Goal: Task Accomplishment & Management: Manage account settings

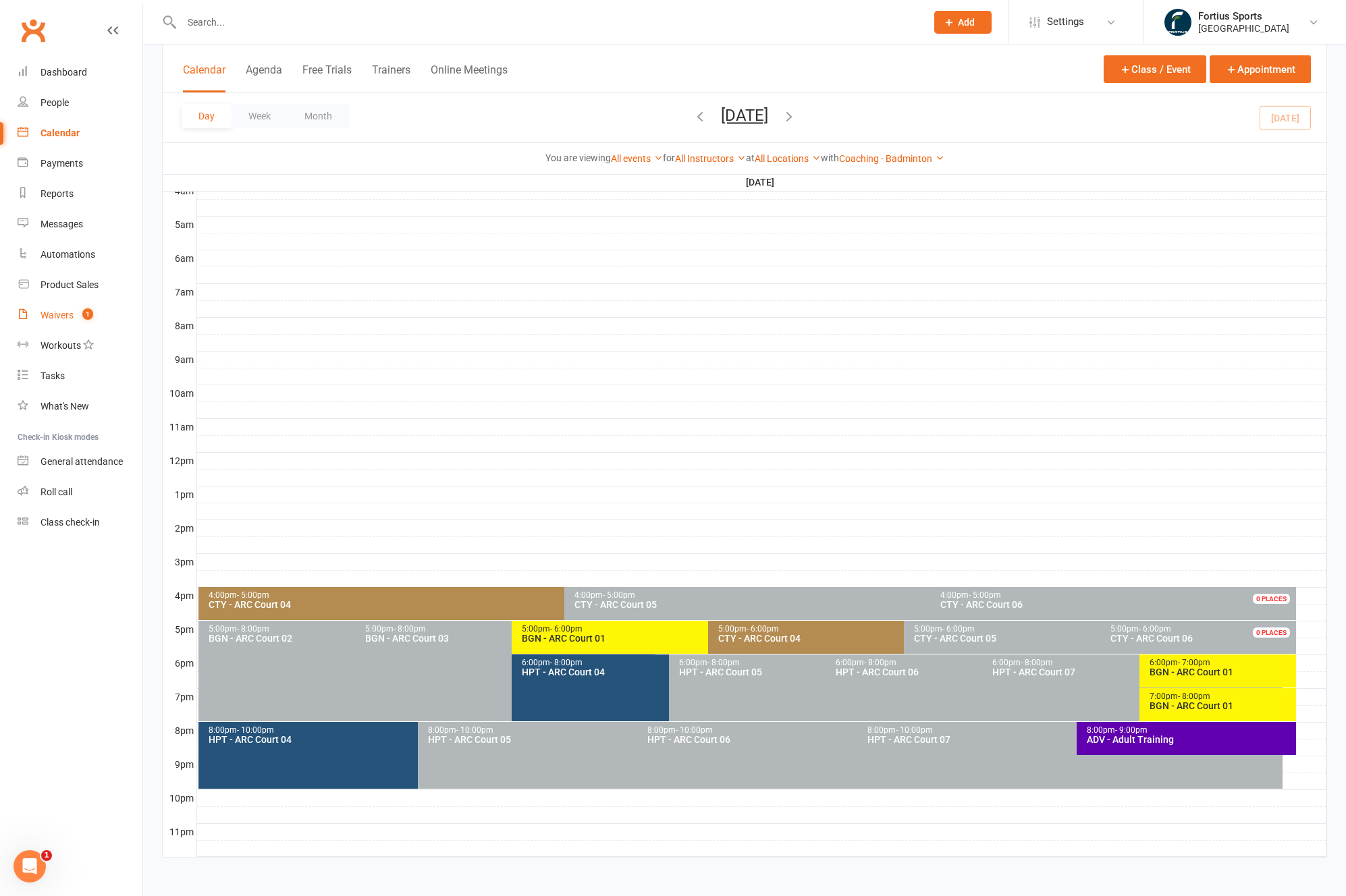
click at [49, 314] on div "Waivers" at bounding box center [57, 315] width 33 height 11
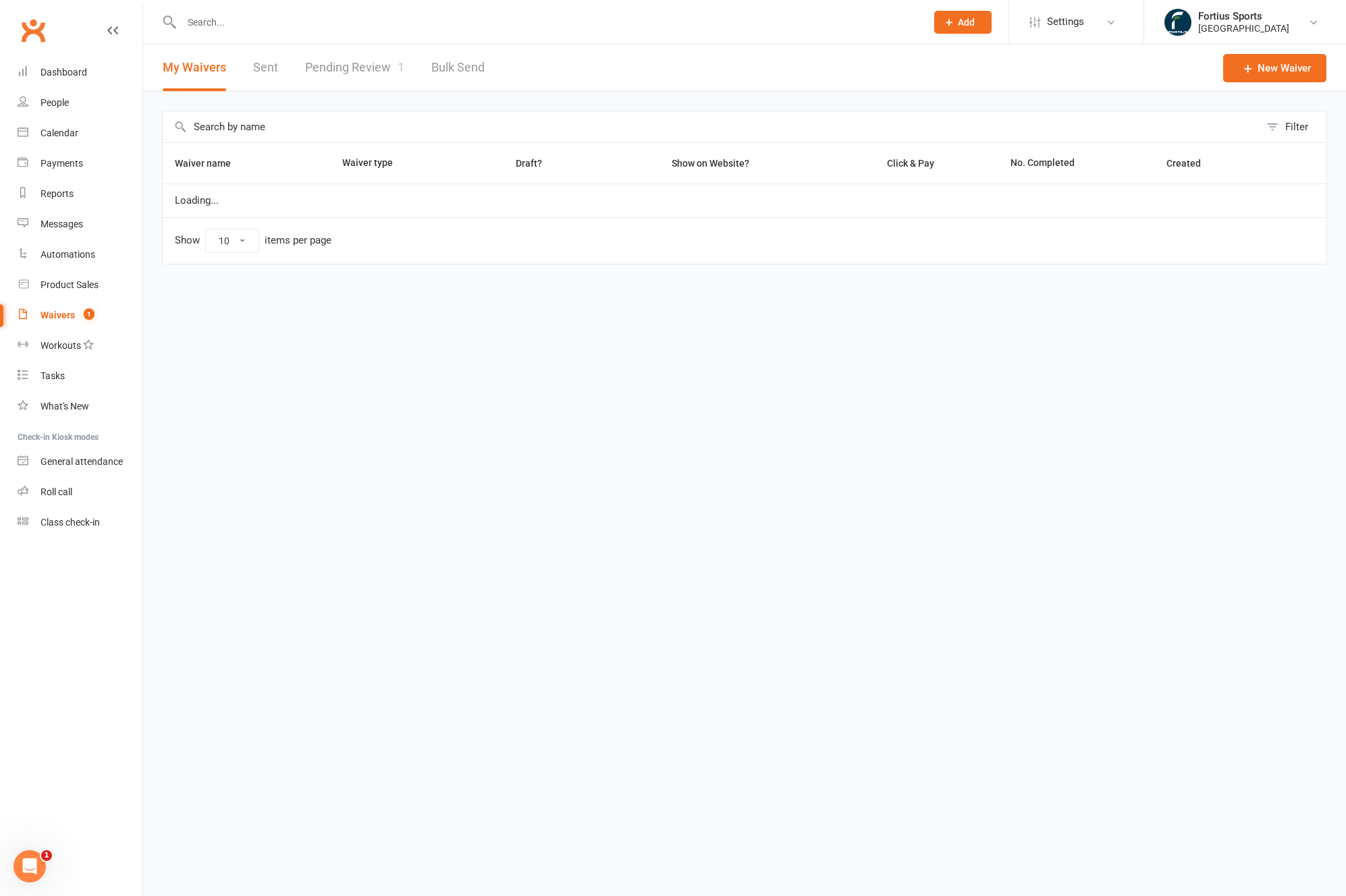
select select "100"
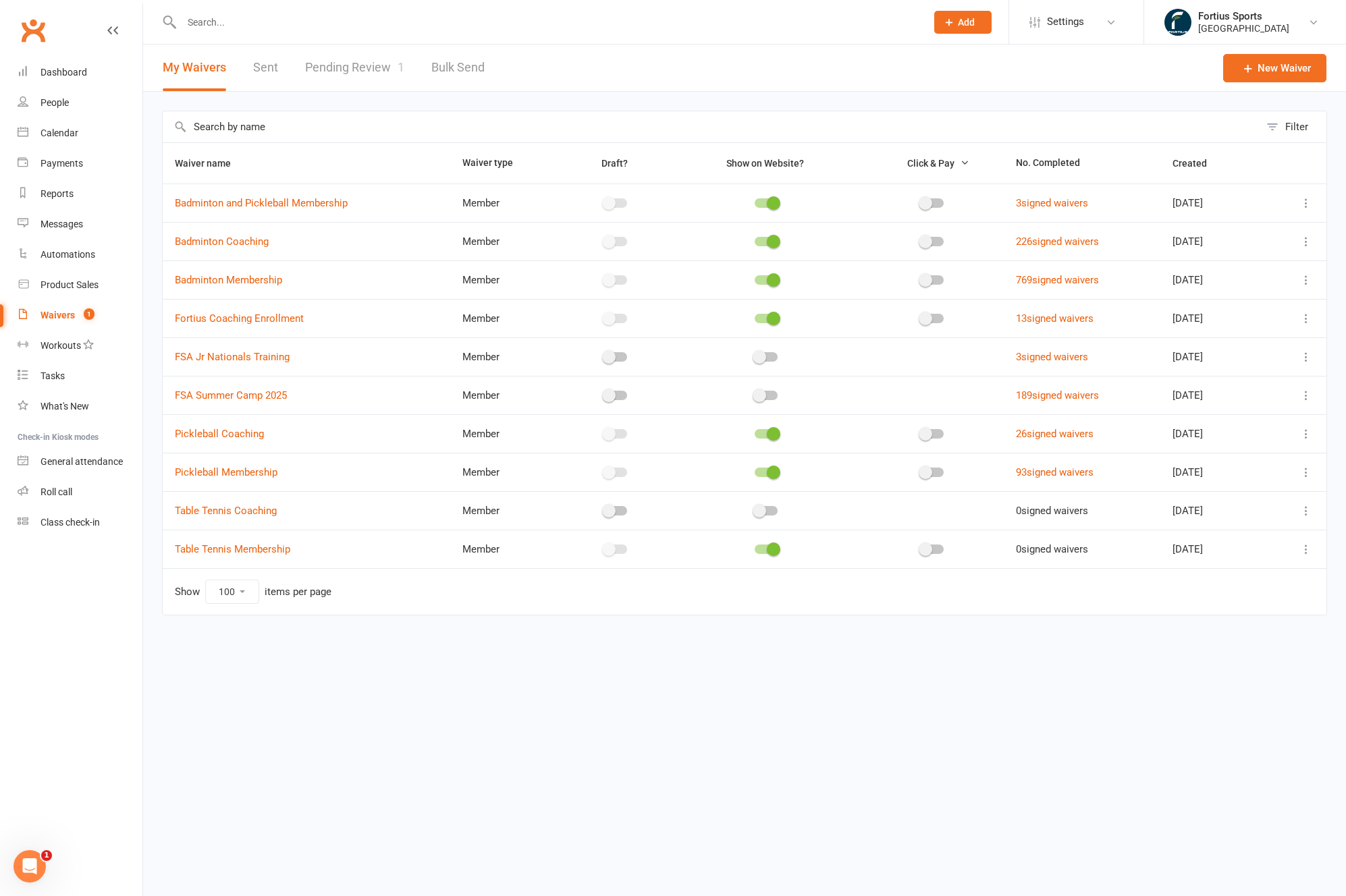
click at [356, 73] on link "Pending Review 1" at bounding box center [354, 68] width 99 height 47
select select "100"
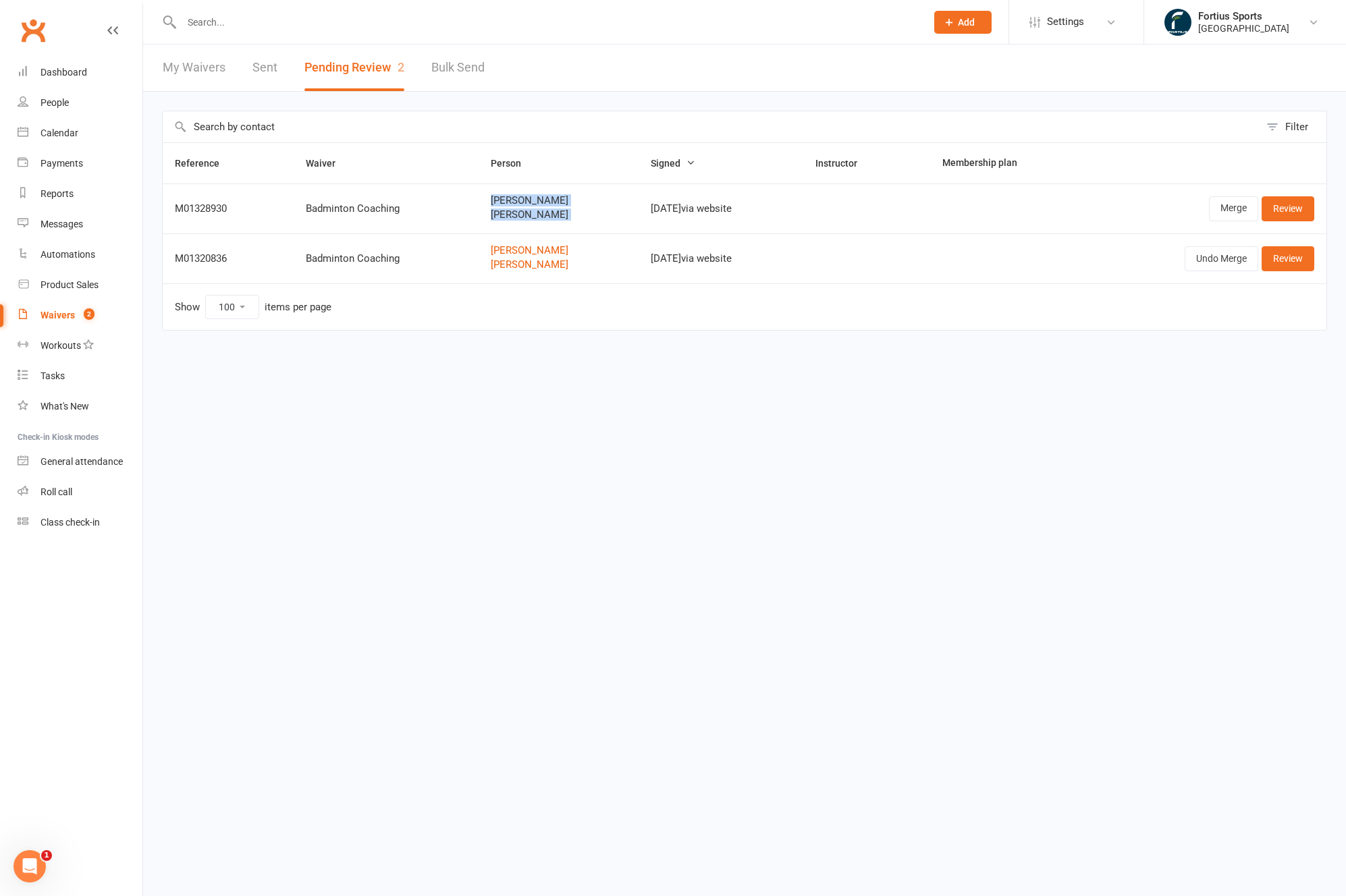
drag, startPoint x: 634, startPoint y: 214, endPoint x: 474, endPoint y: 190, distance: 161.8
click at [476, 187] on tr "M01328930 Badminton Coaching [PERSON_NAME] [PERSON_NAME] [DATE] via website Mer…" at bounding box center [744, 208] width 1163 height 50
click at [541, 327] on td "Show 10 25 50 100 items per page" at bounding box center [744, 307] width 1163 height 47
click at [1296, 263] on link "Review" at bounding box center [1287, 258] width 52 height 24
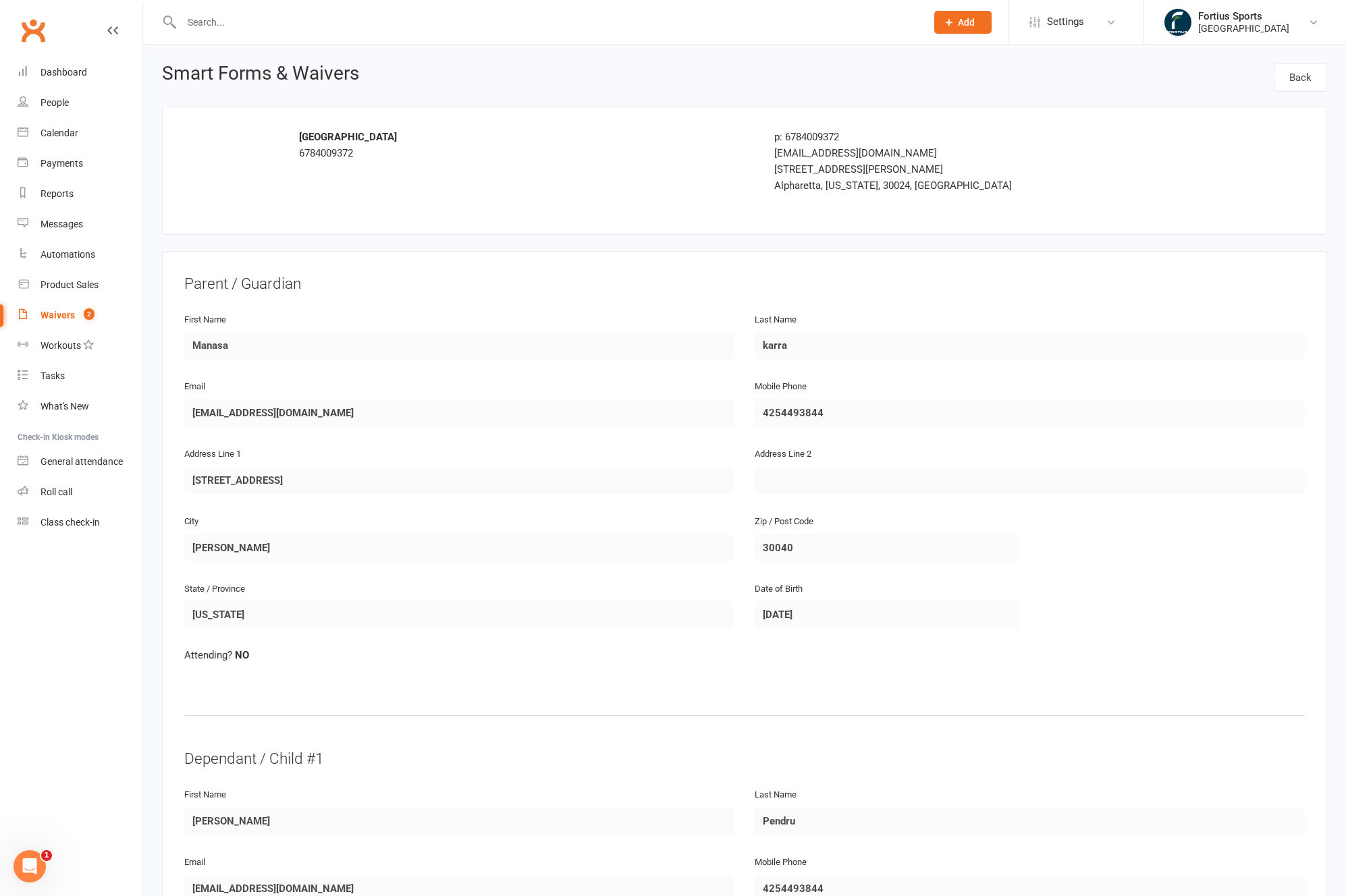
select select "100"
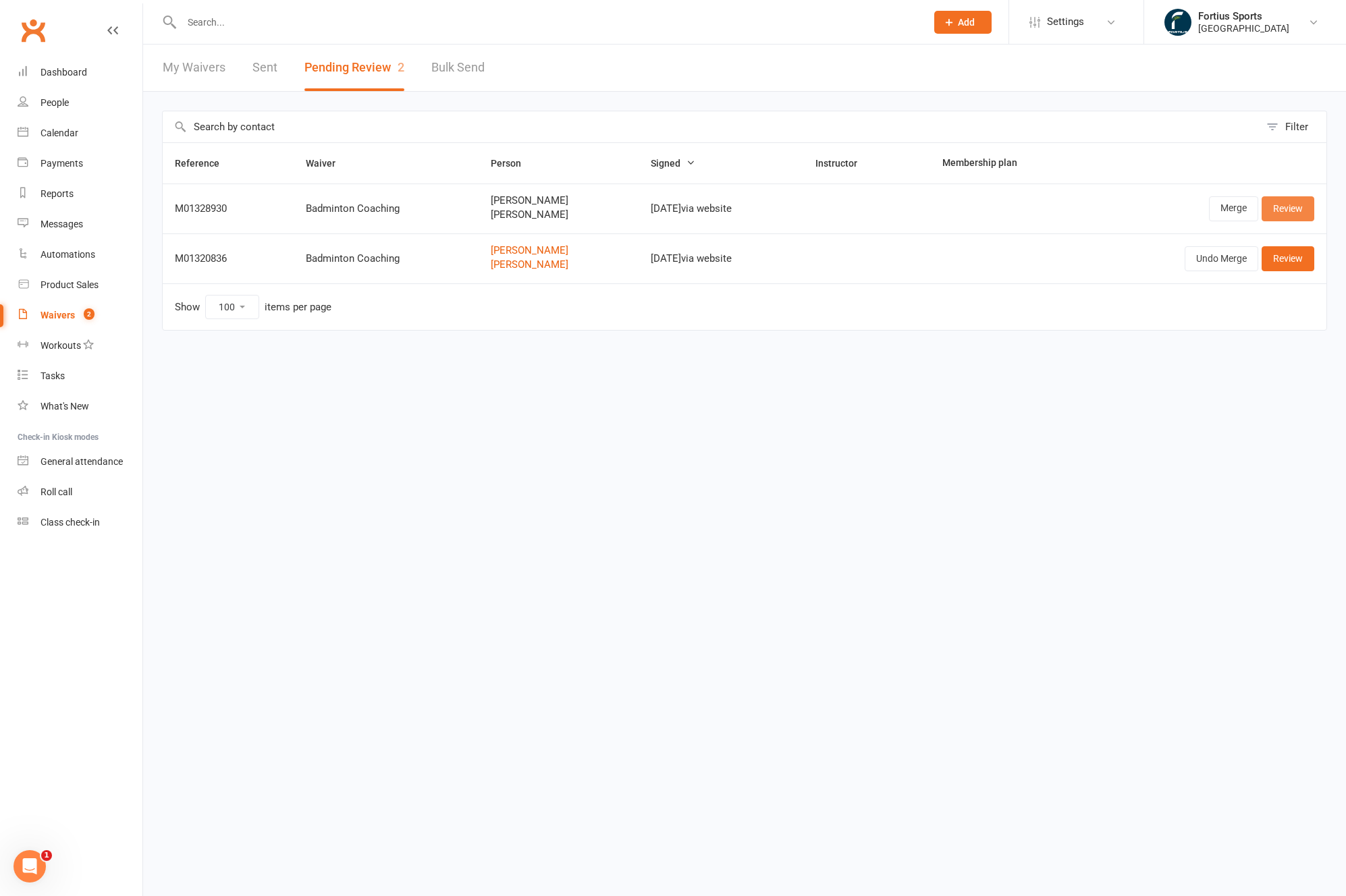
click at [1302, 213] on link "Review" at bounding box center [1287, 208] width 52 height 24
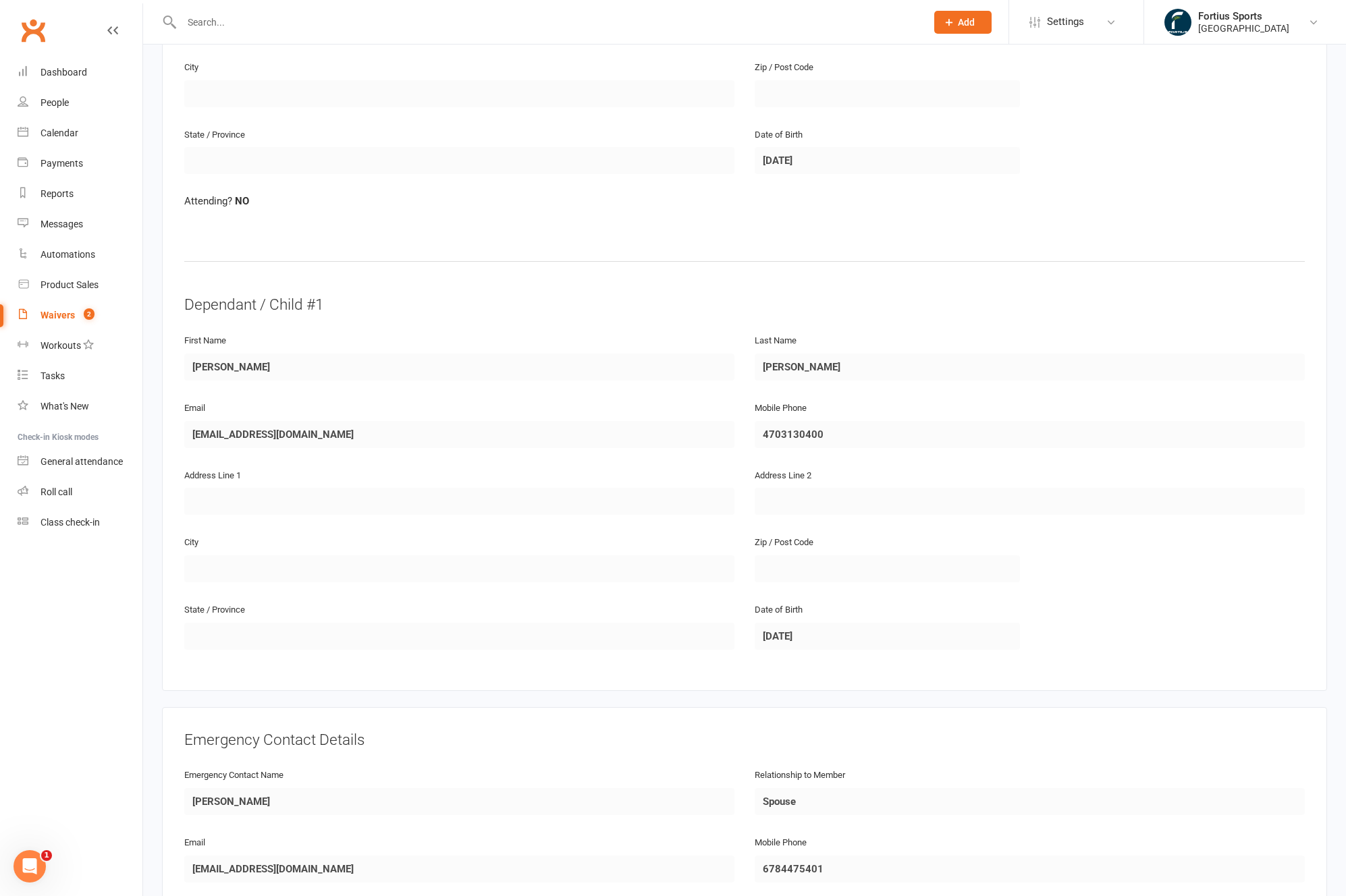
scroll to position [1472, 0]
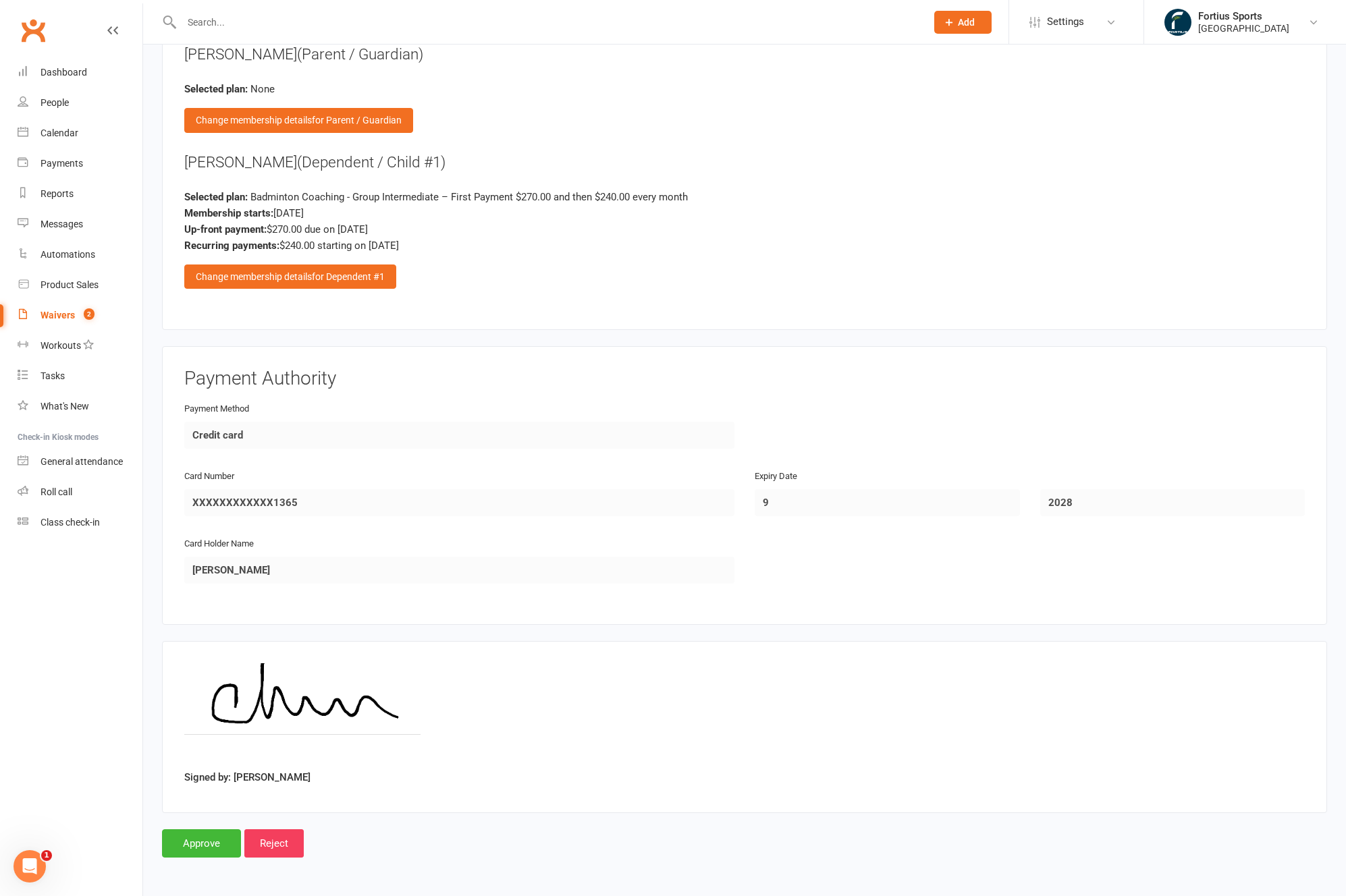
drag, startPoint x: 648, startPoint y: 188, endPoint x: 781, endPoint y: 189, distance: 133.0
click at [768, 187] on div "[PERSON_NAME] (Dependent / Child #1) Selected plan: Badminton Coaching - Group …" at bounding box center [745, 220] width 1120 height 138
drag, startPoint x: 809, startPoint y: 207, endPoint x: 419, endPoint y: 200, distance: 390.1
click at [419, 200] on div "Selected plan: Badminton Coaching - Group Intermediate – First Payment $270.00 …" at bounding box center [745, 221] width 1120 height 65
click at [522, 255] on div "[PERSON_NAME] (Dependent / Child #1) Selected plan: Badminton Coaching - Group …" at bounding box center [745, 220] width 1120 height 138
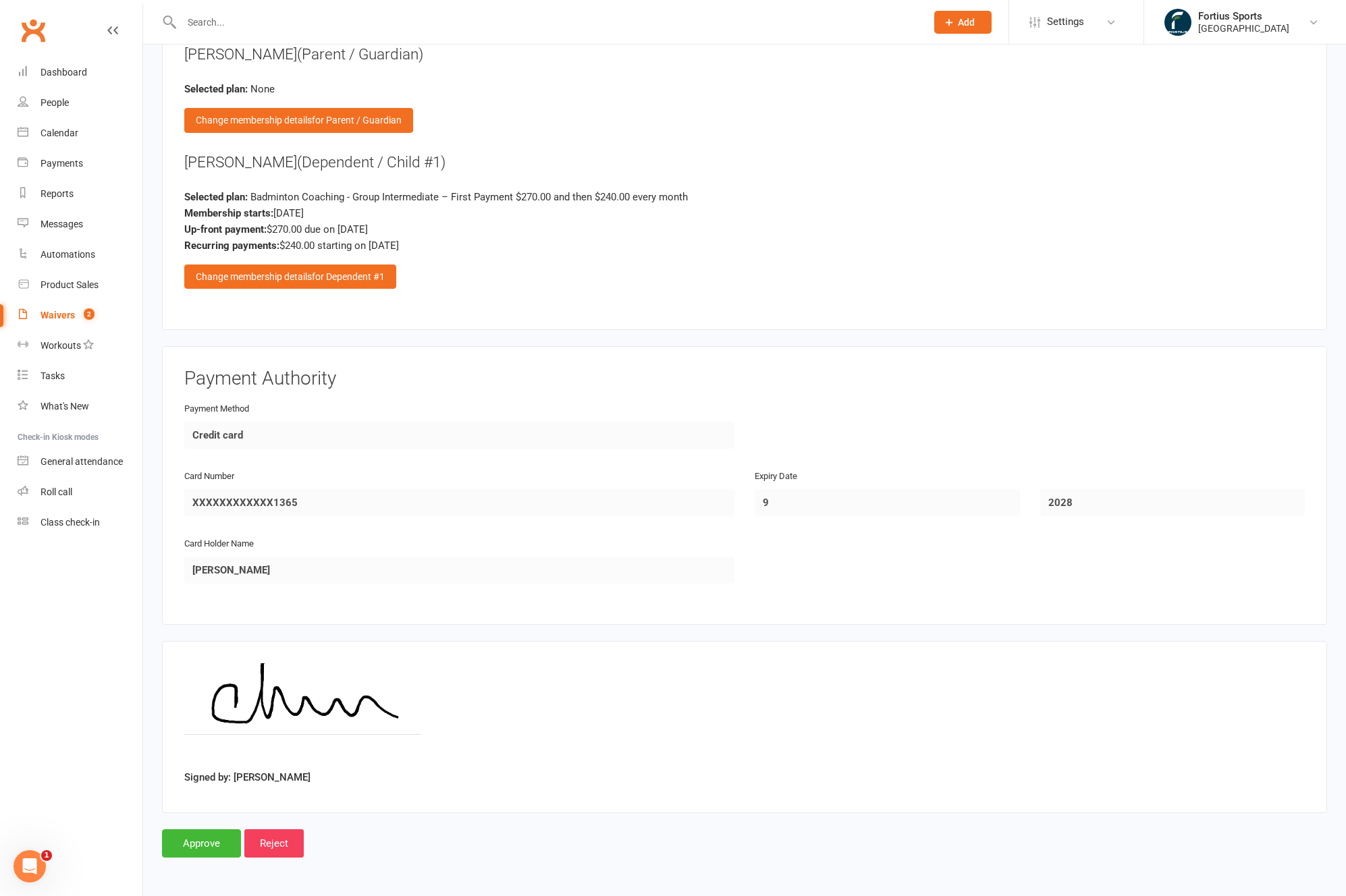
drag, startPoint x: 466, startPoint y: 297, endPoint x: 334, endPoint y: 179, distance: 177.1
click at [334, 179] on div "Membership Options [PERSON_NAME] (Parent / Guardian) Selected plan: None Change…" at bounding box center [745, 160] width 1120 height 297
click at [712, 269] on div "[PERSON_NAME] (Dependent / Child #1) Selected plan: Badminton Coaching - Group …" at bounding box center [745, 220] width 1120 height 138
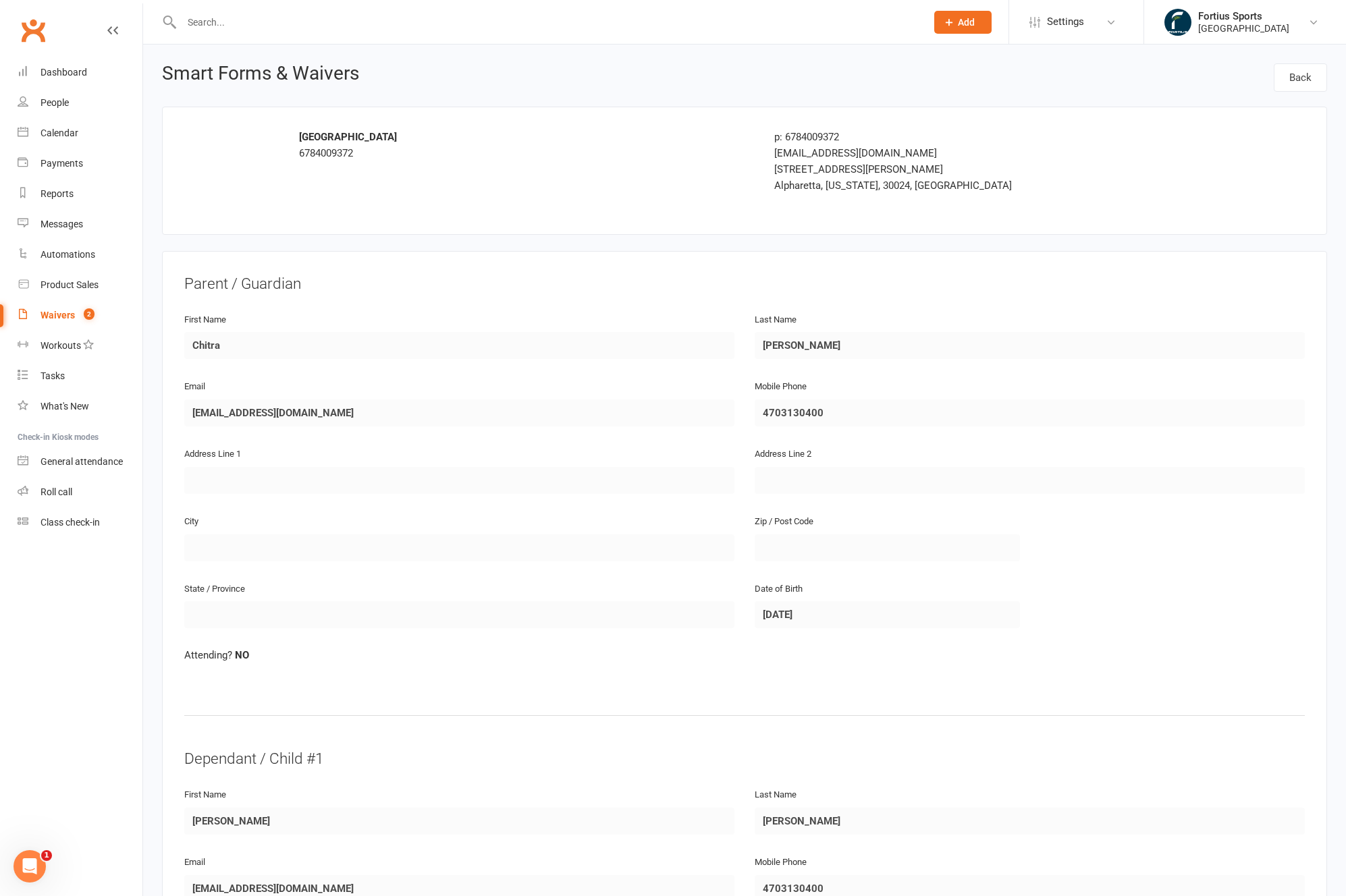
select select "100"
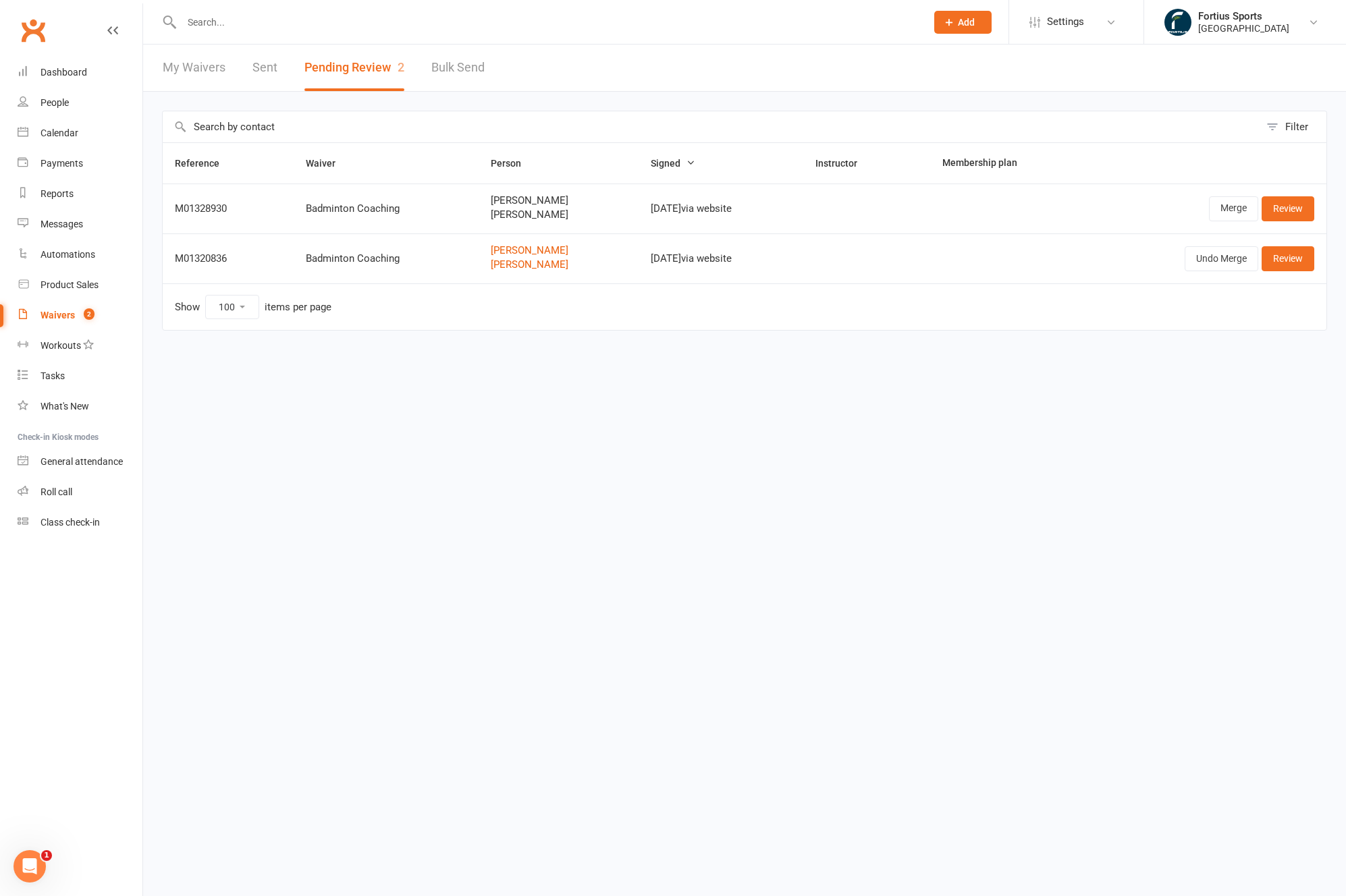
click at [502, 330] on td "Show 10 25 50 100 items per page" at bounding box center [744, 307] width 1163 height 47
click at [72, 319] on div "Waivers" at bounding box center [57, 315] width 34 height 11
select select "100"
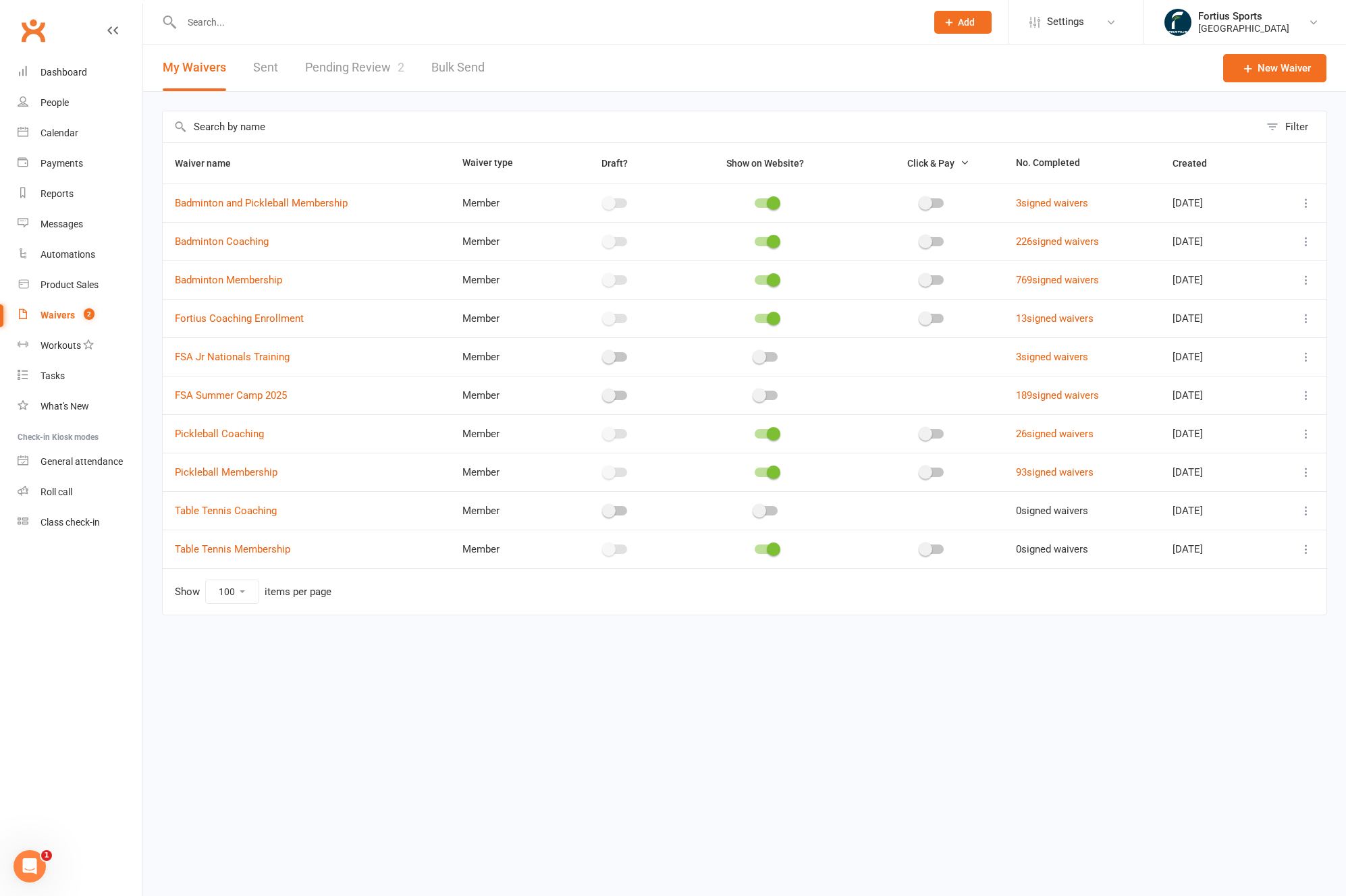
click at [325, 25] on input "text" at bounding box center [546, 22] width 739 height 19
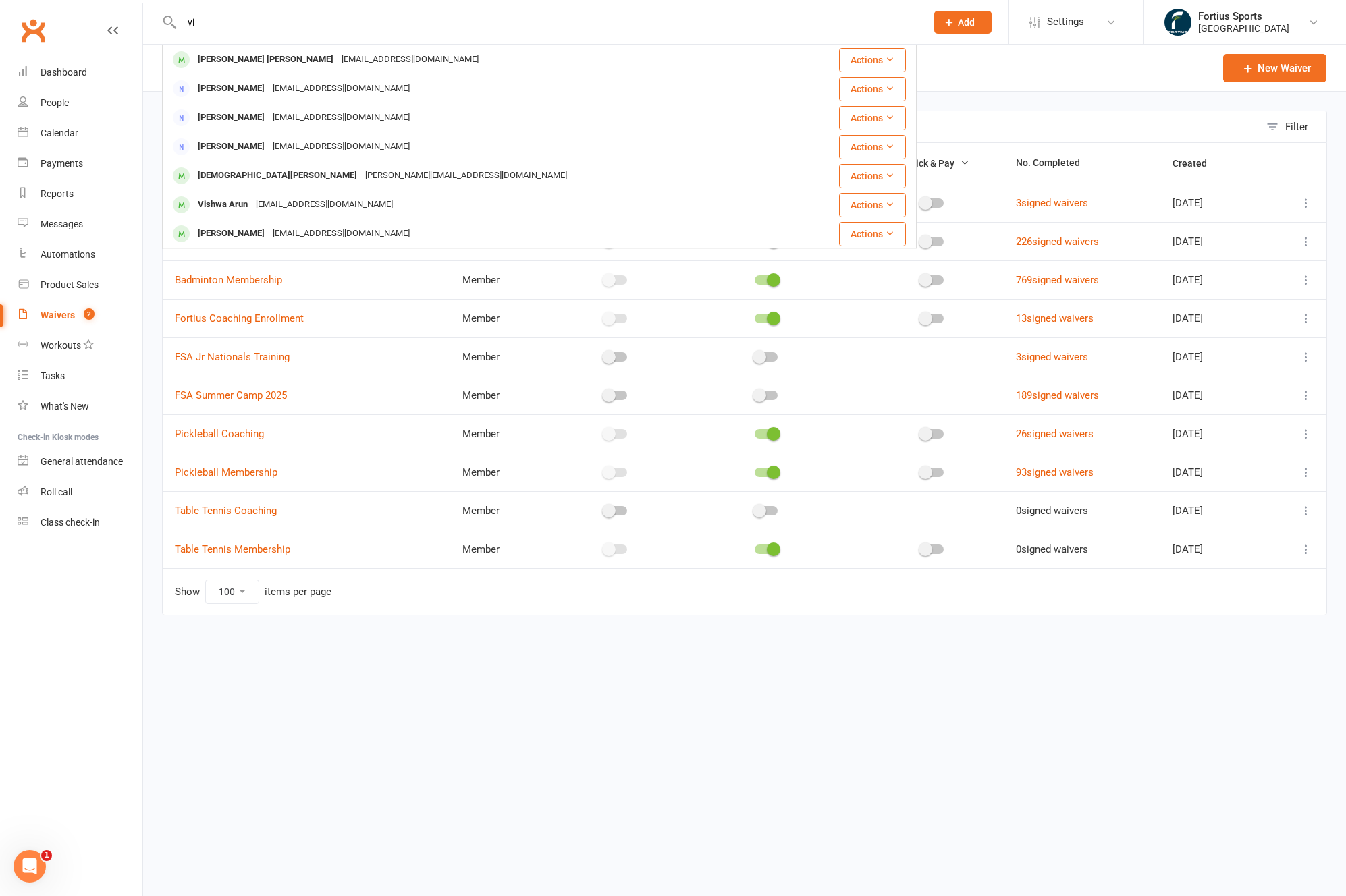
type input "v"
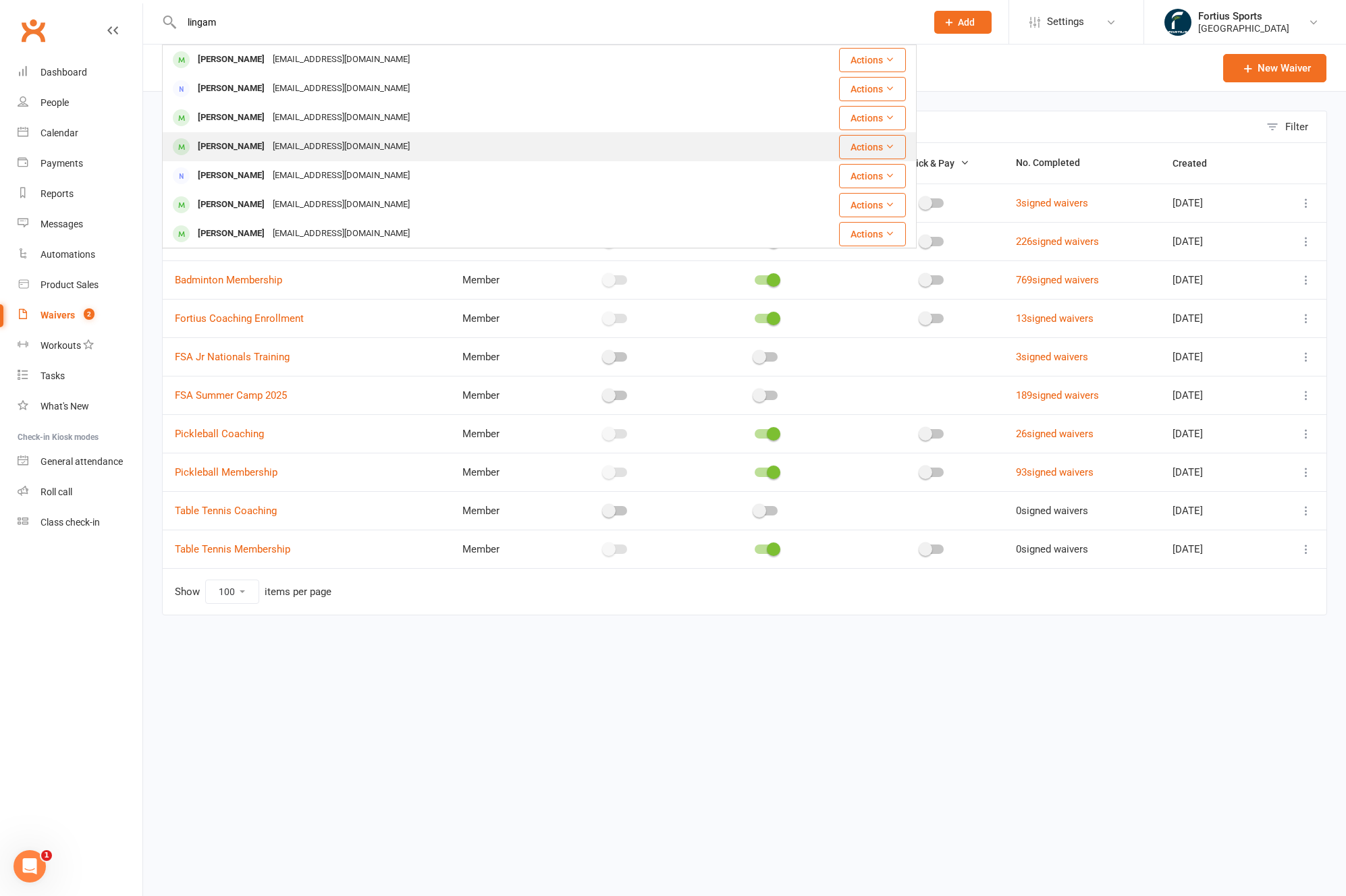
type input "lingam"
click at [241, 146] on div "[PERSON_NAME]" at bounding box center [231, 146] width 75 height 19
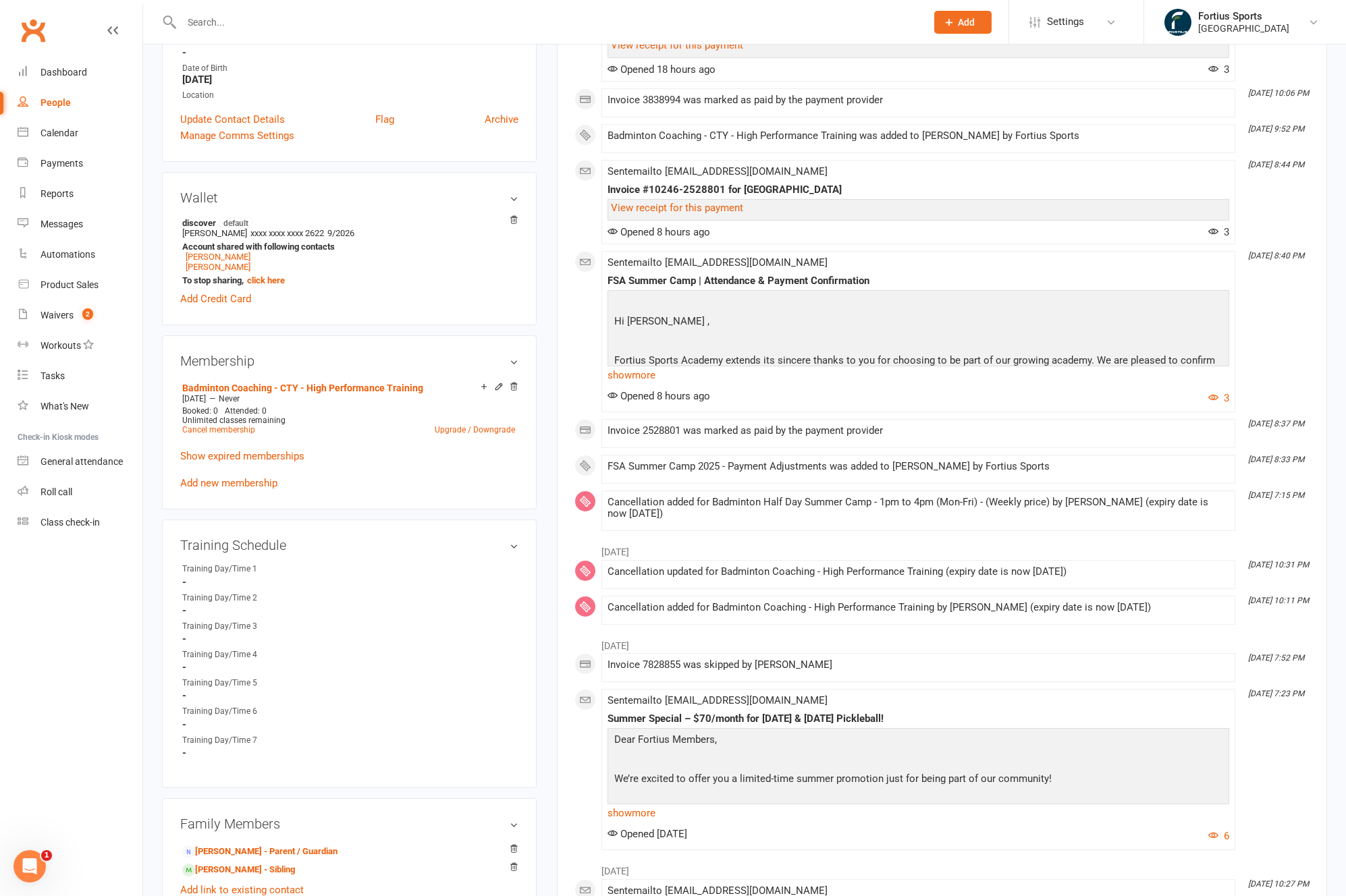
scroll to position [387, 0]
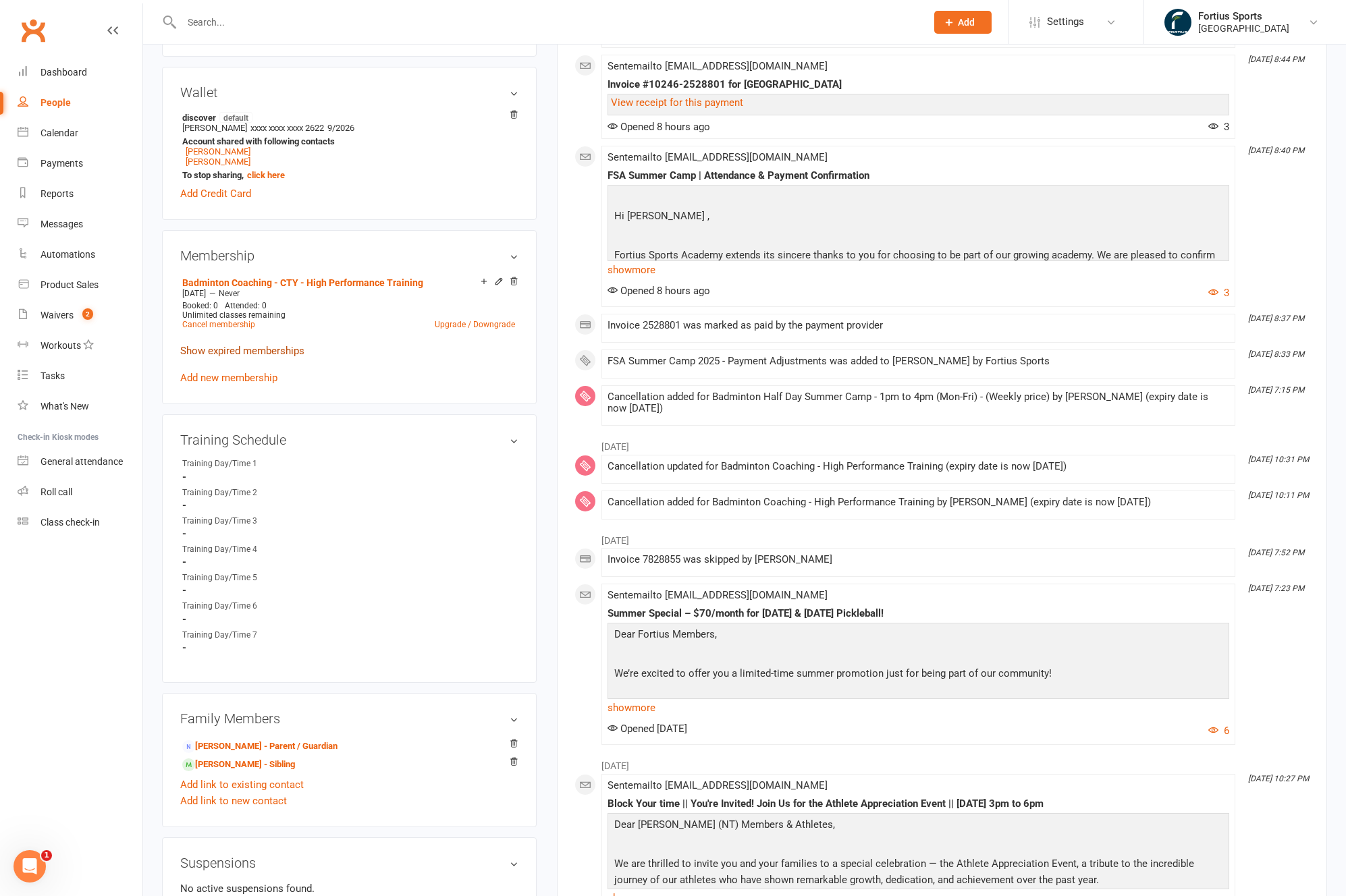
click at [275, 353] on link "Show expired memberships" at bounding box center [241, 351] width 124 height 12
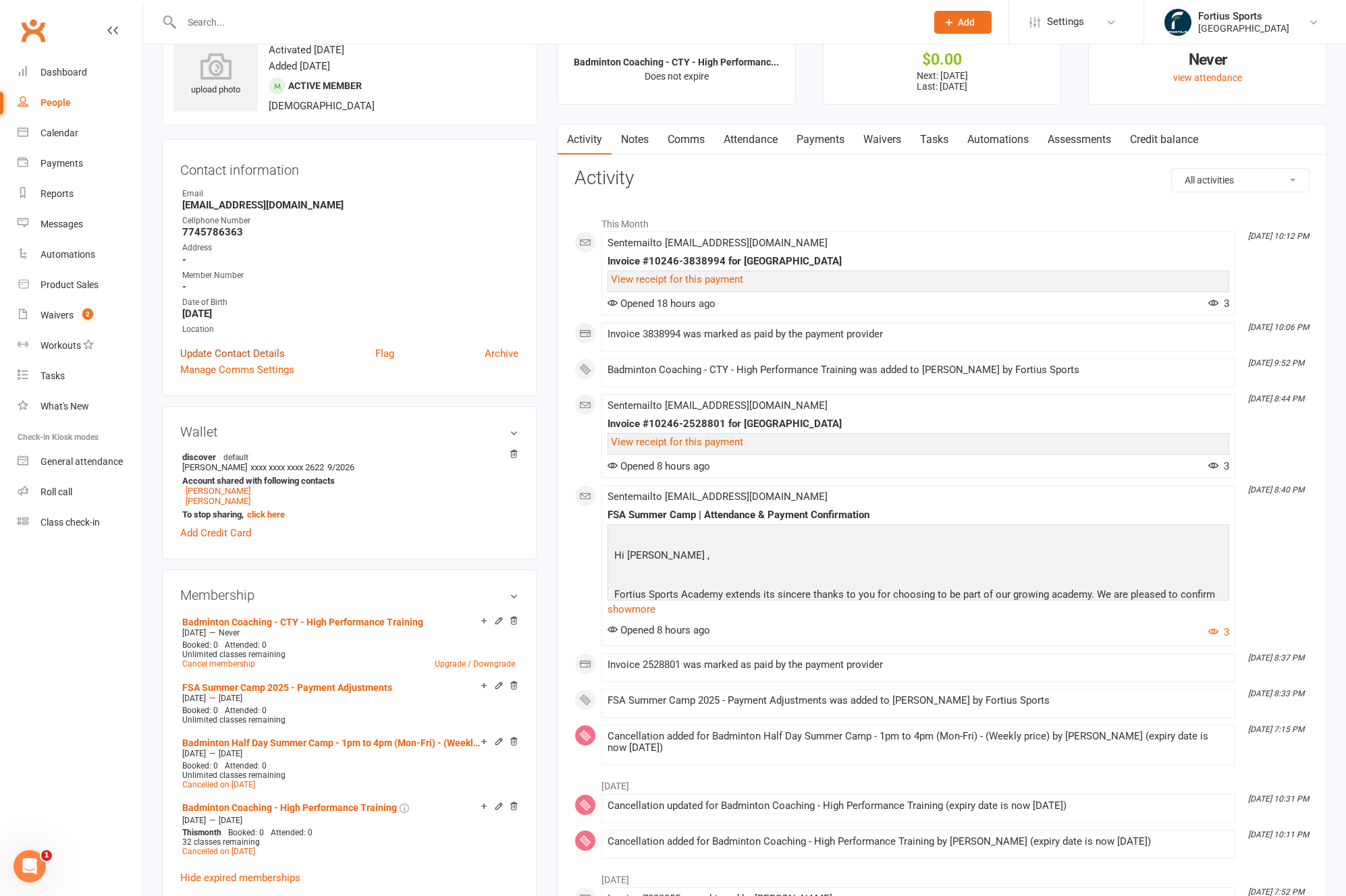
scroll to position [0, 0]
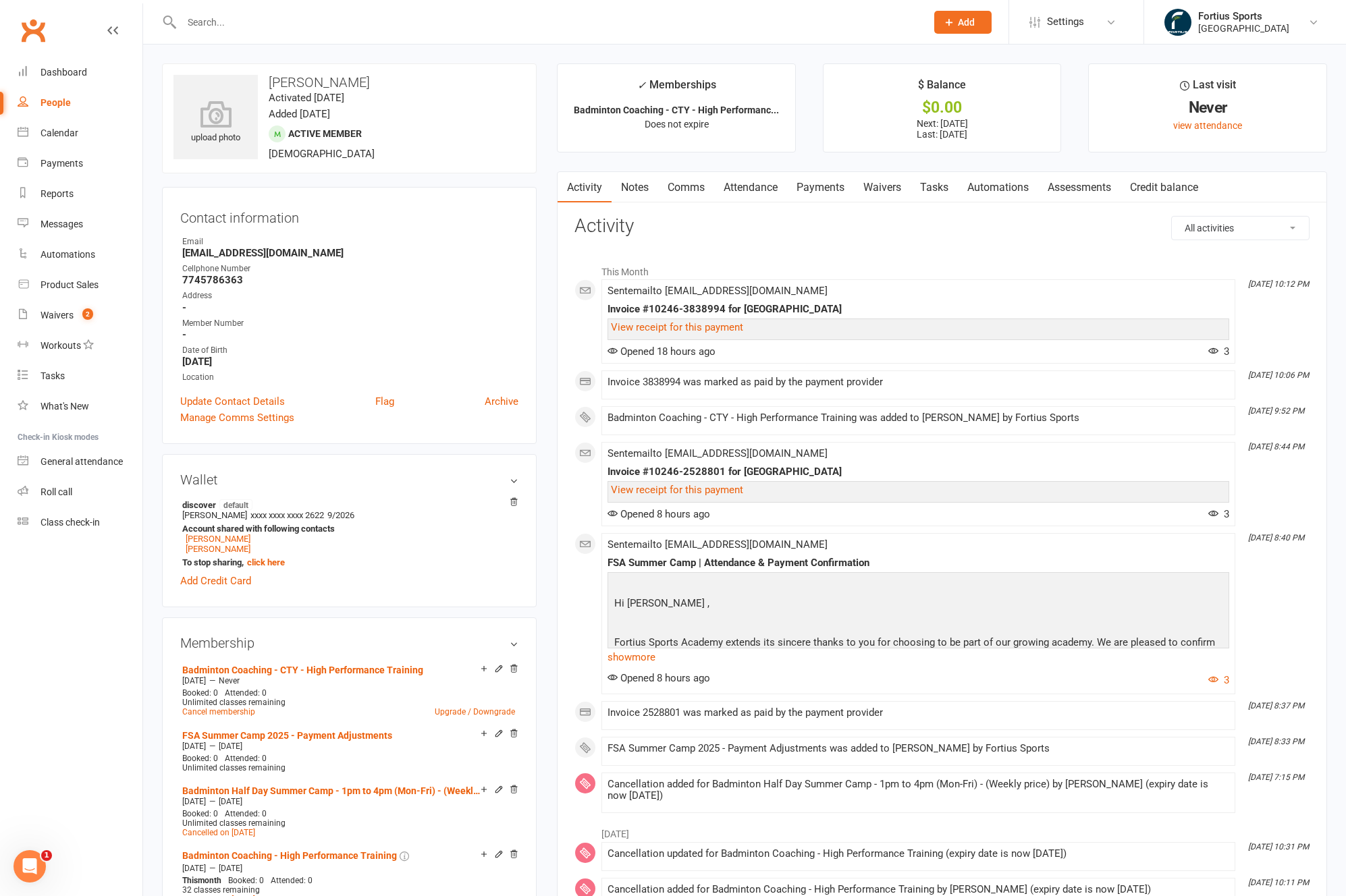
click at [836, 189] on link "Payments" at bounding box center [820, 187] width 67 height 31
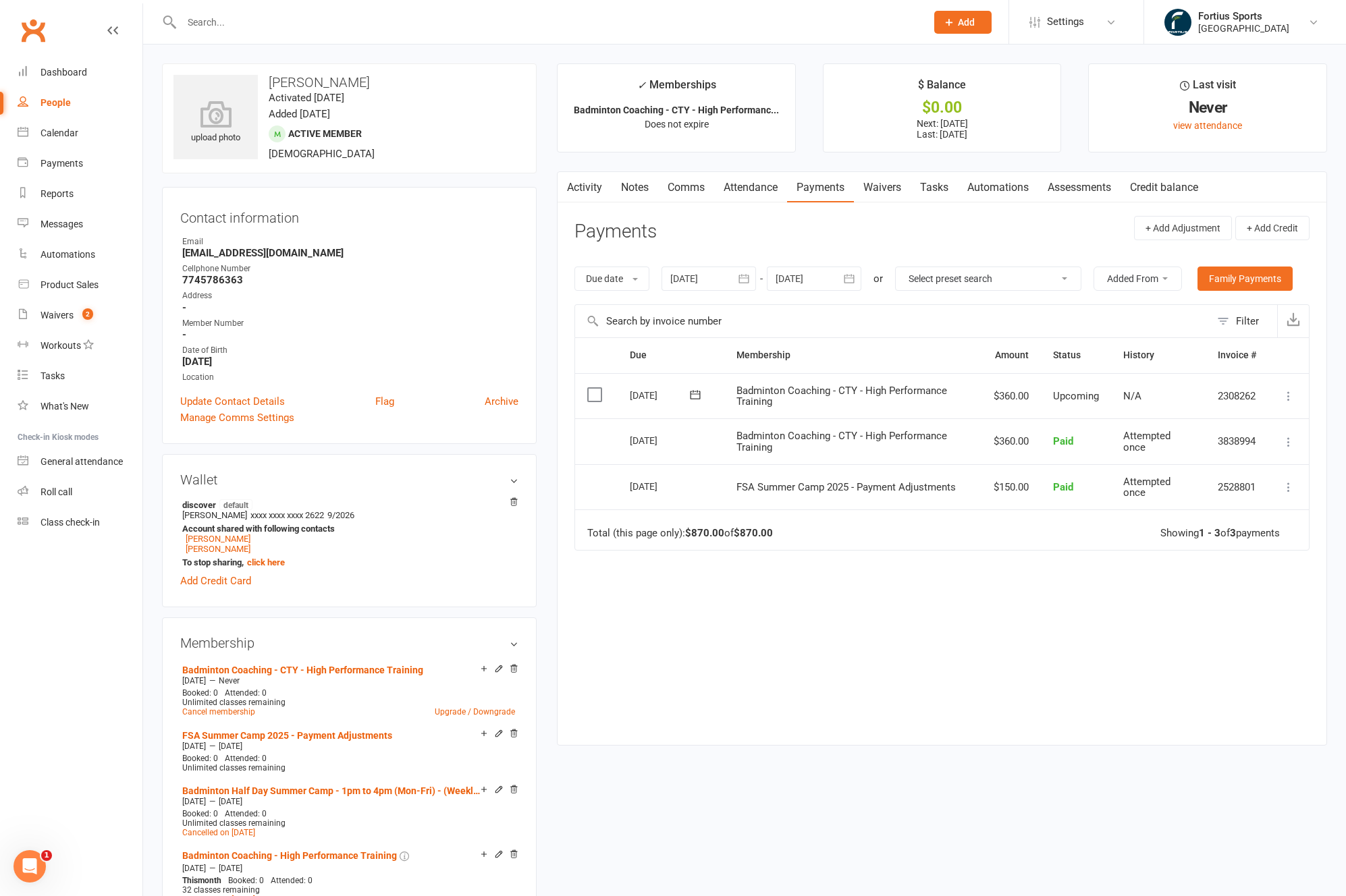
click at [280, 30] on input "text" at bounding box center [546, 22] width 739 height 19
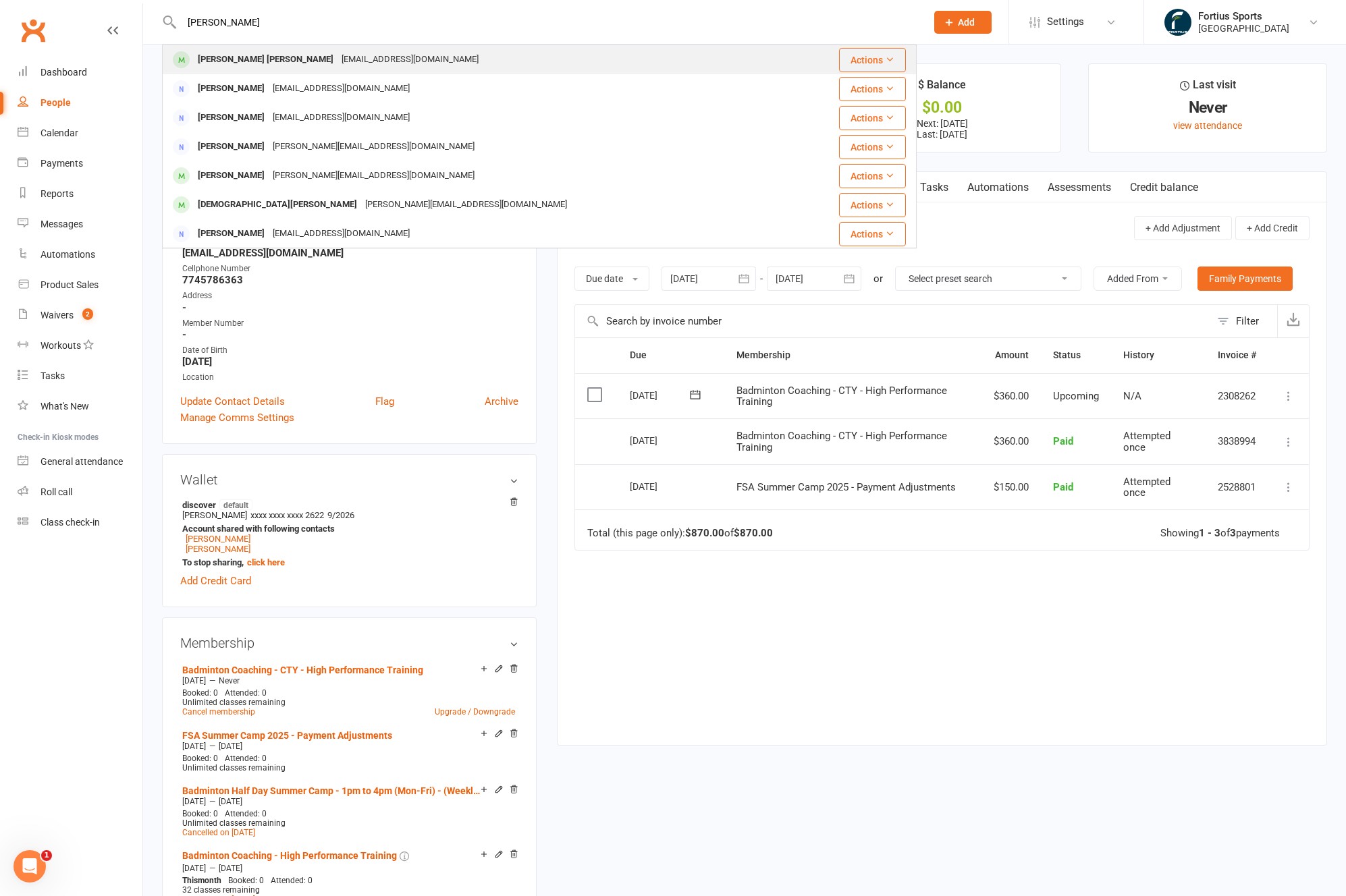
type input "[PERSON_NAME]"
click at [337, 65] on div "[EMAIL_ADDRESS][DOMAIN_NAME]" at bounding box center [409, 59] width 145 height 19
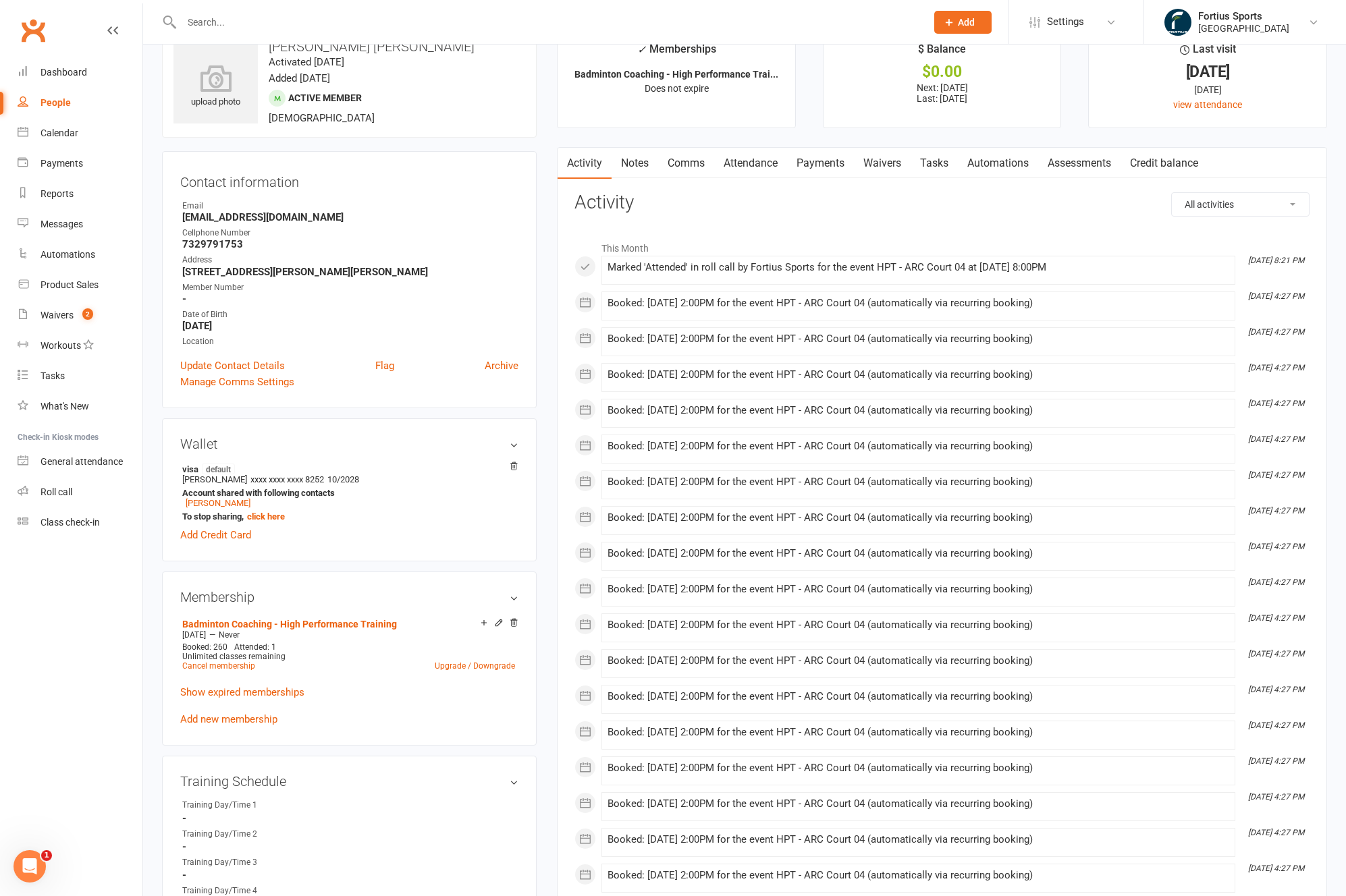
scroll to position [85, 0]
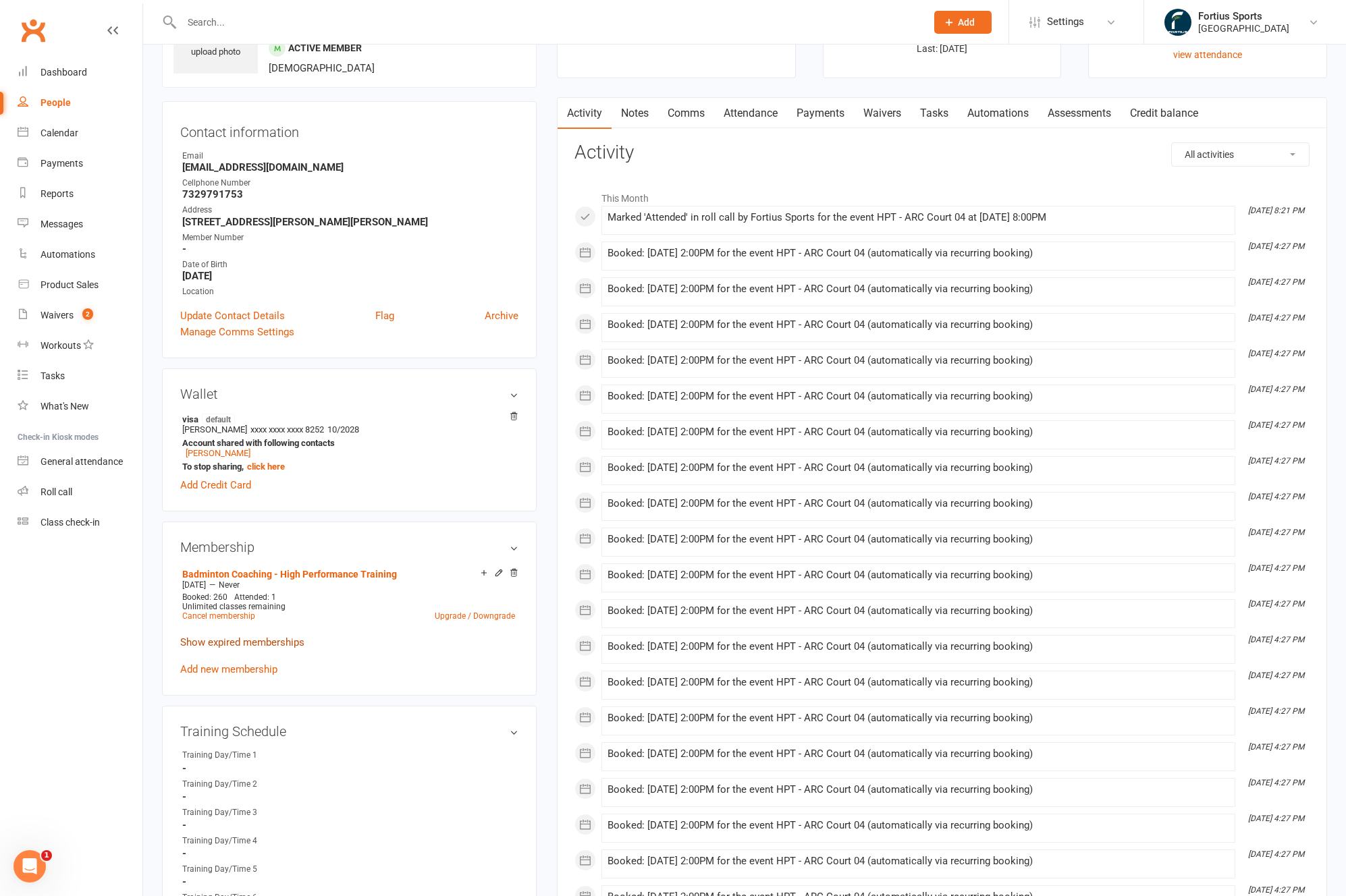
click at [259, 646] on link "Show expired memberships" at bounding box center [241, 642] width 124 height 12
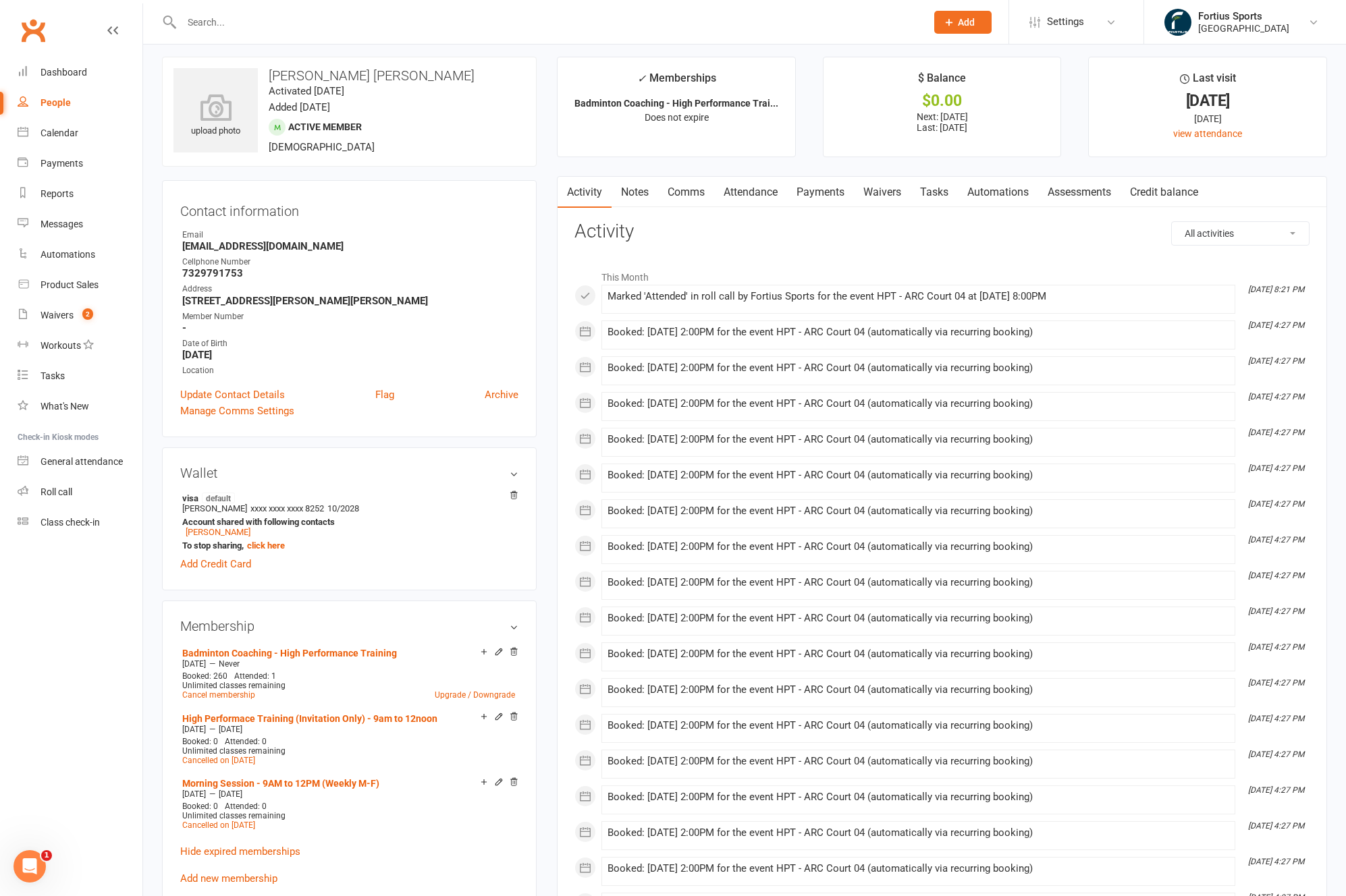
scroll to position [0, 0]
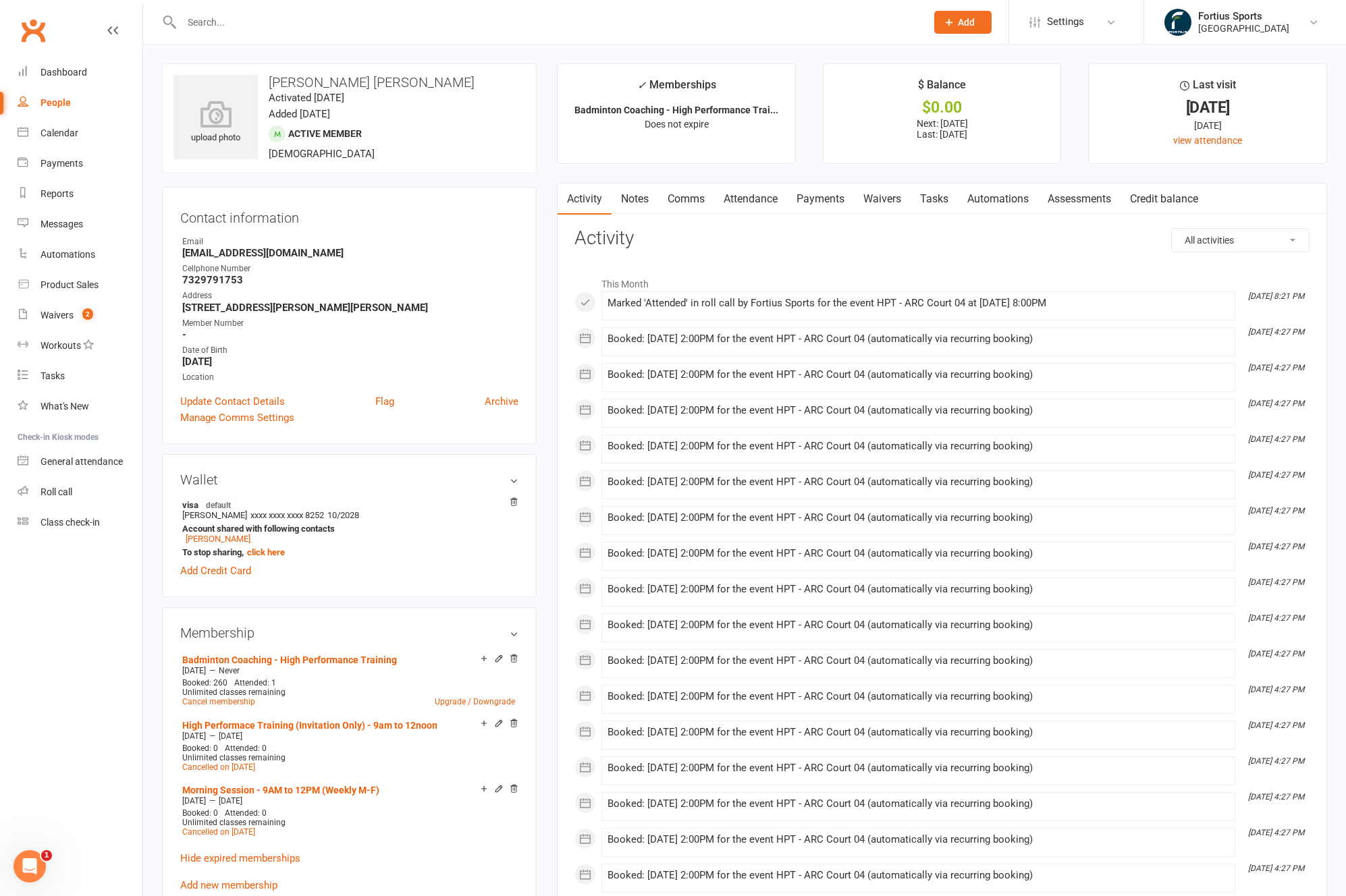
click at [826, 205] on link "Payments" at bounding box center [820, 199] width 67 height 31
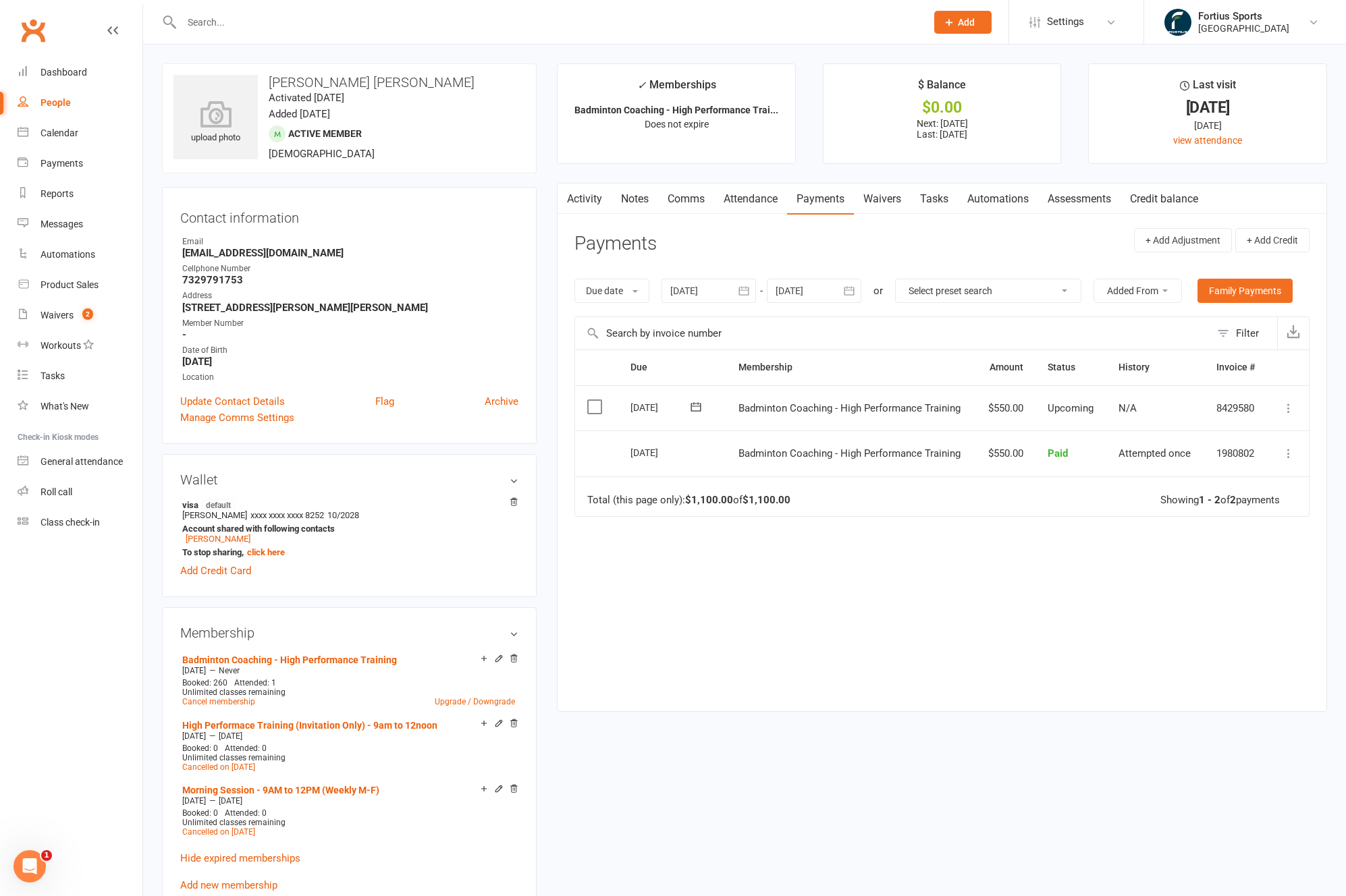
click at [704, 297] on div at bounding box center [708, 291] width 95 height 24
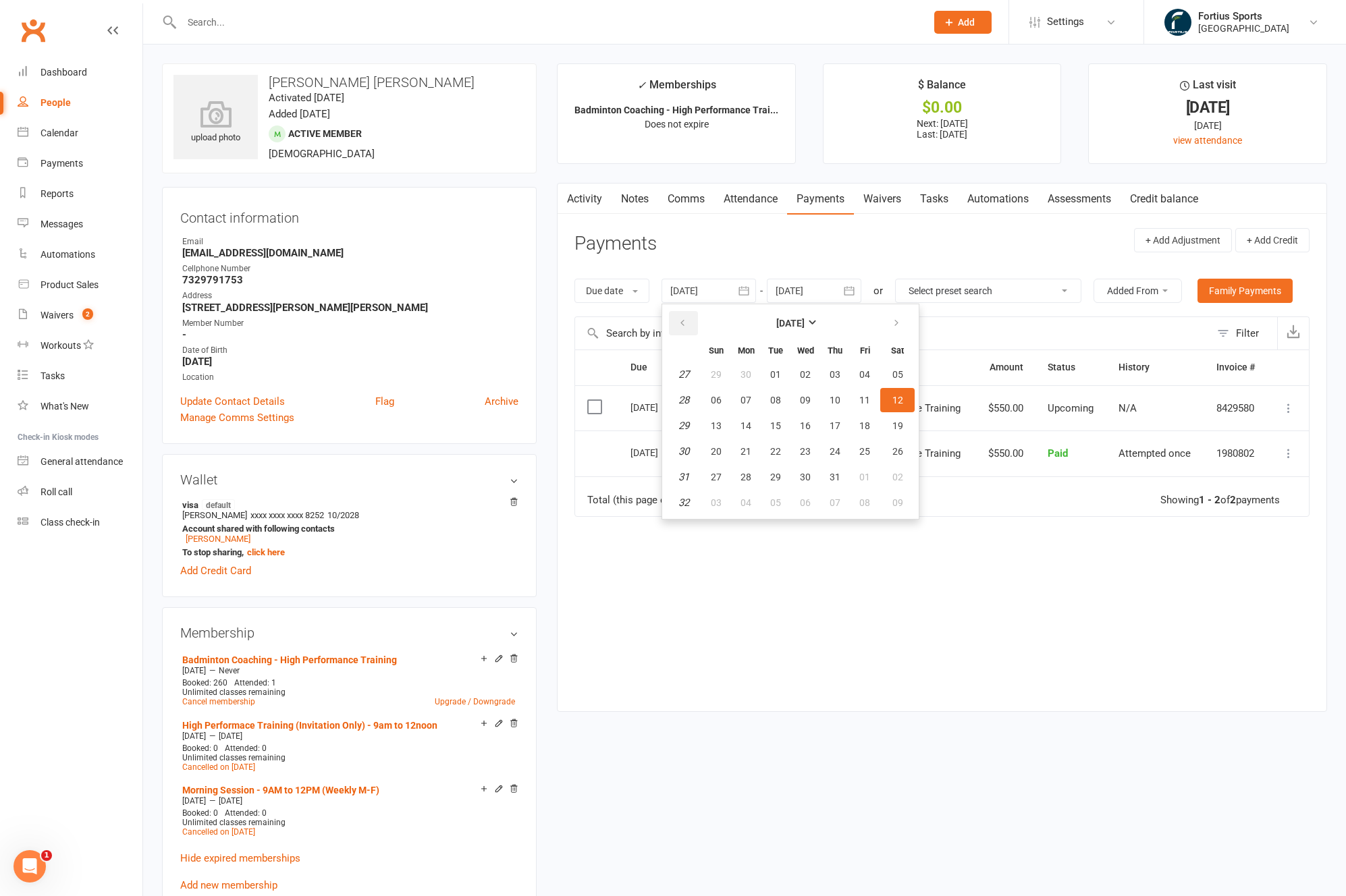
click at [685, 319] on icon "button" at bounding box center [682, 323] width 9 height 11
click at [775, 372] on span "25" at bounding box center [776, 375] width 11 height 11
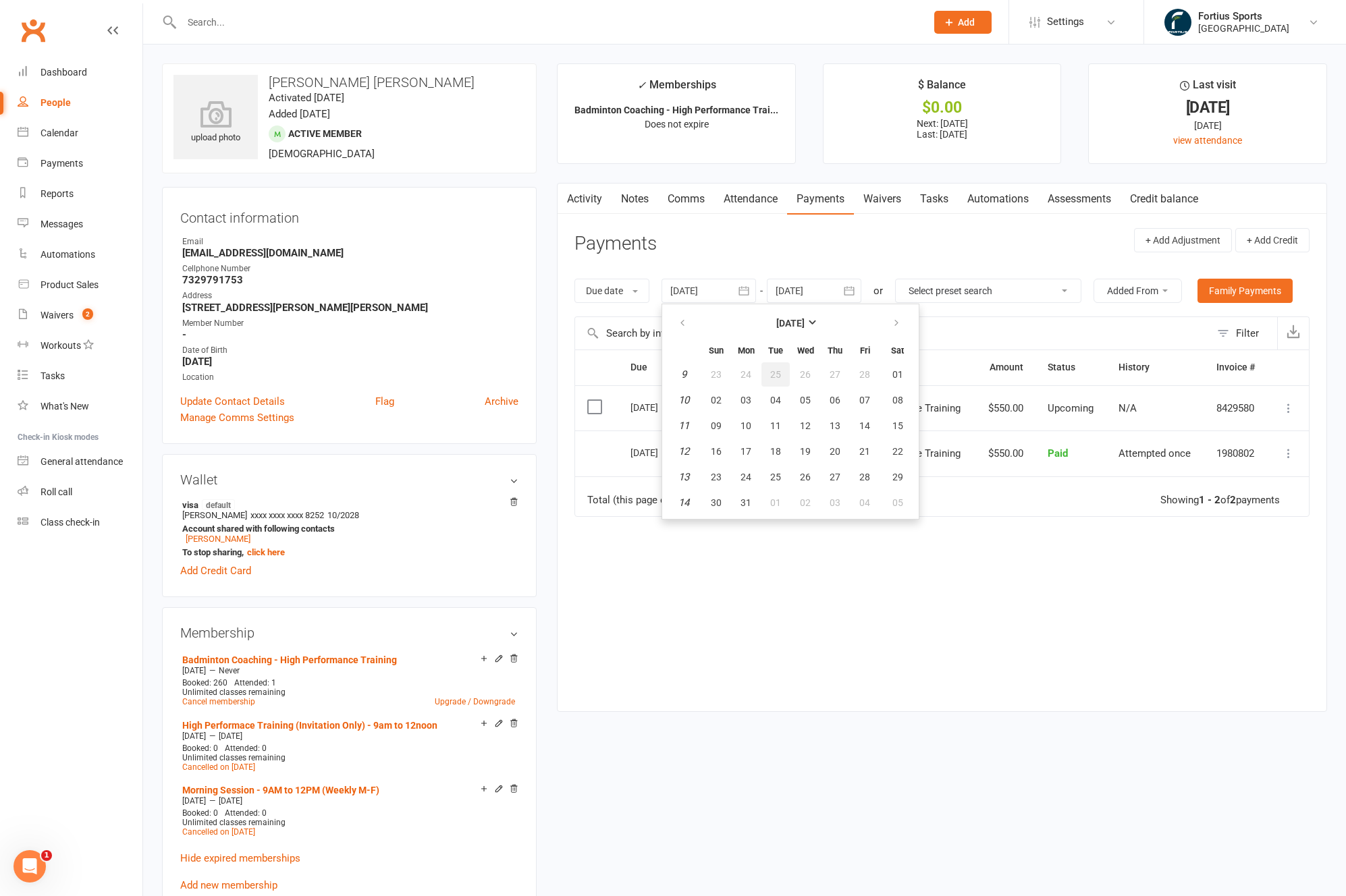
type input "[DATE]"
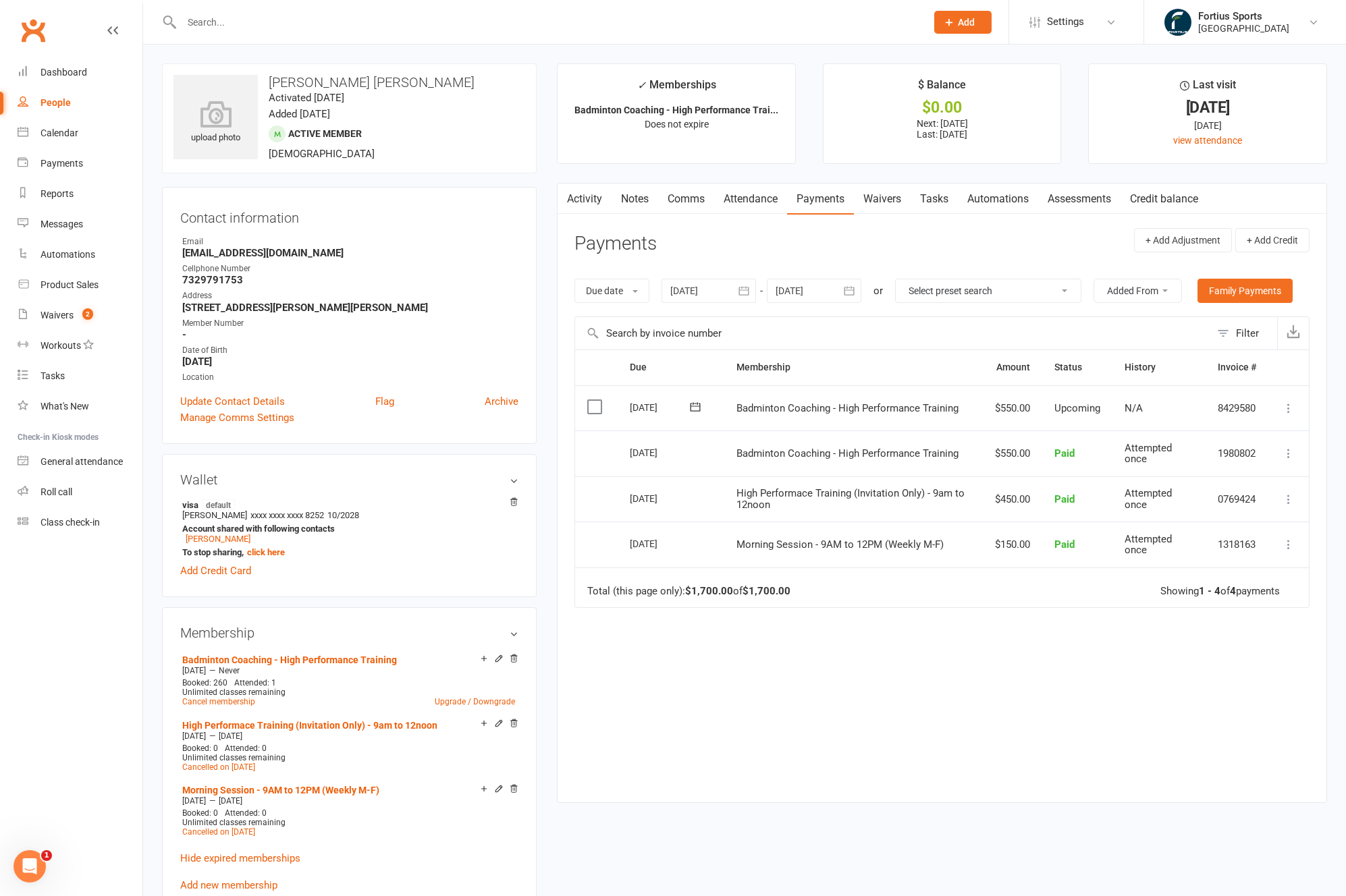
click at [1015, 499] on td "$450.00" at bounding box center [1012, 499] width 60 height 46
click at [1019, 546] on td "$150.00" at bounding box center [1012, 544] width 60 height 46
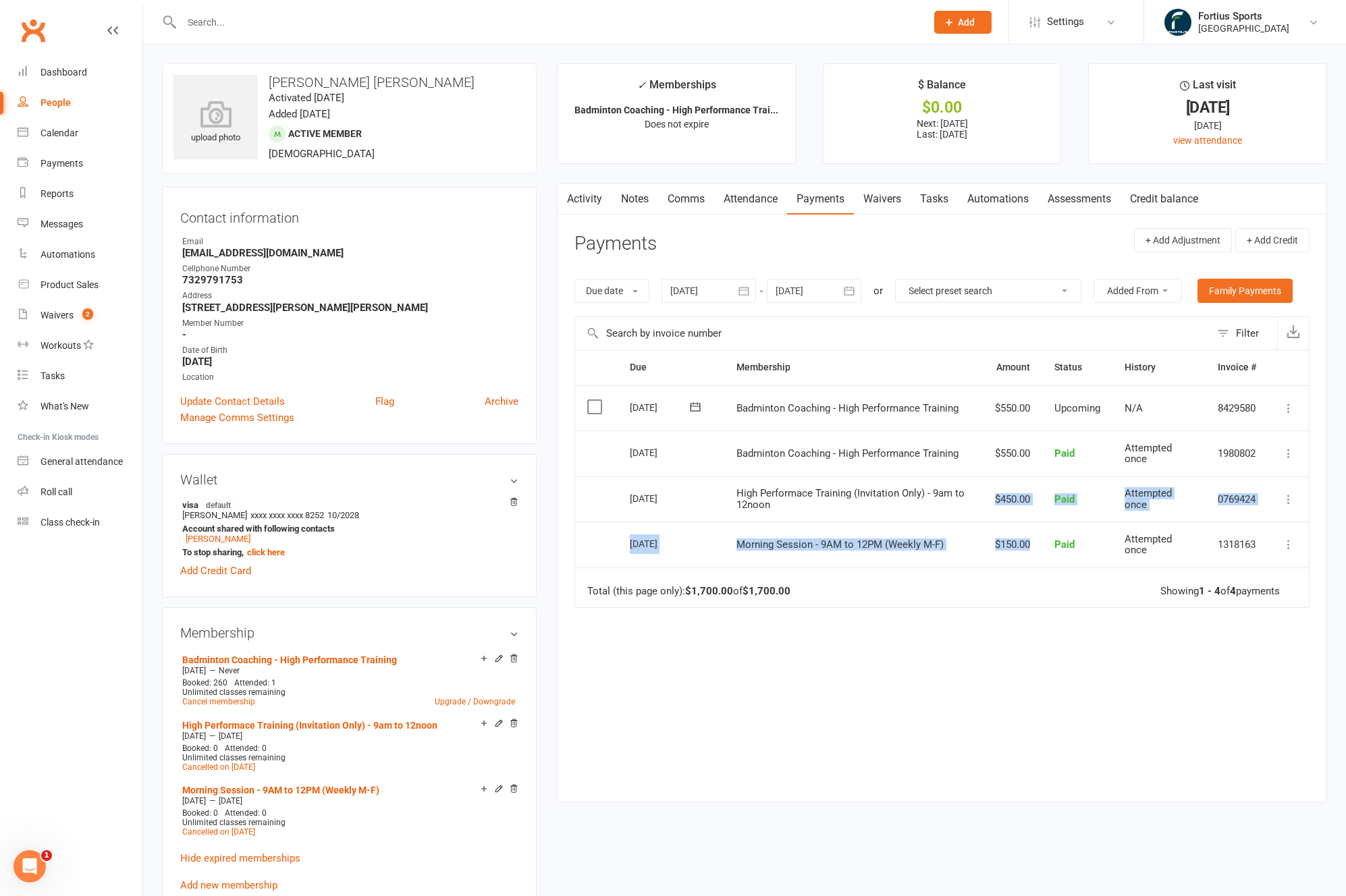
drag, startPoint x: 992, startPoint y: 498, endPoint x: 1035, endPoint y: 554, distance: 70.6
click at [1035, 554] on table "Due Contact Membership Amount Status History Invoice # Select this [DATE] [PERS…" at bounding box center [941, 479] width 735 height 259
click at [1039, 553] on td "$150.00" at bounding box center [1012, 544] width 60 height 46
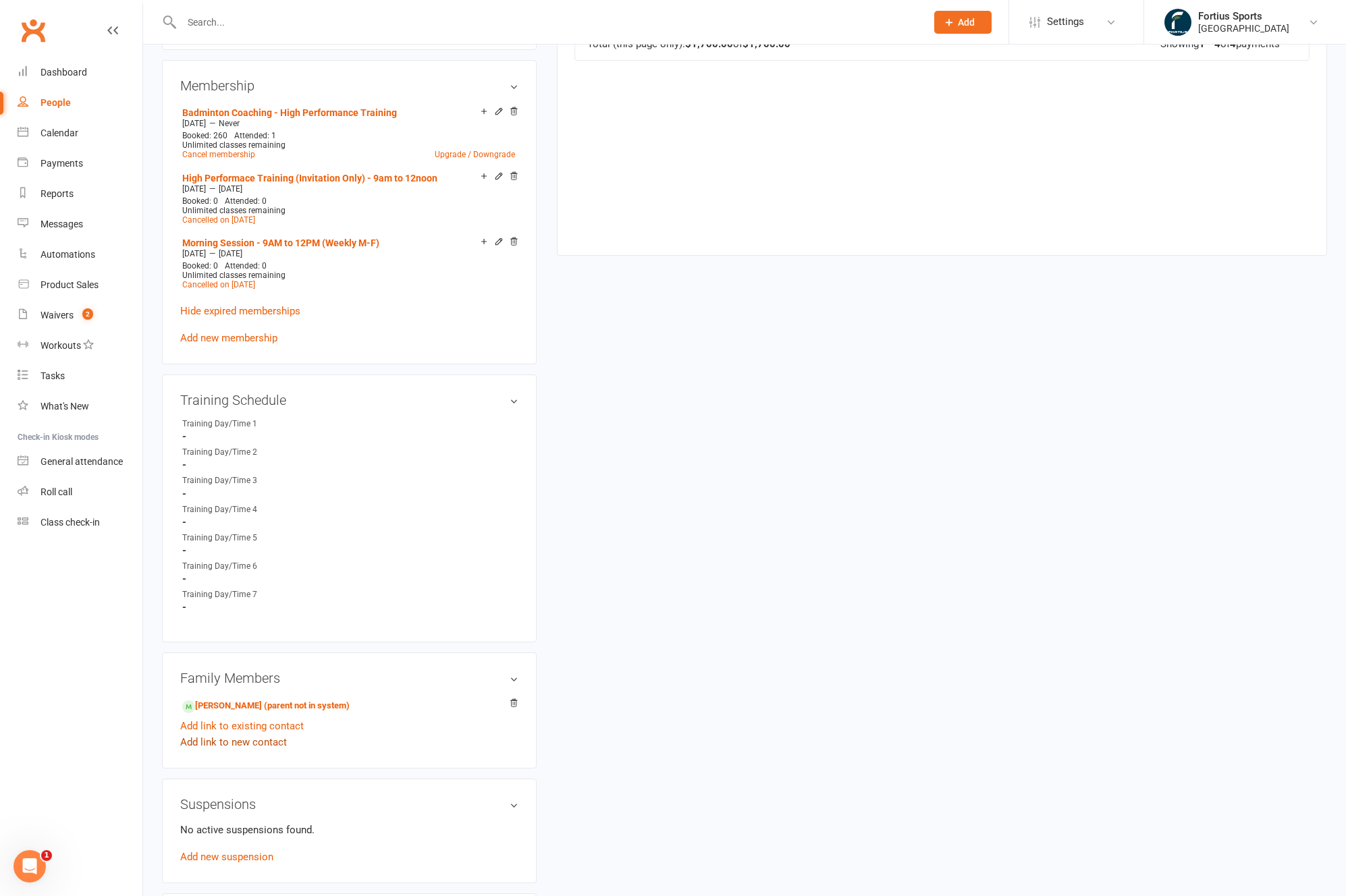
scroll to position [577, 0]
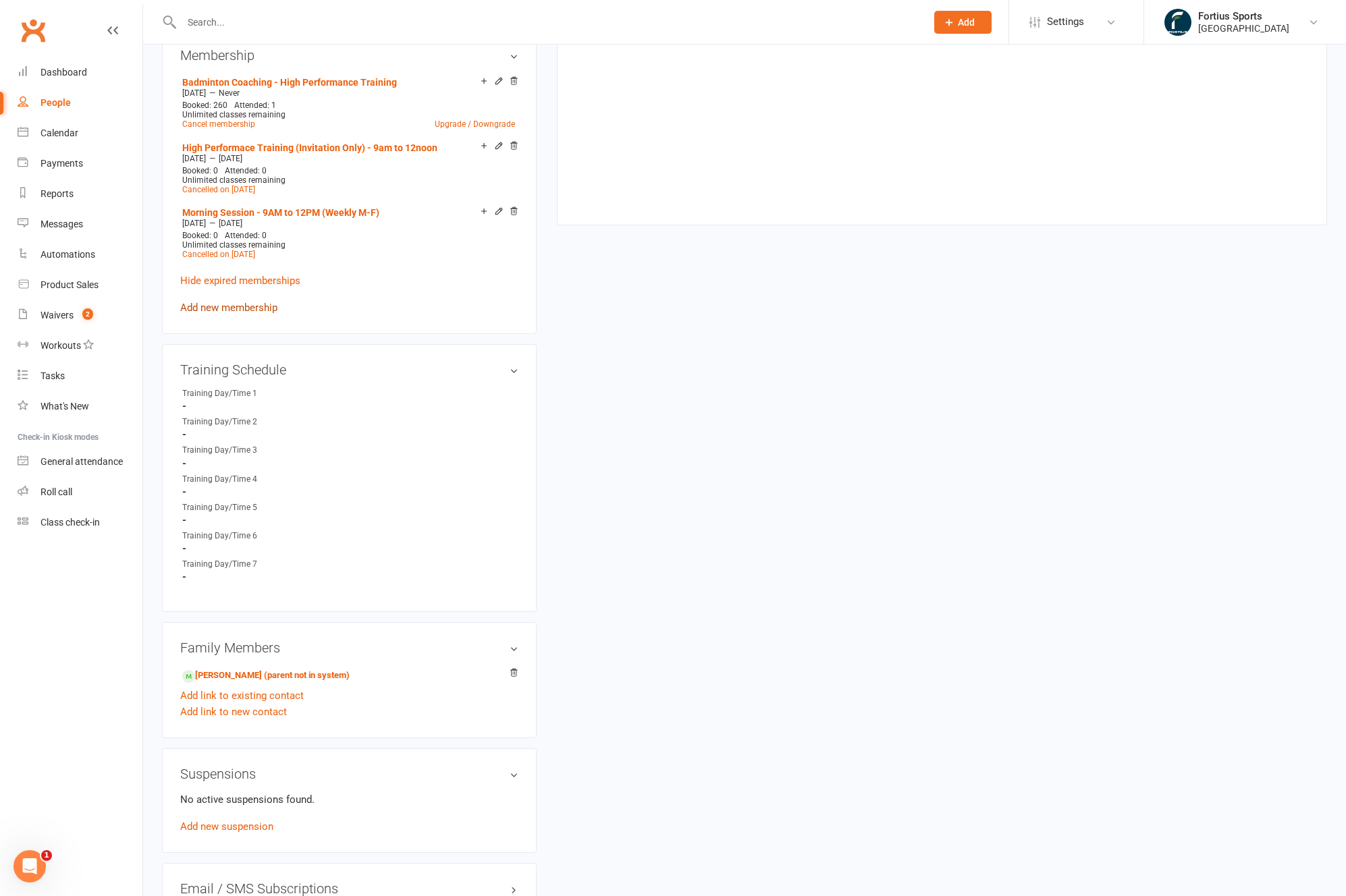
click at [234, 312] on link "Add new membership" at bounding box center [229, 308] width 97 height 12
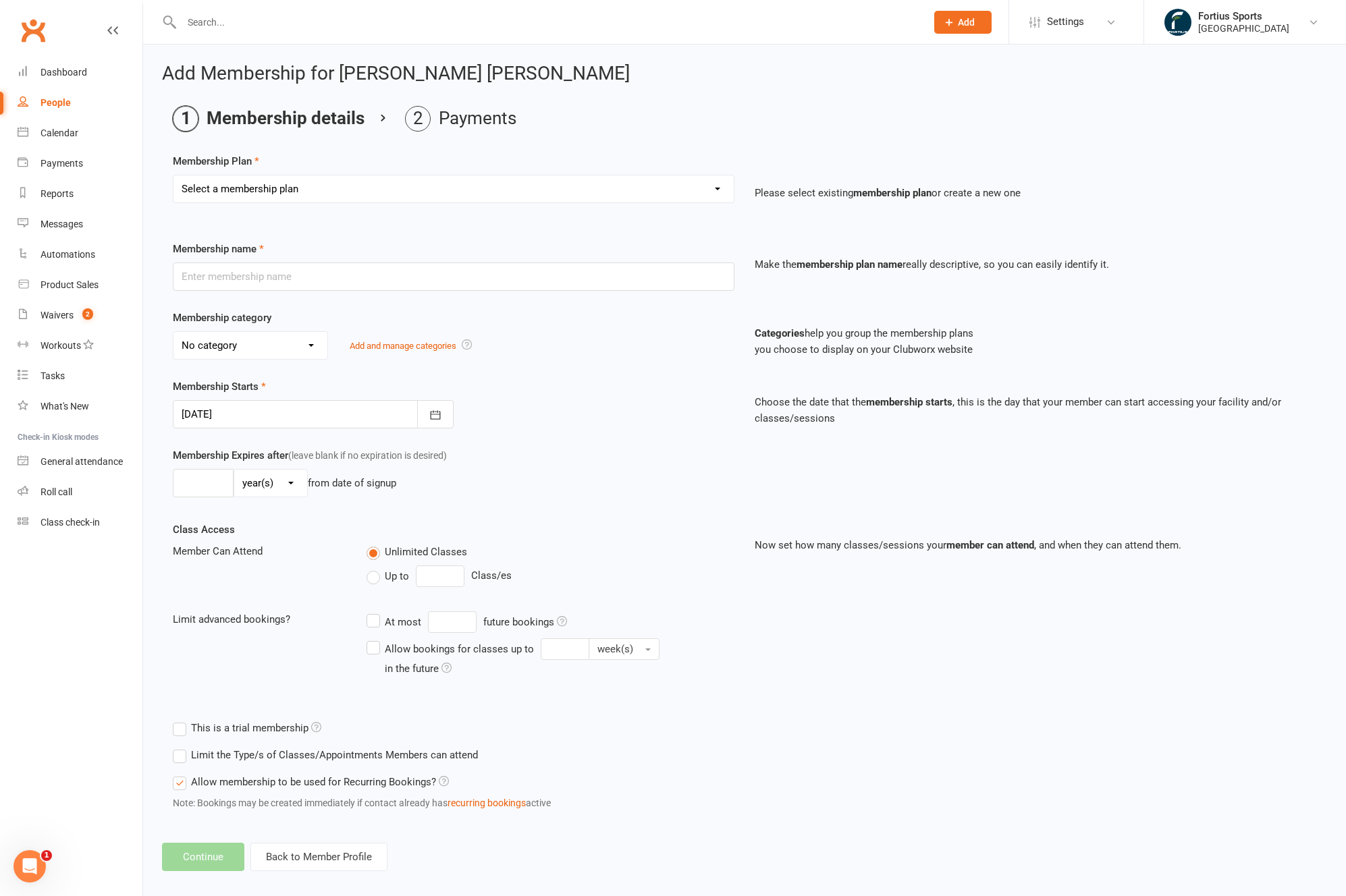
click at [437, 191] on select "Select a membership plan Create new Membership Plan Badminton - Adult Annual Me…" at bounding box center [454, 188] width 560 height 27
select select "65"
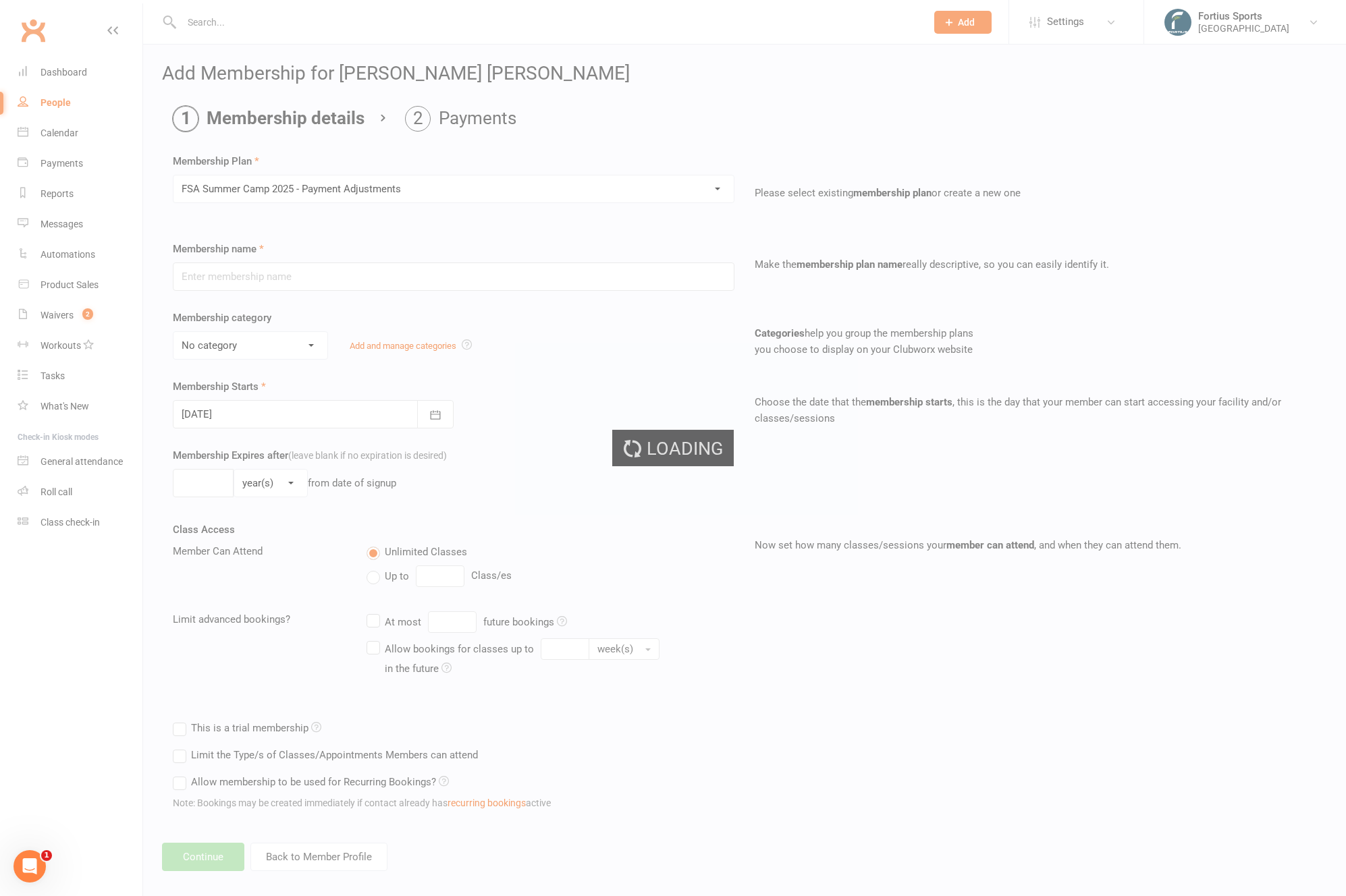
type input "FSA Summer Camp 2025 - Payment Adjustments"
select select "4"
type input "1"
select select "0"
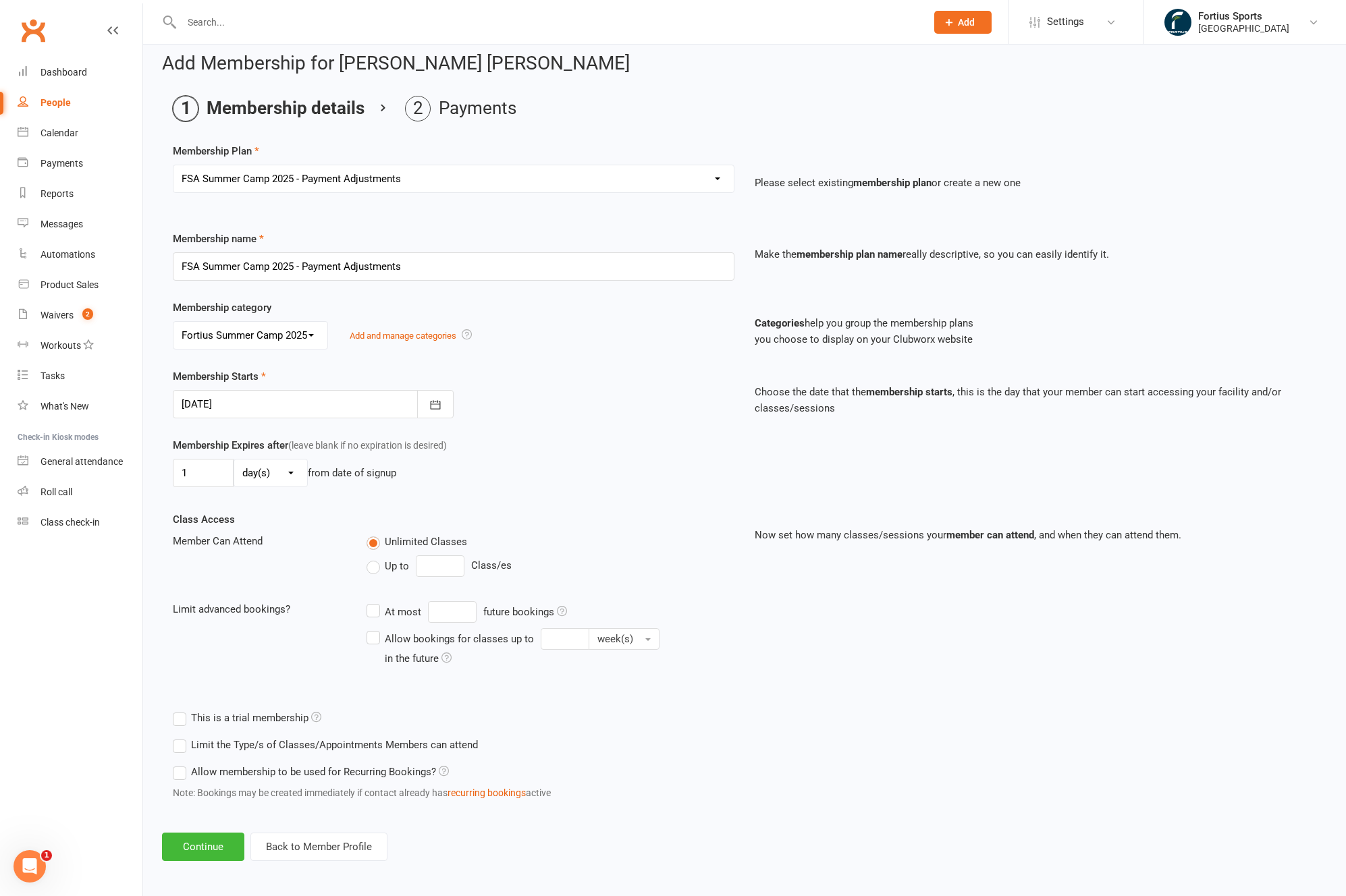
scroll to position [14, 0]
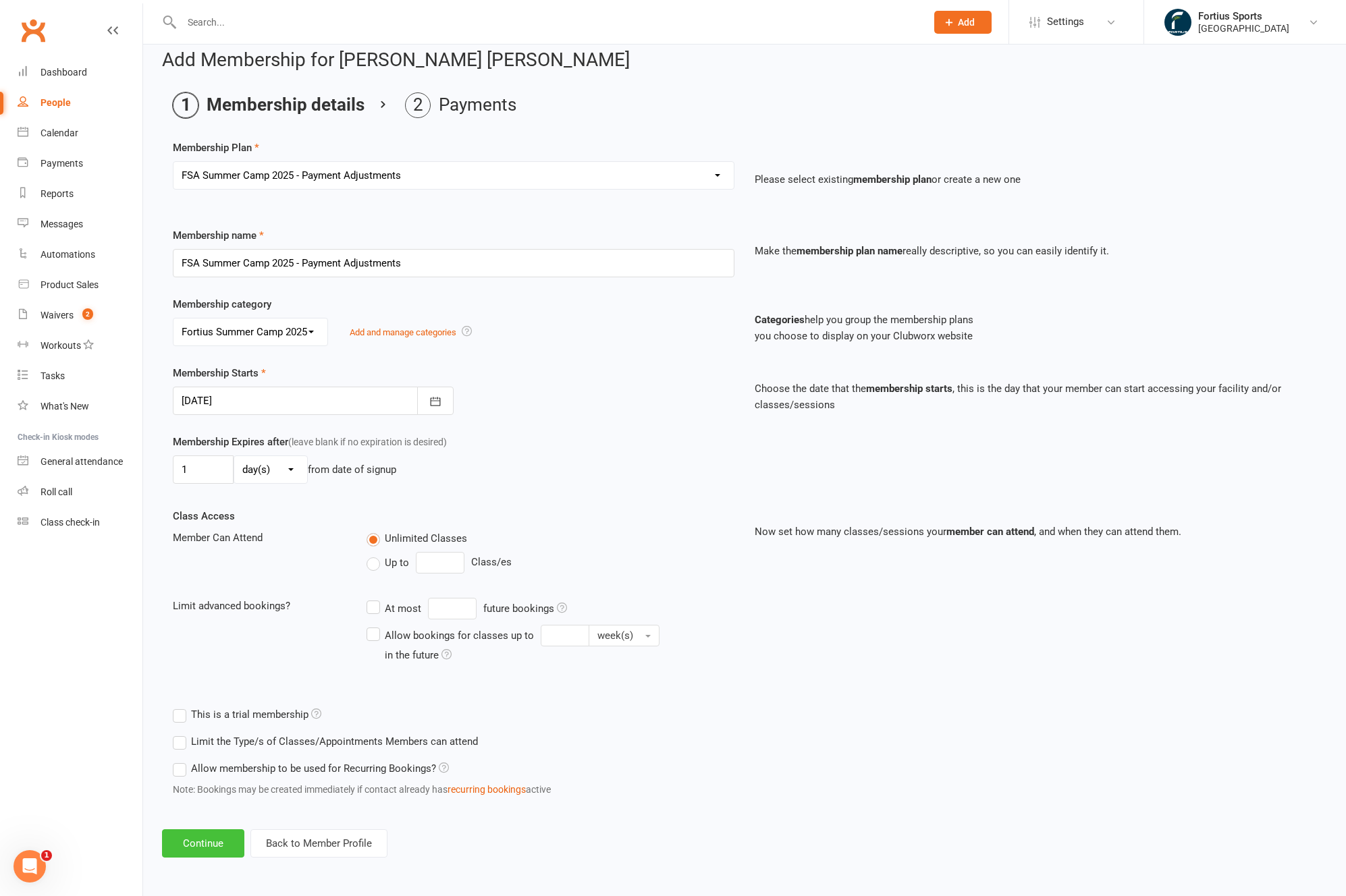
click at [221, 847] on button "Continue" at bounding box center [203, 843] width 83 height 28
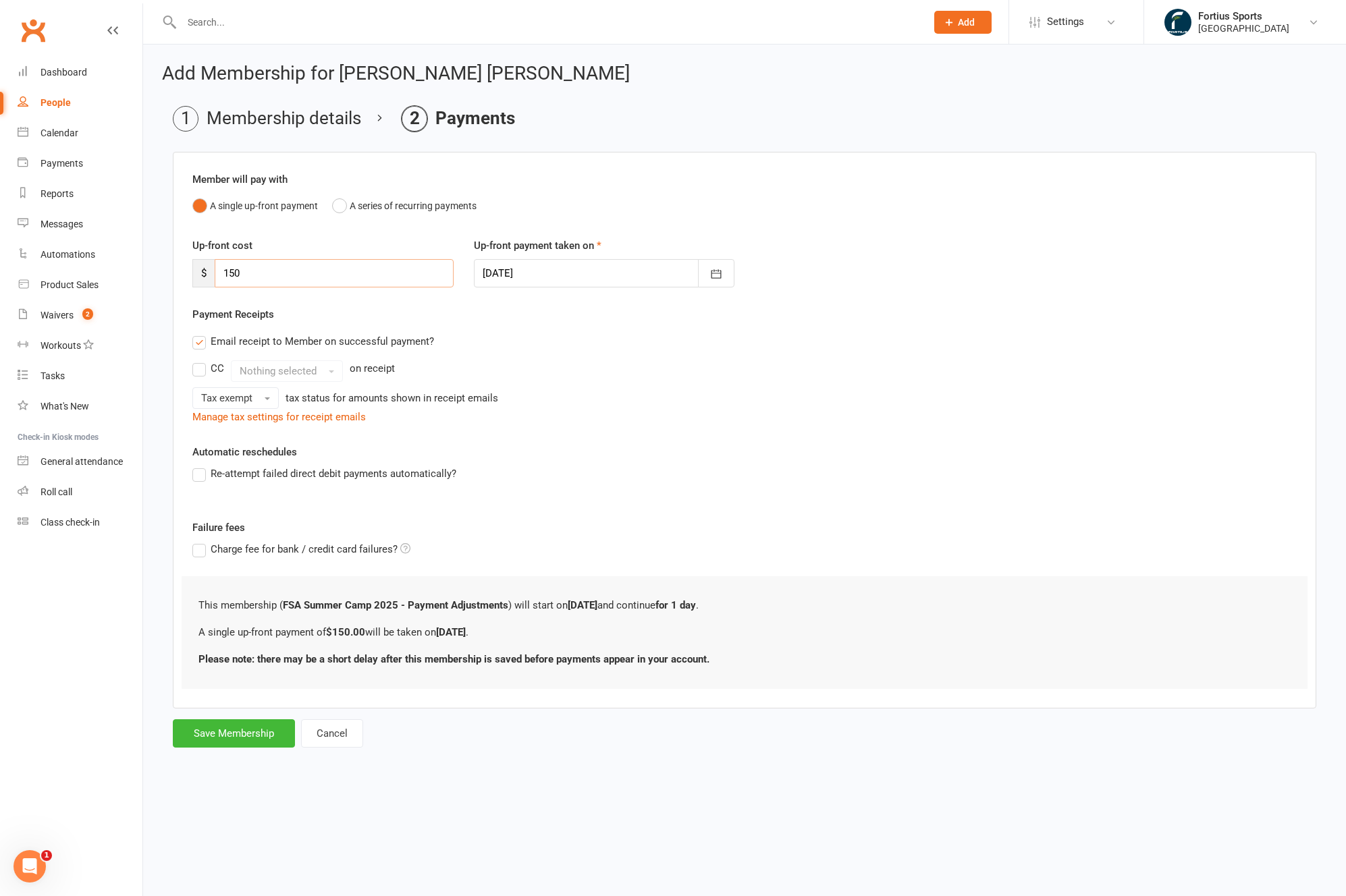
drag, startPoint x: 270, startPoint y: 274, endPoint x: 213, endPoint y: 272, distance: 57.0
click at [213, 272] on div "$ 150" at bounding box center [322, 273] width 261 height 28
type input "300"
click at [709, 390] on div "Tax exempt tax status for amounts shown in receipt emails" at bounding box center [744, 398] width 1104 height 22
click at [235, 734] on button "Save Membership" at bounding box center [233, 733] width 122 height 28
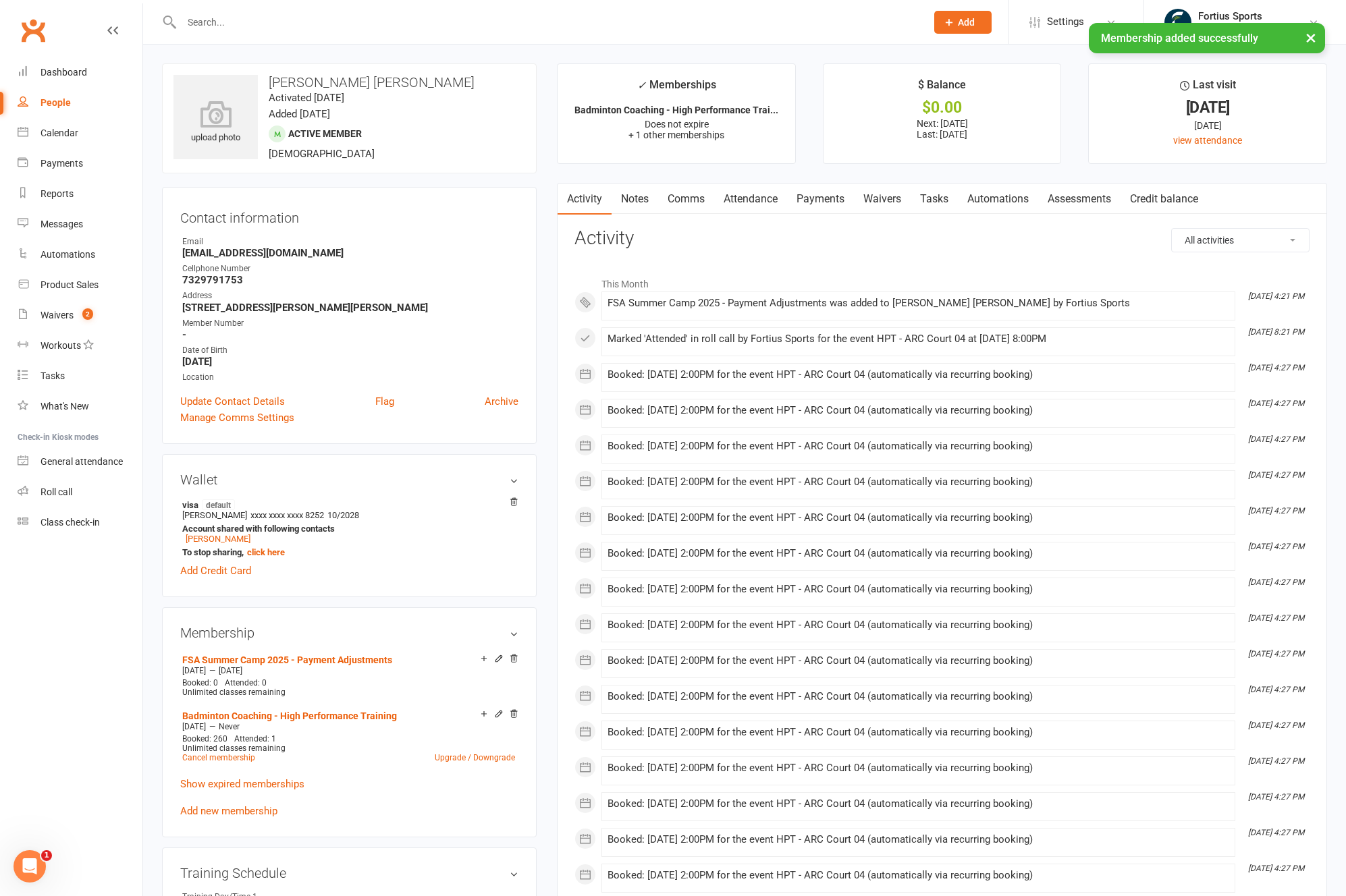
click at [696, 201] on link "Comms" at bounding box center [686, 199] width 56 height 31
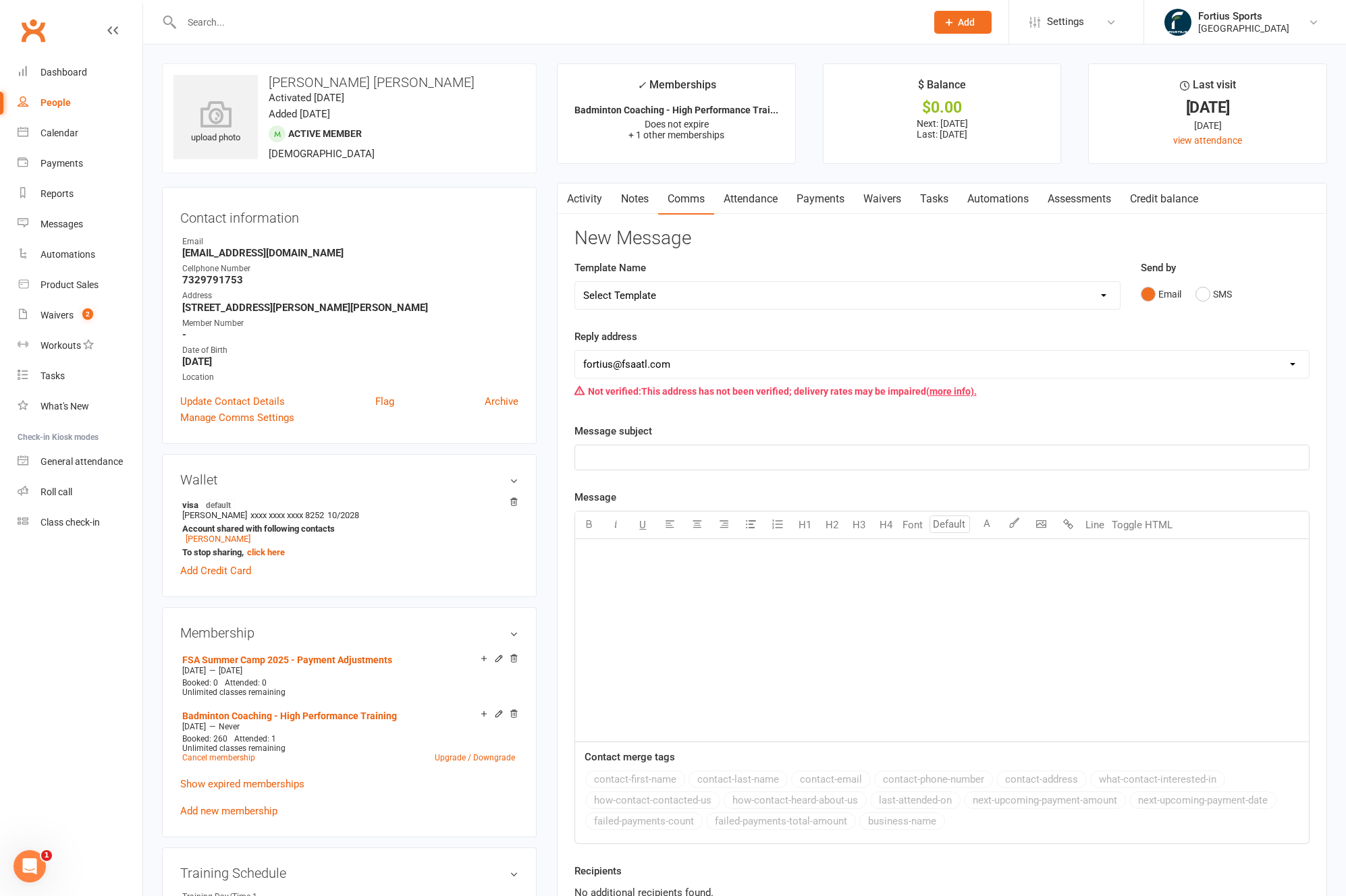
click at [708, 284] on select "Select Template [Email] Badminton Court Schedule [SMS] [Default template - revi…" at bounding box center [847, 295] width 544 height 27
select select "29"
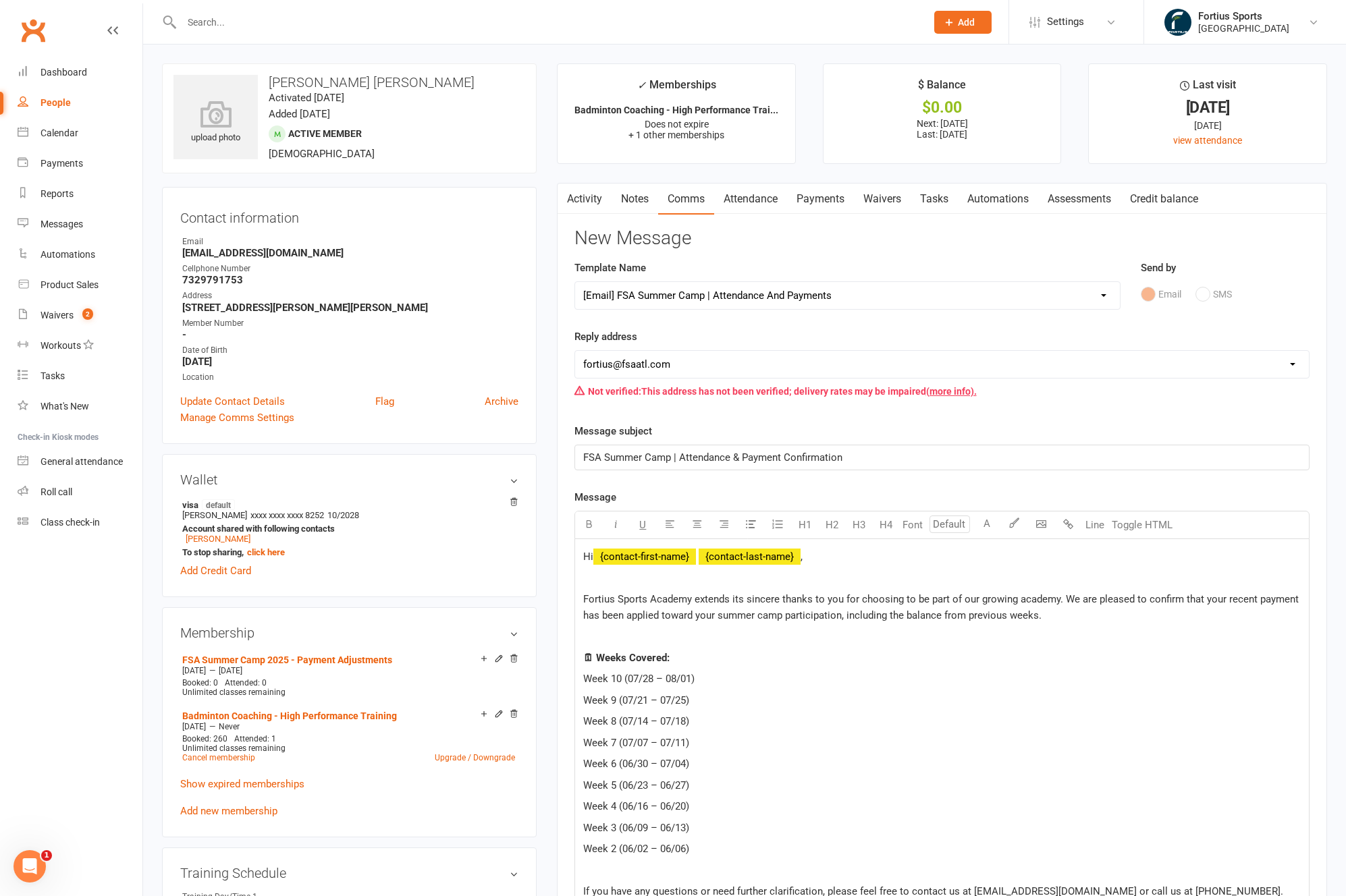
click at [714, 371] on select "[EMAIL_ADDRESS][DOMAIN_NAME] [EMAIL_ADDRESS][DOMAIN_NAME] [EMAIL_ADDRESS][DOMAI…" at bounding box center [941, 364] width 734 height 27
select select "9"
click at [860, 690] on div "Hi ﻿ {contact-first-name} ﻿ {contact-last-name} , Fortius Sports Academy extend…" at bounding box center [941, 756] width 734 height 433
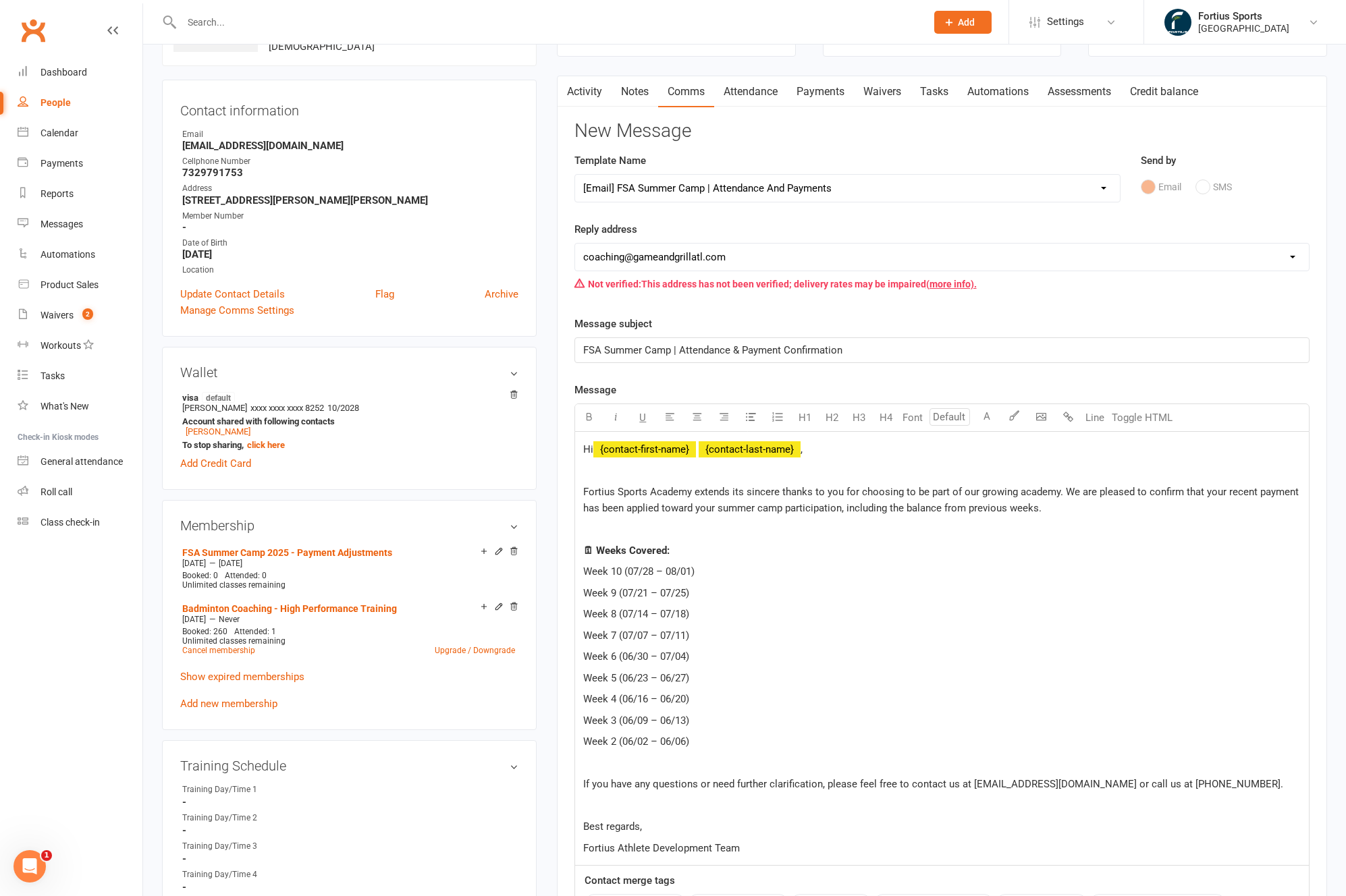
scroll to position [329, 0]
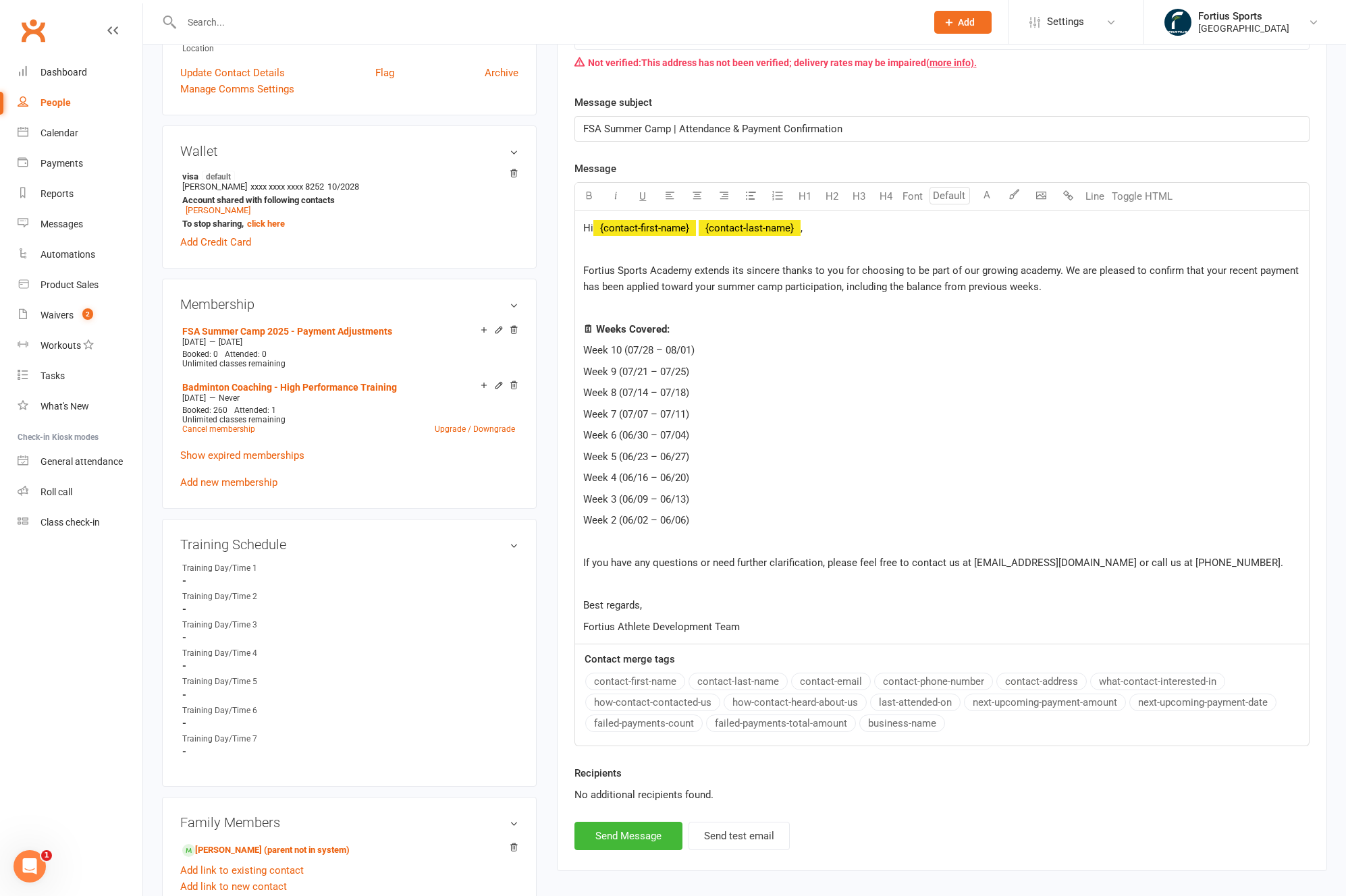
click at [648, 362] on div "Hi ﻿ {contact-first-name} ﻿ {contact-last-name} , Fortius Sports Academy extend…" at bounding box center [941, 427] width 734 height 433
drag, startPoint x: 585, startPoint y: 350, endPoint x: 698, endPoint y: 359, distance: 113.4
click at [698, 359] on div "Hi ﻿ {contact-first-name} ﻿ {contact-last-name} , Fortius Sports Academy extend…" at bounding box center [941, 427] width 734 height 433
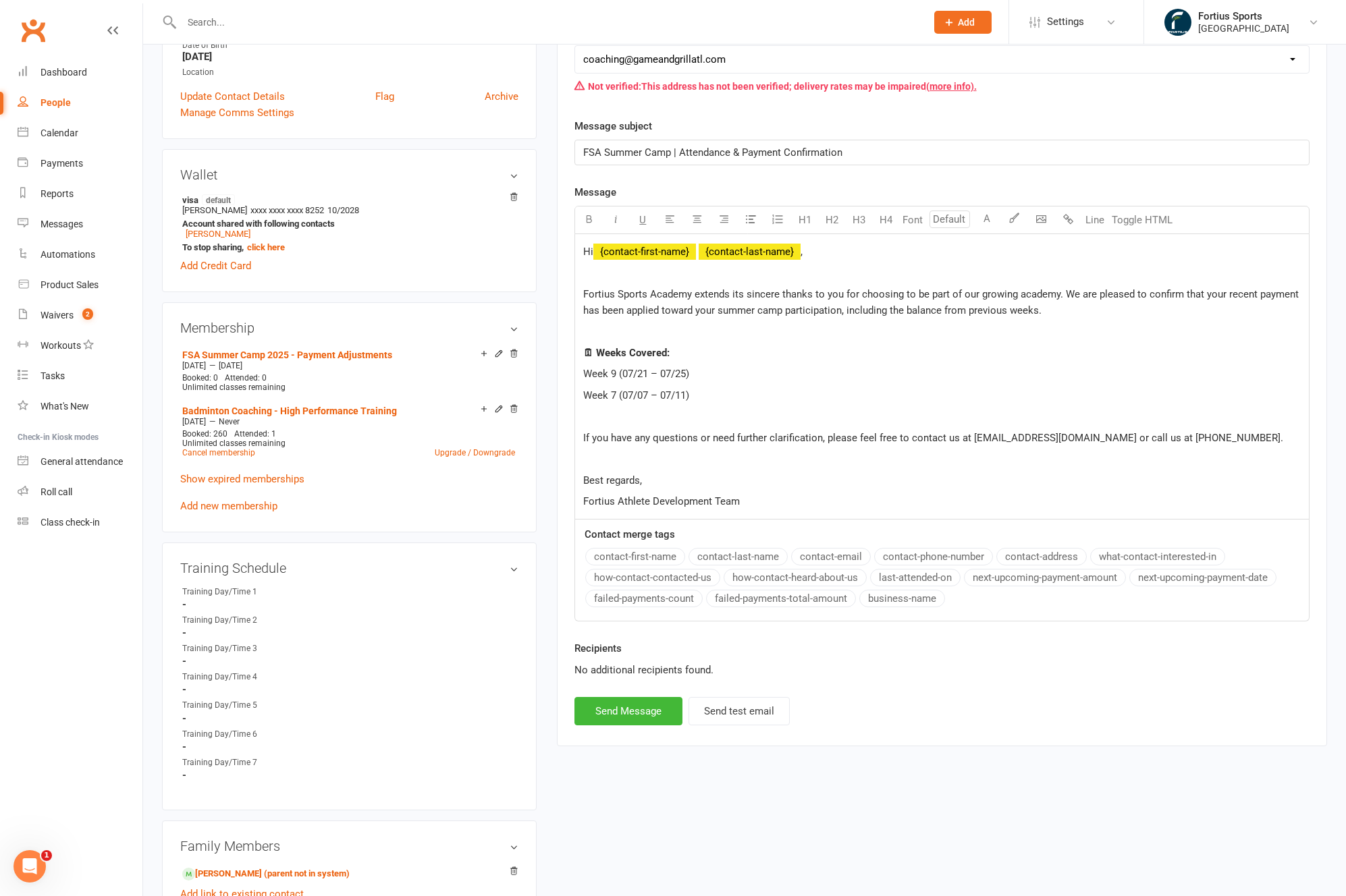
scroll to position [304, 0]
click at [1086, 311] on p "Fortius Sports Academy extends its sincere thanks to you for choosing to be par…" at bounding box center [941, 302] width 717 height 32
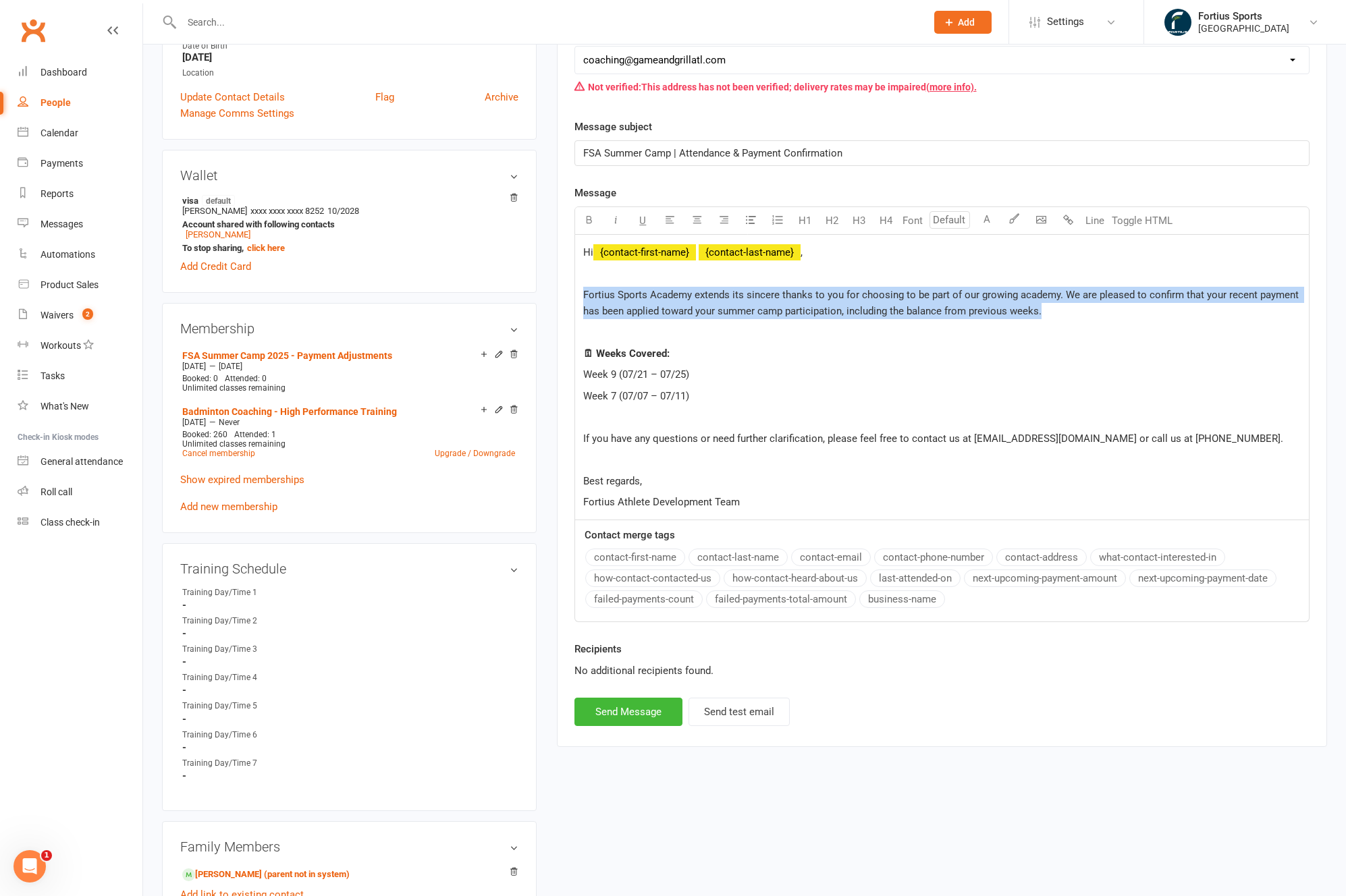
drag, startPoint x: 1070, startPoint y: 310, endPoint x: 564, endPoint y: 299, distance: 506.1
click at [564, 299] on div "Activity Notes Comms Attendance Payments Waivers Tasks Automations Assessments …" at bounding box center [941, 312] width 770 height 868
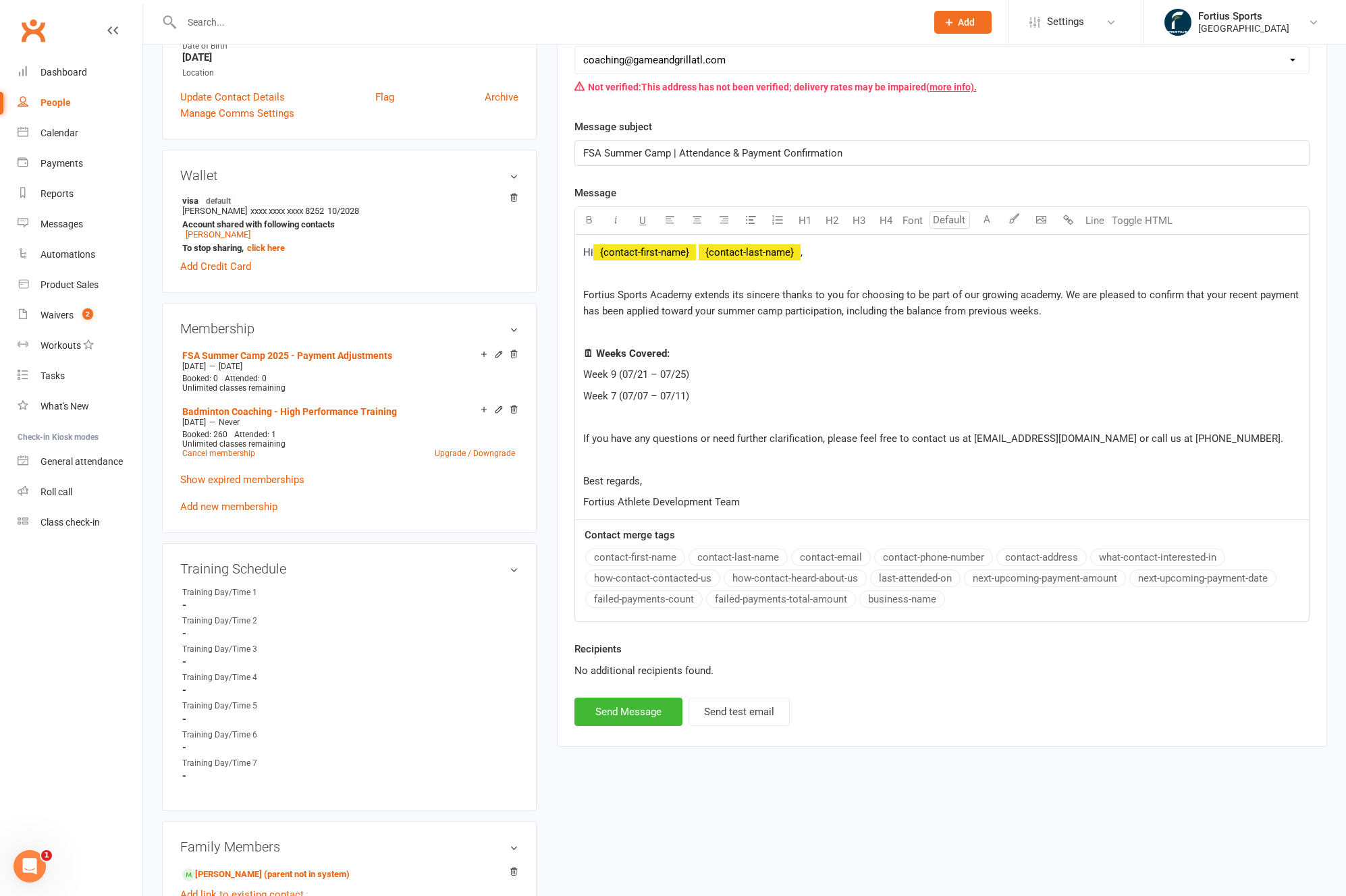
click at [746, 386] on div "Hi ﻿ {contact-first-name} ﻿ {contact-last-name} , Fortius Sports Academy extend…" at bounding box center [941, 377] width 734 height 285
click at [600, 458] on p at bounding box center [941, 460] width 717 height 17
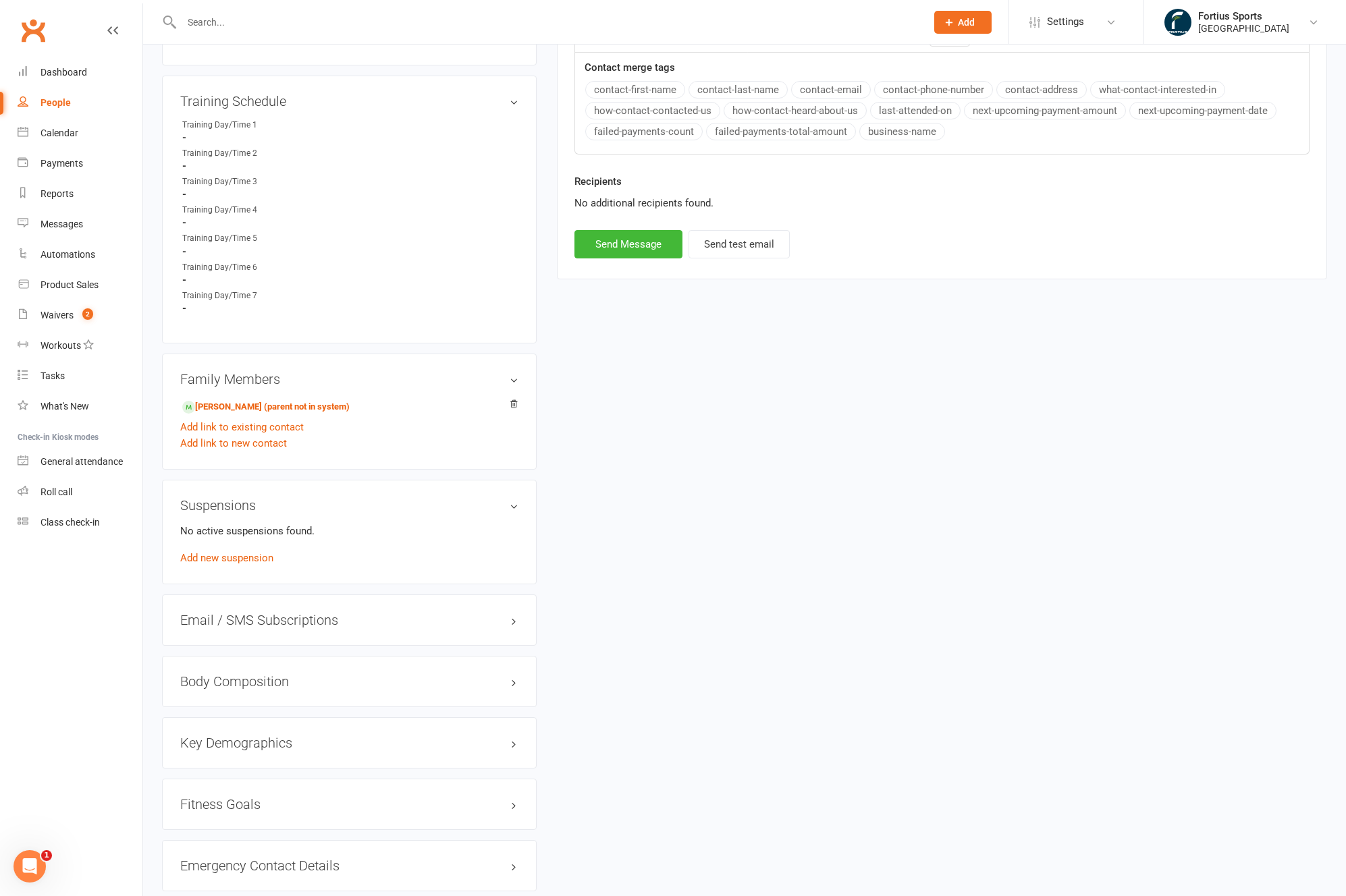
scroll to position [830, 0]
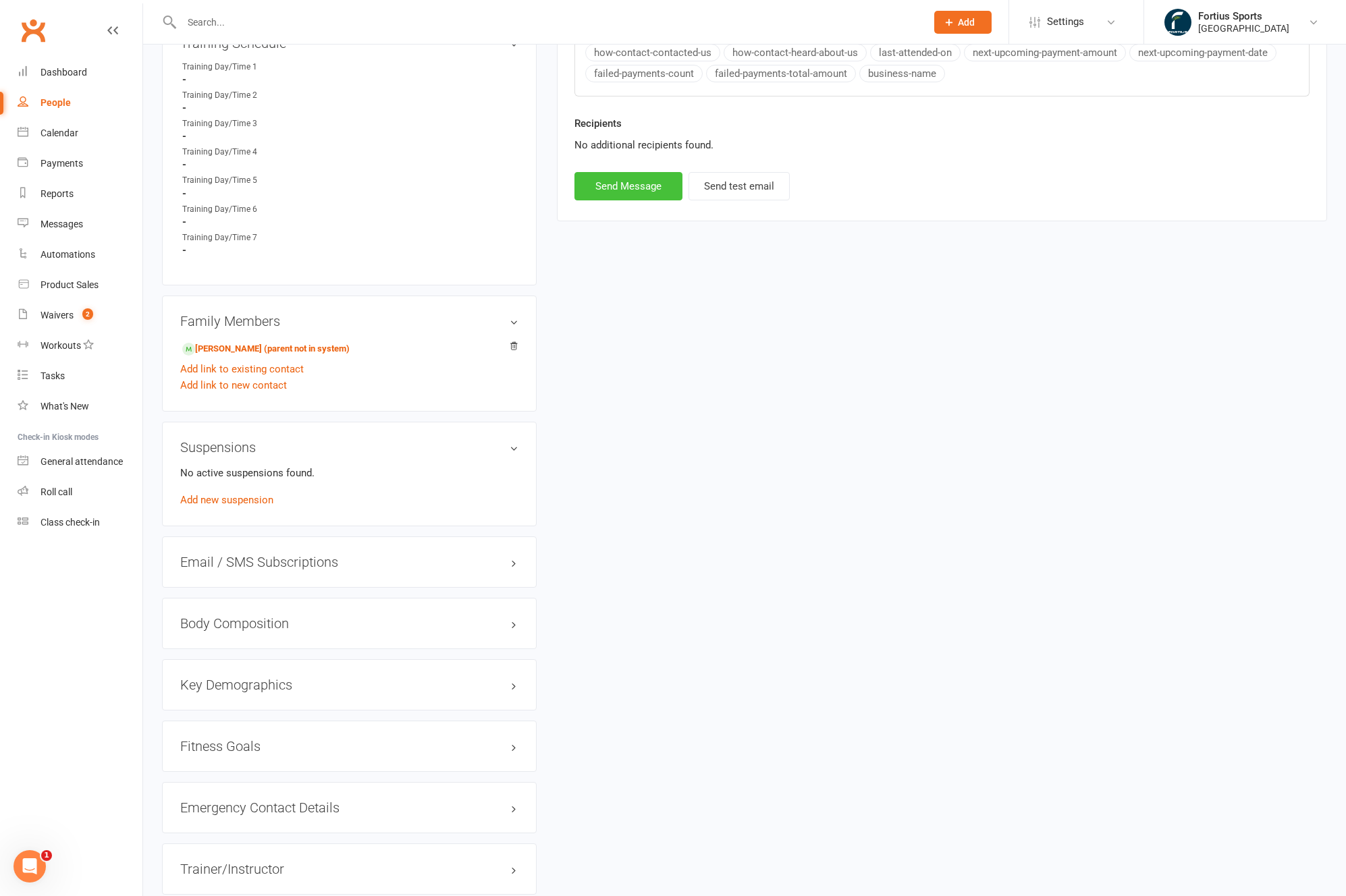
click at [625, 195] on button "Send Message" at bounding box center [628, 185] width 108 height 28
select select
select select "1"
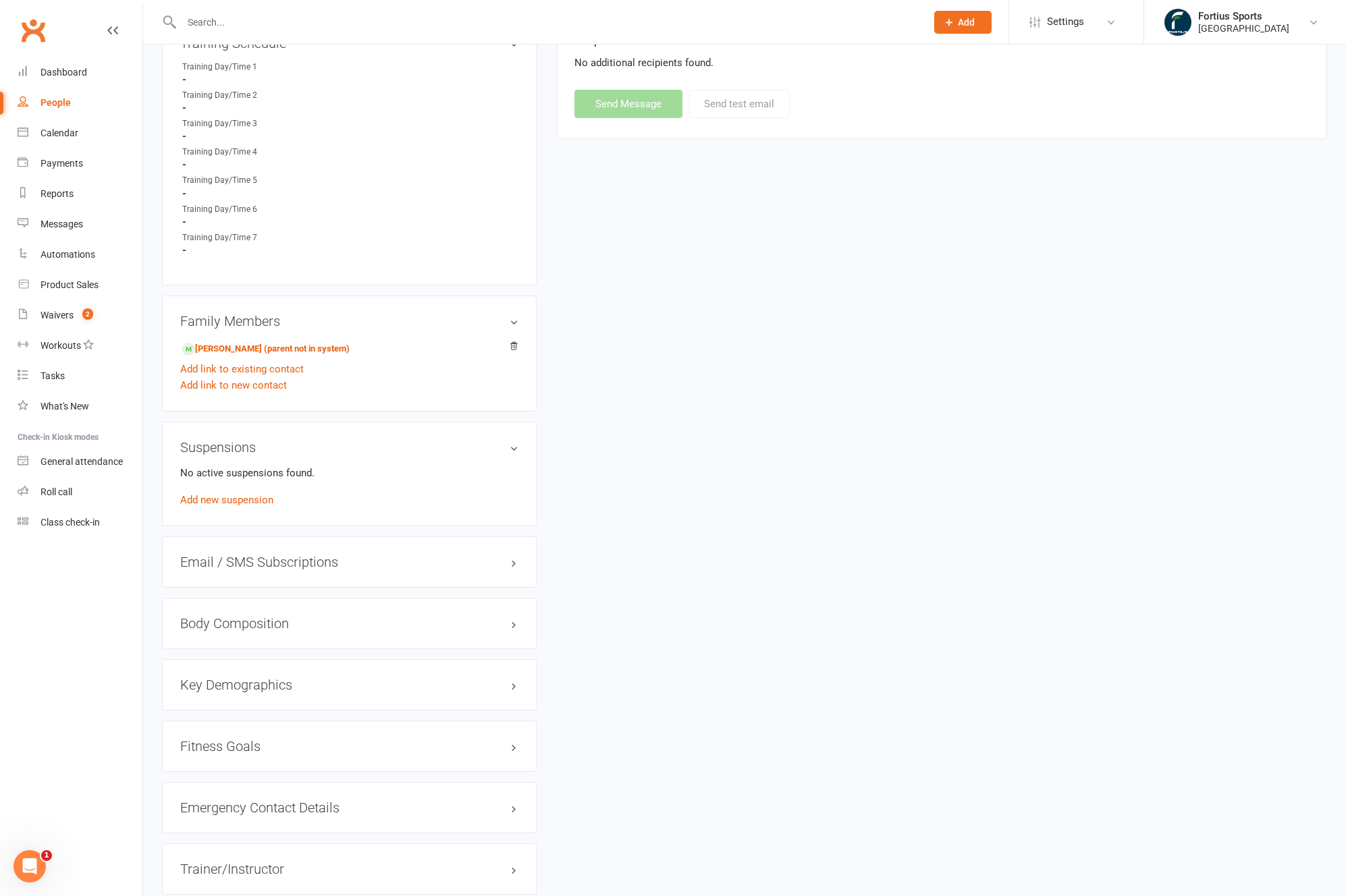
click at [419, 22] on input "text" at bounding box center [546, 22] width 739 height 19
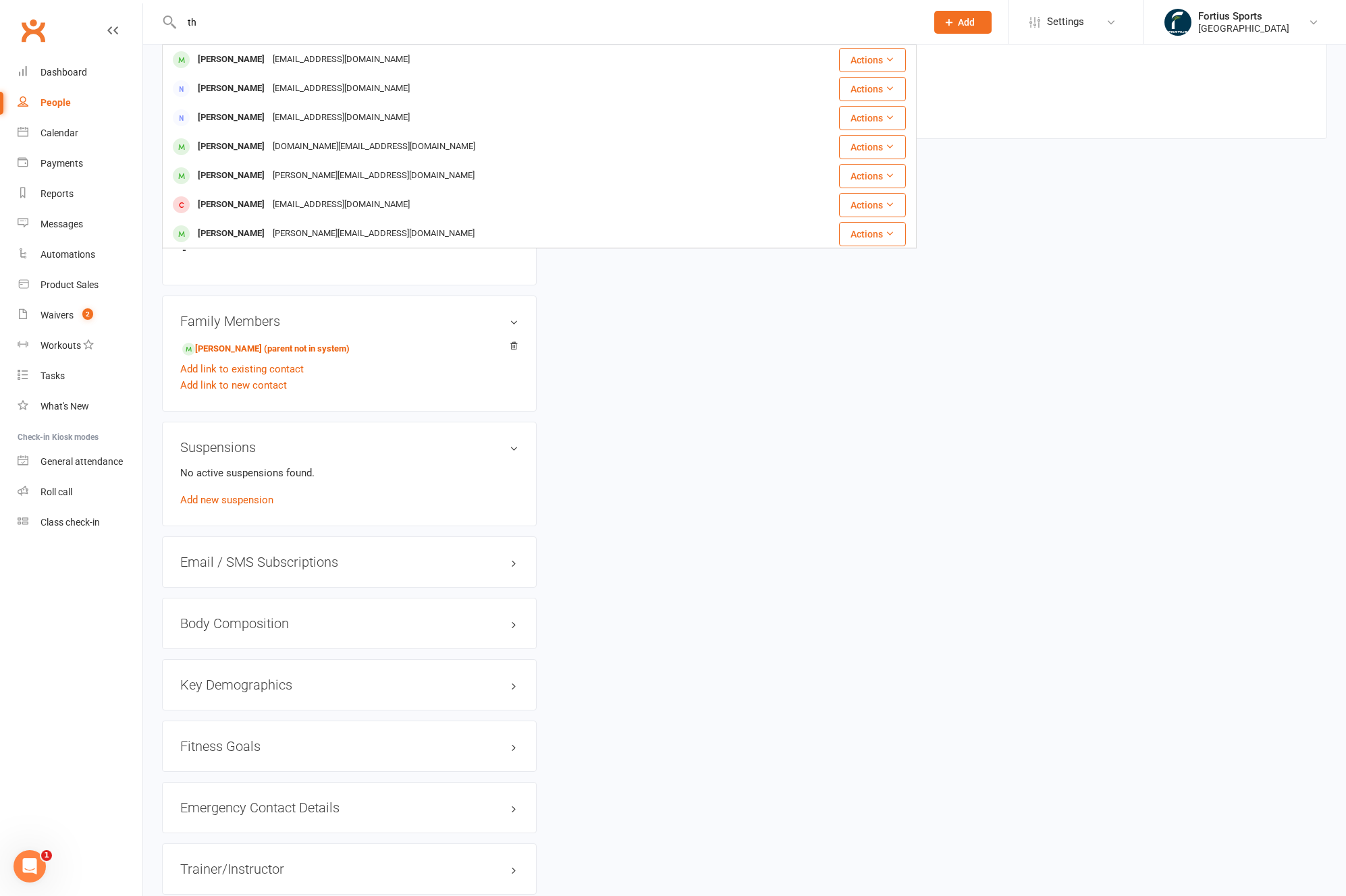
type input "t"
type input "praveen th"
click at [286, 146] on div "[DOMAIN_NAME][EMAIL_ADDRESS][DOMAIN_NAME]" at bounding box center [374, 146] width 210 height 19
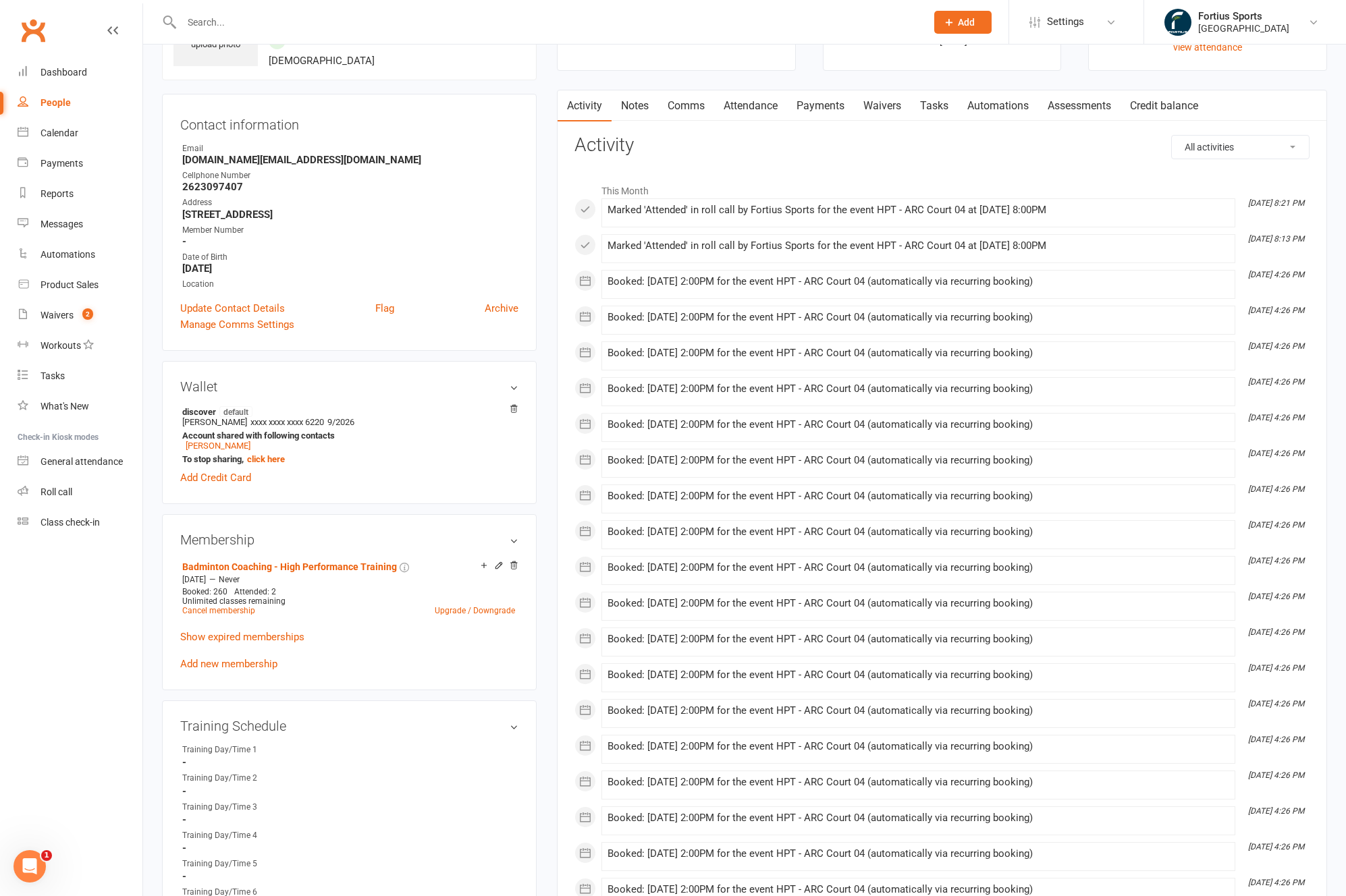
scroll to position [192, 0]
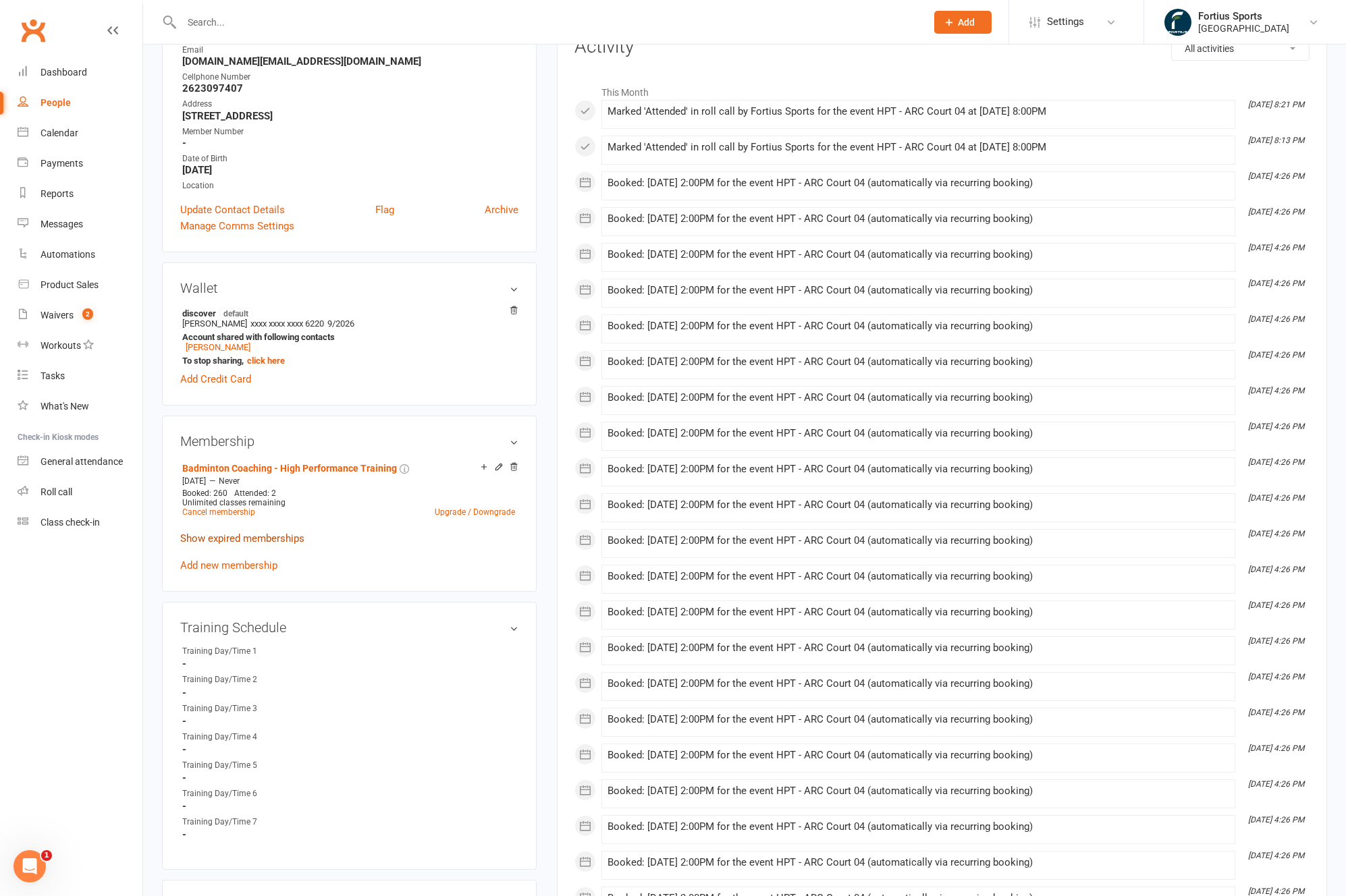
click at [258, 536] on link "Show expired memberships" at bounding box center [241, 538] width 124 height 12
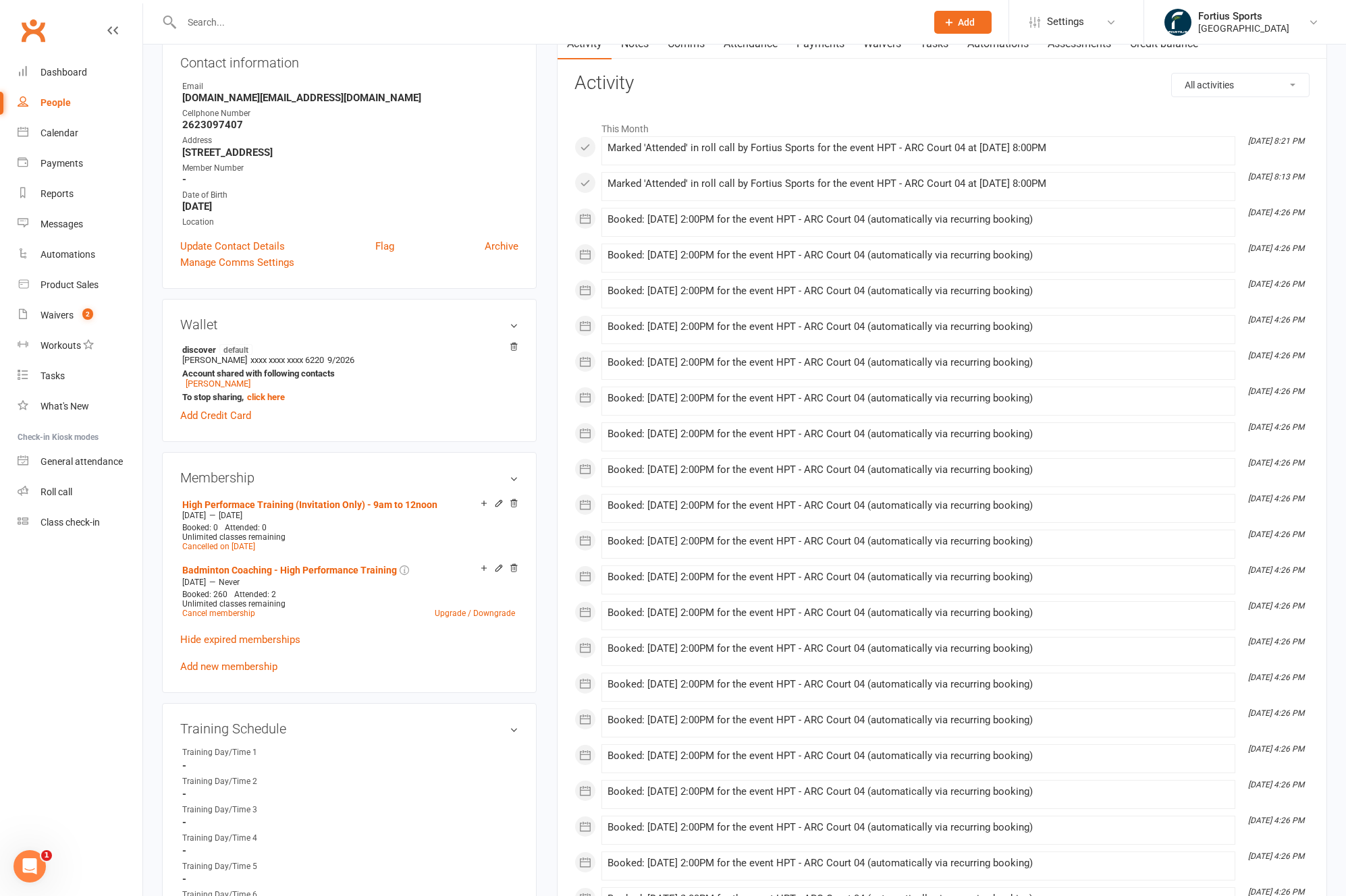
scroll to position [204, 0]
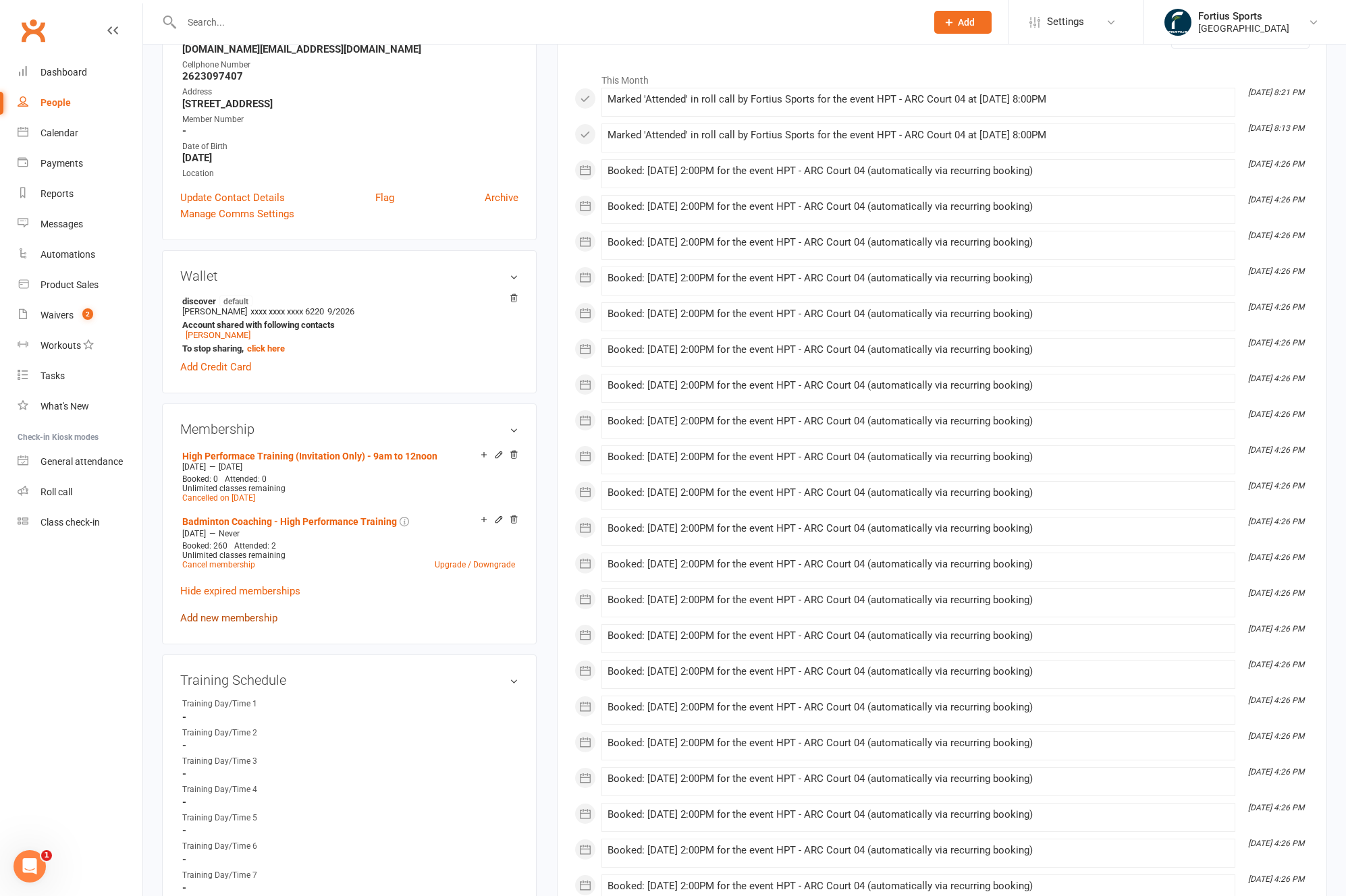
click at [269, 618] on link "Add new membership" at bounding box center [229, 618] width 97 height 12
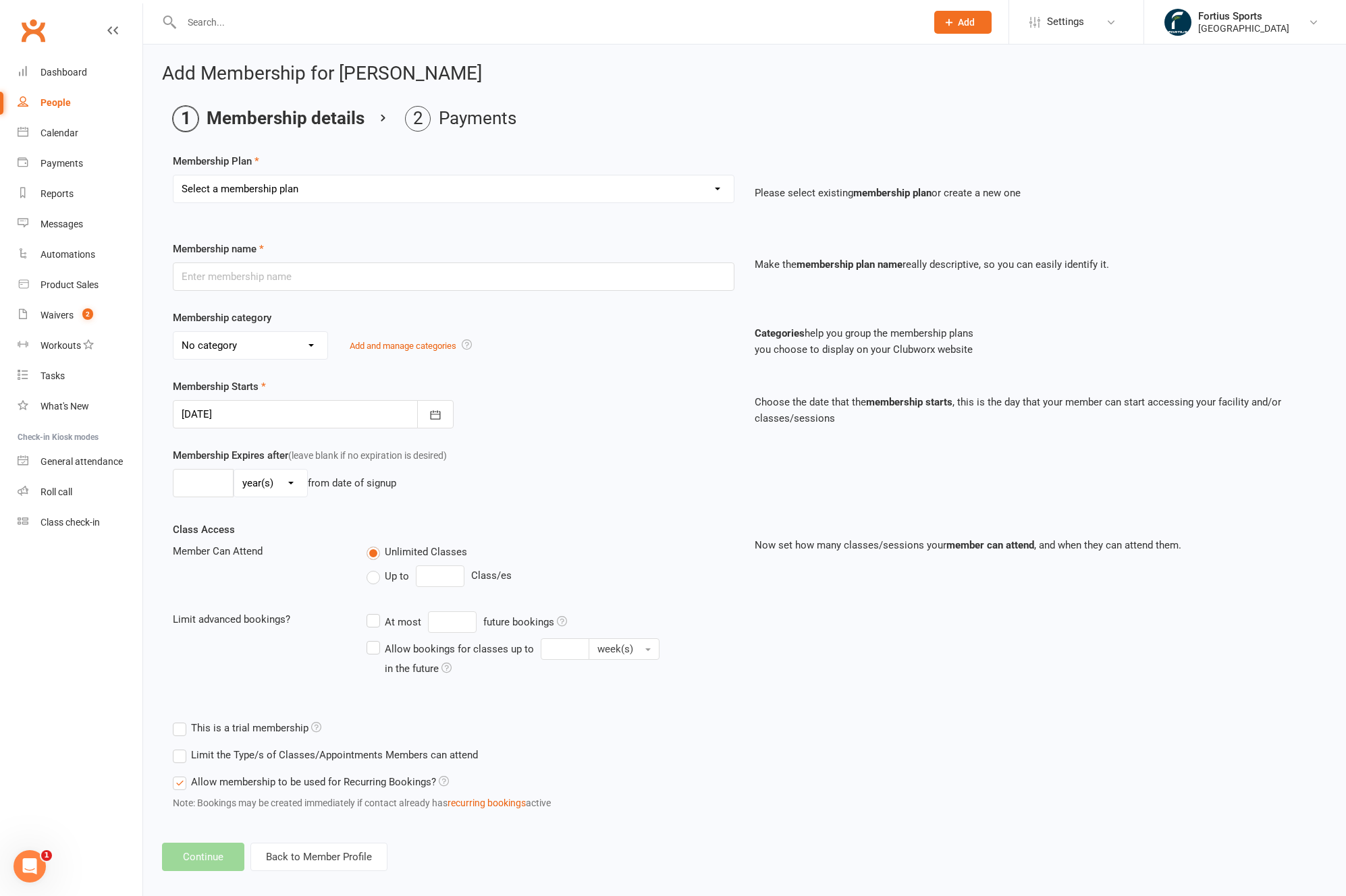
click at [232, 190] on select "Select a membership plan Create new Membership Plan Badminton - Adult Annual Me…" at bounding box center [454, 188] width 560 height 27
select select "65"
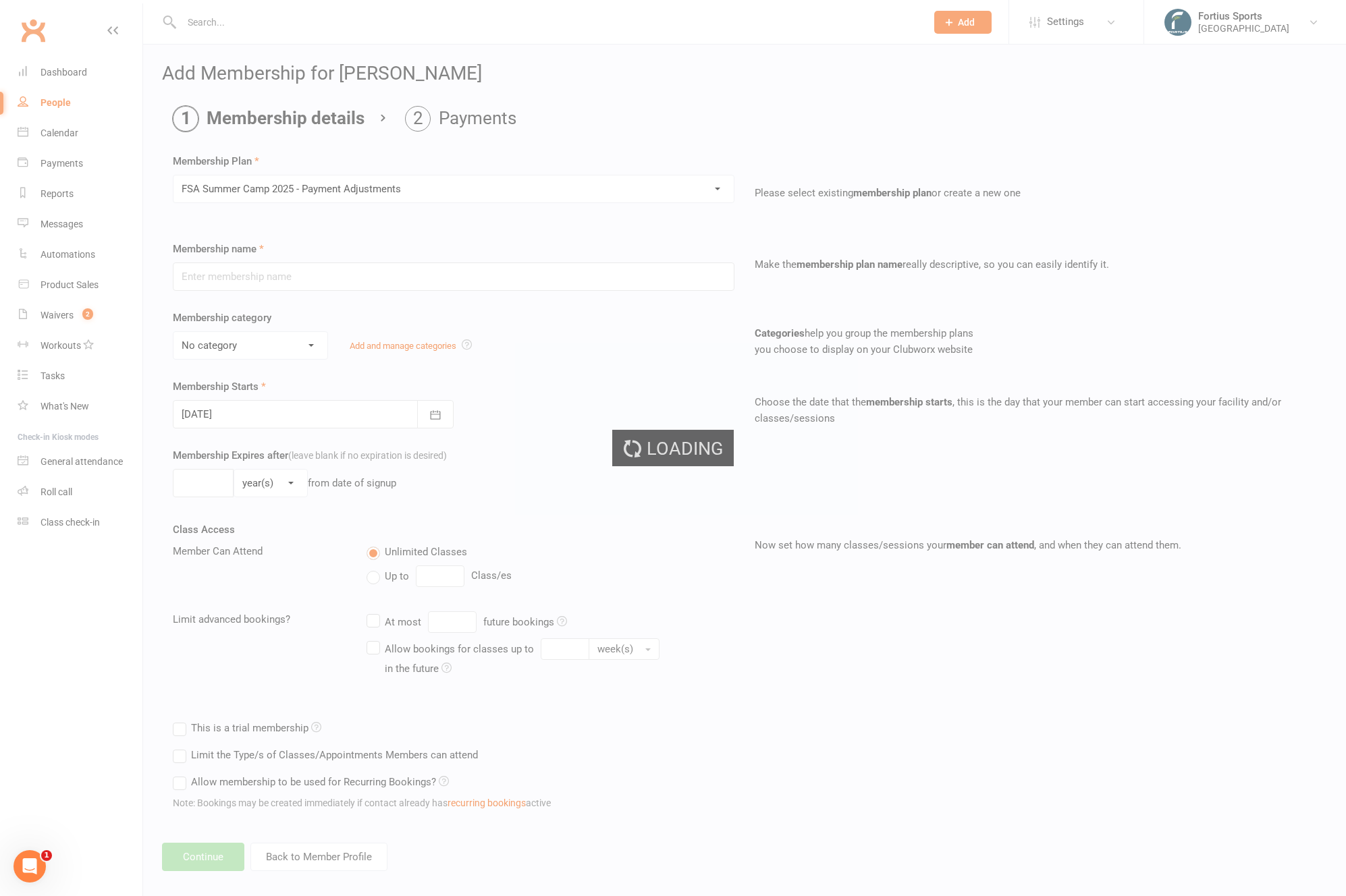
type input "FSA Summer Camp 2025 - Payment Adjustments"
select select "4"
type input "1"
select select "0"
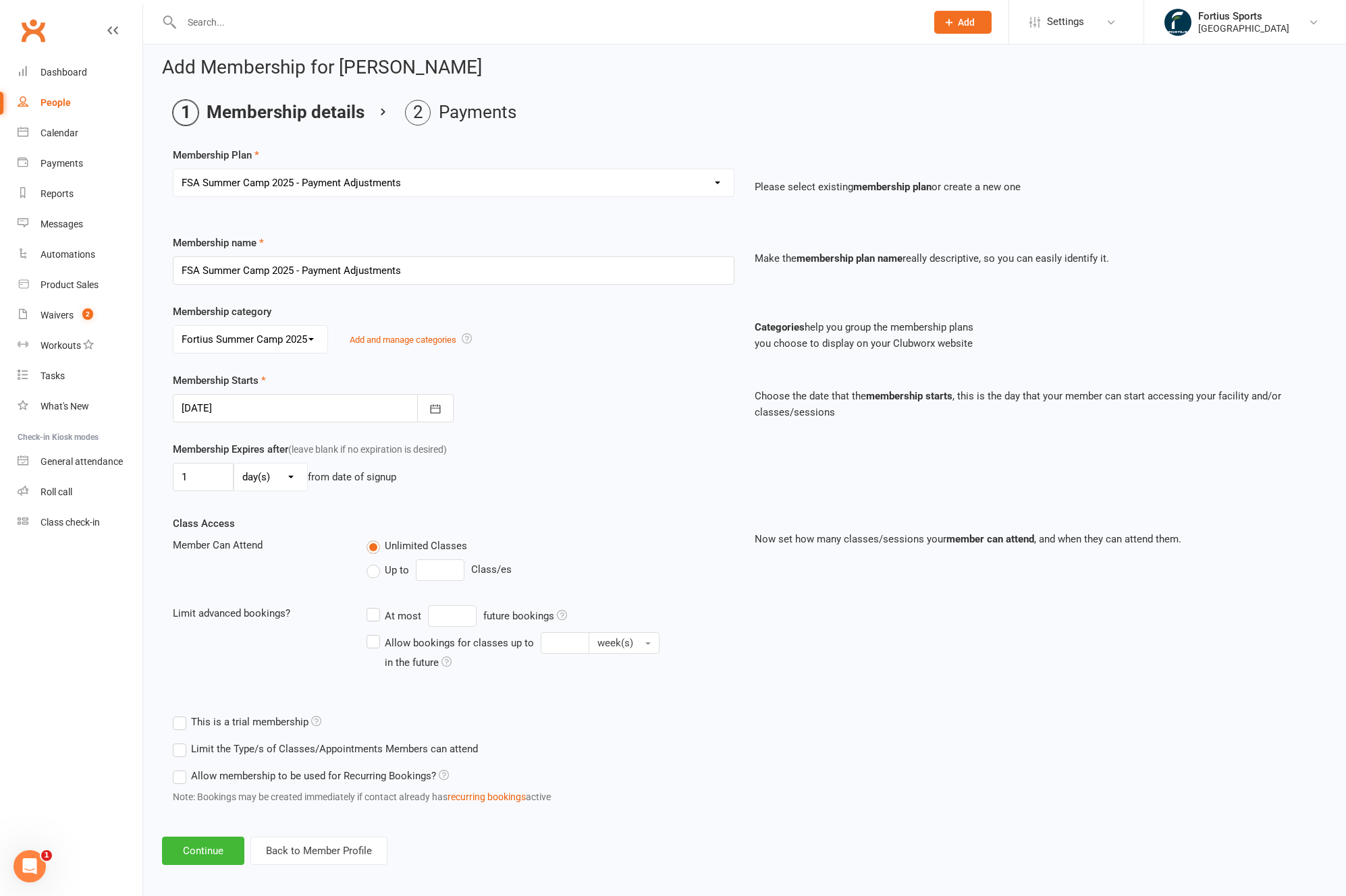
scroll to position [14, 0]
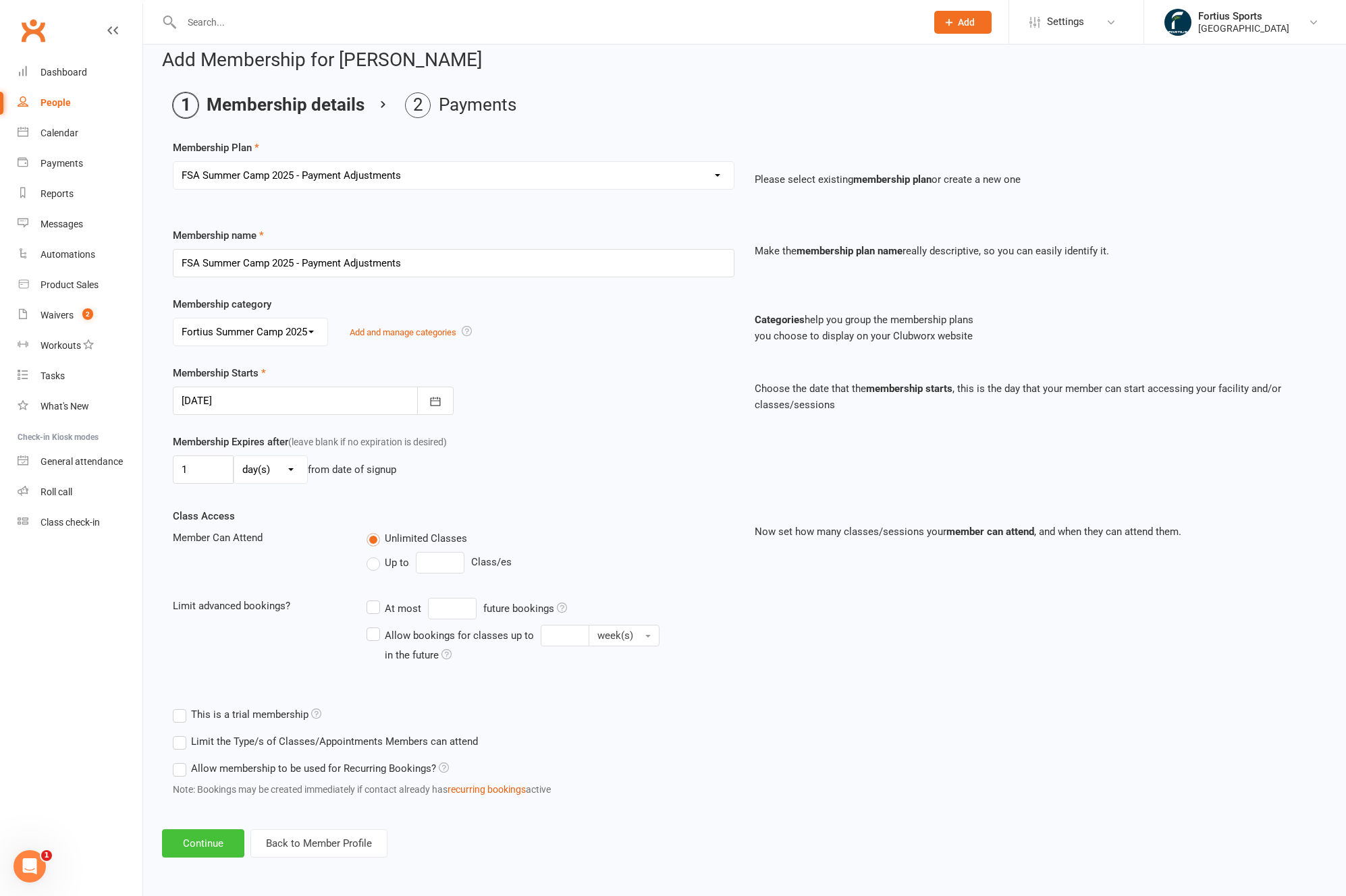
click at [213, 841] on button "Continue" at bounding box center [203, 843] width 83 height 28
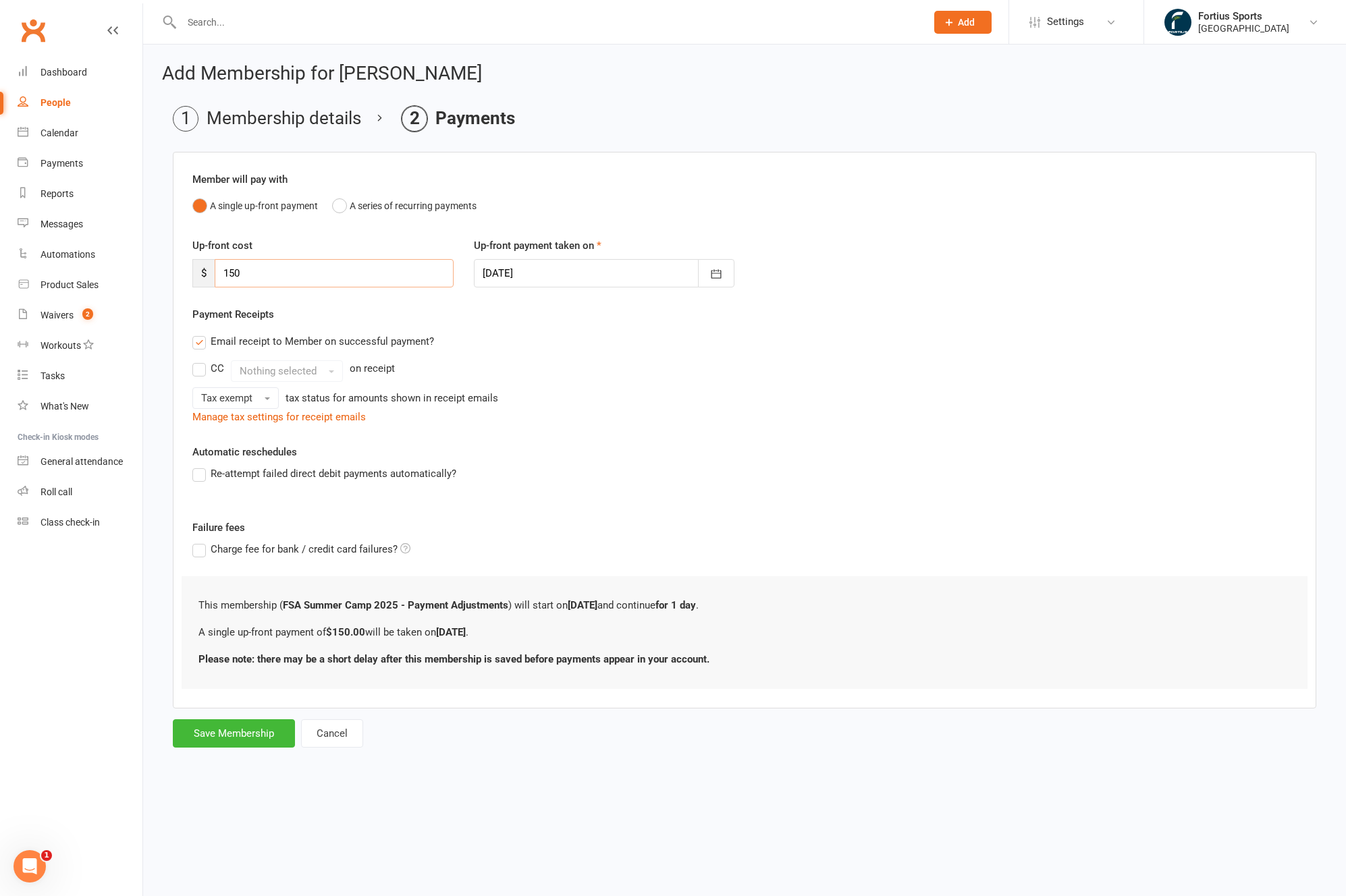
drag, startPoint x: 261, startPoint y: 275, endPoint x: 205, endPoint y: 274, distance: 56.0
click at [205, 274] on div "$ 150" at bounding box center [322, 273] width 261 height 28
type input "600"
click at [674, 375] on div "CC Nothing selected on receipt" at bounding box center [744, 371] width 1104 height 22
click at [745, 371] on div "CC Nothing selected on receipt" at bounding box center [744, 371] width 1104 height 22
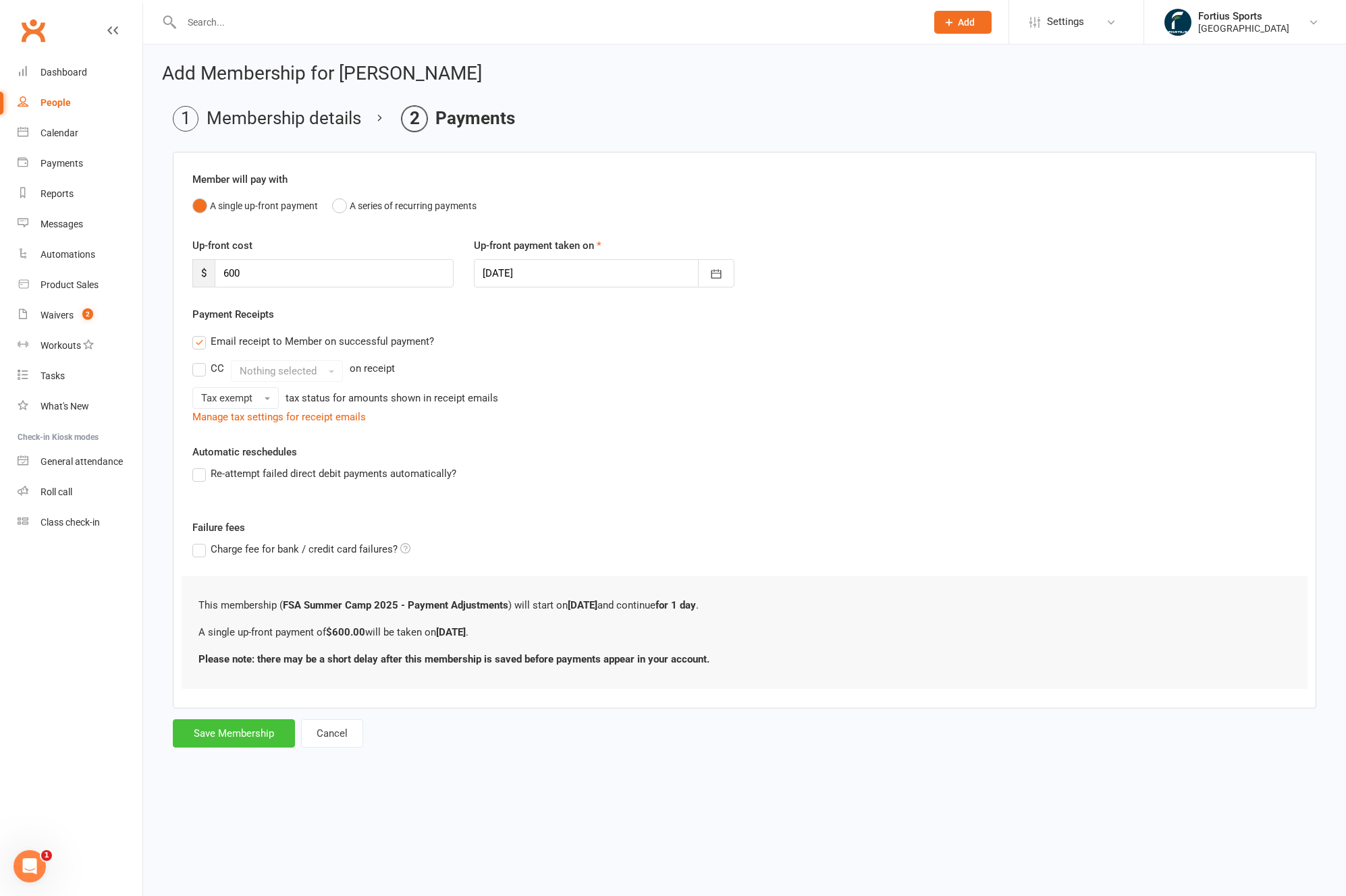
click at [251, 734] on button "Save Membership" at bounding box center [233, 733] width 122 height 28
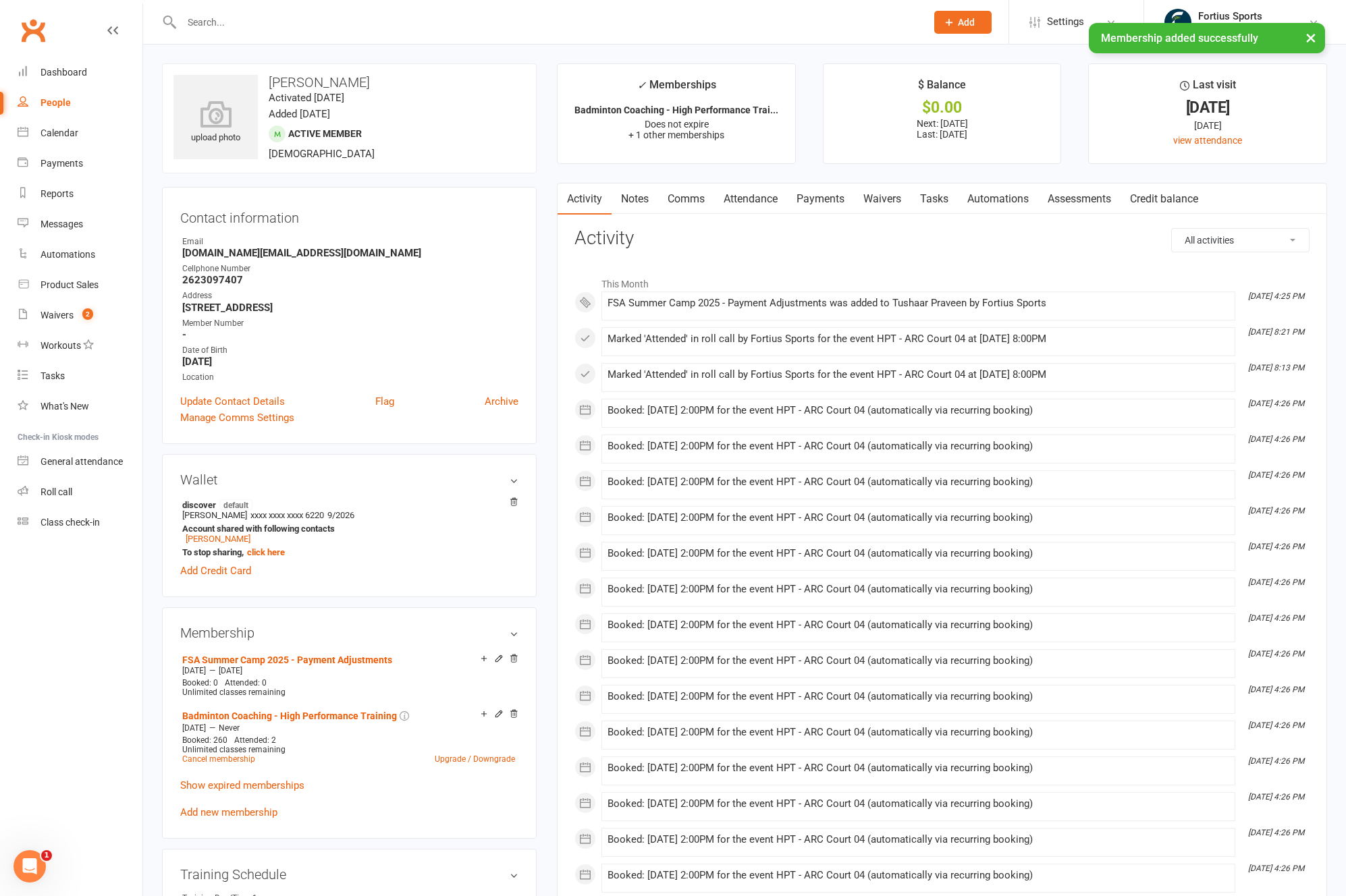
click at [692, 197] on link "Comms" at bounding box center [686, 199] width 56 height 31
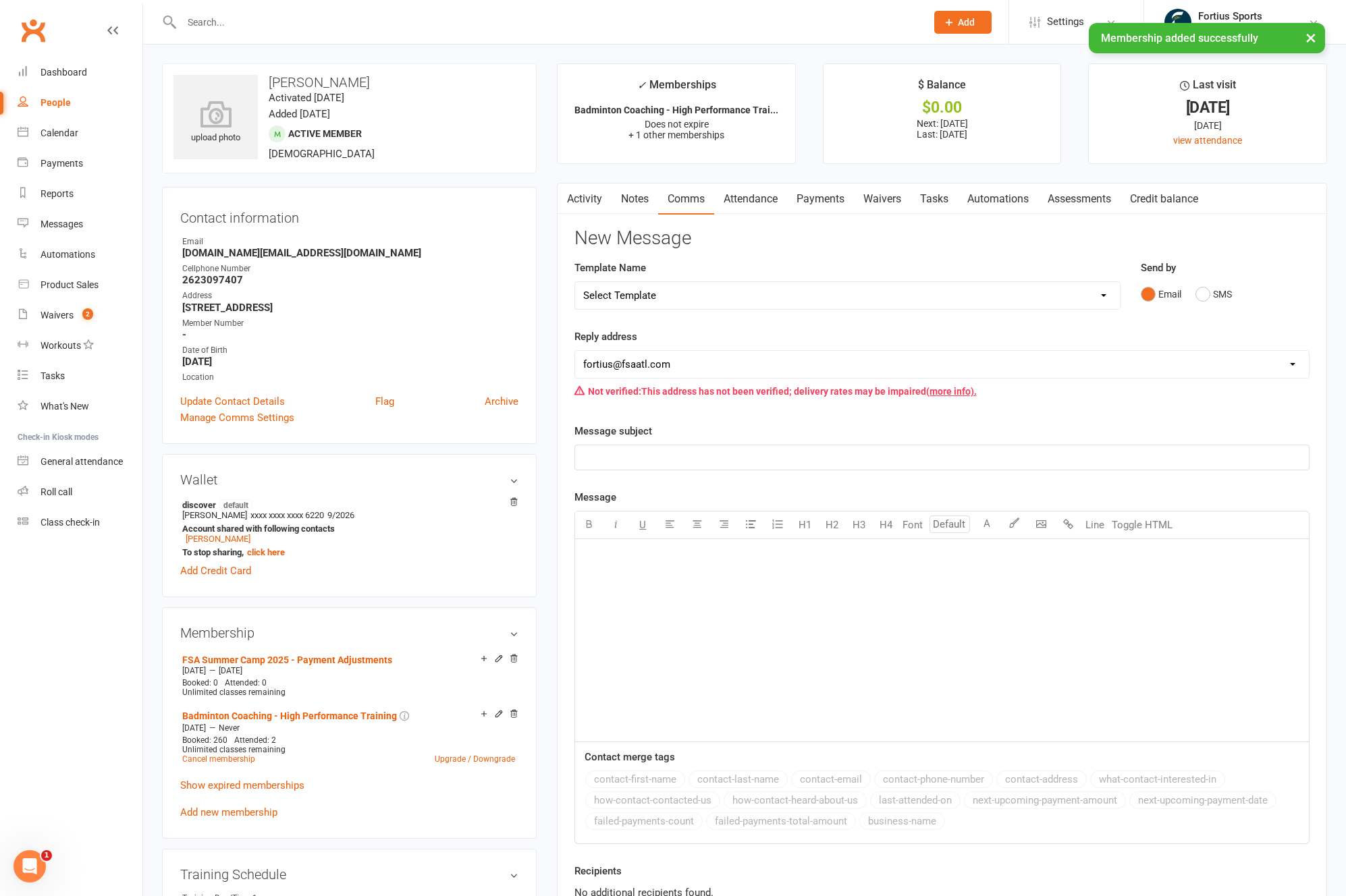
click at [697, 297] on select "Select Template [Email] Badminton Court Schedule [SMS] [Default template - revi…" at bounding box center [847, 295] width 544 height 27
select select "29"
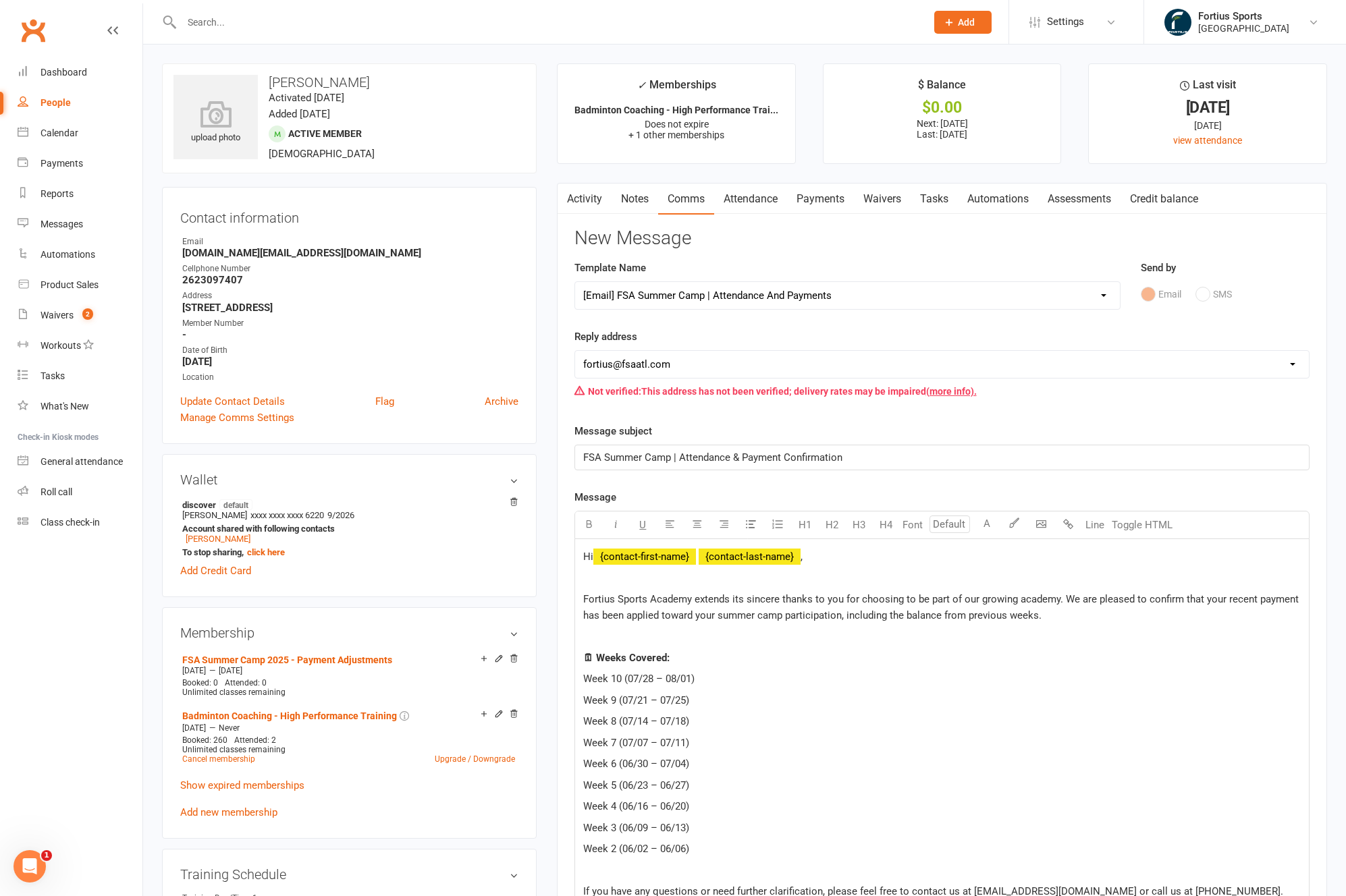
click at [656, 457] on span "FSA Summer Camp | Attendance & Payment Confirmation" at bounding box center [712, 457] width 259 height 12
click at [660, 364] on select "[EMAIL_ADDRESS][DOMAIN_NAME] [EMAIL_ADDRESS][DOMAIN_NAME] [EMAIL_ADDRESS][DOMAI…" at bounding box center [941, 364] width 734 height 27
select select "9"
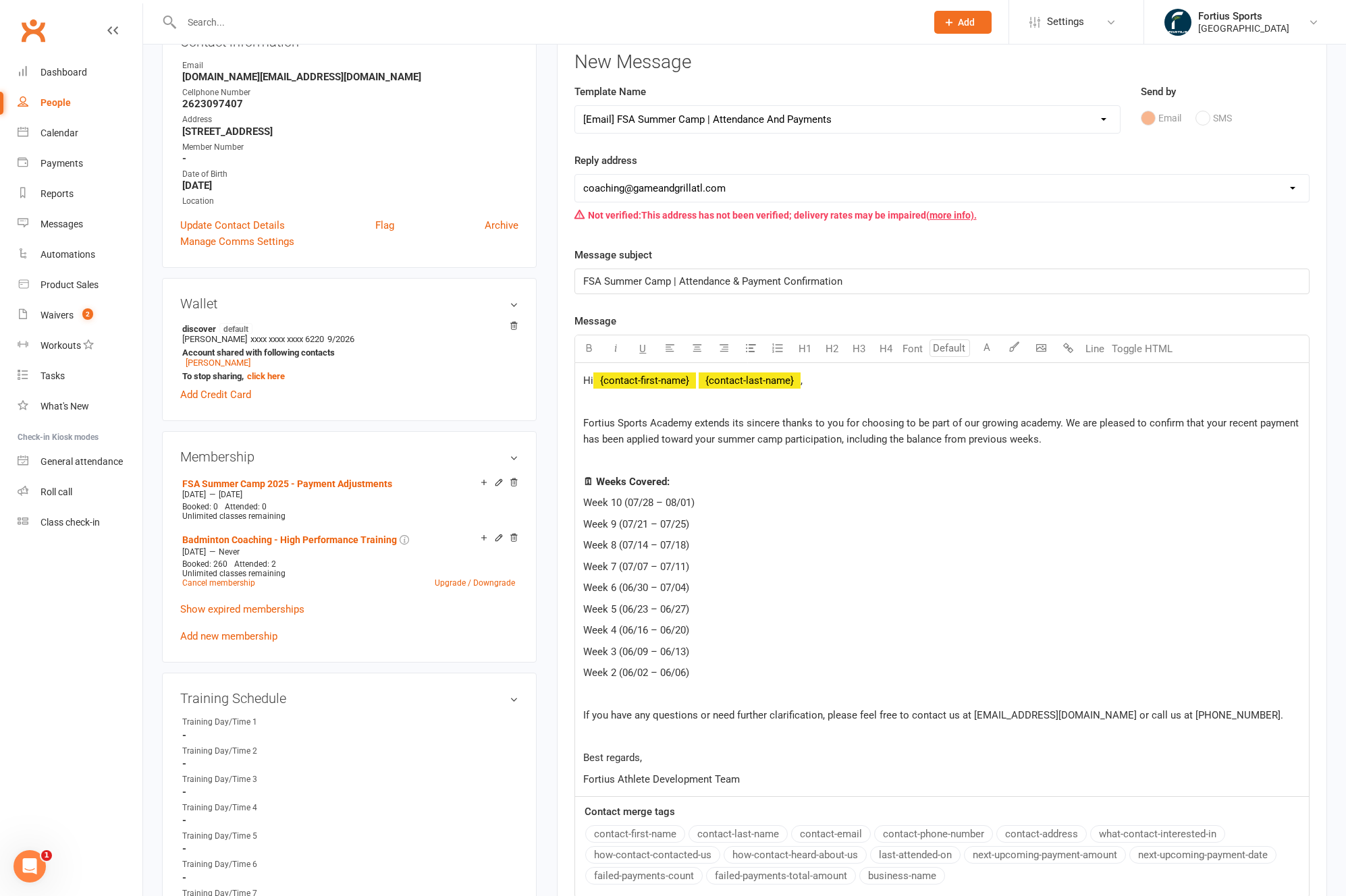
scroll to position [227, 0]
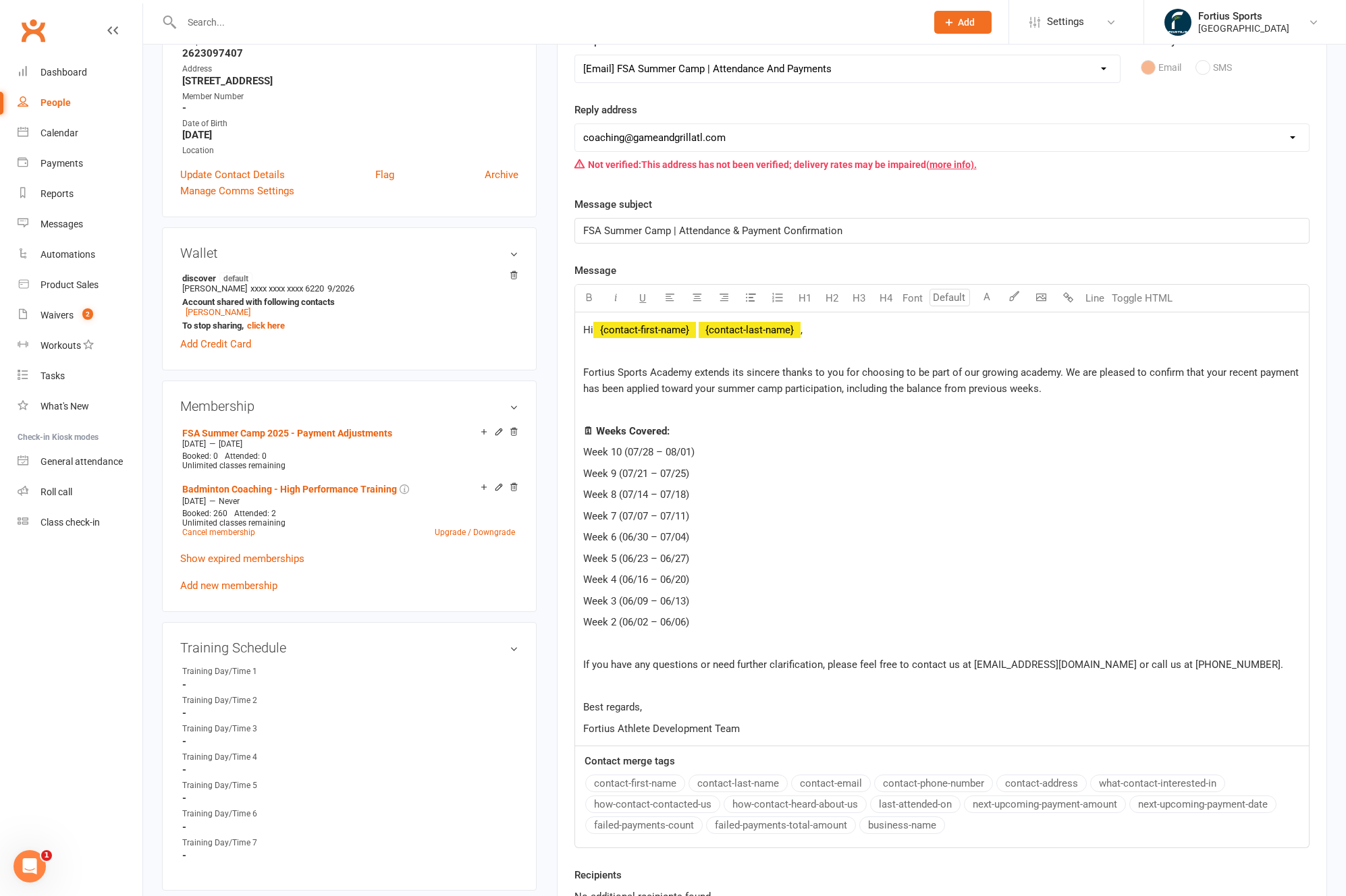
click at [701, 615] on p "Week 2 (06/02 – 06/06)" at bounding box center [941, 622] width 717 height 17
drag, startPoint x: 587, startPoint y: 476, endPoint x: 694, endPoint y: 477, distance: 107.0
click at [694, 477] on p "Week 9 (07/21 – 07/25)" at bounding box center [941, 474] width 717 height 17
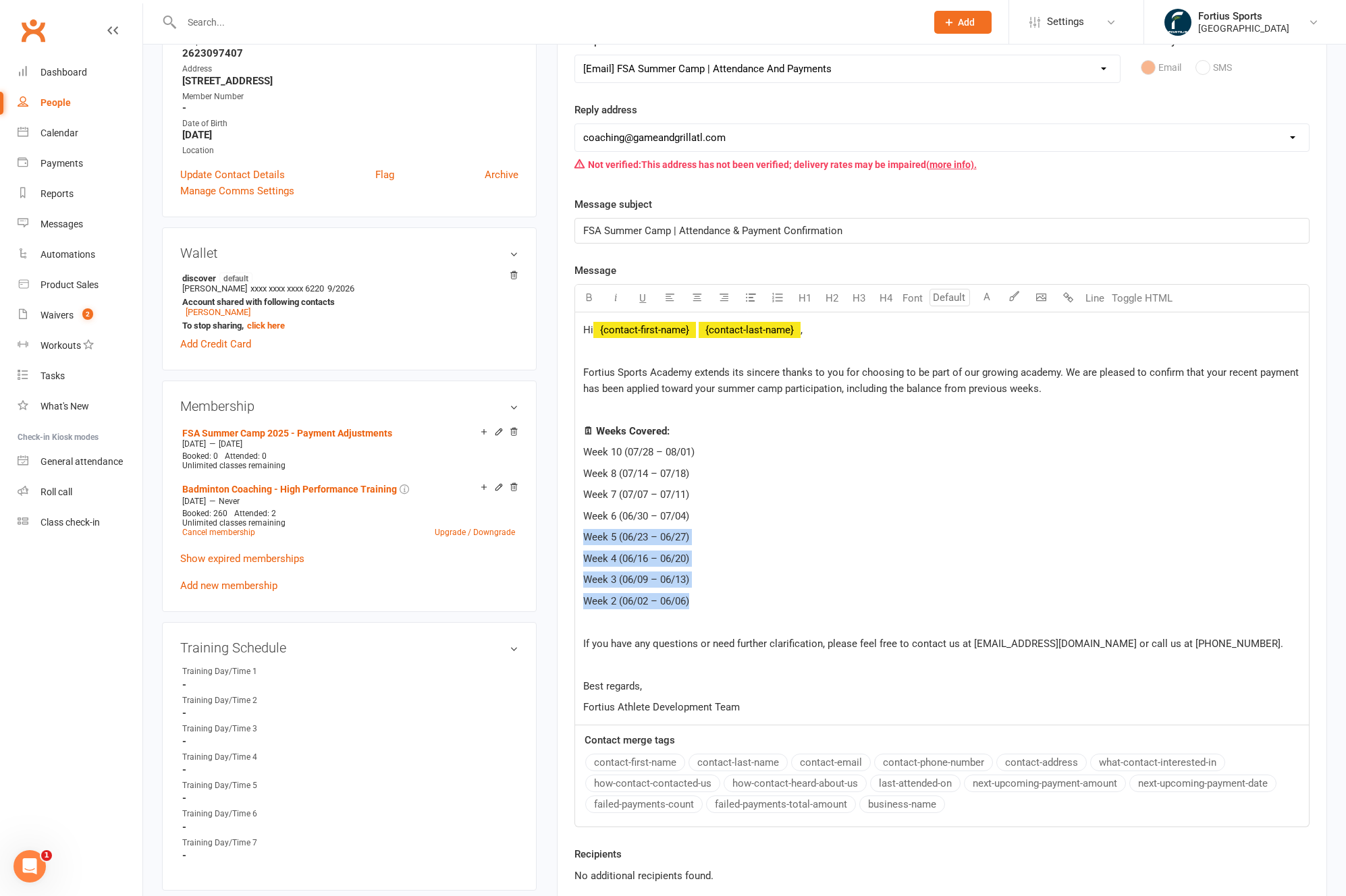
drag, startPoint x: 584, startPoint y: 537, endPoint x: 705, endPoint y: 599, distance: 136.0
click at [705, 599] on div "Hi ﻿ {contact-first-name} ﻿ {contact-last-name} , Fortius Sports Academy extend…" at bounding box center [941, 518] width 734 height 412
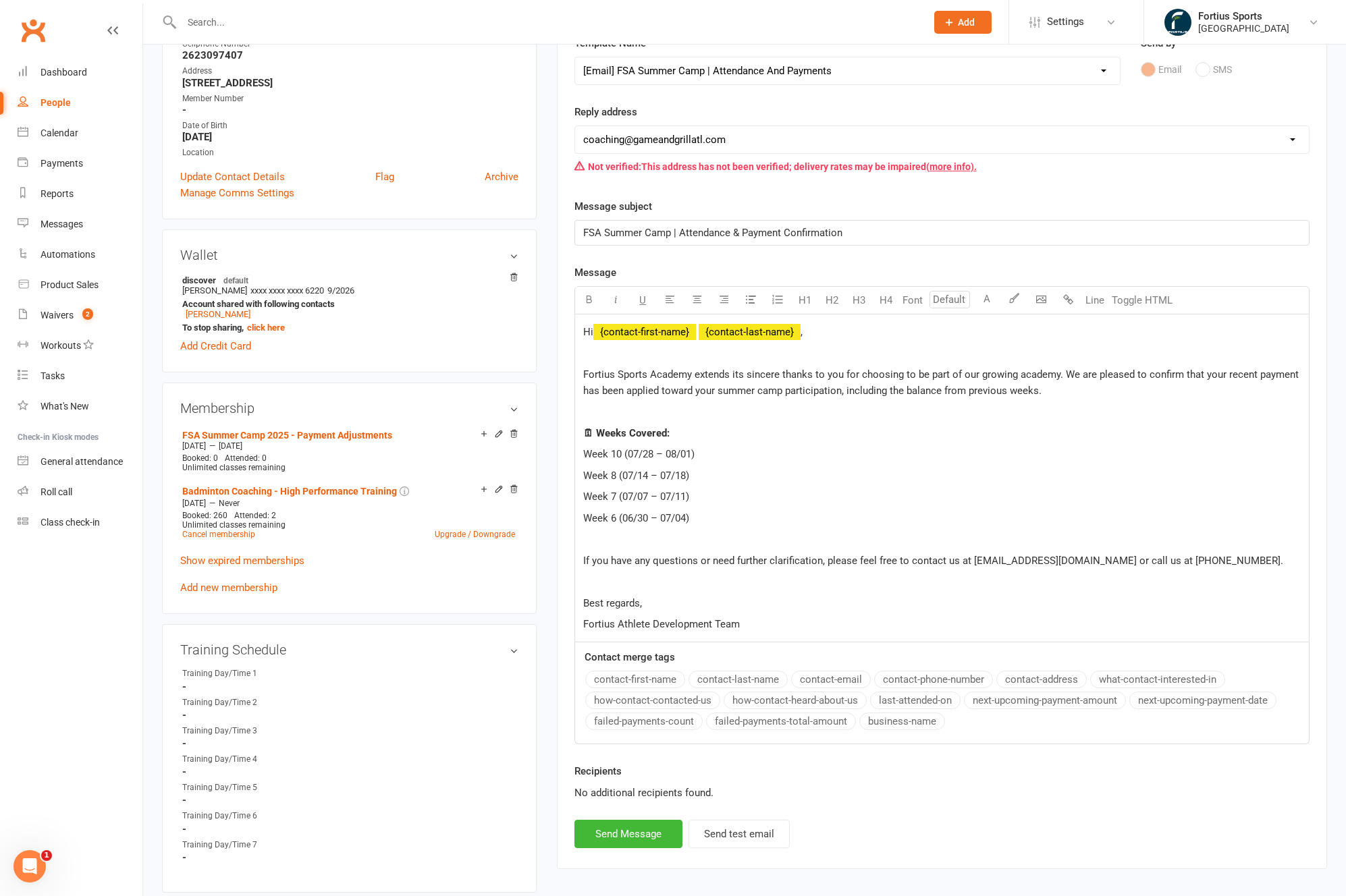
scroll to position [224, 0]
click at [836, 386] on span "Fortius Sports Academy extends its sincere thanks to you for choosing to be par…" at bounding box center [942, 383] width 718 height 28
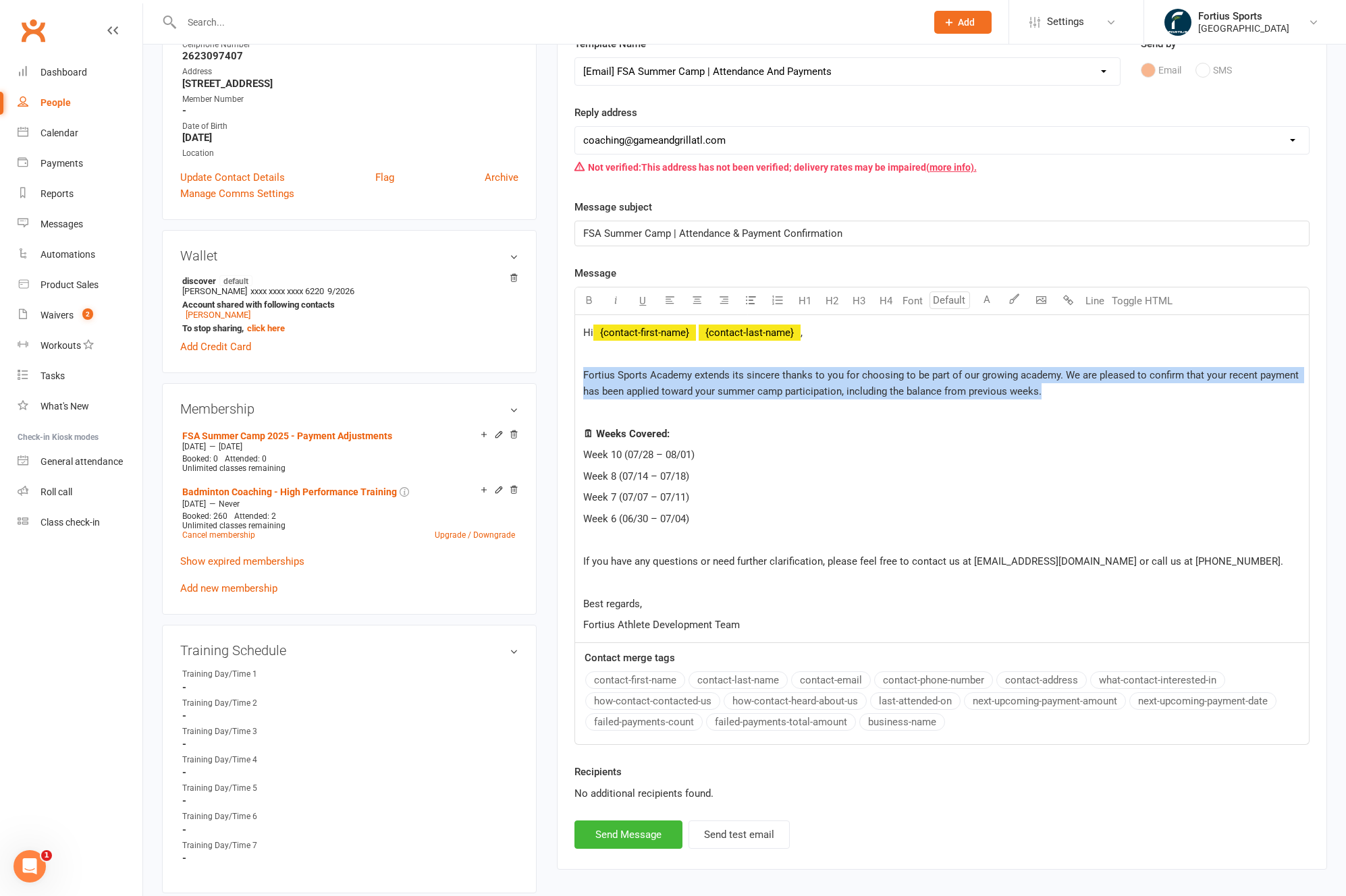
drag, startPoint x: 1066, startPoint y: 396, endPoint x: 600, endPoint y: 365, distance: 467.0
click at [600, 365] on div "Hi ﻿ {contact-first-name} ﻿ {contact-last-name} , Fortius Sports Academy extend…" at bounding box center [941, 478] width 734 height 327
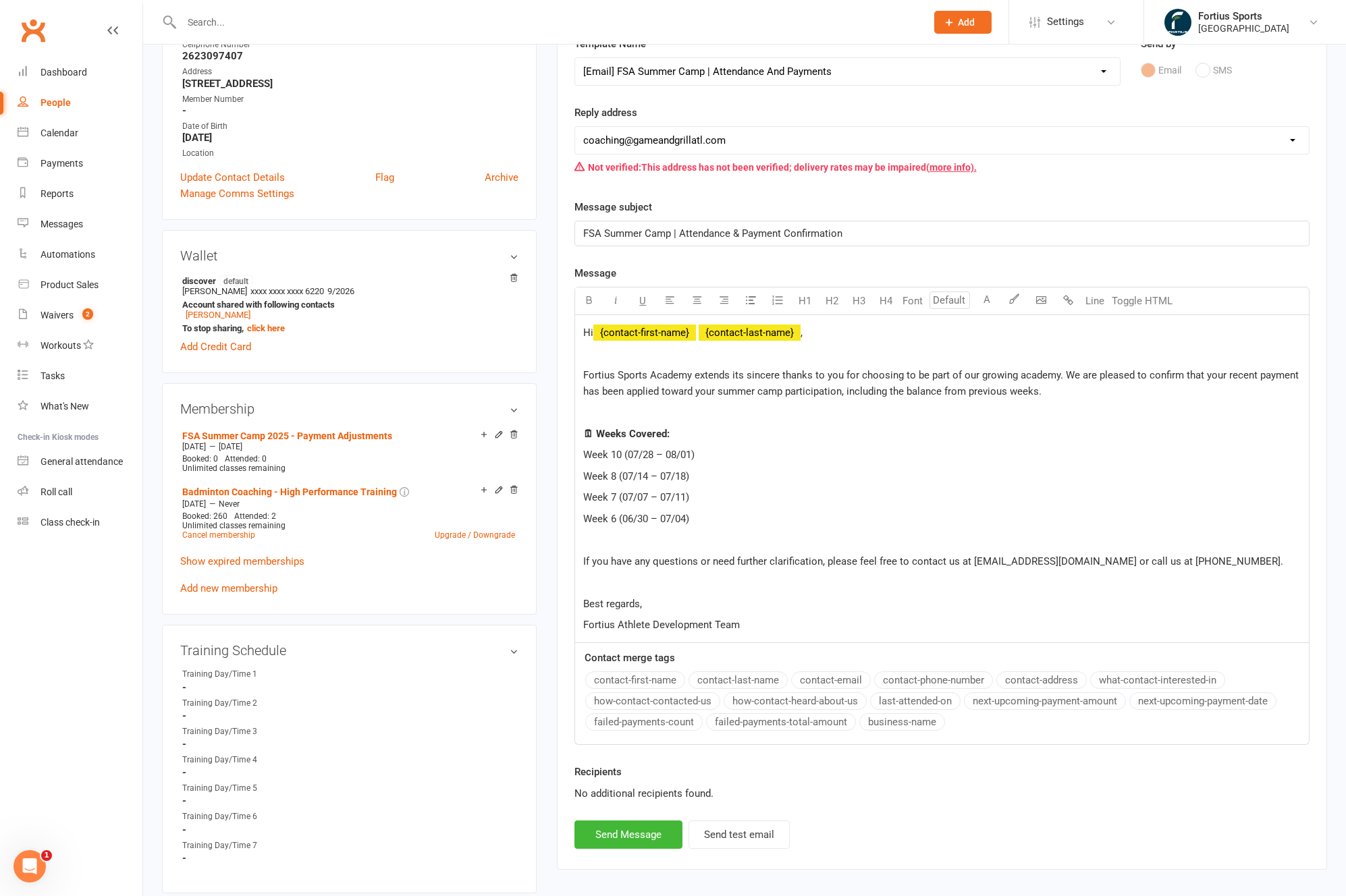
click at [810, 528] on div "Hi ﻿ {contact-first-name} ﻿ {contact-last-name} , Fortius Sports Academy extend…" at bounding box center [941, 478] width 734 height 327
click at [613, 583] on p at bounding box center [941, 582] width 717 height 17
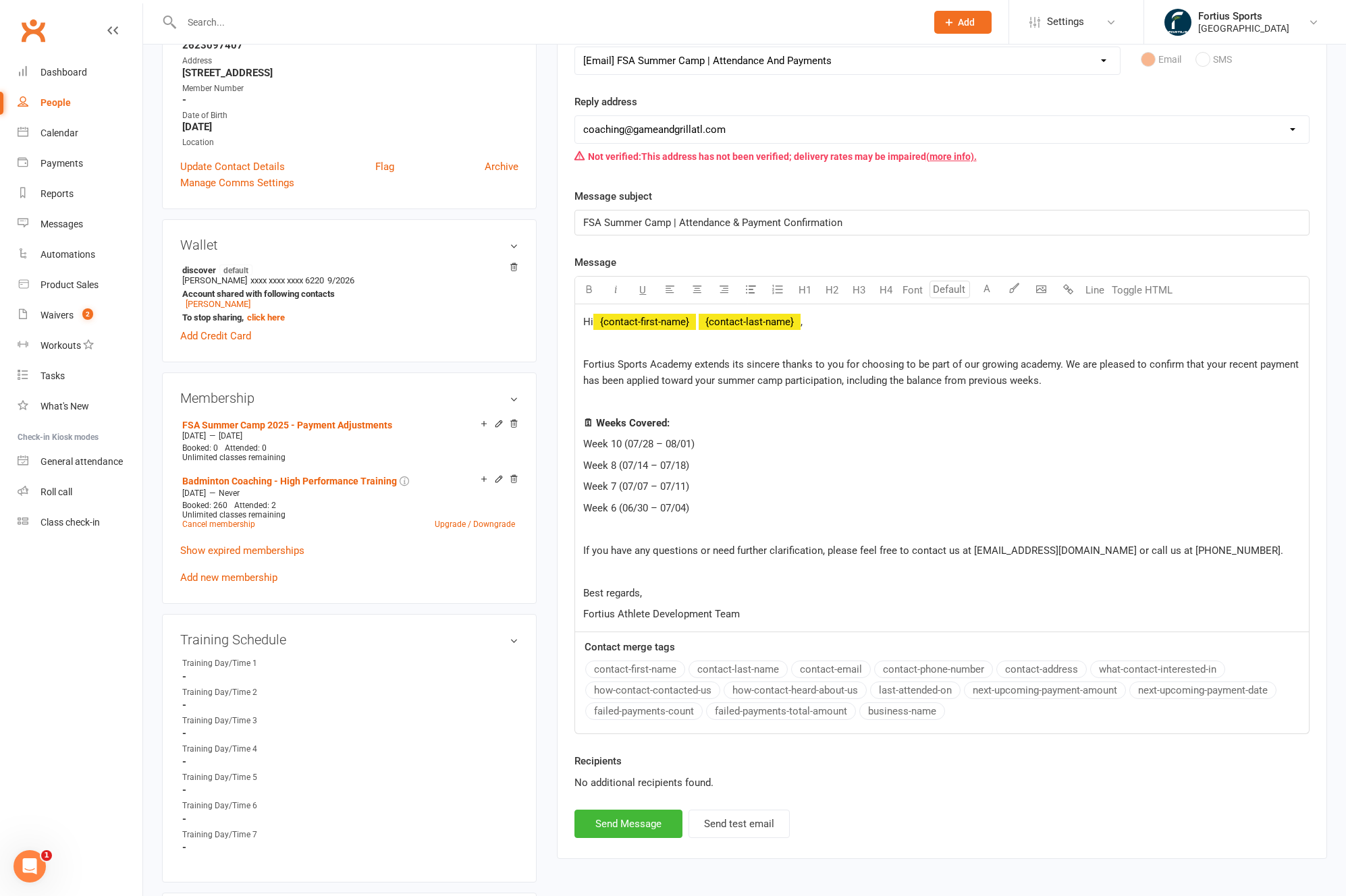
scroll to position [243, 0]
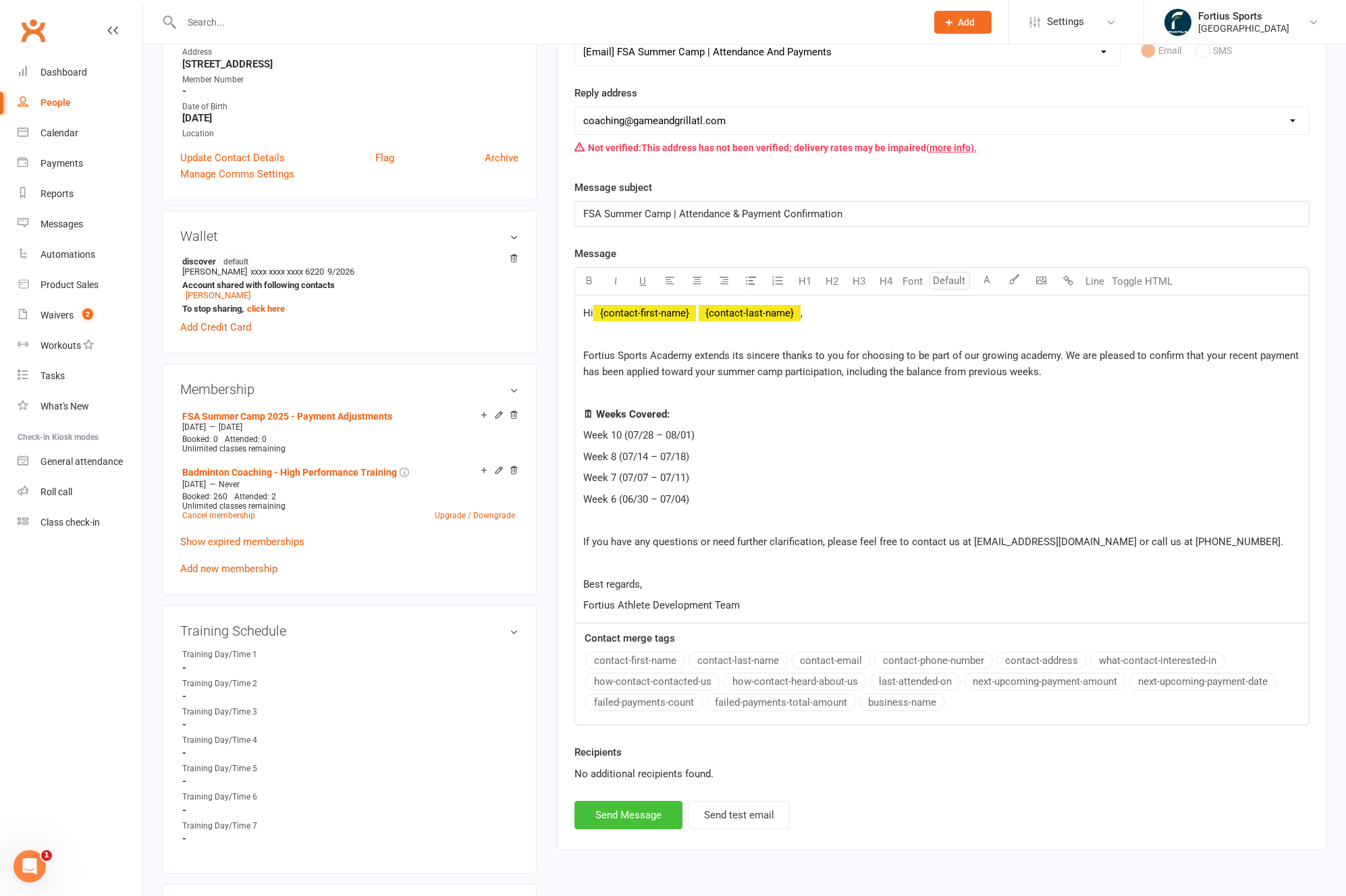
click at [633, 821] on button "Send Message" at bounding box center [628, 814] width 108 height 28
select select
select select "1"
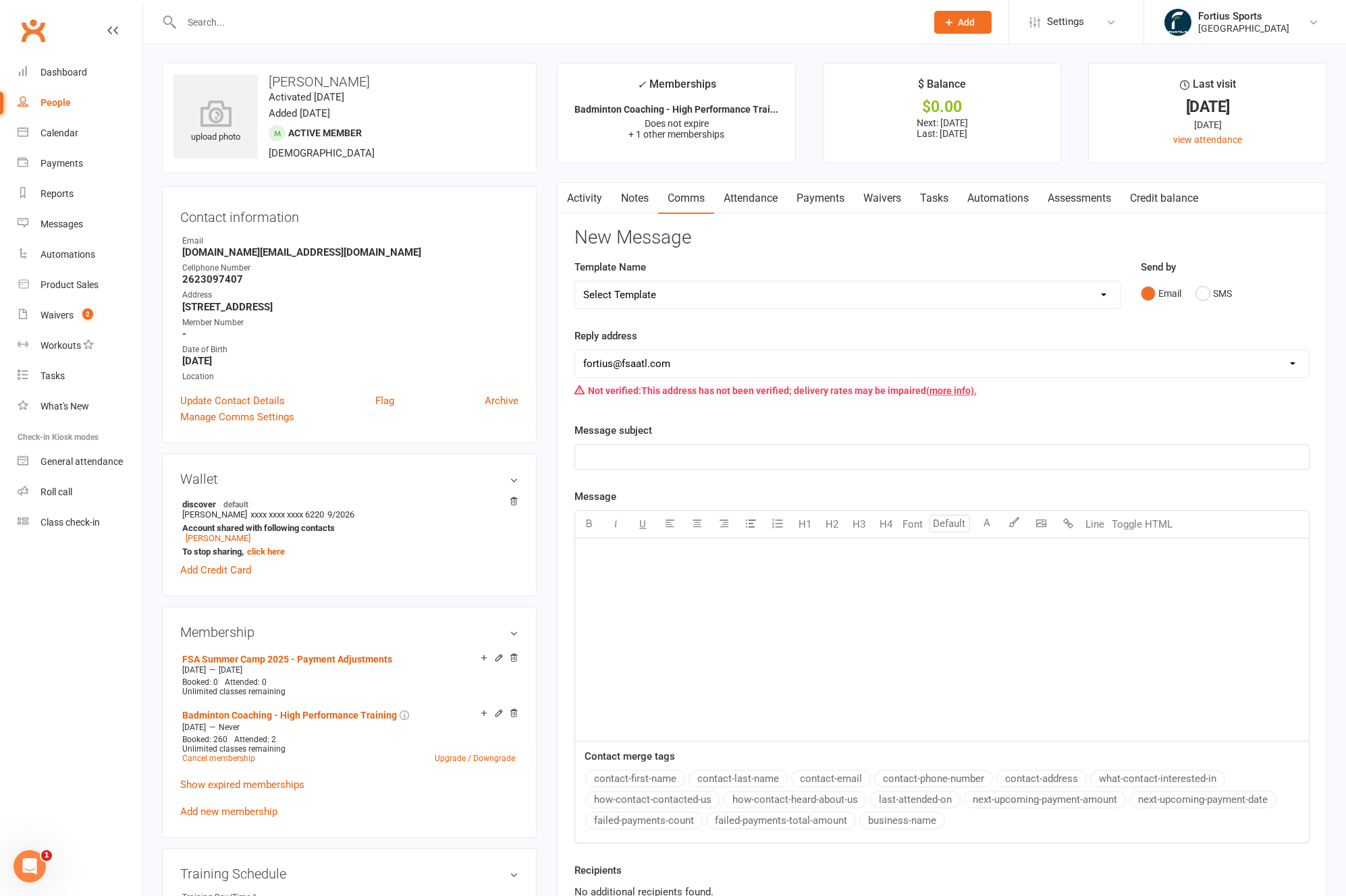
scroll to position [0, 0]
click at [264, 24] on input "text" at bounding box center [546, 22] width 739 height 19
click at [197, 17] on input "mhuk" at bounding box center [546, 22] width 739 height 19
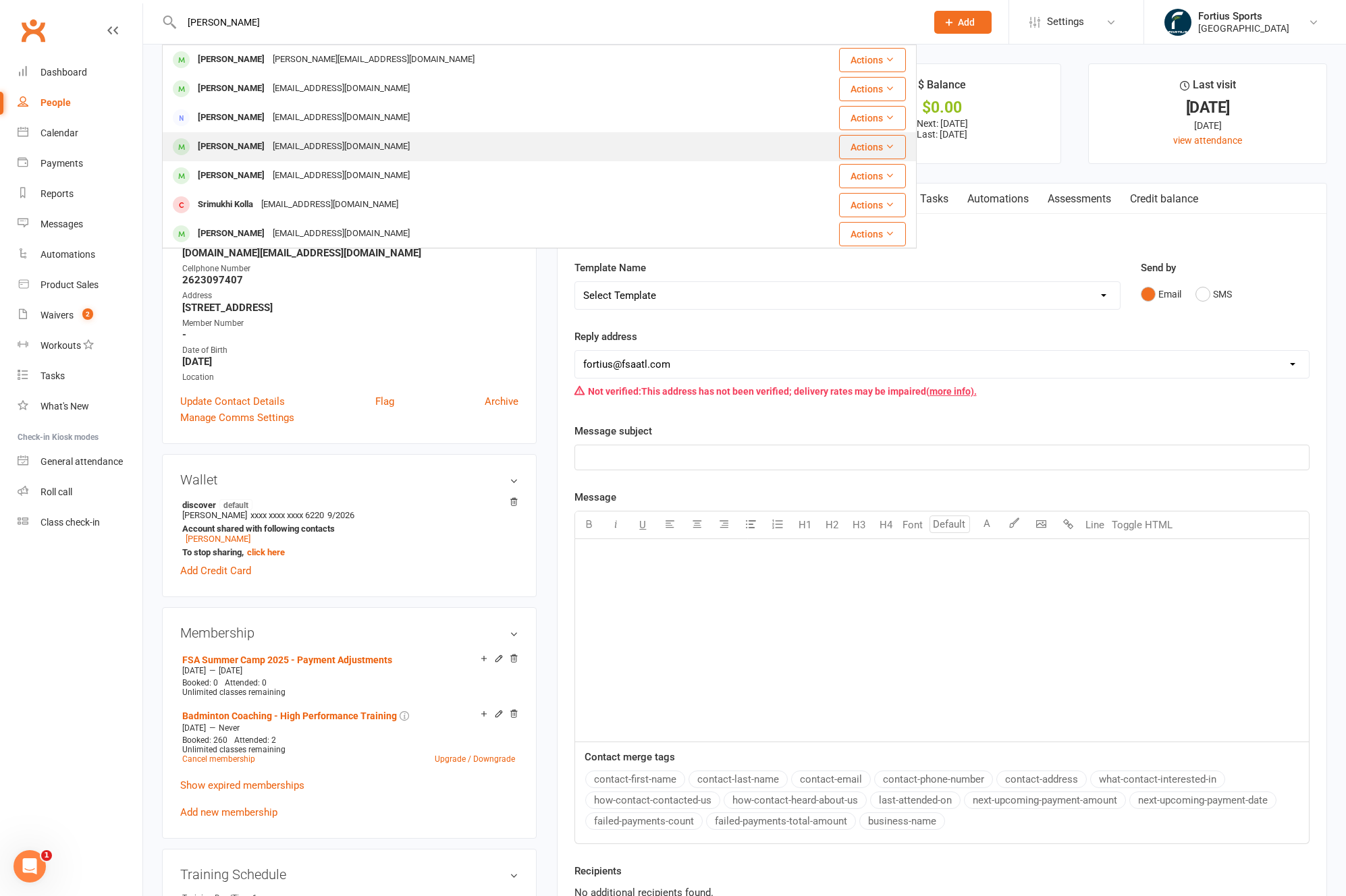
type input "[PERSON_NAME]"
click at [327, 149] on div "[EMAIL_ADDRESS][DOMAIN_NAME]" at bounding box center [342, 146] width 145 height 19
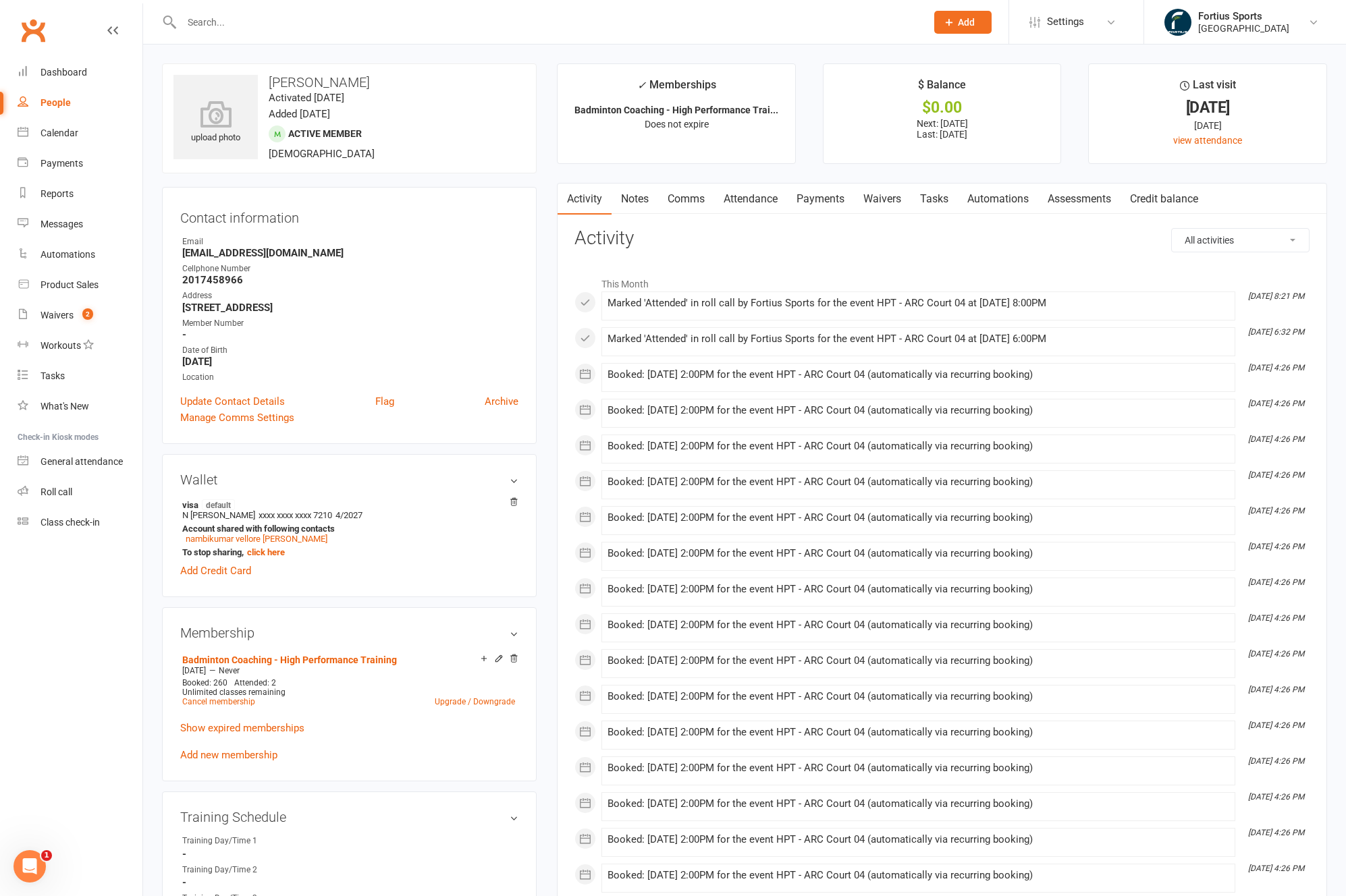
click at [824, 195] on link "Payments" at bounding box center [820, 199] width 67 height 31
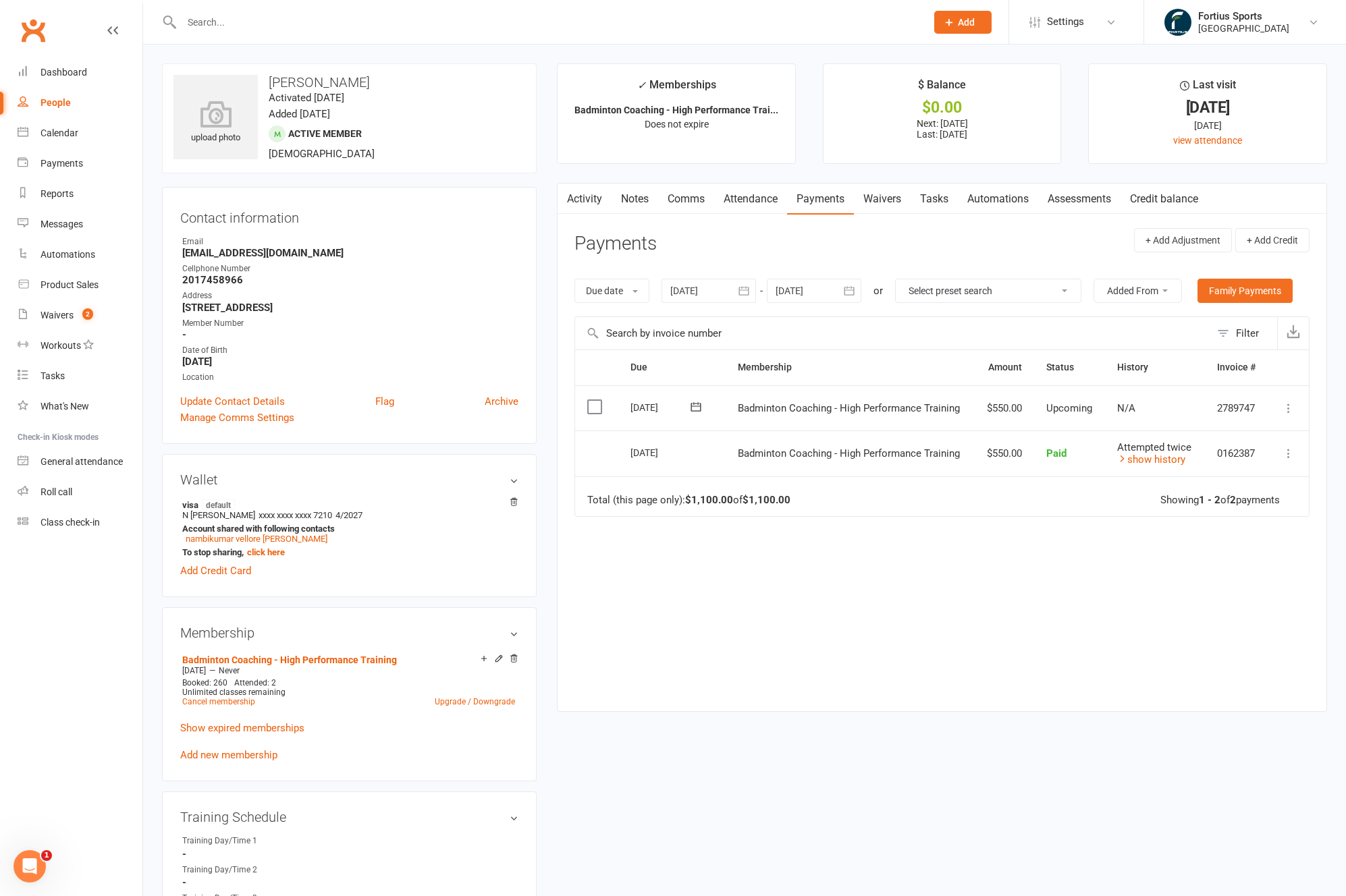
click at [701, 297] on div at bounding box center [708, 291] width 95 height 24
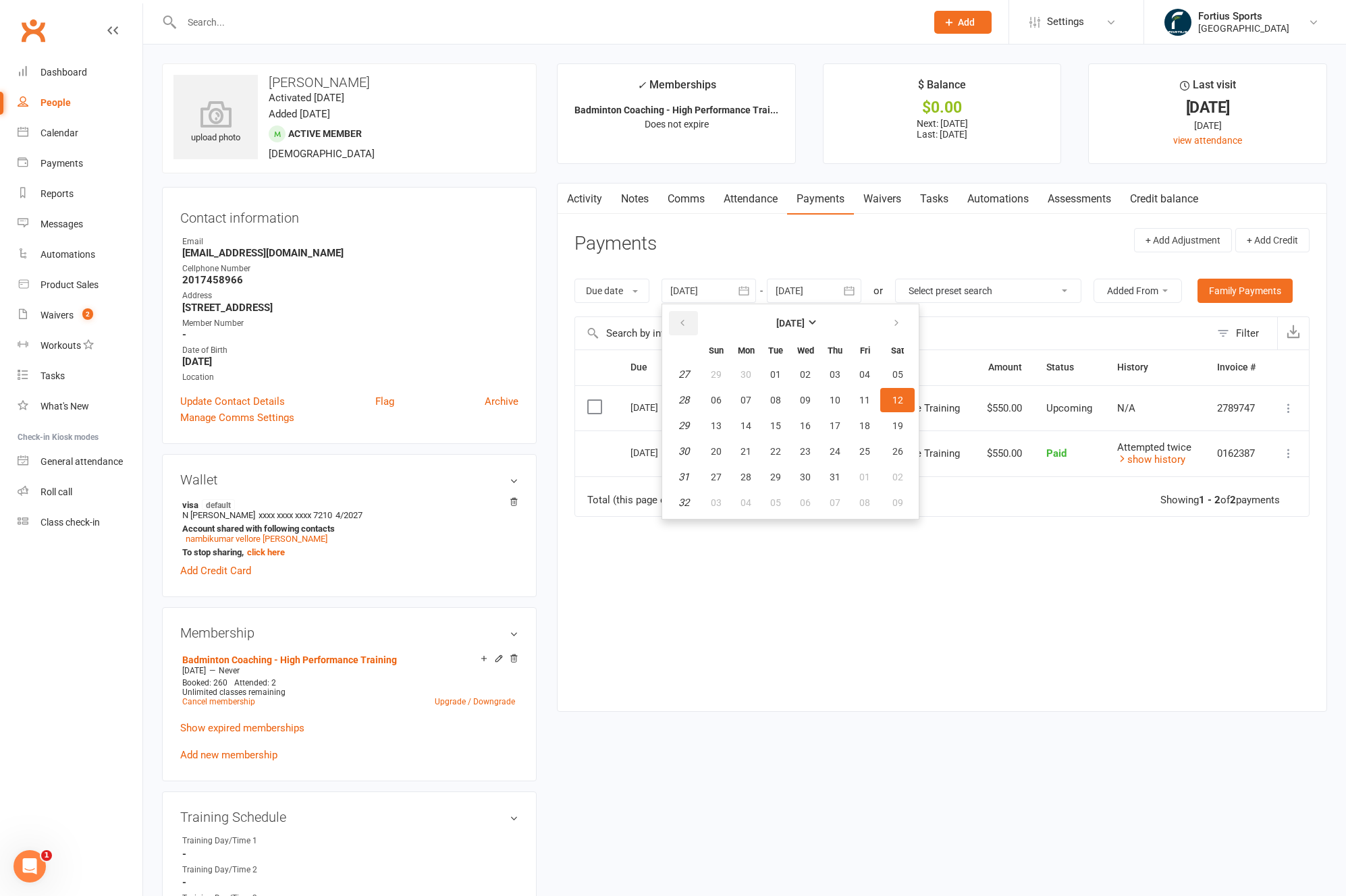
click at [686, 327] on icon "button" at bounding box center [682, 323] width 9 height 11
click at [834, 375] on span "01" at bounding box center [835, 375] width 11 height 11
type input "[DATE]"
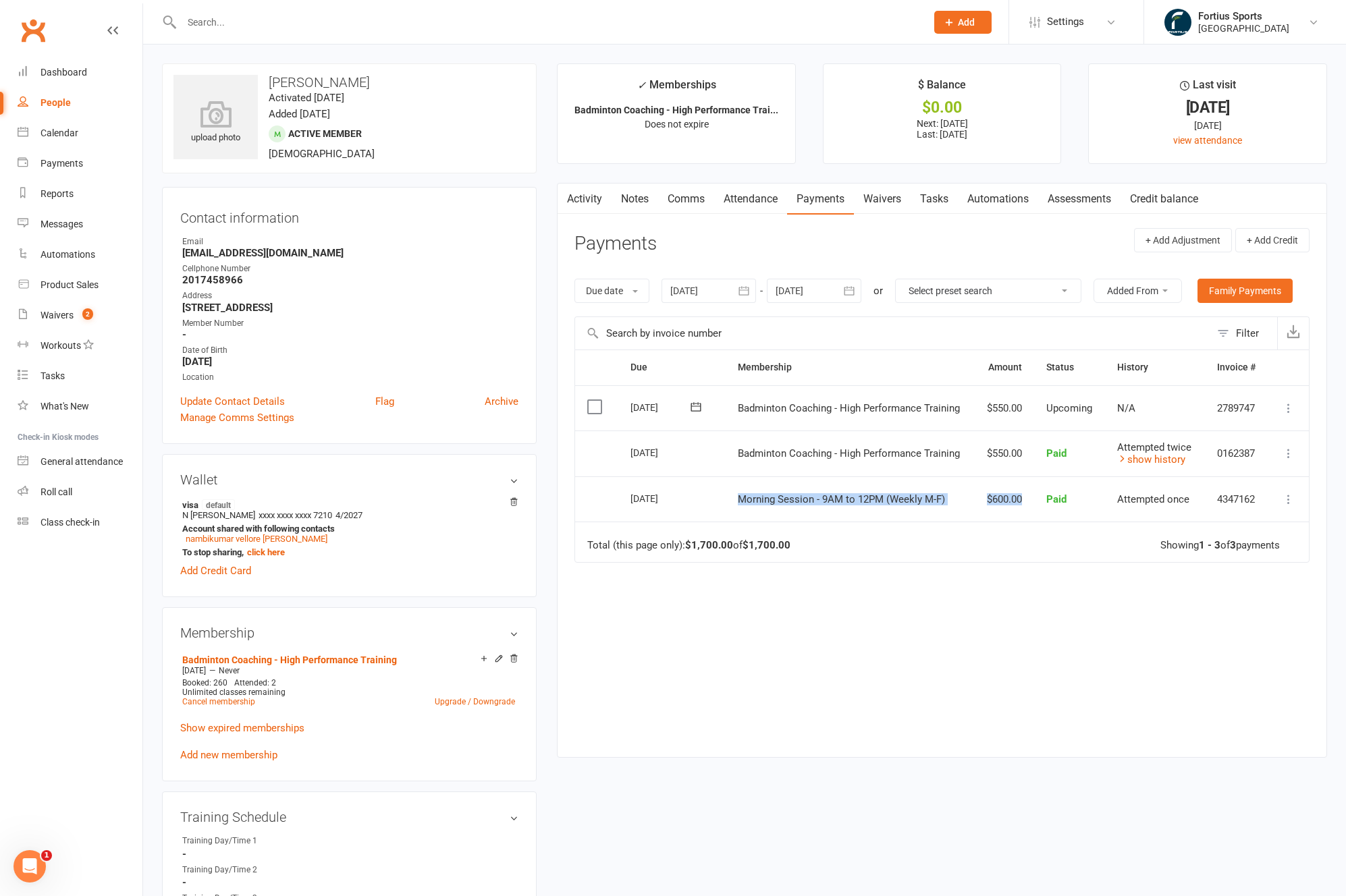
drag, startPoint x: 1024, startPoint y: 498, endPoint x: 788, endPoint y: 491, distance: 236.1
click at [788, 491] on tr "Select this [DATE] [PERSON_NAME] NAMBIKUMAR Morning Session - 9AM to 12PM (Week…" at bounding box center [941, 499] width 734 height 46
click at [989, 532] on td "Total (this page only): $1,700.00 of $1,700.00 Showing 1 - 3 of 3 payments" at bounding box center [941, 542] width 734 height 40
click at [443, 22] on input "text" at bounding box center [546, 22] width 739 height 19
click at [589, 193] on link "Activity" at bounding box center [584, 199] width 54 height 31
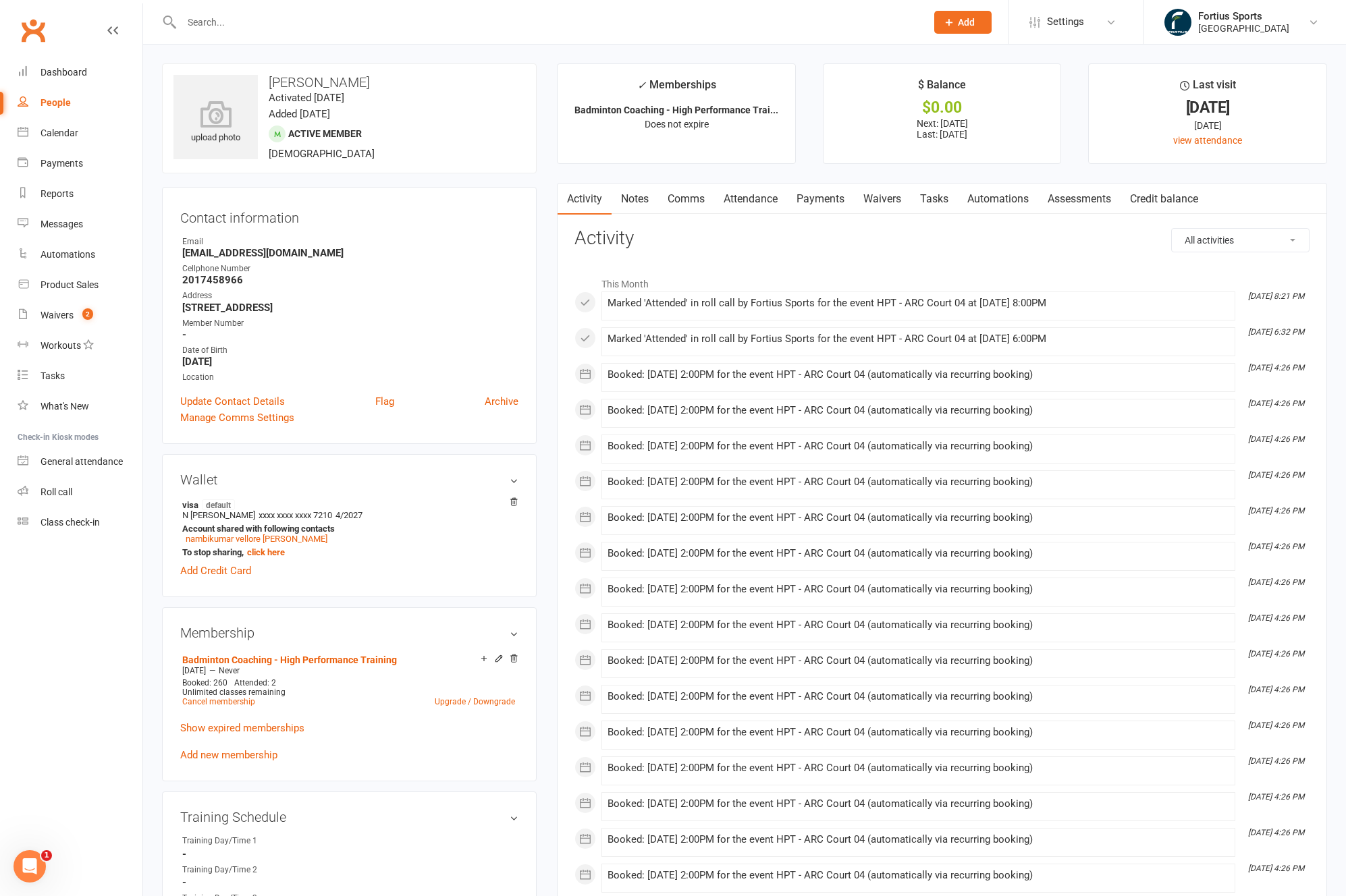
click at [679, 201] on link "Comms" at bounding box center [686, 199] width 56 height 31
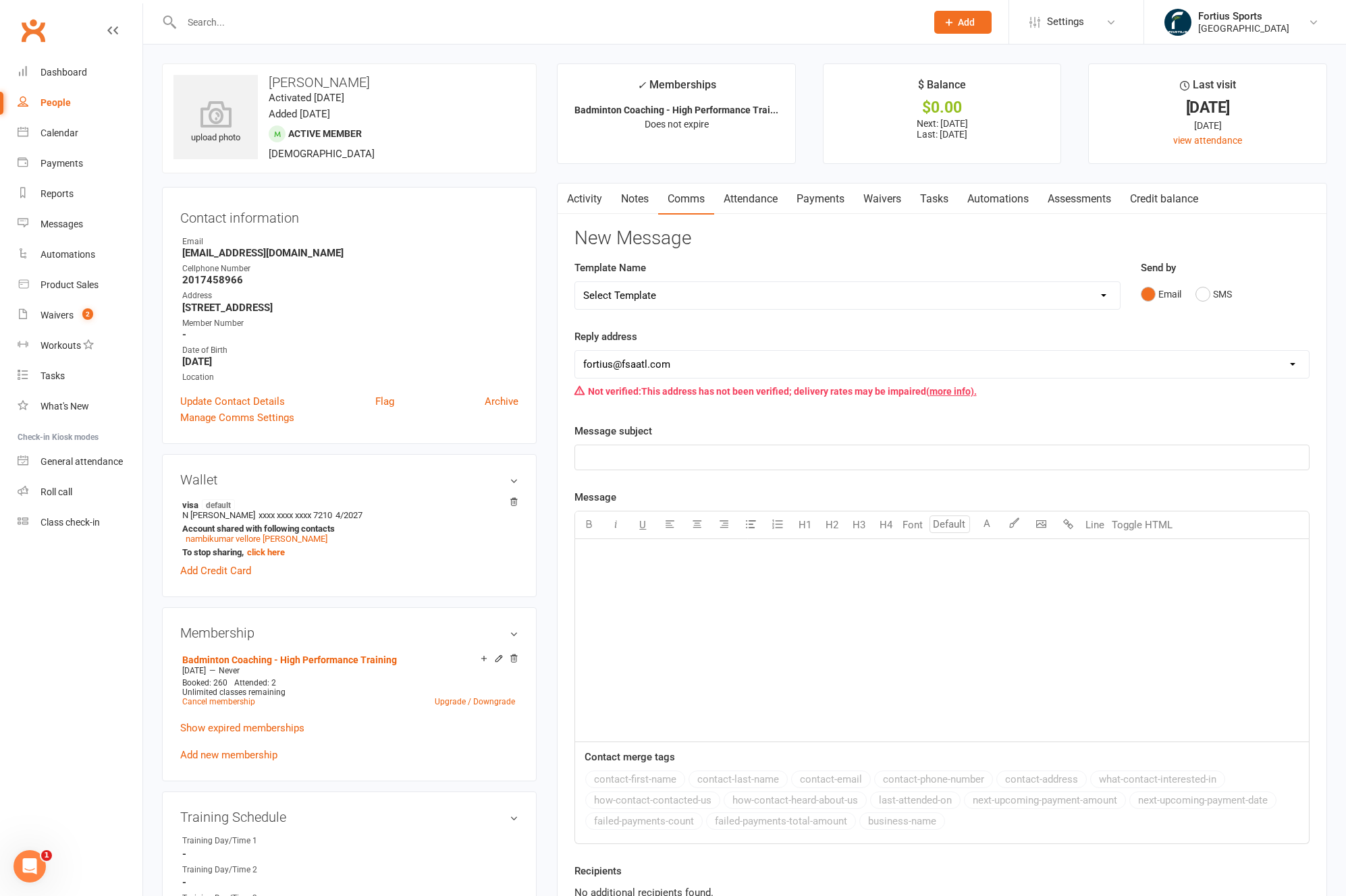
click at [593, 203] on link "Activity" at bounding box center [584, 199] width 54 height 31
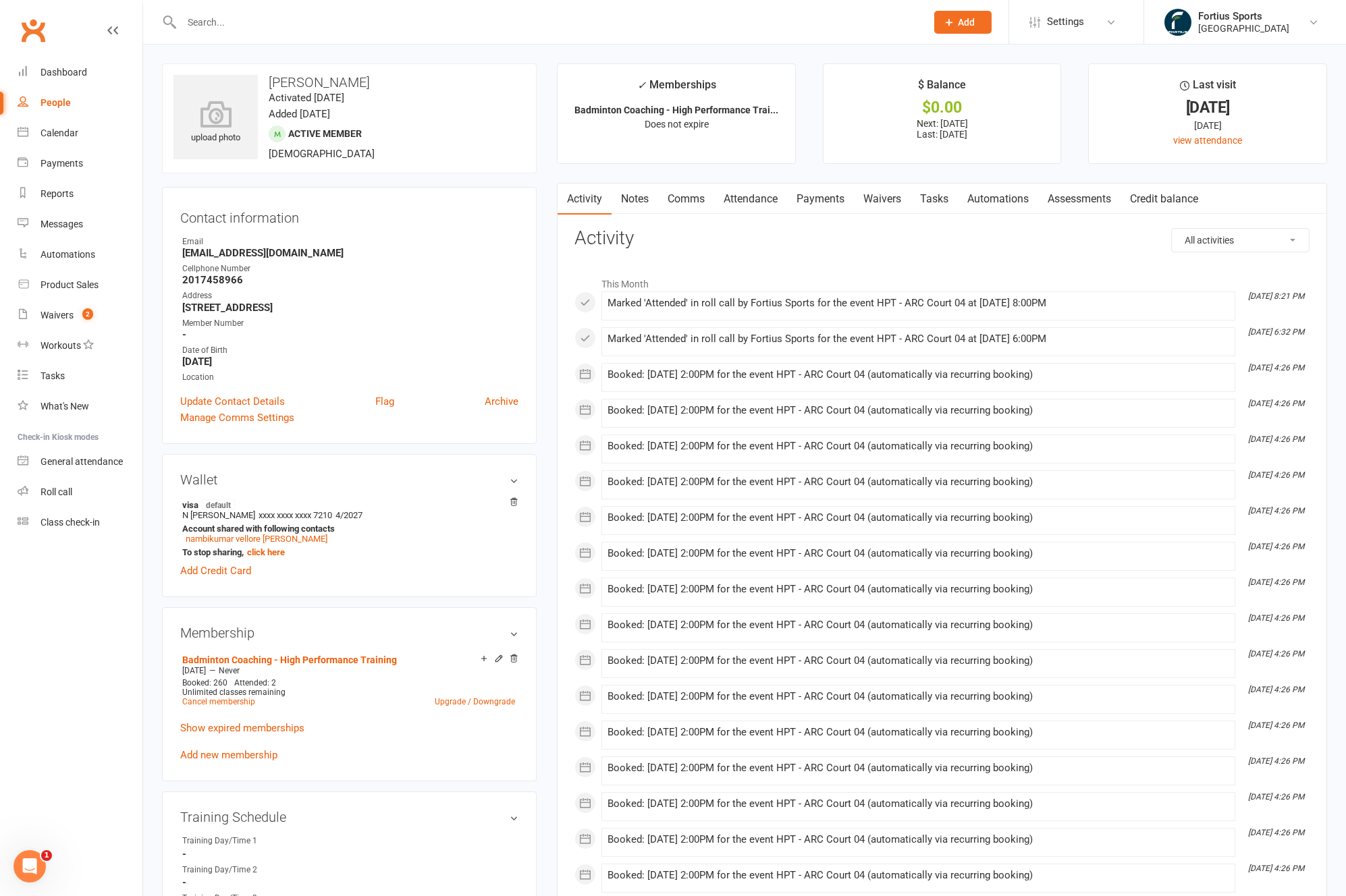
click at [1260, 241] on select "All activities Bookings / Attendances Communications Notes Failed SMSes Grading…" at bounding box center [1239, 240] width 137 height 23
select select "ConversationLogEntry"
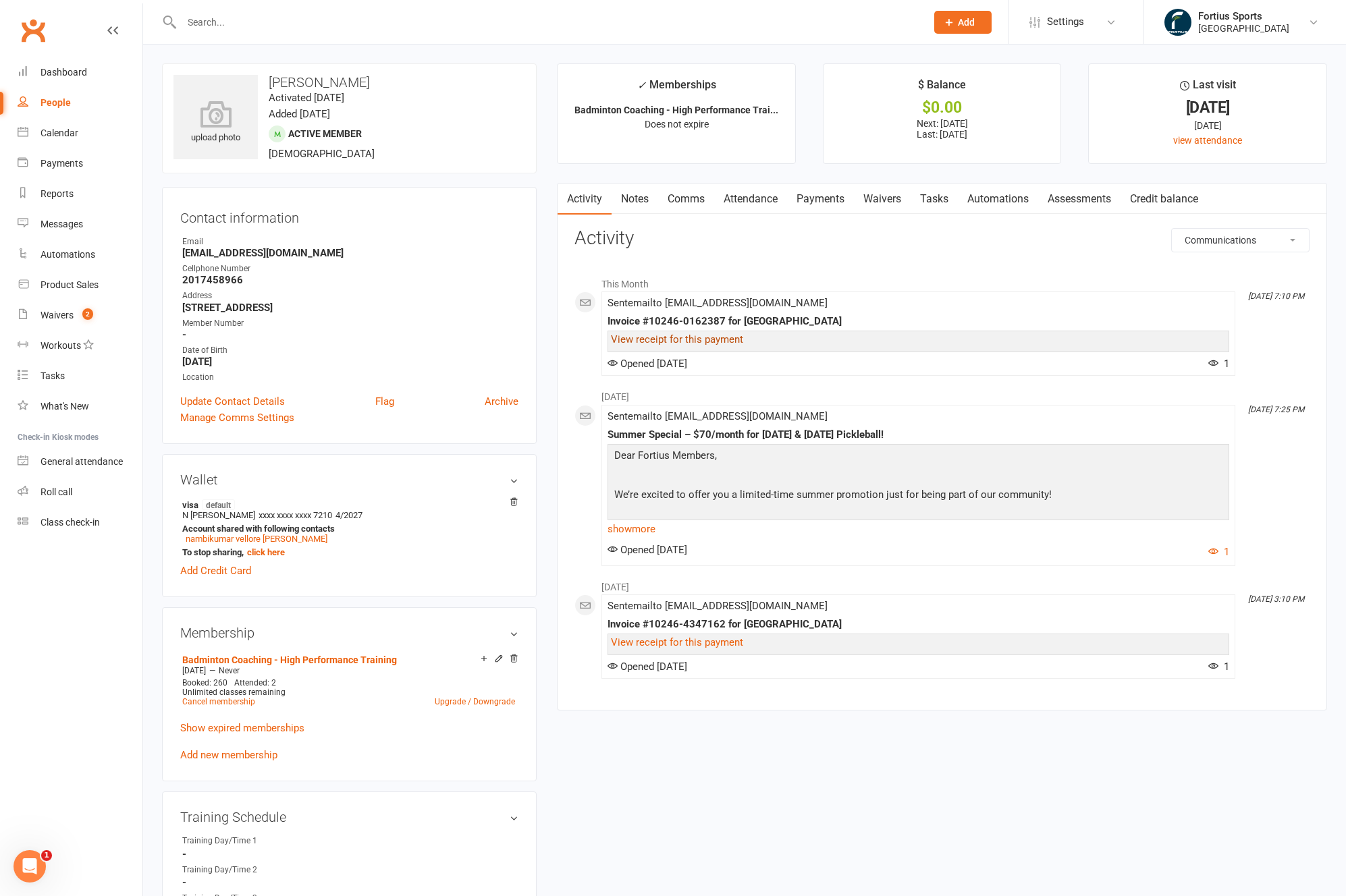
click at [665, 337] on link "View receipt for this payment" at bounding box center [677, 339] width 132 height 12
click at [217, 27] on input "text" at bounding box center [546, 22] width 739 height 19
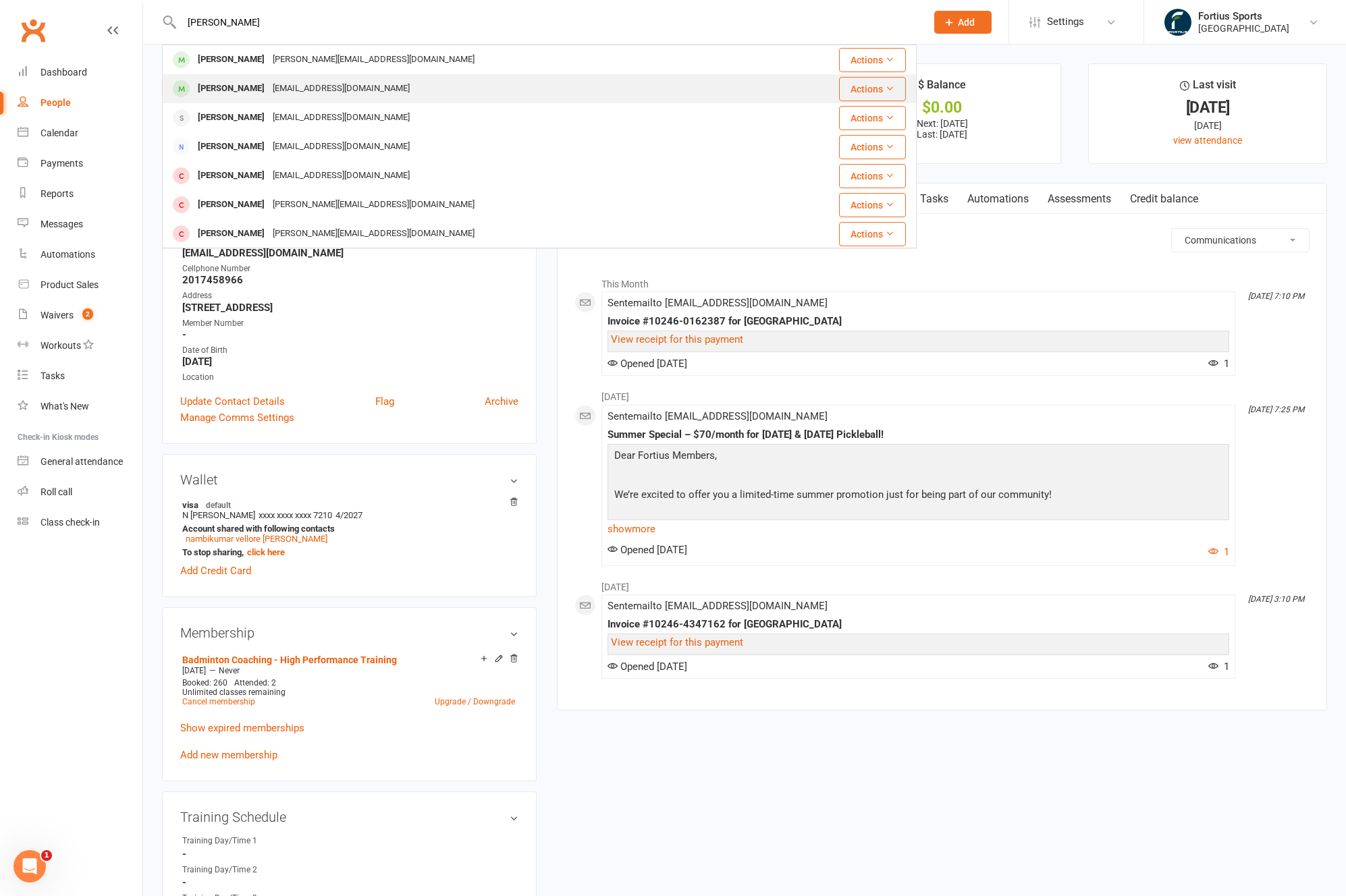
type input "[PERSON_NAME]"
click at [249, 87] on div "[PERSON_NAME]" at bounding box center [231, 88] width 75 height 19
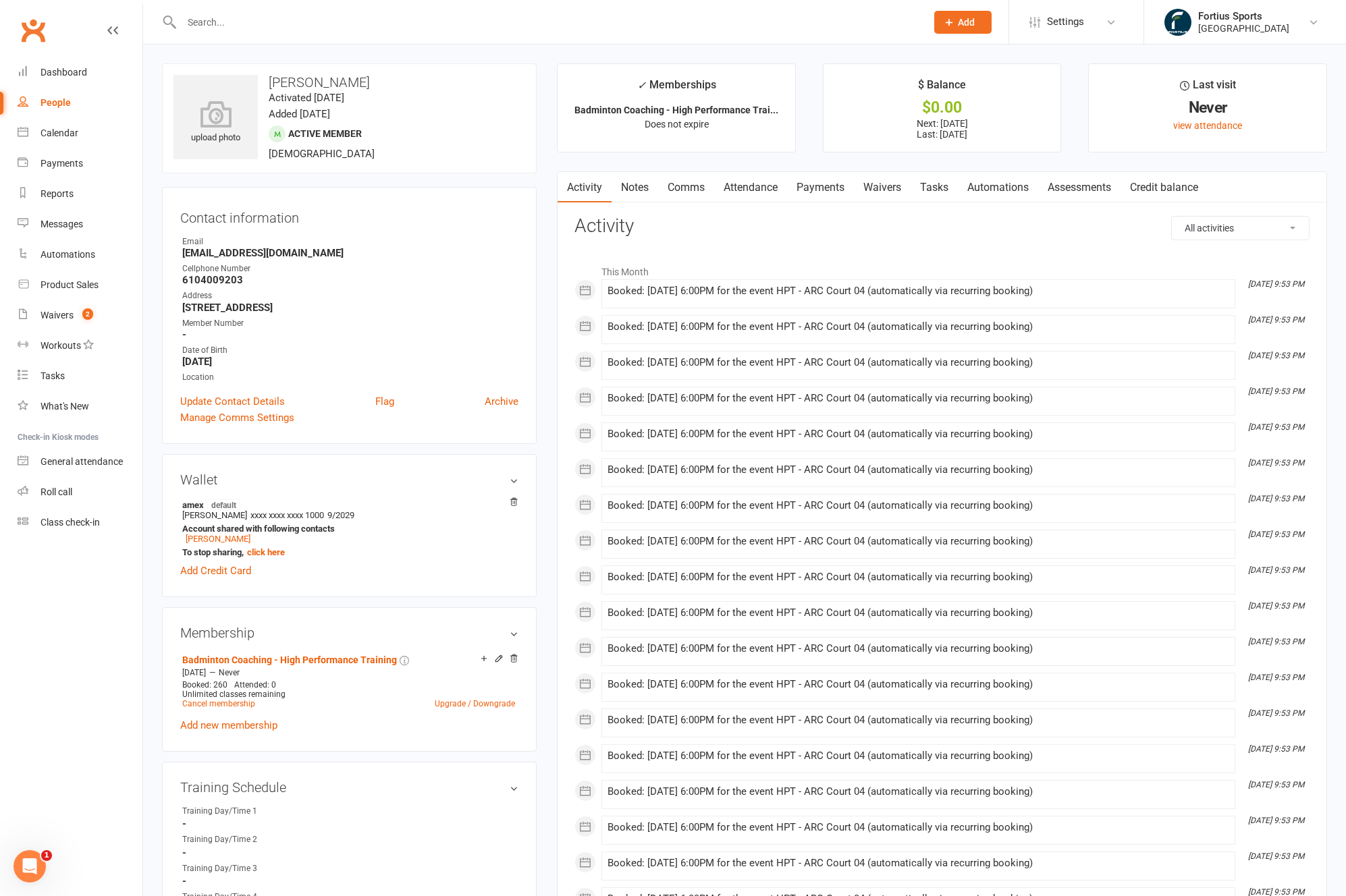
click at [818, 190] on link "Payments" at bounding box center [820, 187] width 67 height 31
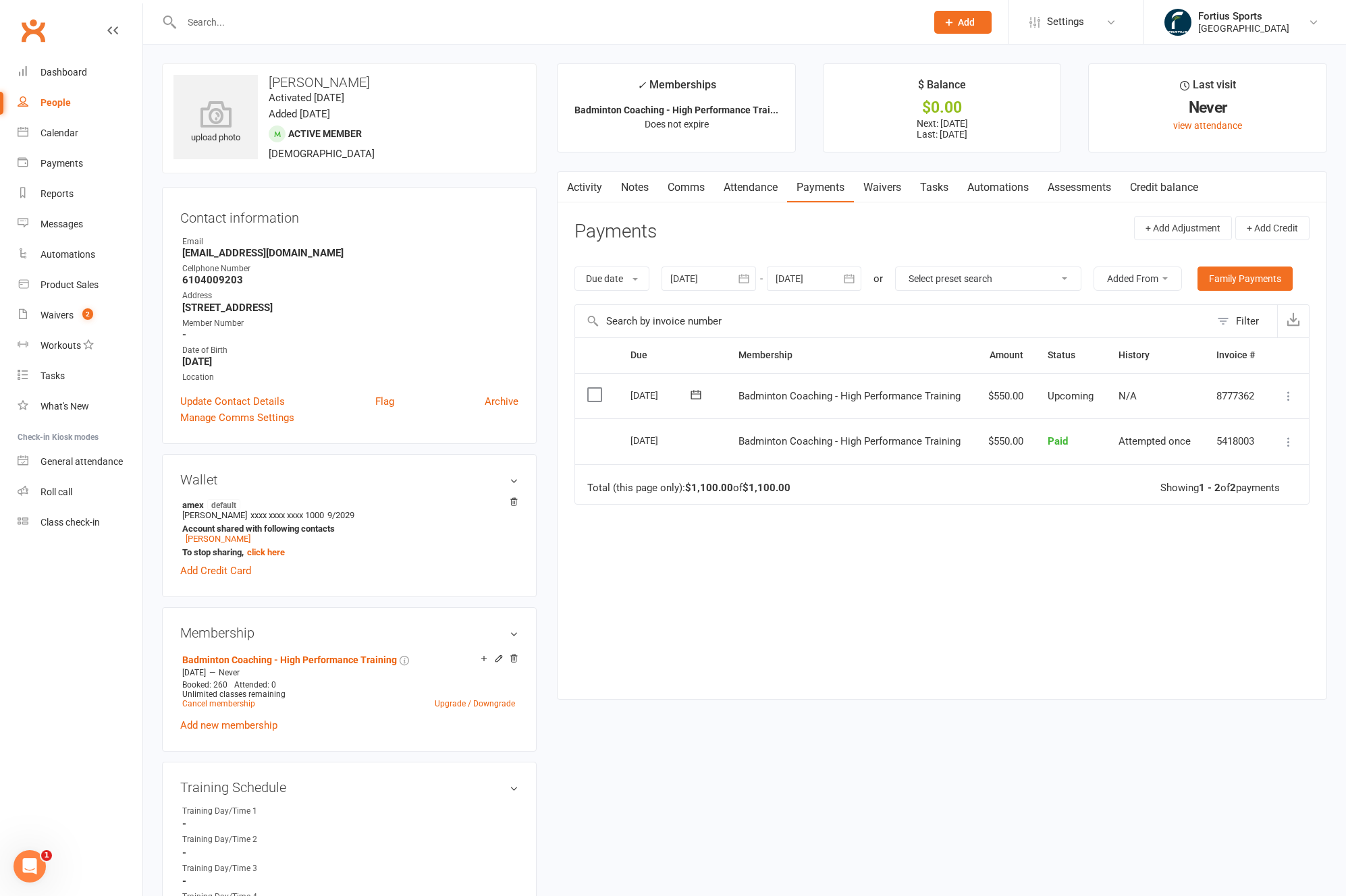
click at [679, 282] on div at bounding box center [708, 278] width 95 height 24
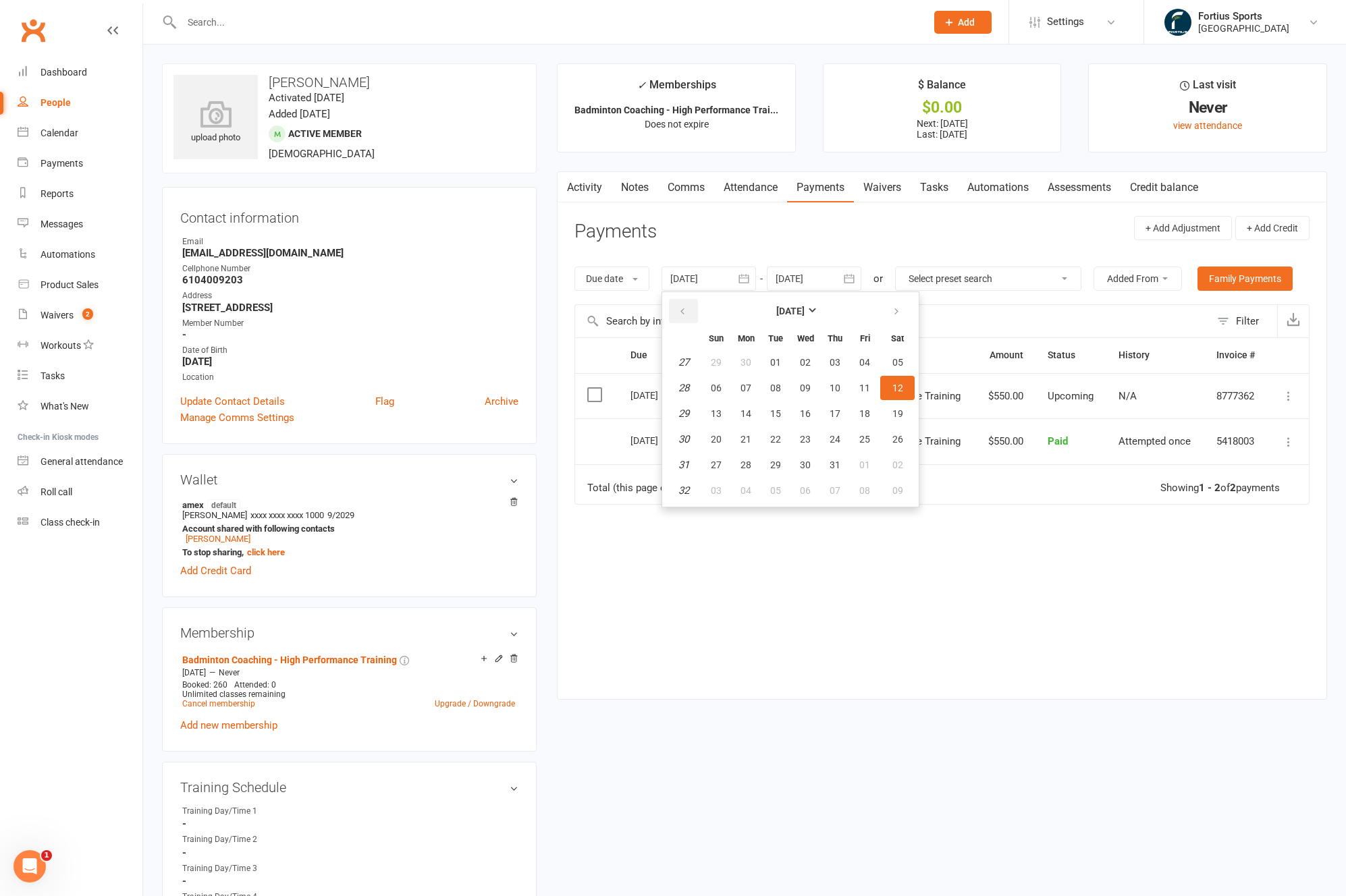
click at [691, 308] on button "button" at bounding box center [683, 311] width 29 height 24
click at [780, 363] on span "01" at bounding box center [776, 363] width 11 height 11
type input "[DATE]"
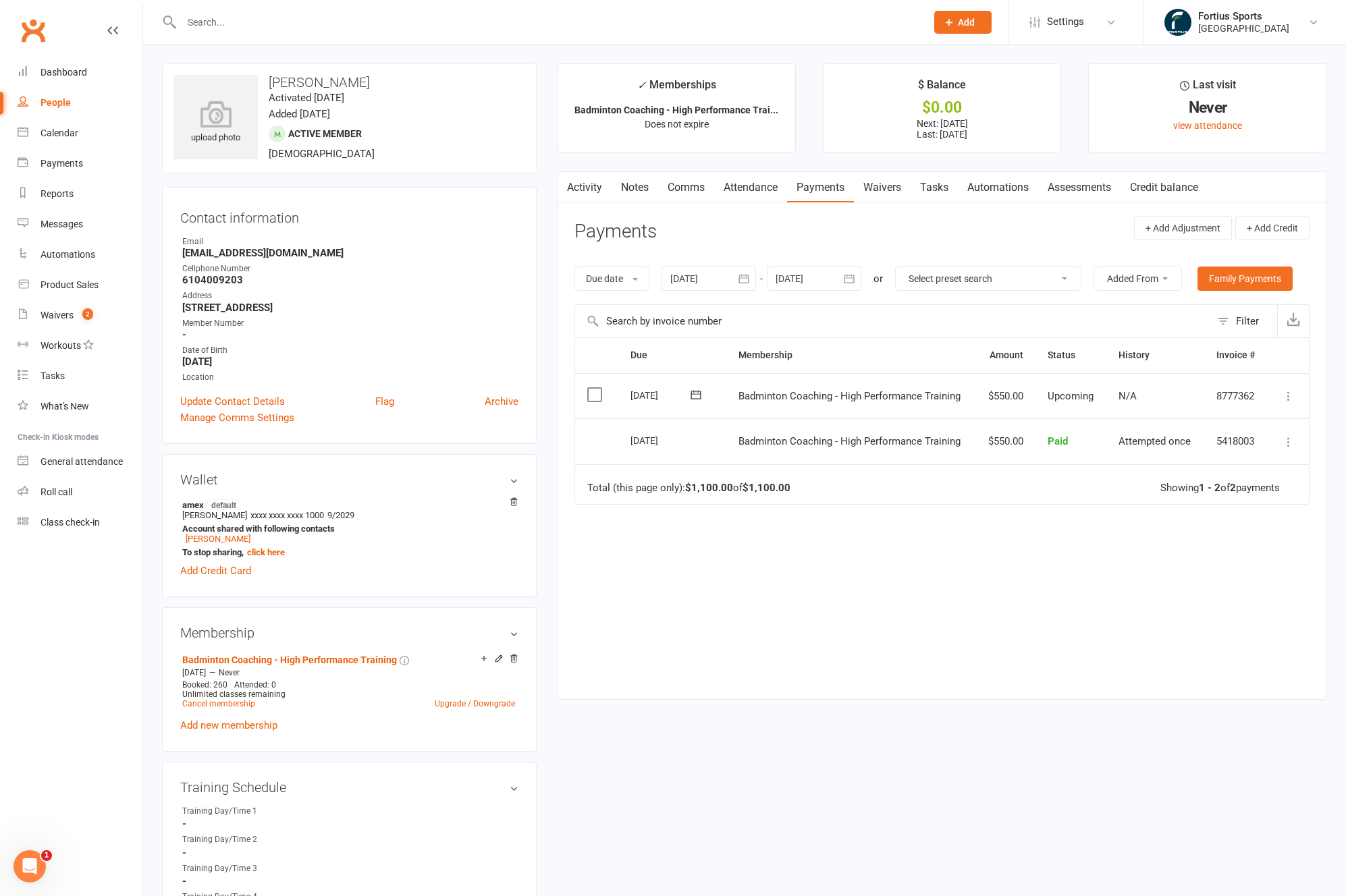
click at [231, 21] on input "text" at bounding box center [546, 22] width 739 height 19
click at [64, 162] on div "Payments" at bounding box center [62, 163] width 42 height 11
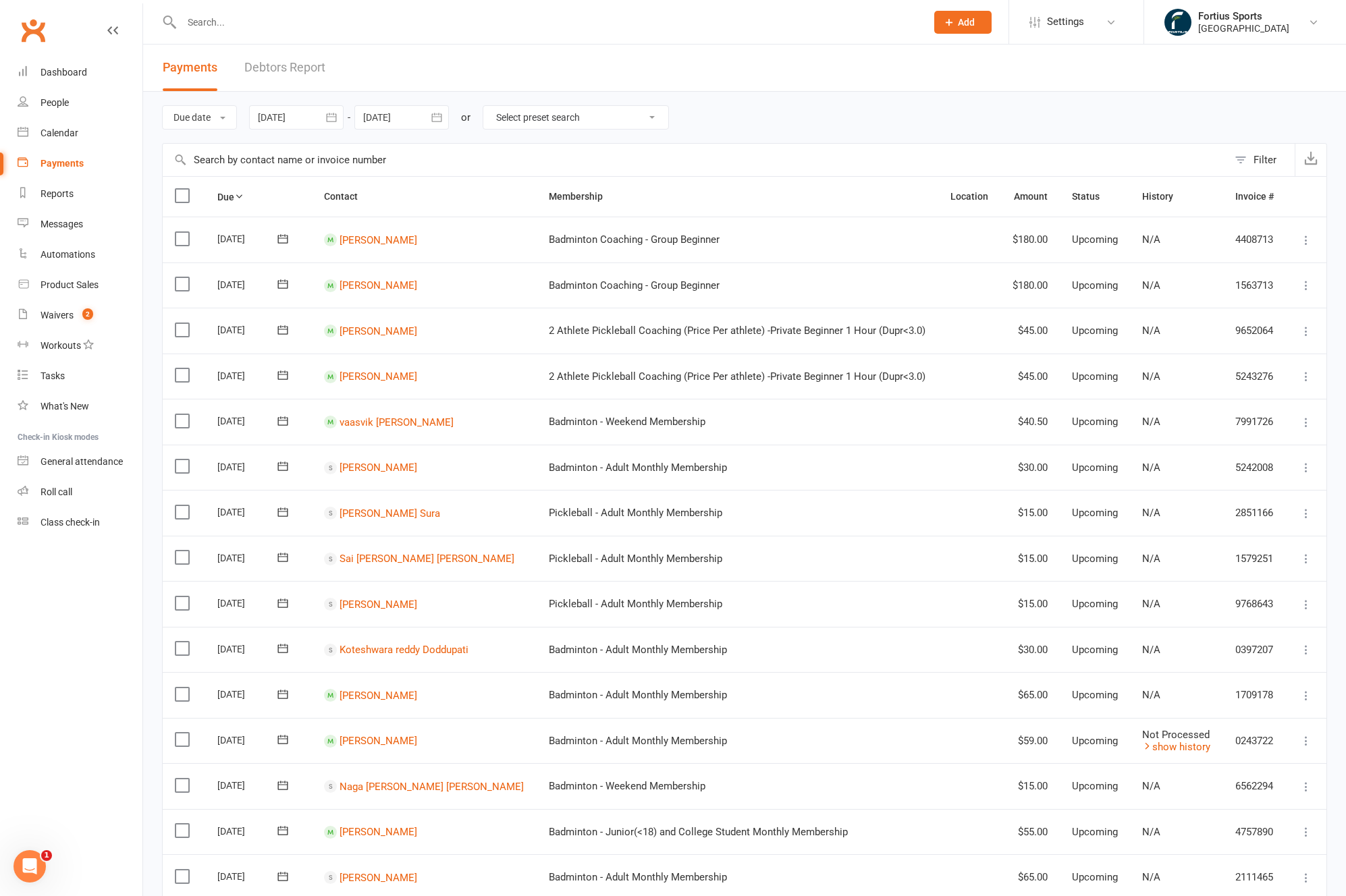
click at [284, 160] on input "text" at bounding box center [695, 160] width 1065 height 32
click at [289, 113] on div at bounding box center [296, 118] width 95 height 24
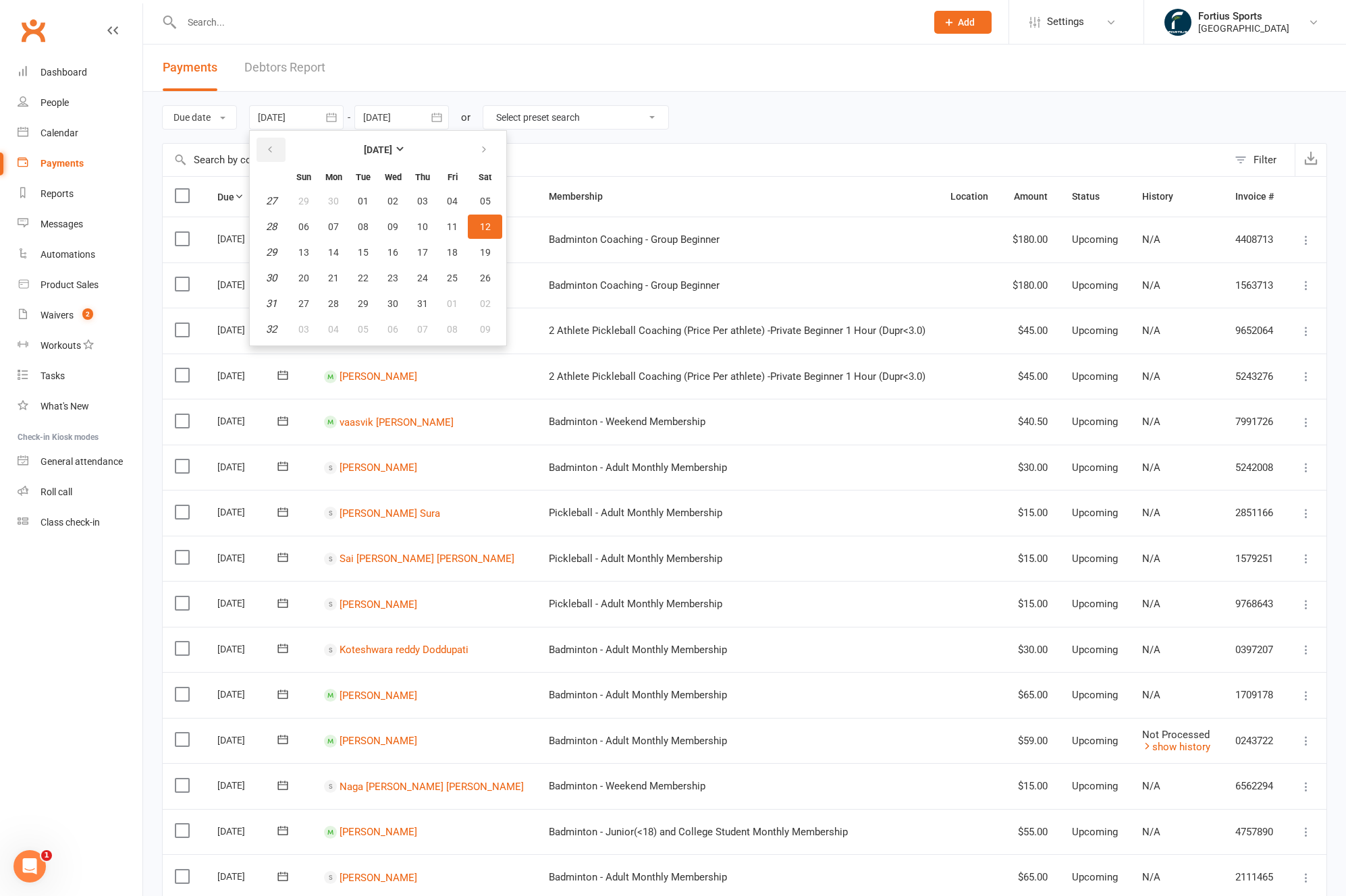
click at [275, 156] on button "button" at bounding box center [271, 150] width 29 height 24
click at [358, 202] on button "01" at bounding box center [363, 201] width 28 height 24
type input "[DATE]"
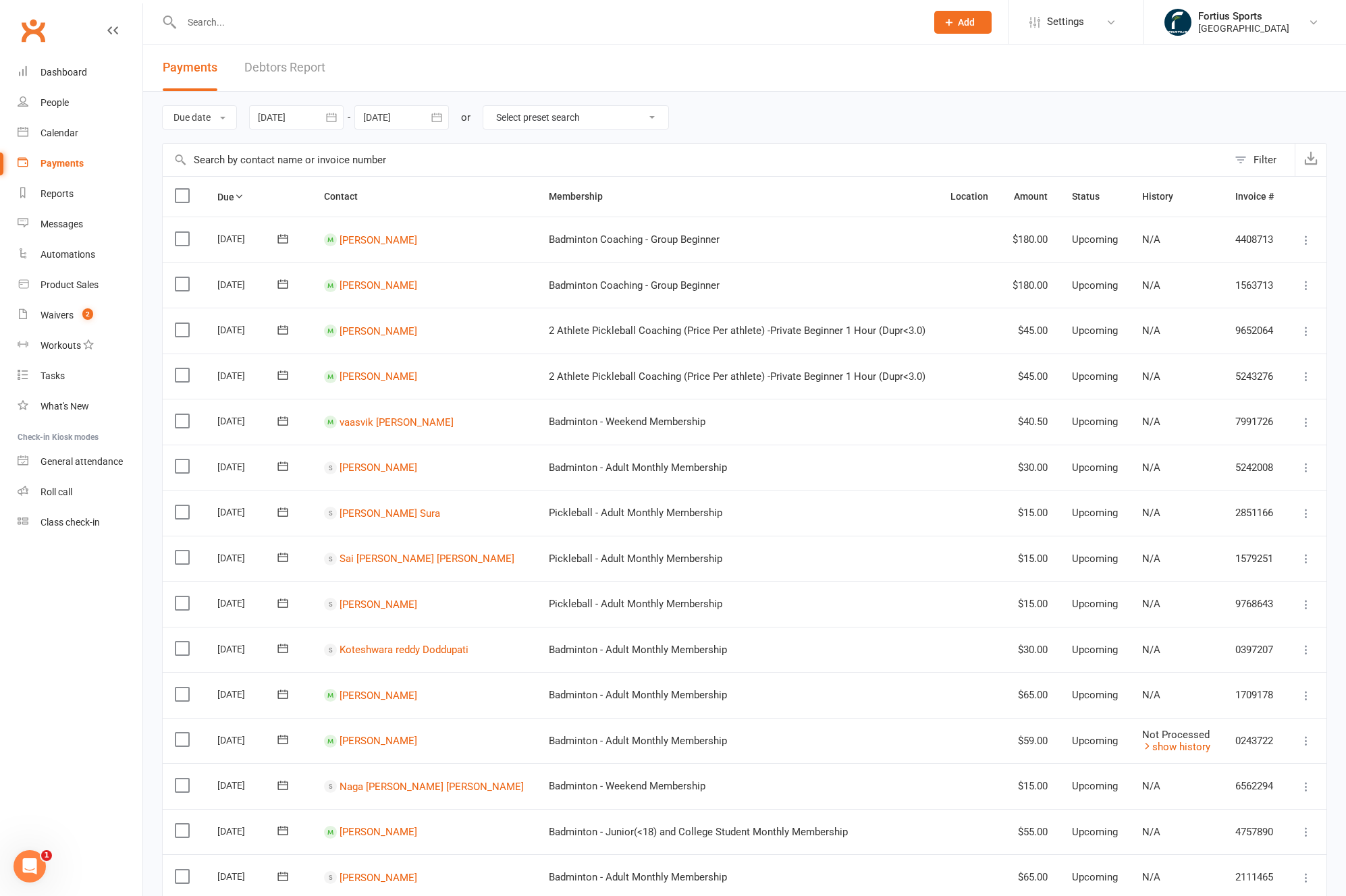
click at [272, 163] on input "text" at bounding box center [695, 160] width 1065 height 32
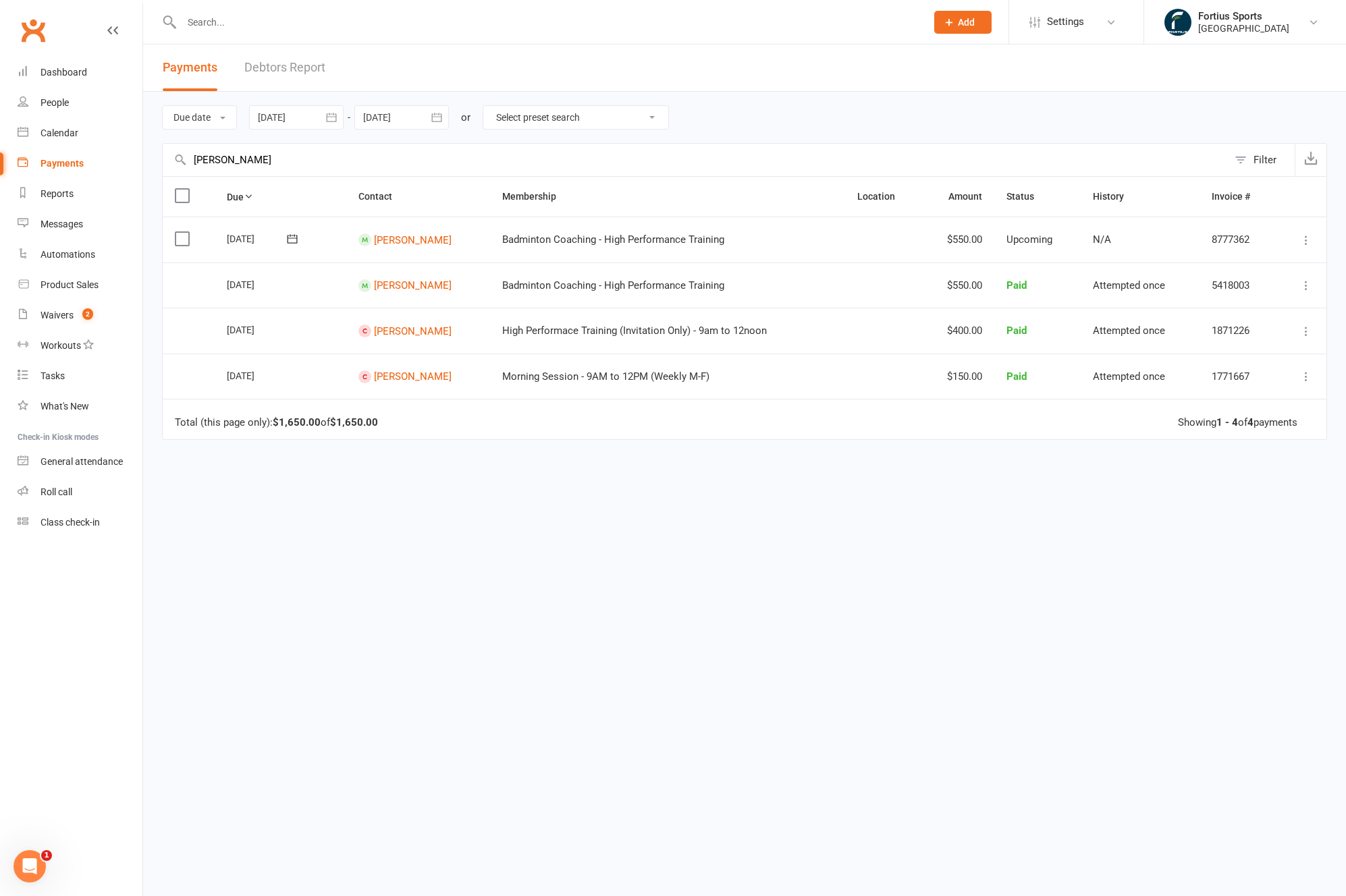
type input "[PERSON_NAME]"
click at [416, 246] on link "[PERSON_NAME]" at bounding box center [412, 239] width 78 height 12
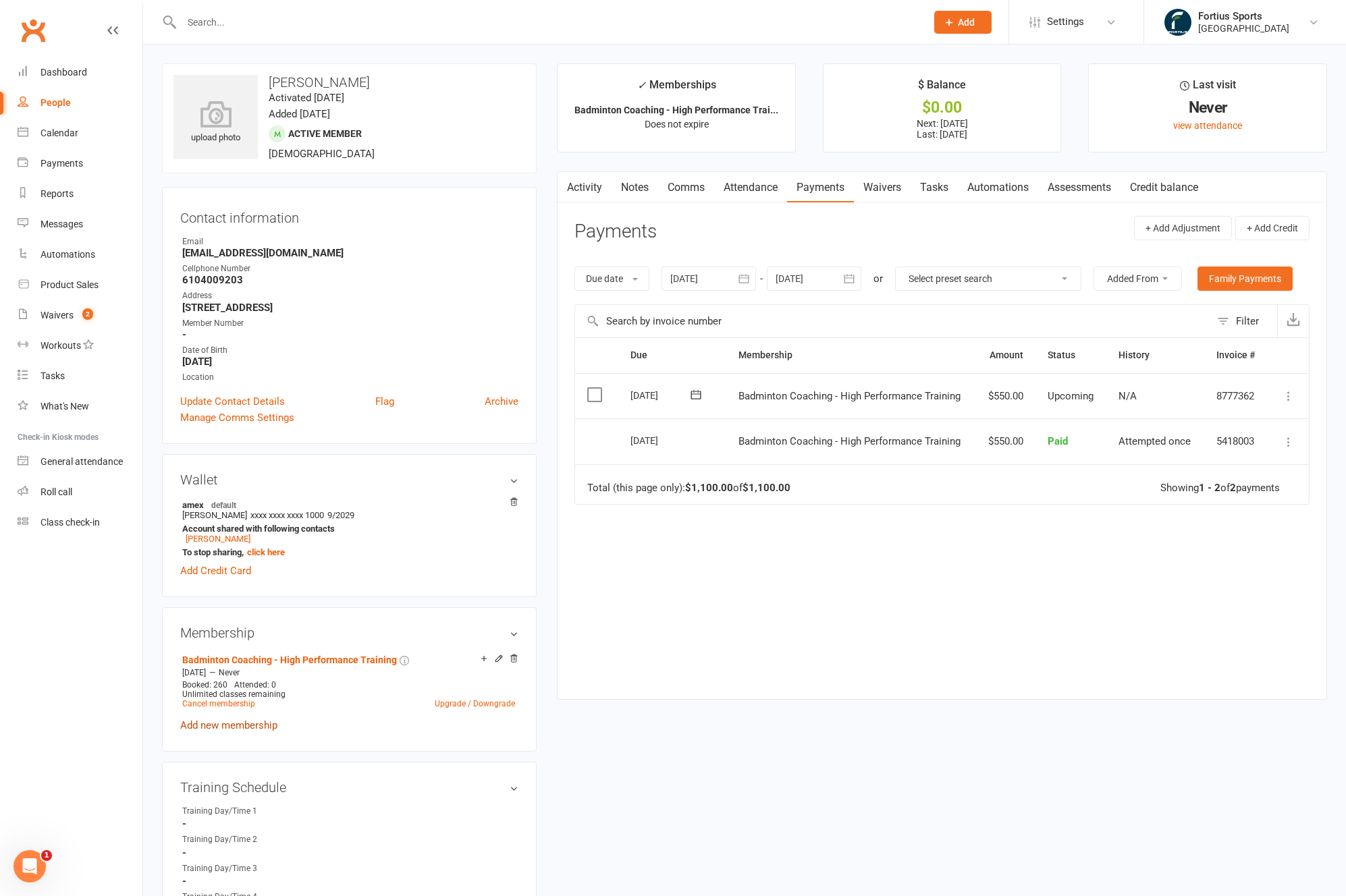
click at [250, 727] on link "Add new membership" at bounding box center [229, 724] width 97 height 12
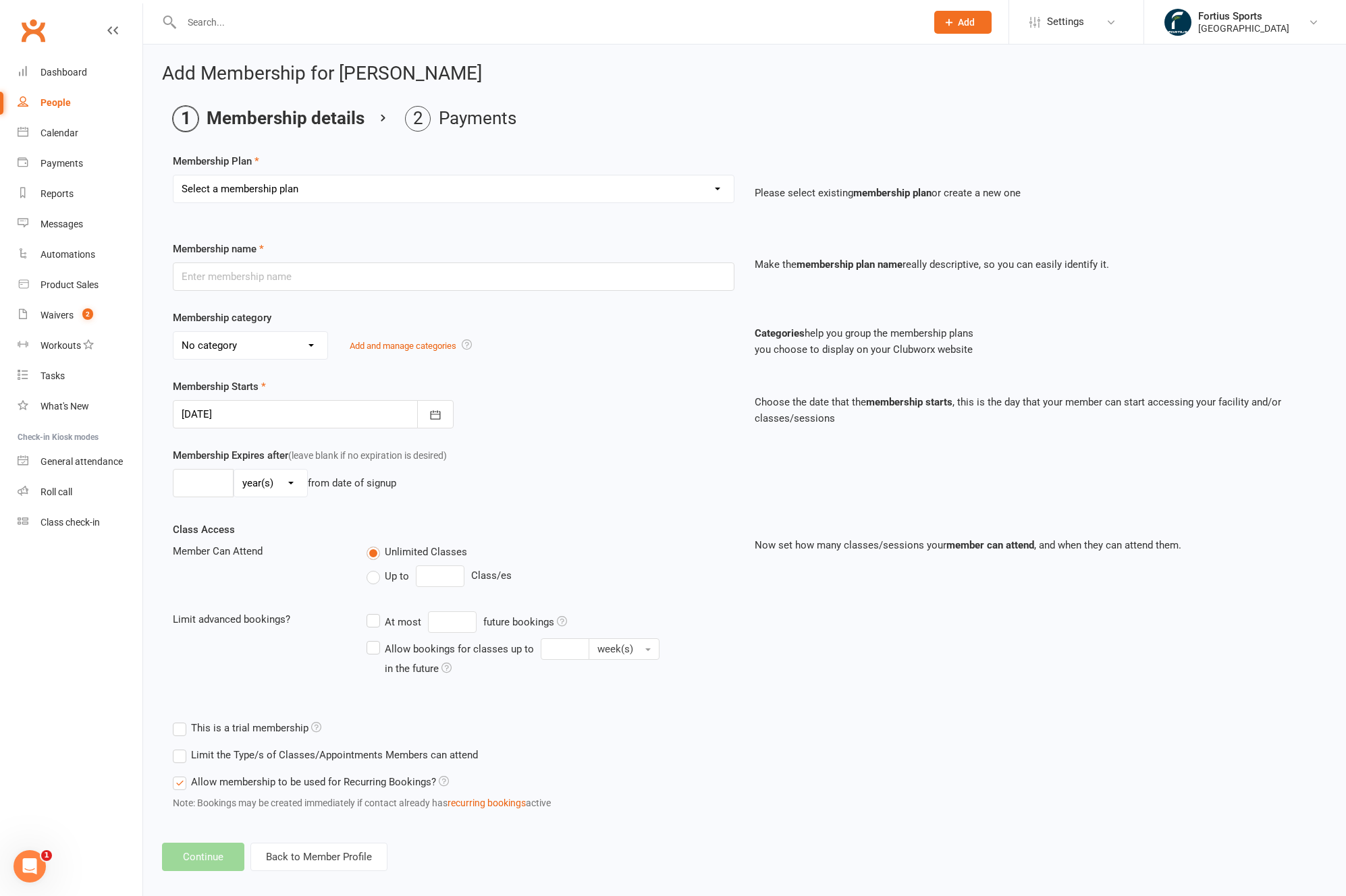
click at [361, 194] on select "Select a membership plan Create new Membership Plan Badminton - Adult Annual Me…" at bounding box center [454, 188] width 560 height 27
select select "65"
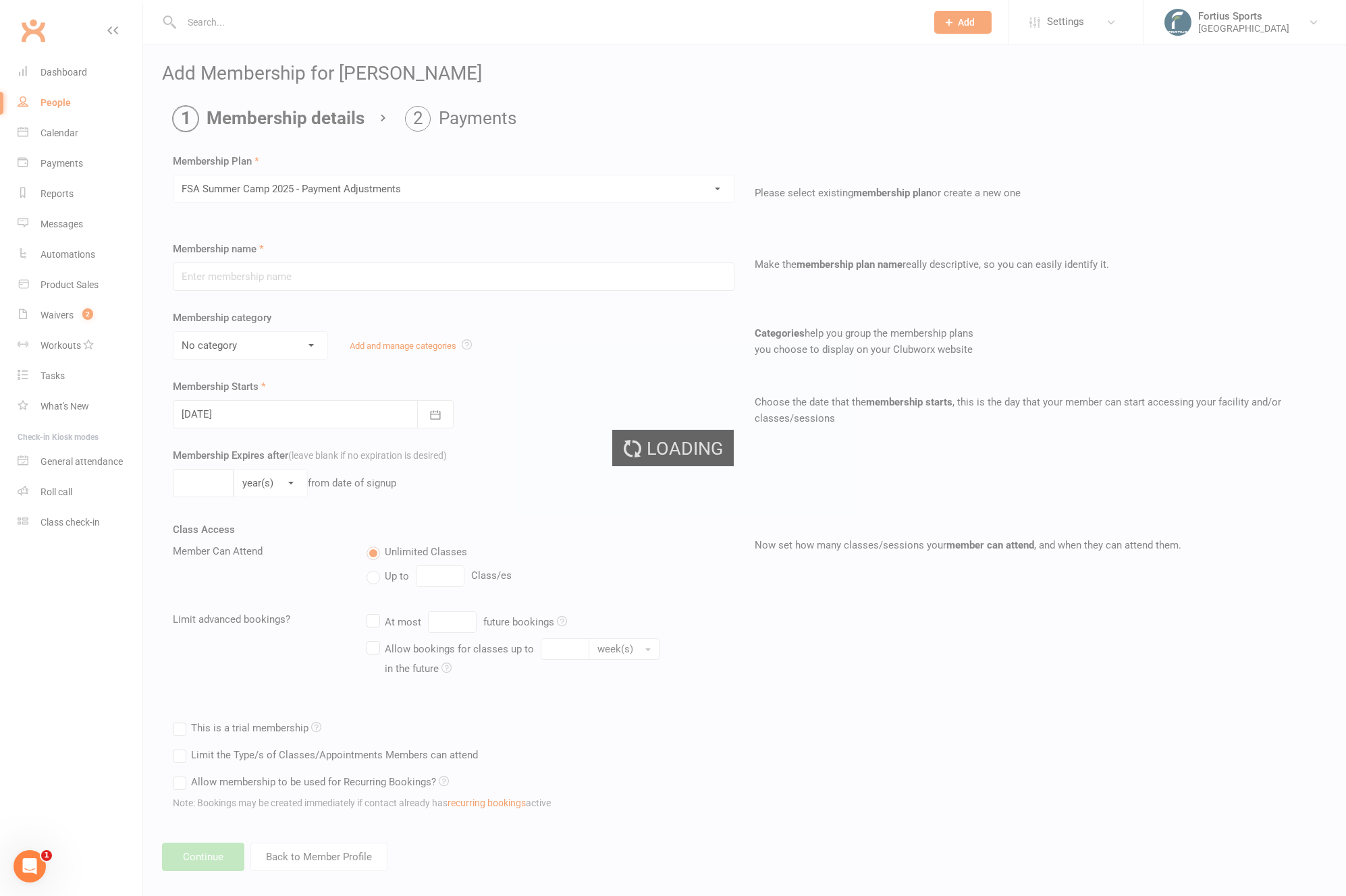
type input "FSA Summer Camp 2025 - Payment Adjustments"
select select "4"
type input "1"
select select "0"
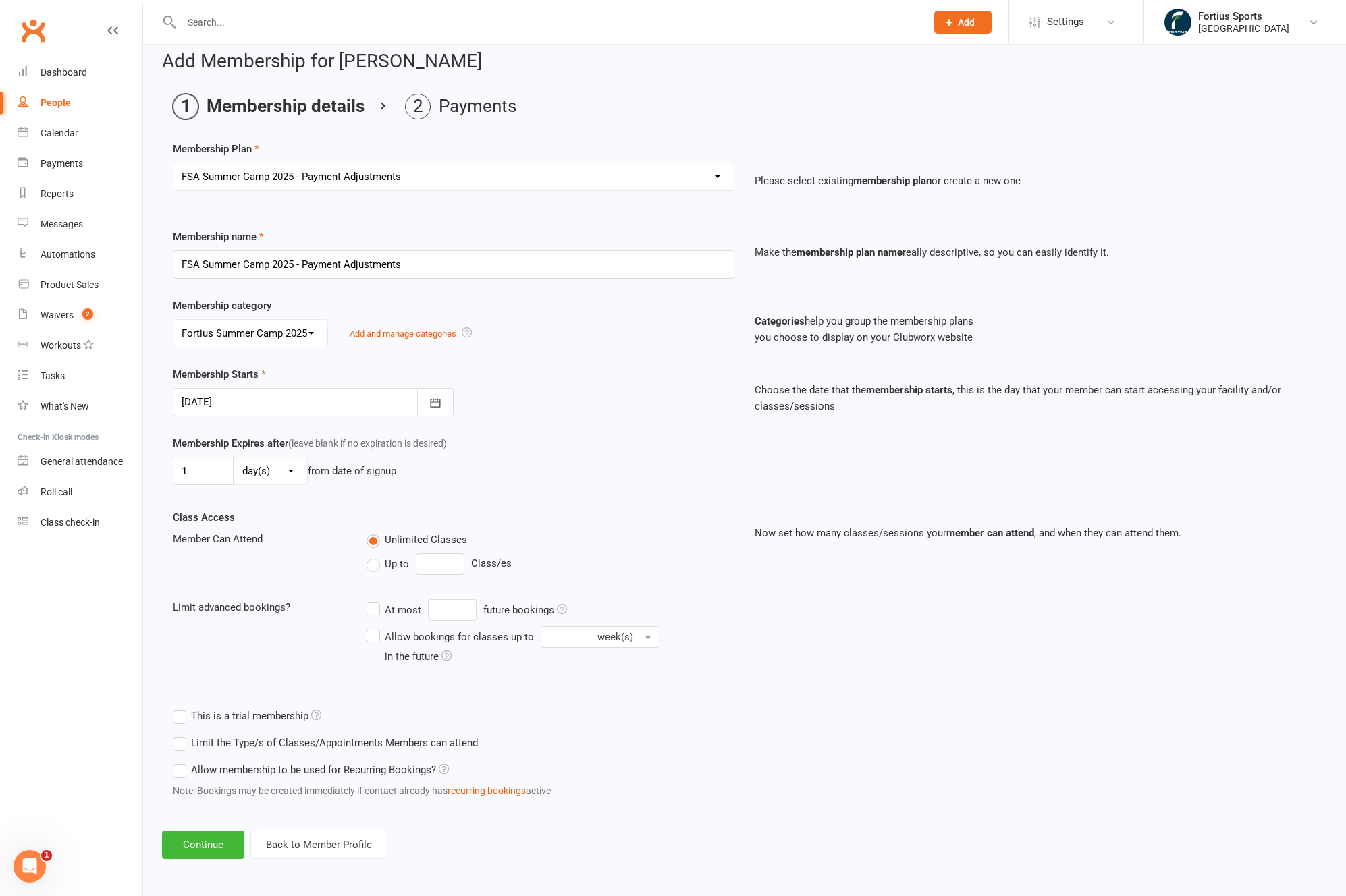
scroll to position [14, 0]
click at [225, 846] on button "Continue" at bounding box center [203, 843] width 83 height 28
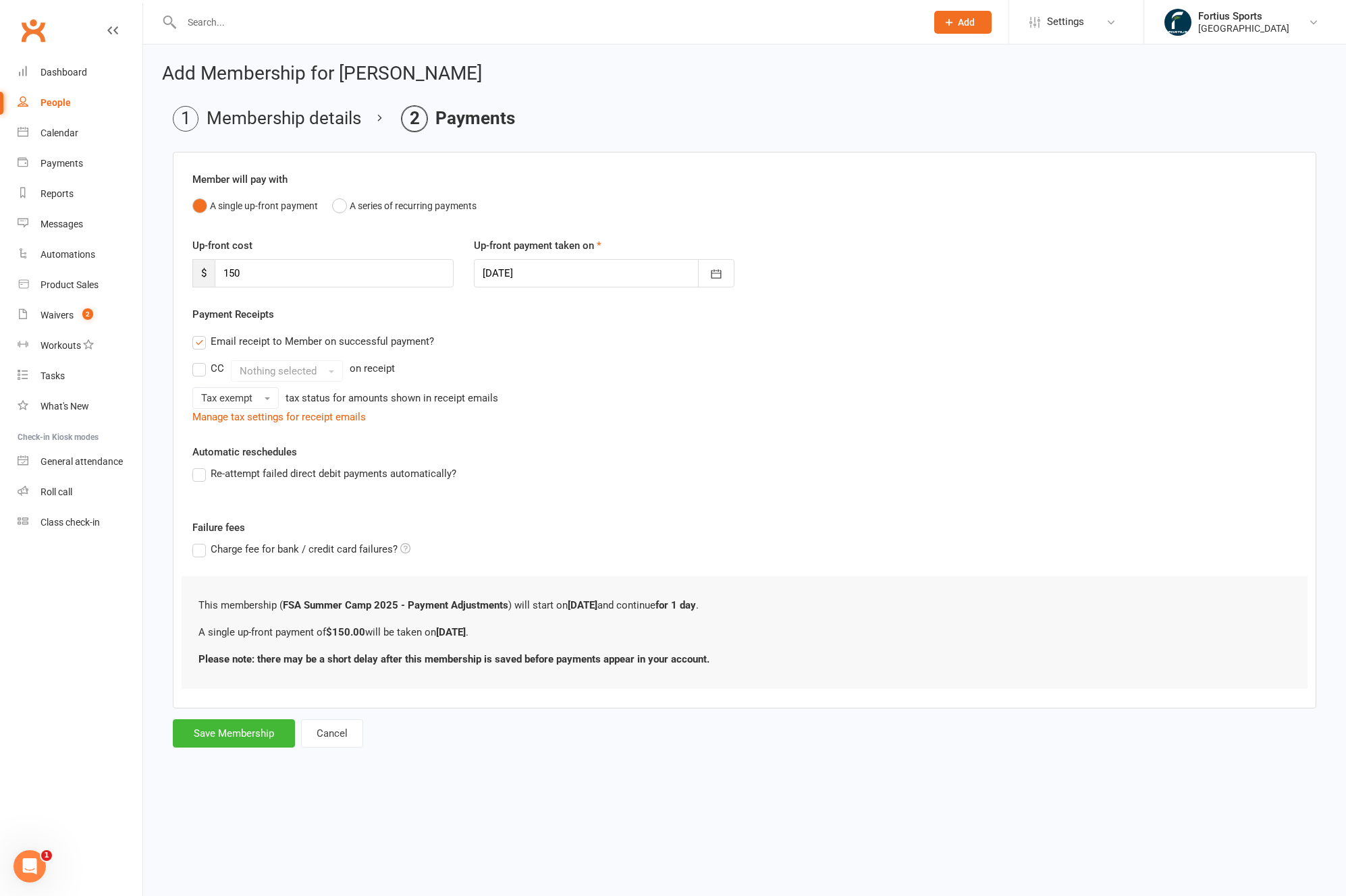
scroll to position [0, 0]
click at [246, 734] on button "Save Membership" at bounding box center [233, 733] width 122 height 28
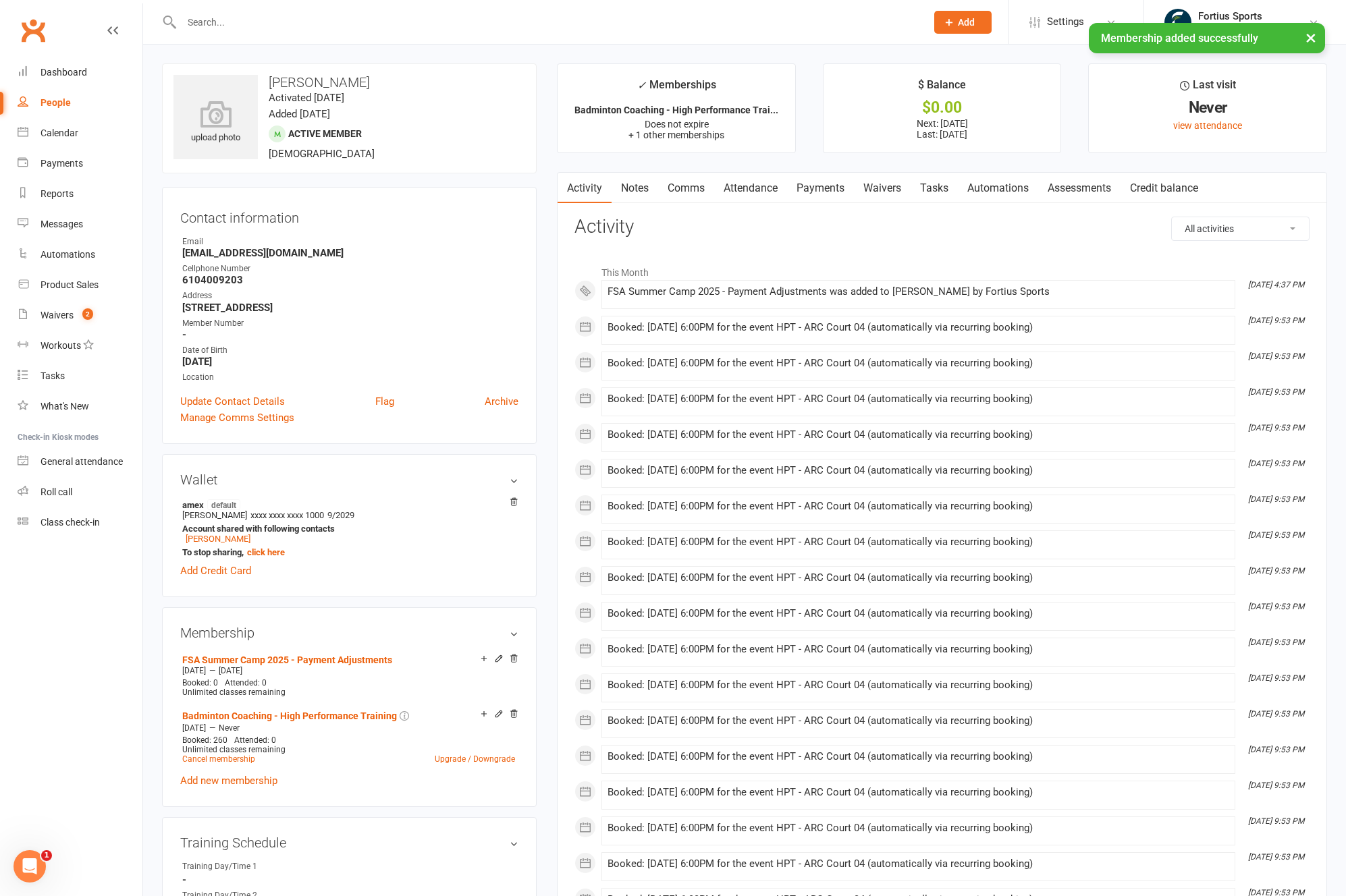
click at [682, 194] on link "Comms" at bounding box center [686, 188] width 56 height 31
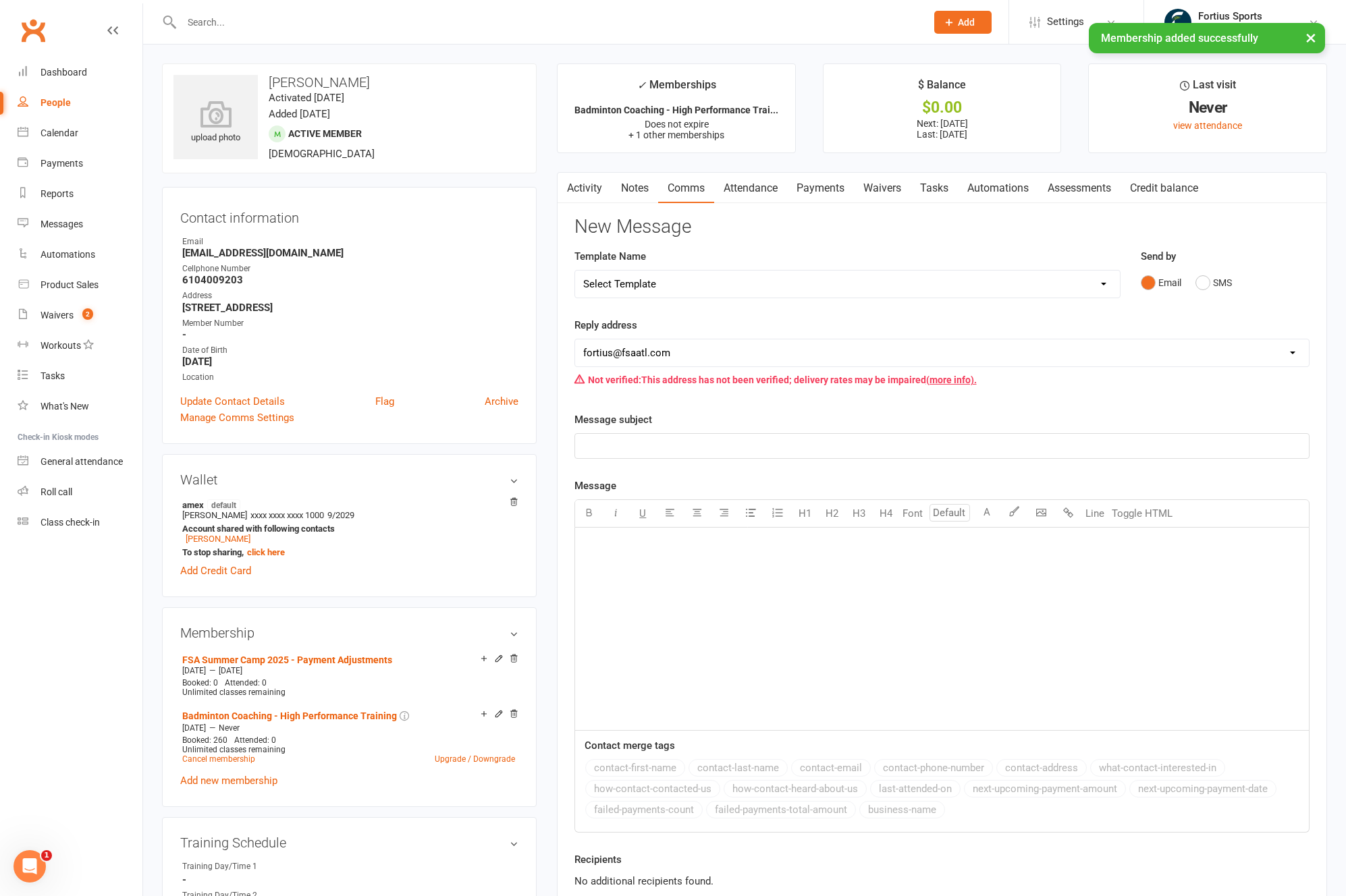
click at [681, 286] on select "Select Template [Email] Badminton Court Schedule [SMS] [Default template - revi…" at bounding box center [847, 284] width 544 height 27
select select "29"
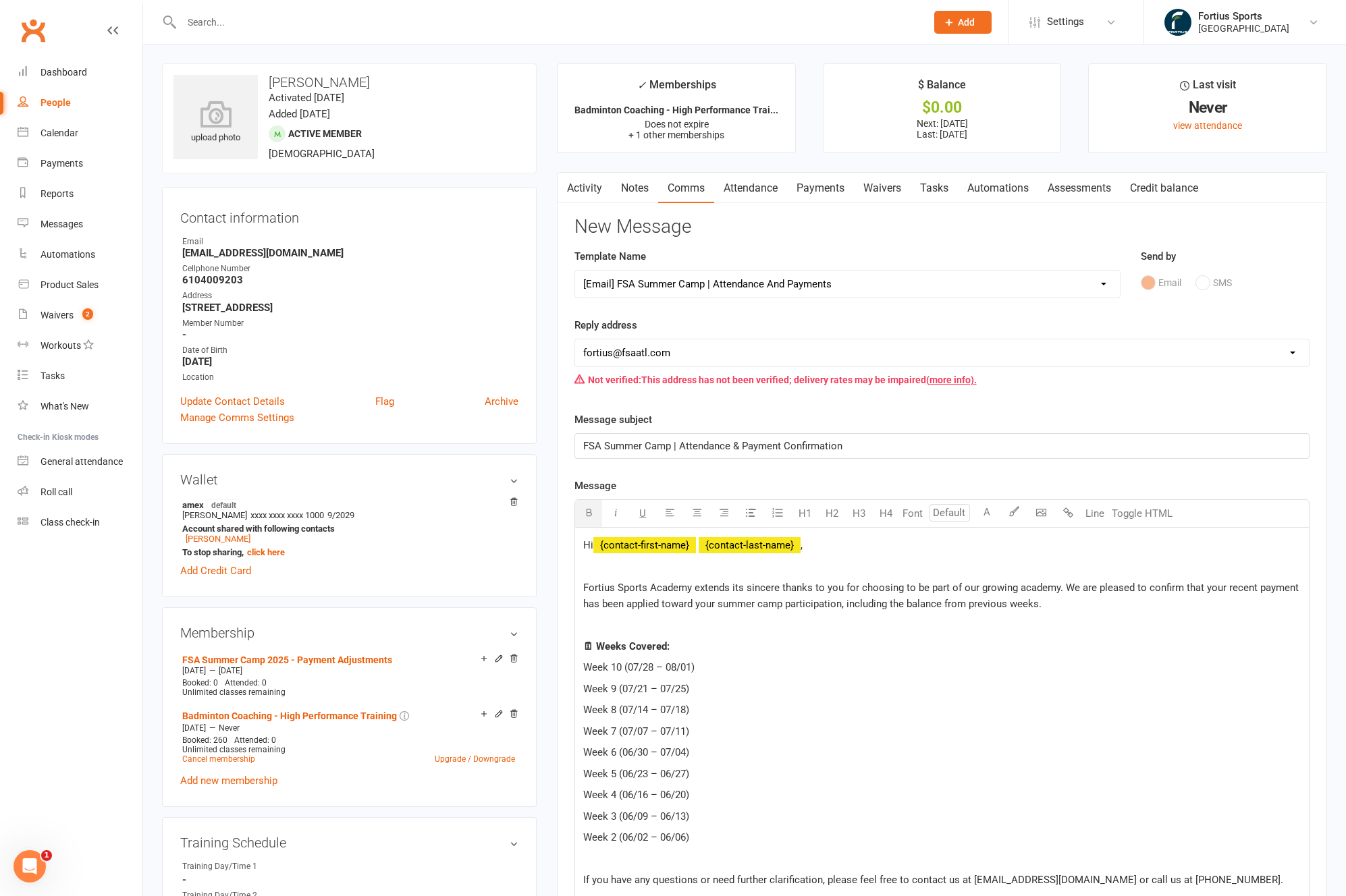
click at [763, 651] on p "🗓 Weeks Covered:" at bounding box center [941, 646] width 717 height 17
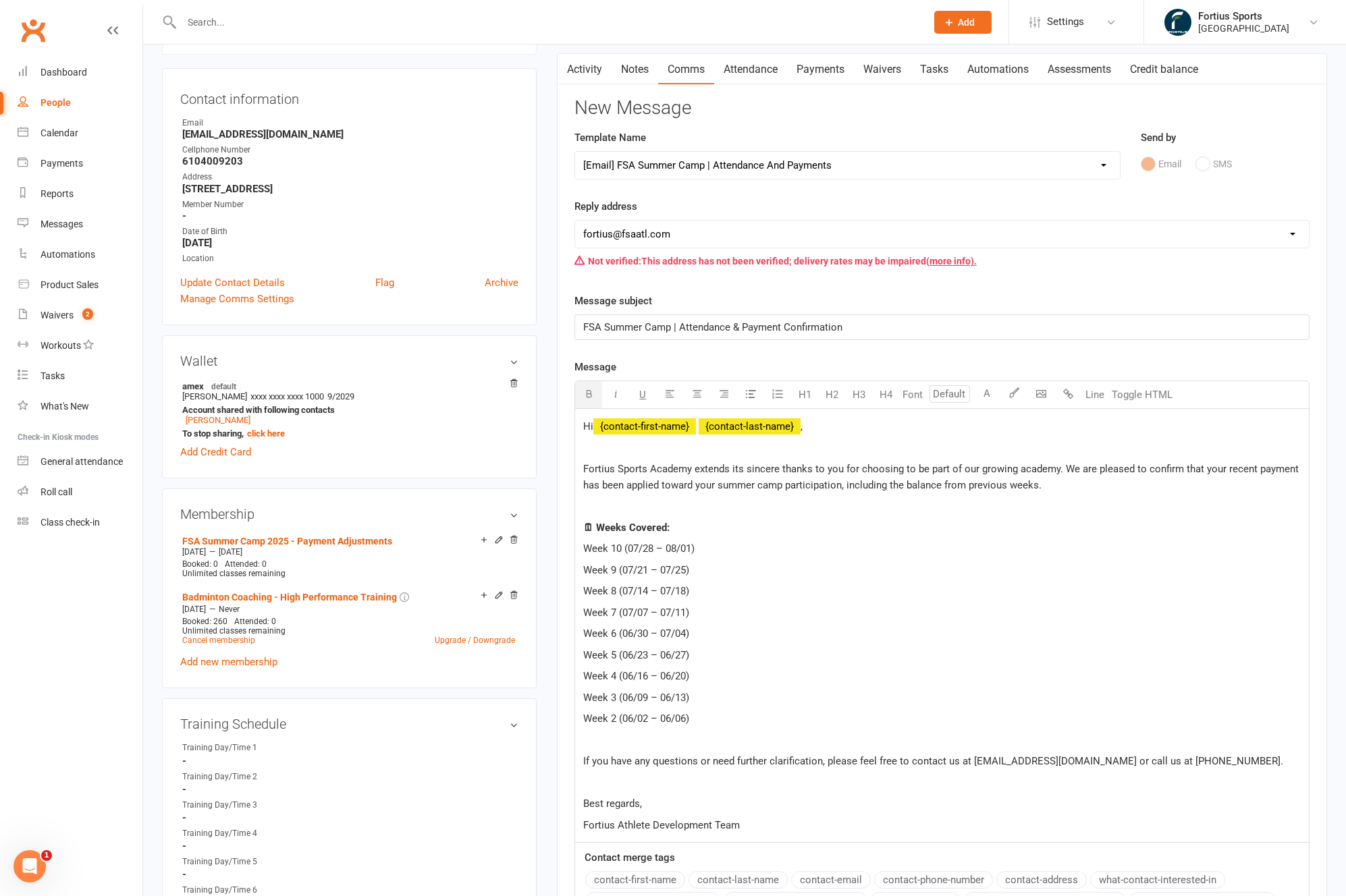
scroll to position [373, 0]
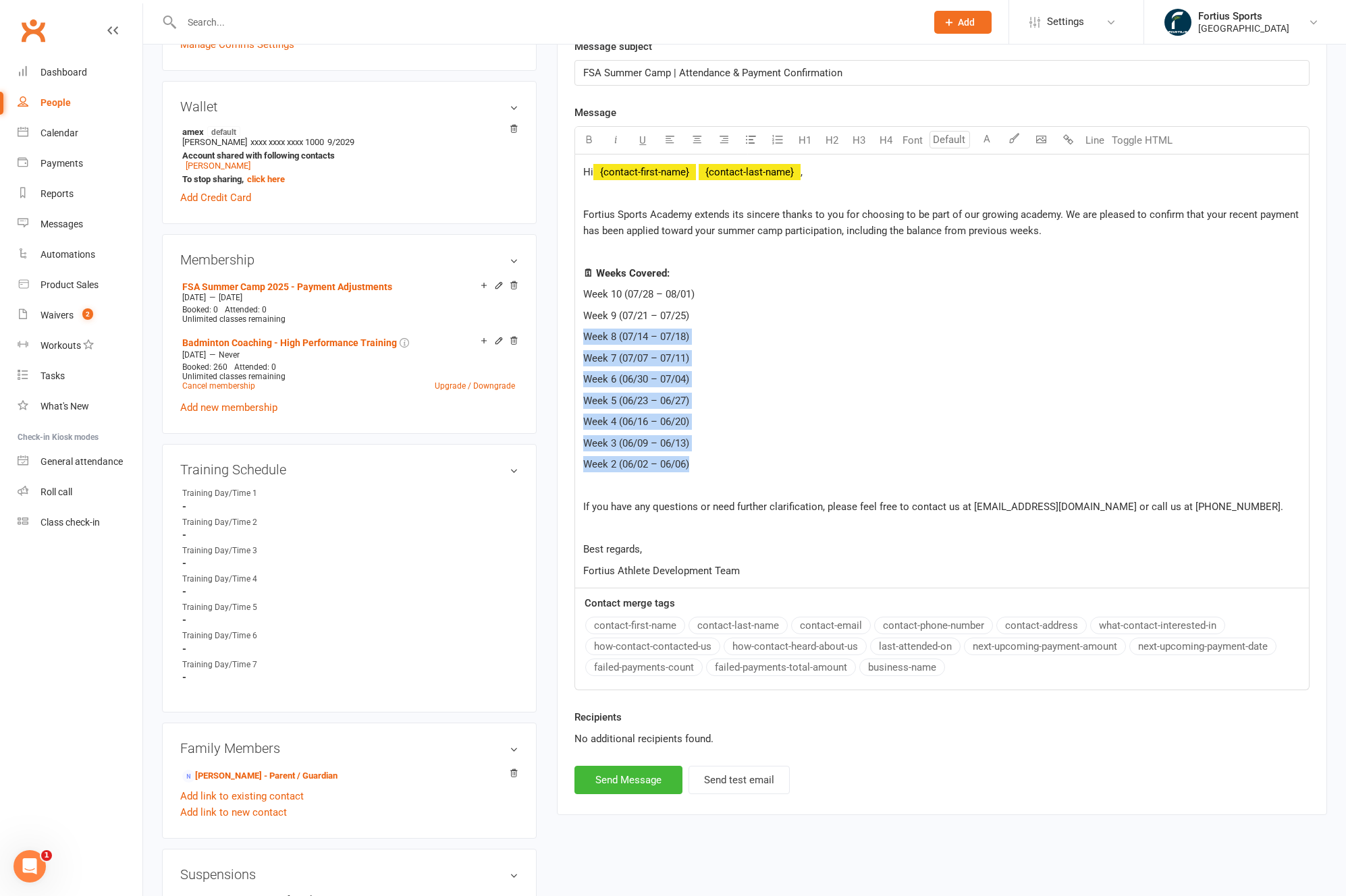
drag, startPoint x: 701, startPoint y: 464, endPoint x: 573, endPoint y: 342, distance: 176.8
click at [573, 342] on div "Activity Notes Comms Attendance Payments Waivers Tasks Automations Assessments …" at bounding box center [941, 308] width 770 height 1017
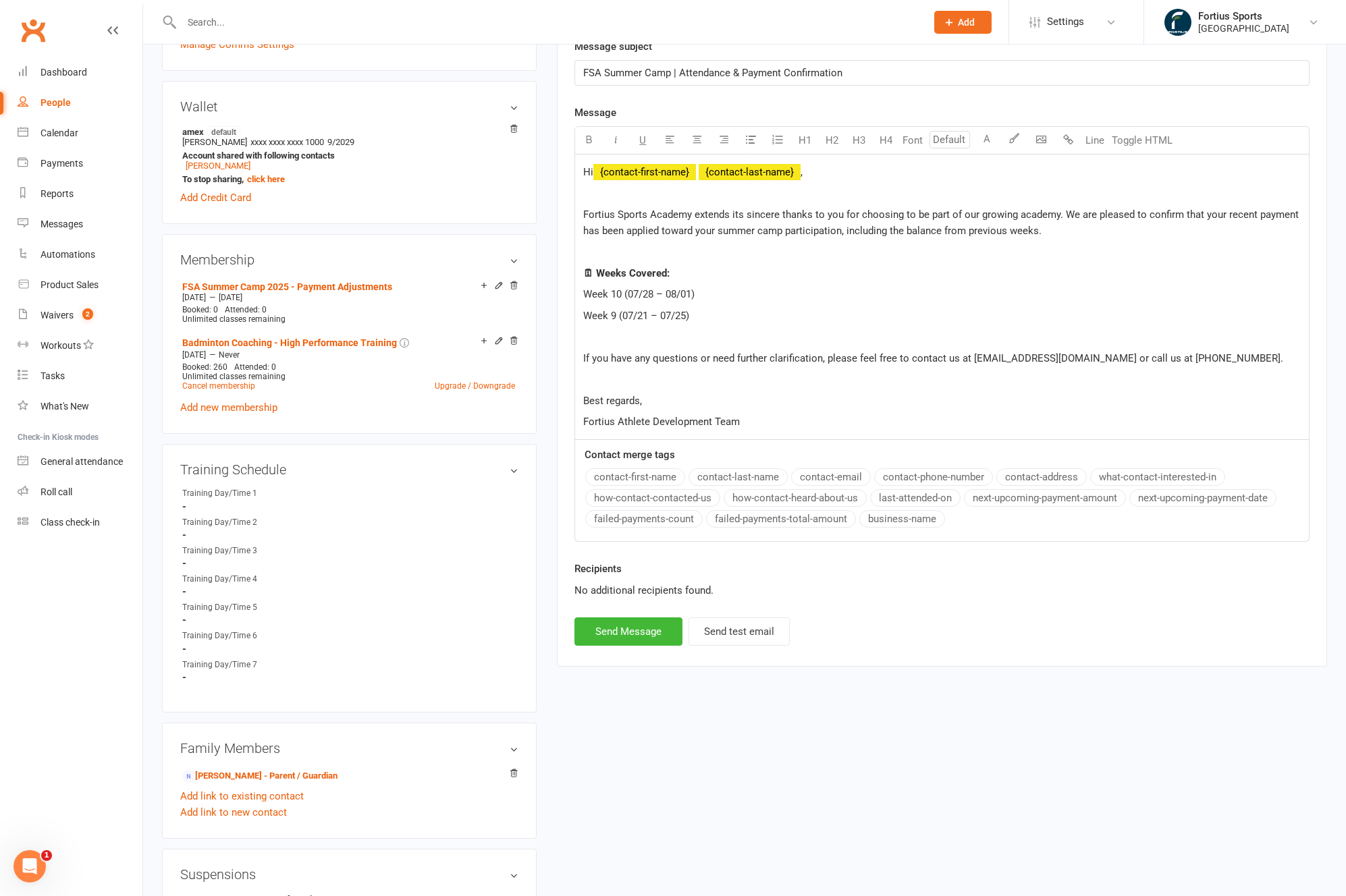
click at [636, 342] on p at bounding box center [941, 337] width 717 height 17
click at [651, 297] on span "Week 10 (07/28 – 08/01)" at bounding box center [638, 294] width 111 height 12
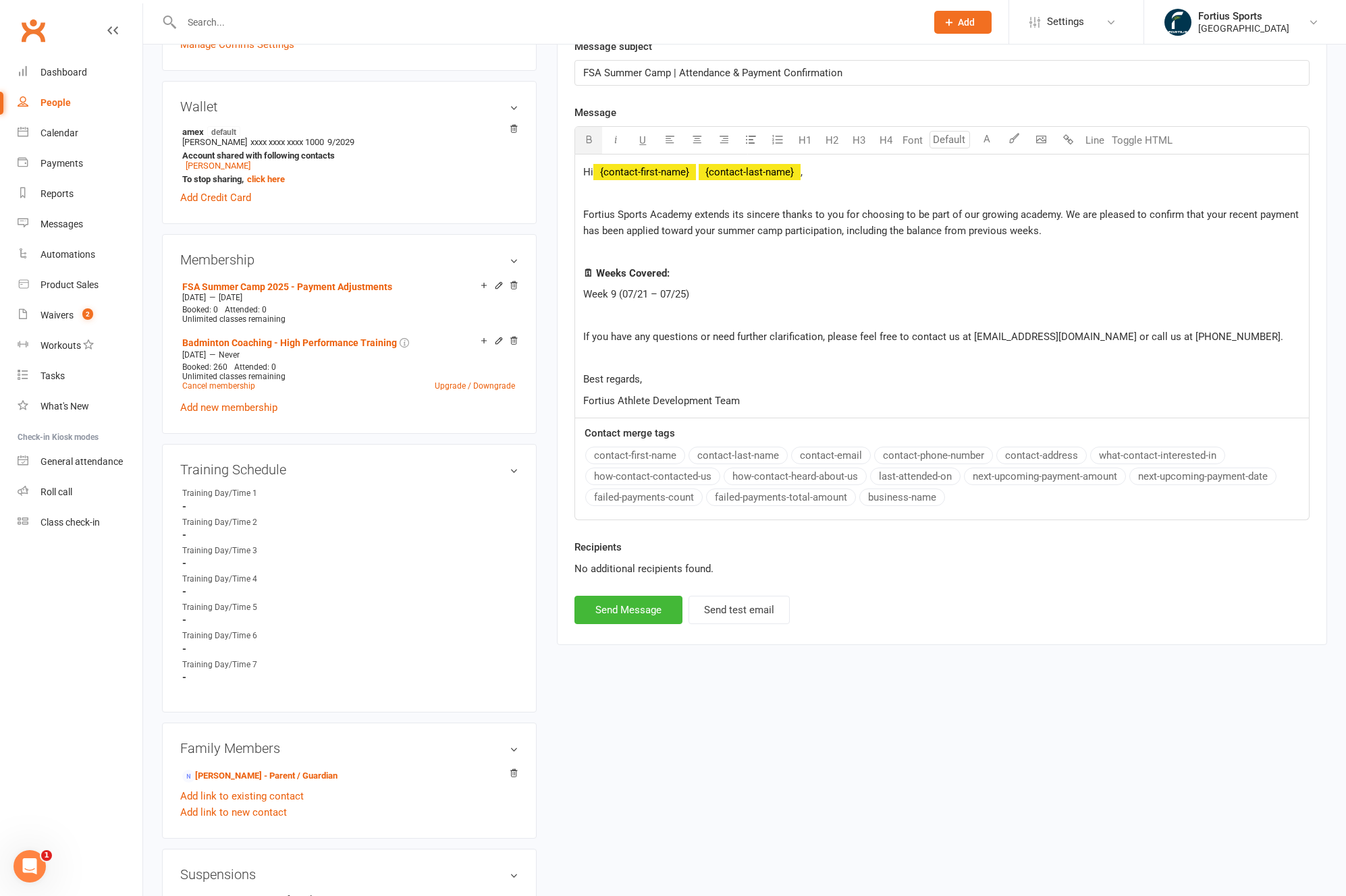
click at [700, 315] on p at bounding box center [941, 316] width 717 height 17
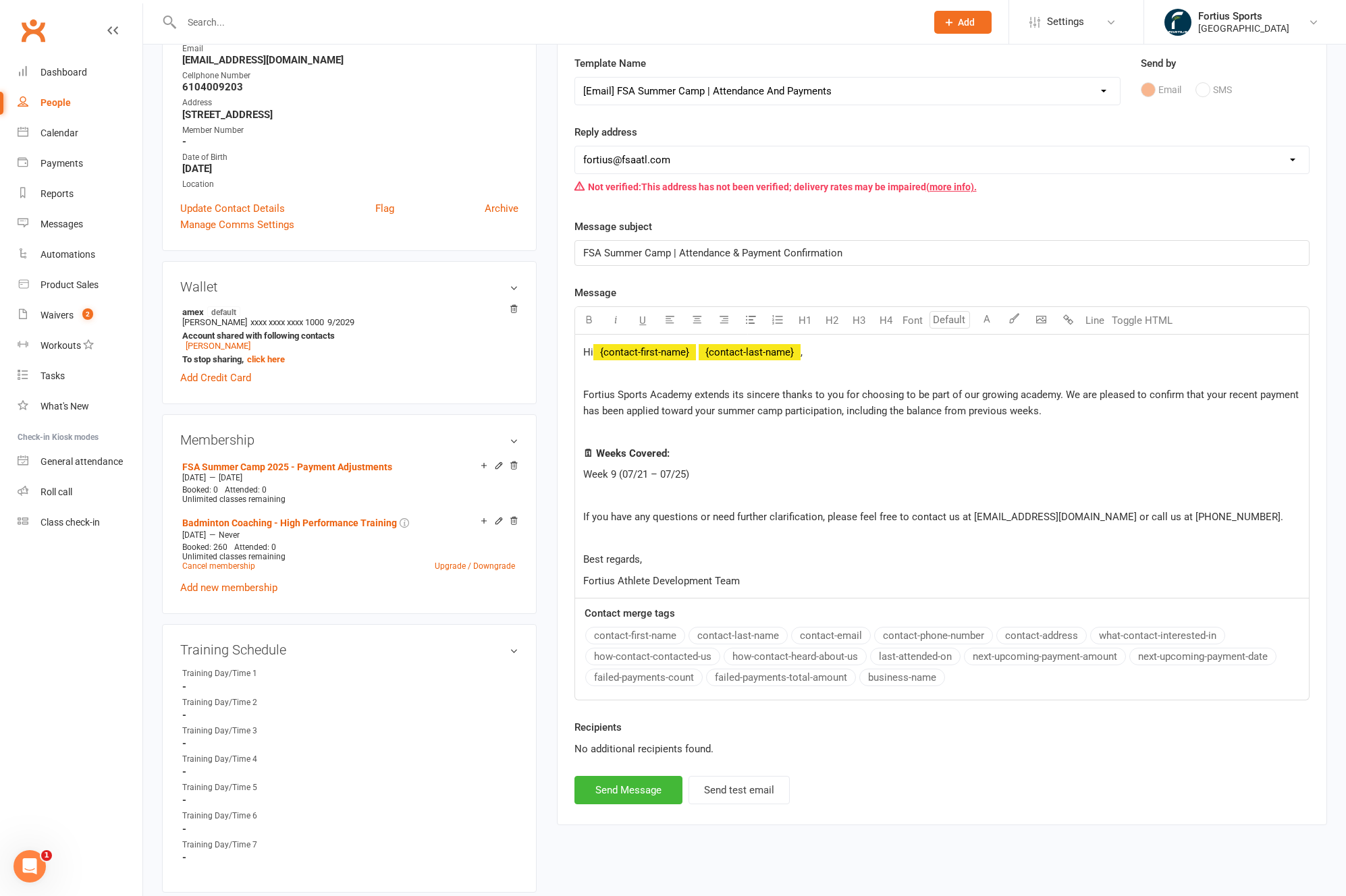
scroll to position [192, 0]
click at [651, 161] on select "[EMAIL_ADDRESS][DOMAIN_NAME] [EMAIL_ADDRESS][DOMAIN_NAME] [EMAIL_ADDRESS][DOMAI…" at bounding box center [941, 161] width 734 height 27
select select "9"
click at [767, 484] on p "Week 9 (07/21 – 07/25)" at bounding box center [941, 476] width 717 height 17
click at [630, 799] on button "Send Message" at bounding box center [628, 791] width 108 height 28
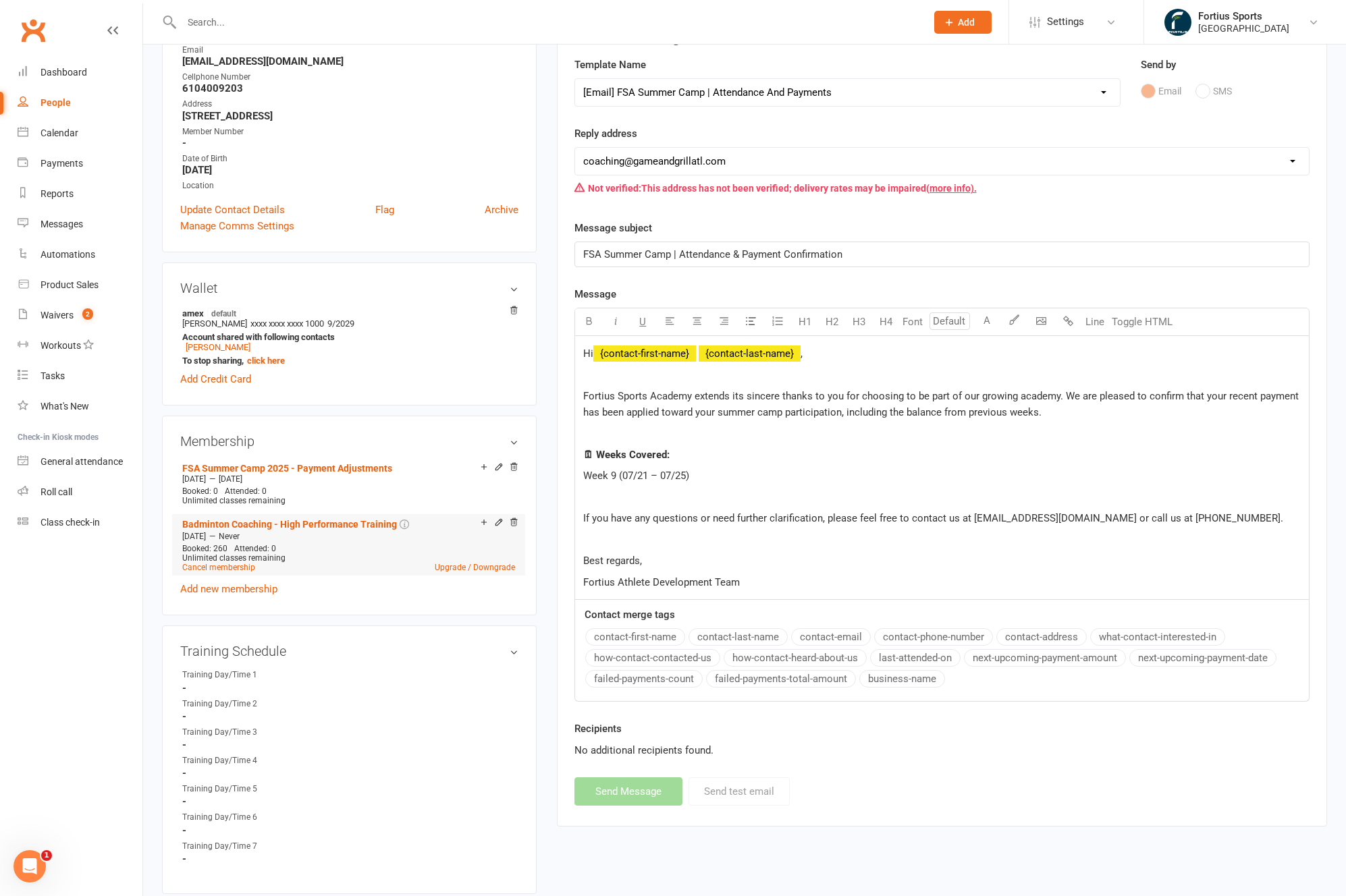
select select
select select "1"
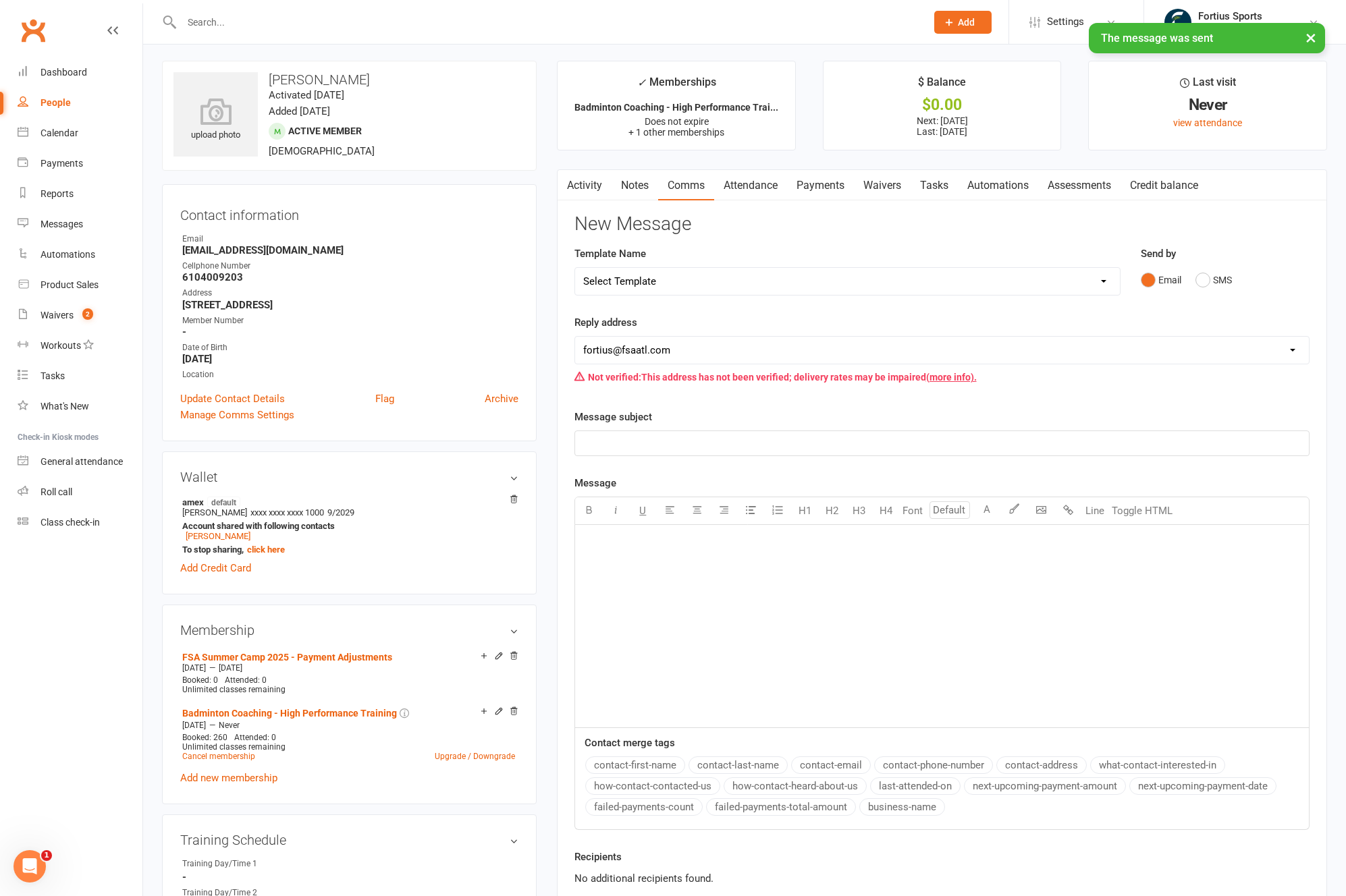
scroll to position [0, 0]
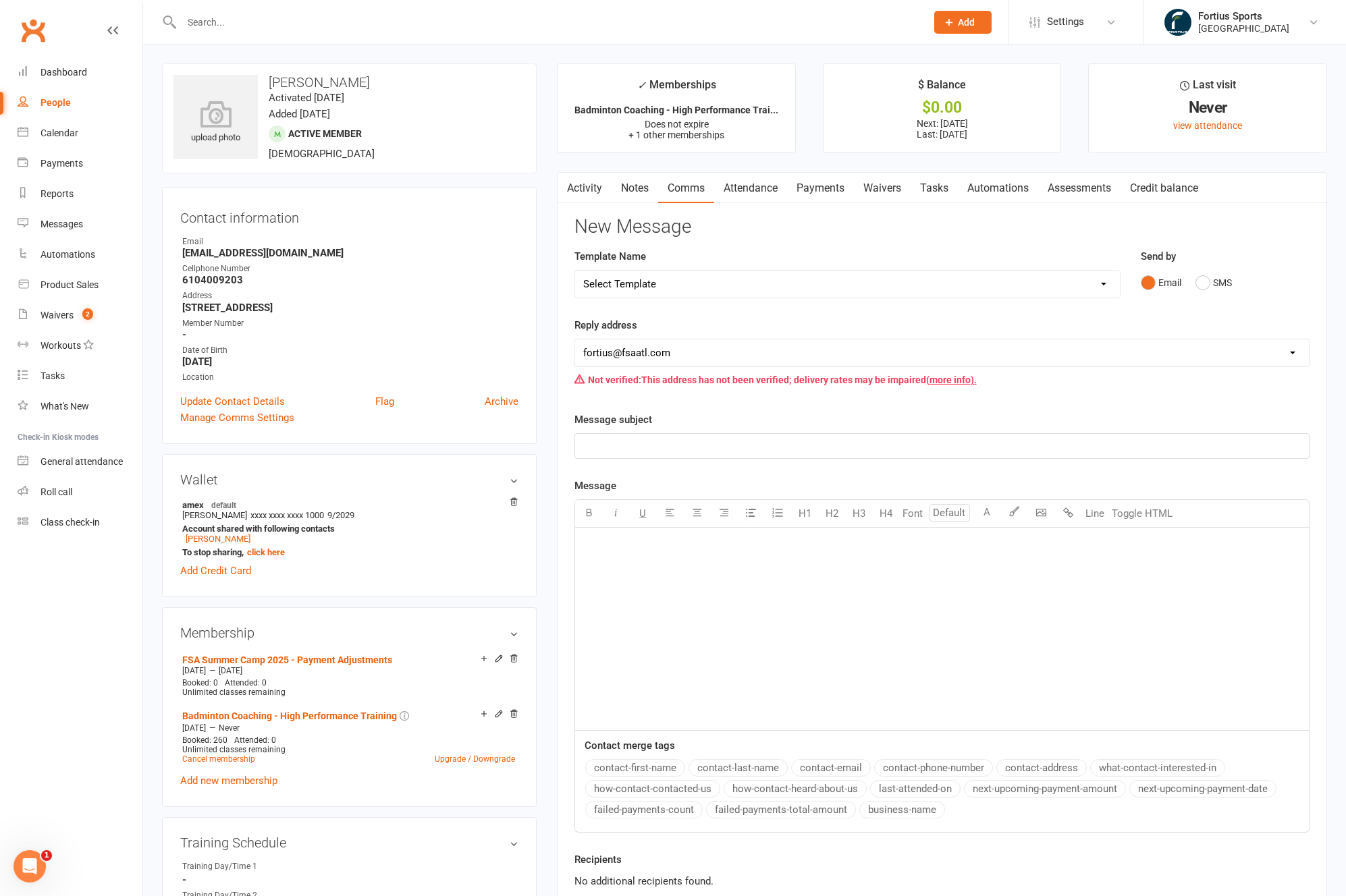
click at [307, 24] on input "text" at bounding box center [546, 22] width 739 height 19
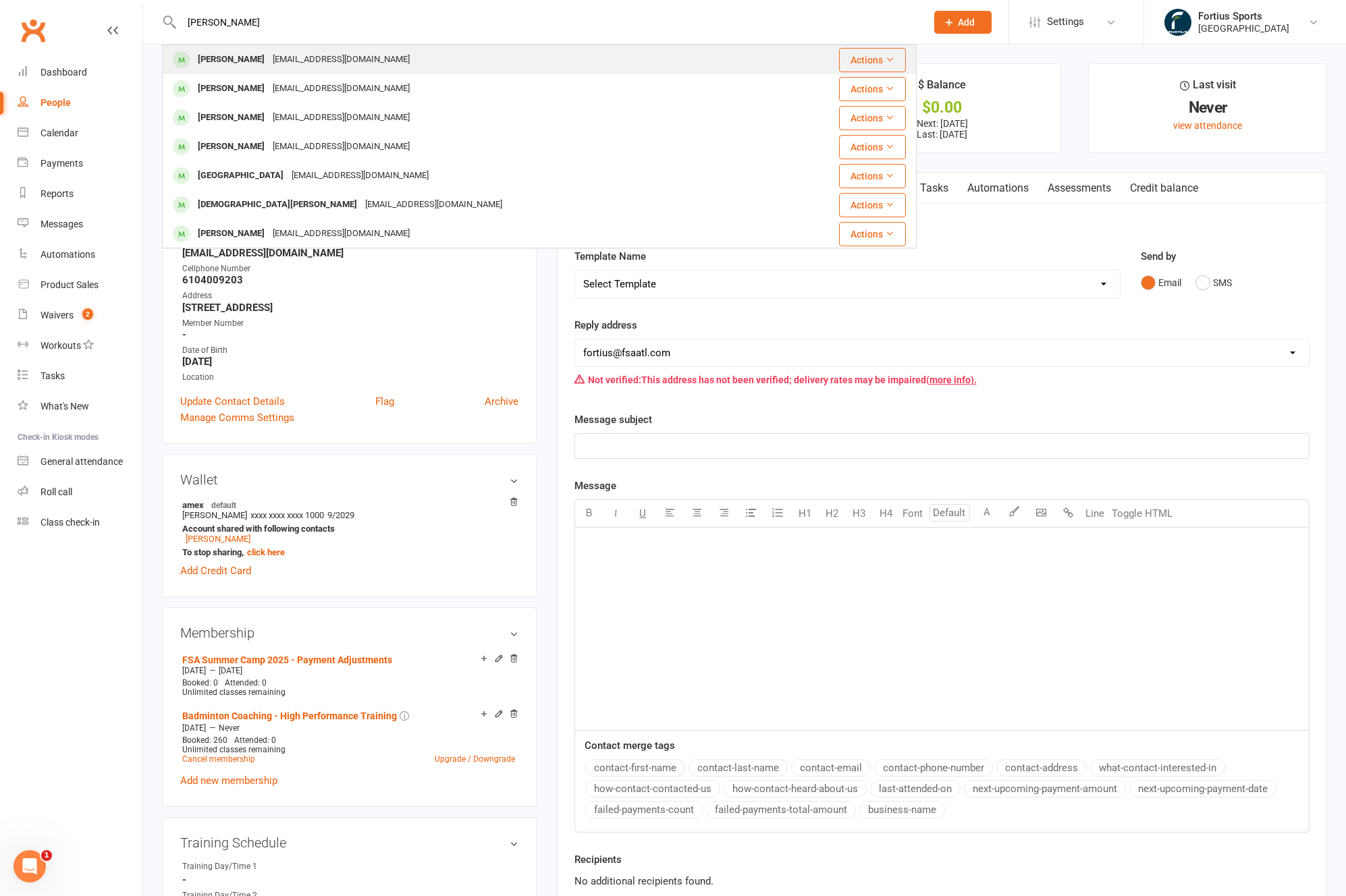
type input "[PERSON_NAME]"
click at [293, 52] on div "[EMAIL_ADDRESS][DOMAIN_NAME]" at bounding box center [342, 59] width 145 height 19
click at [0, 0] on div "Loading" at bounding box center [0, 0] width 0 height 0
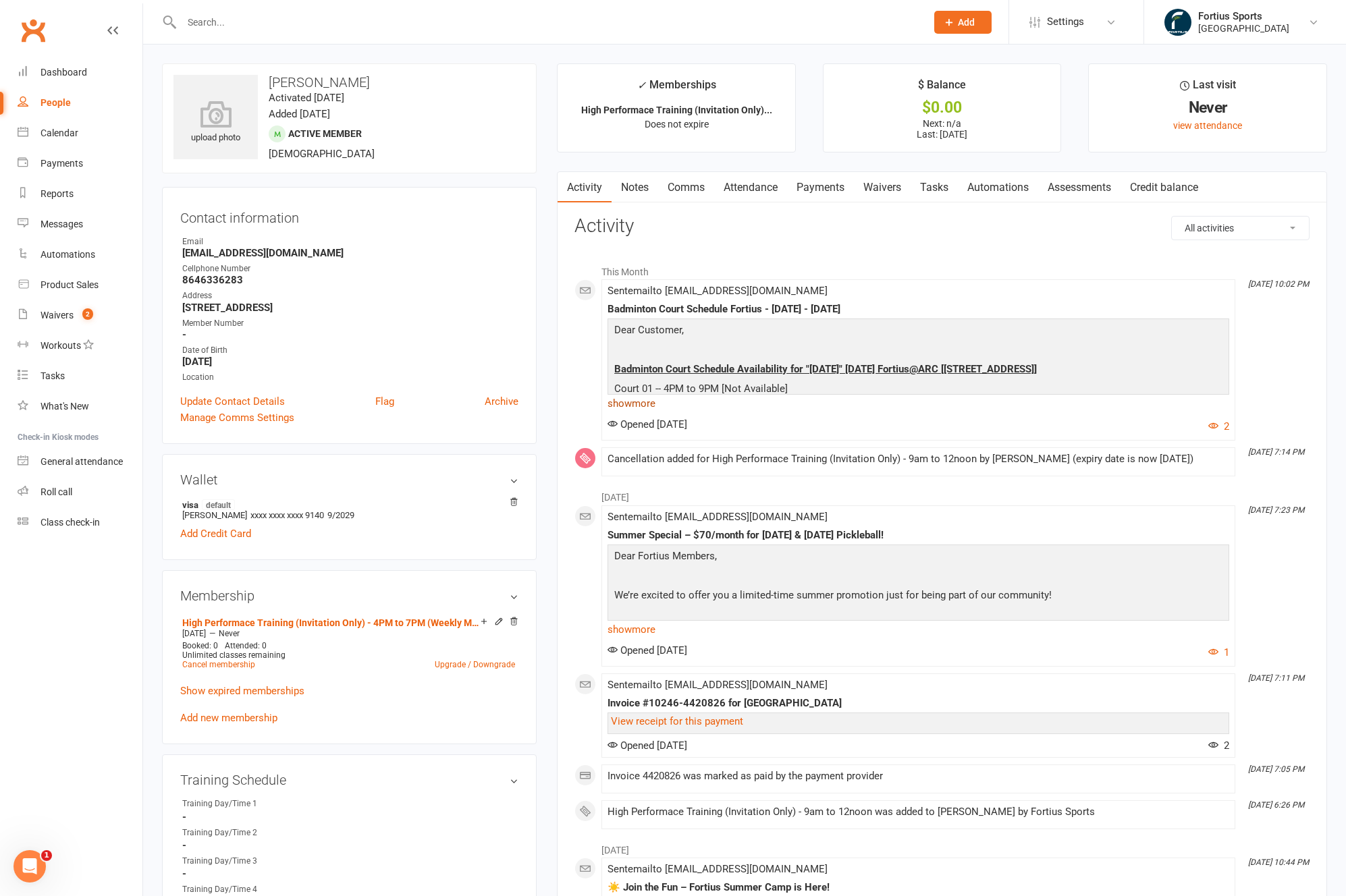
click at [650, 406] on link "show more" at bounding box center [917, 403] width 622 height 19
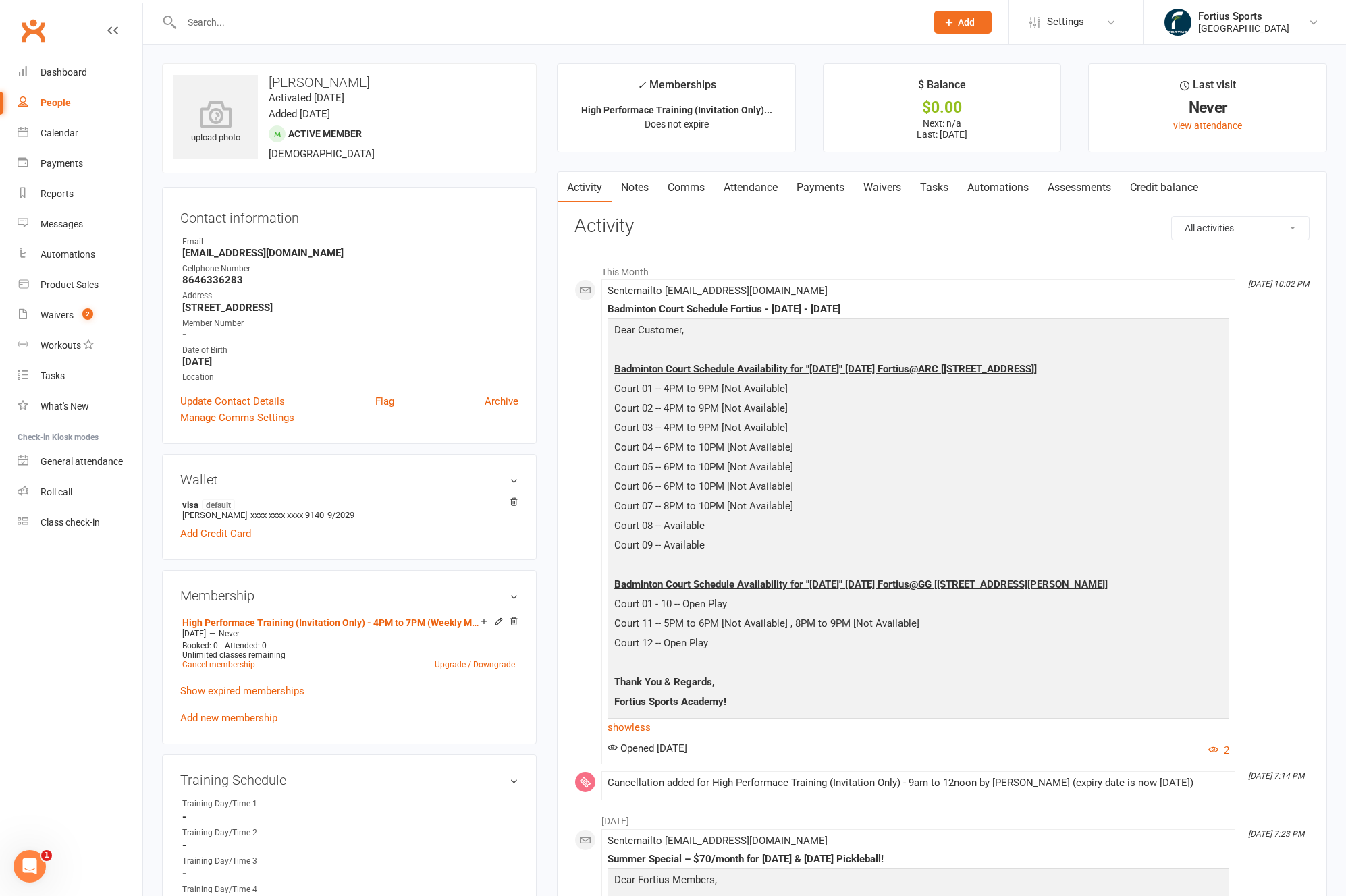
click at [826, 185] on link "Payments" at bounding box center [820, 187] width 67 height 31
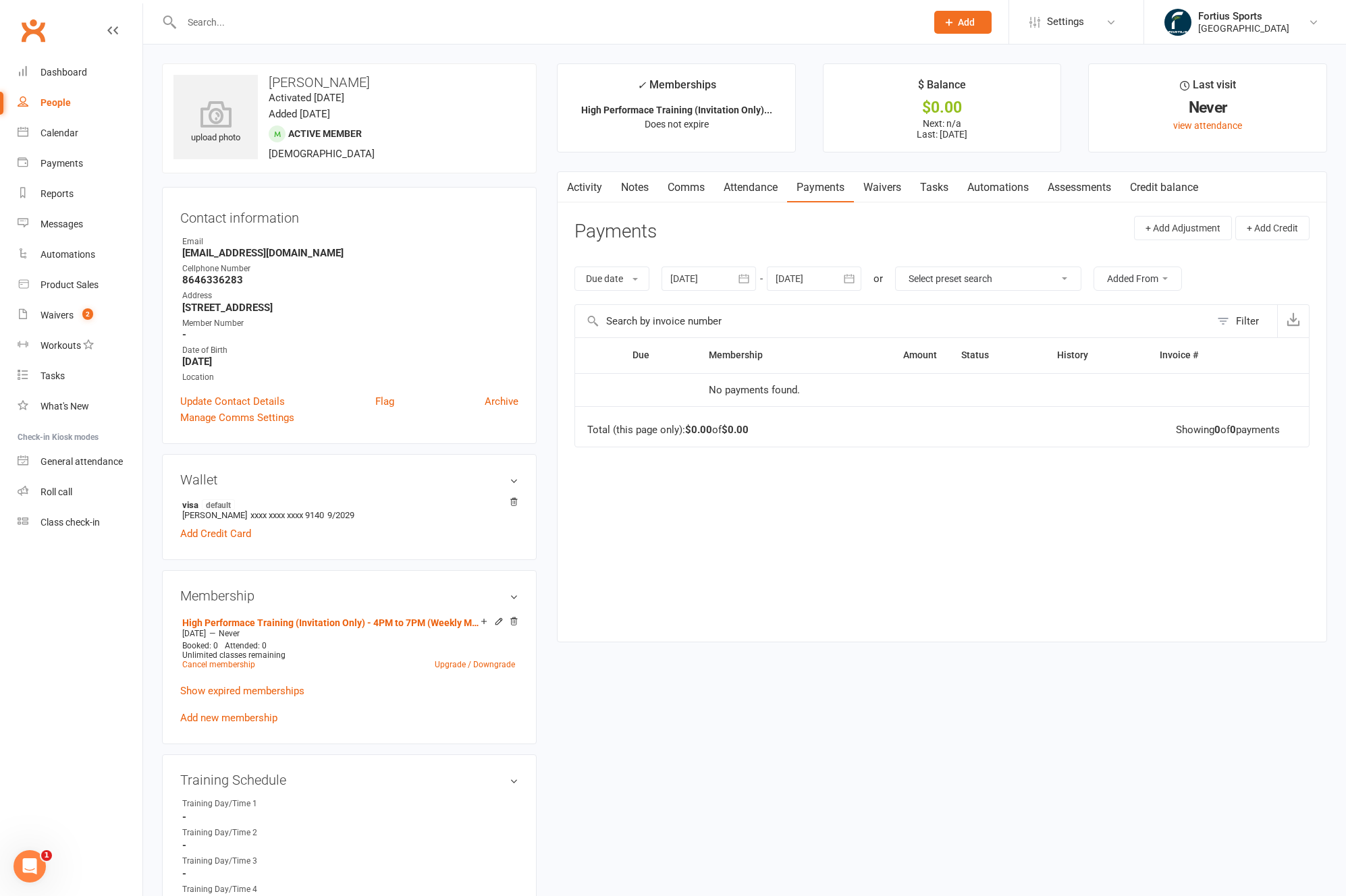
click at [718, 284] on div at bounding box center [708, 278] width 95 height 24
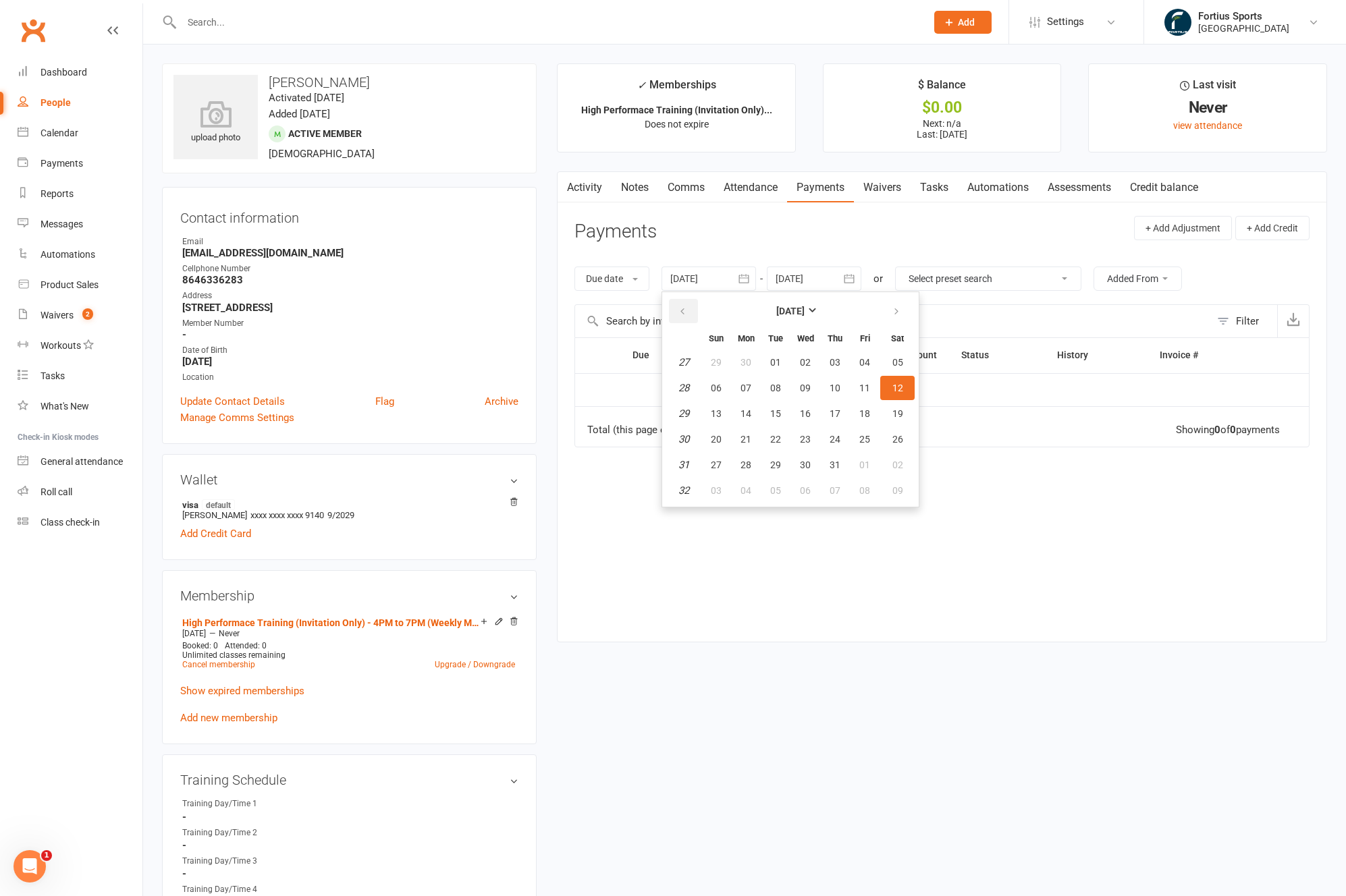
click at [689, 319] on button "button" at bounding box center [683, 311] width 29 height 24
click at [838, 370] on button "01" at bounding box center [835, 362] width 28 height 24
type input "[DATE]"
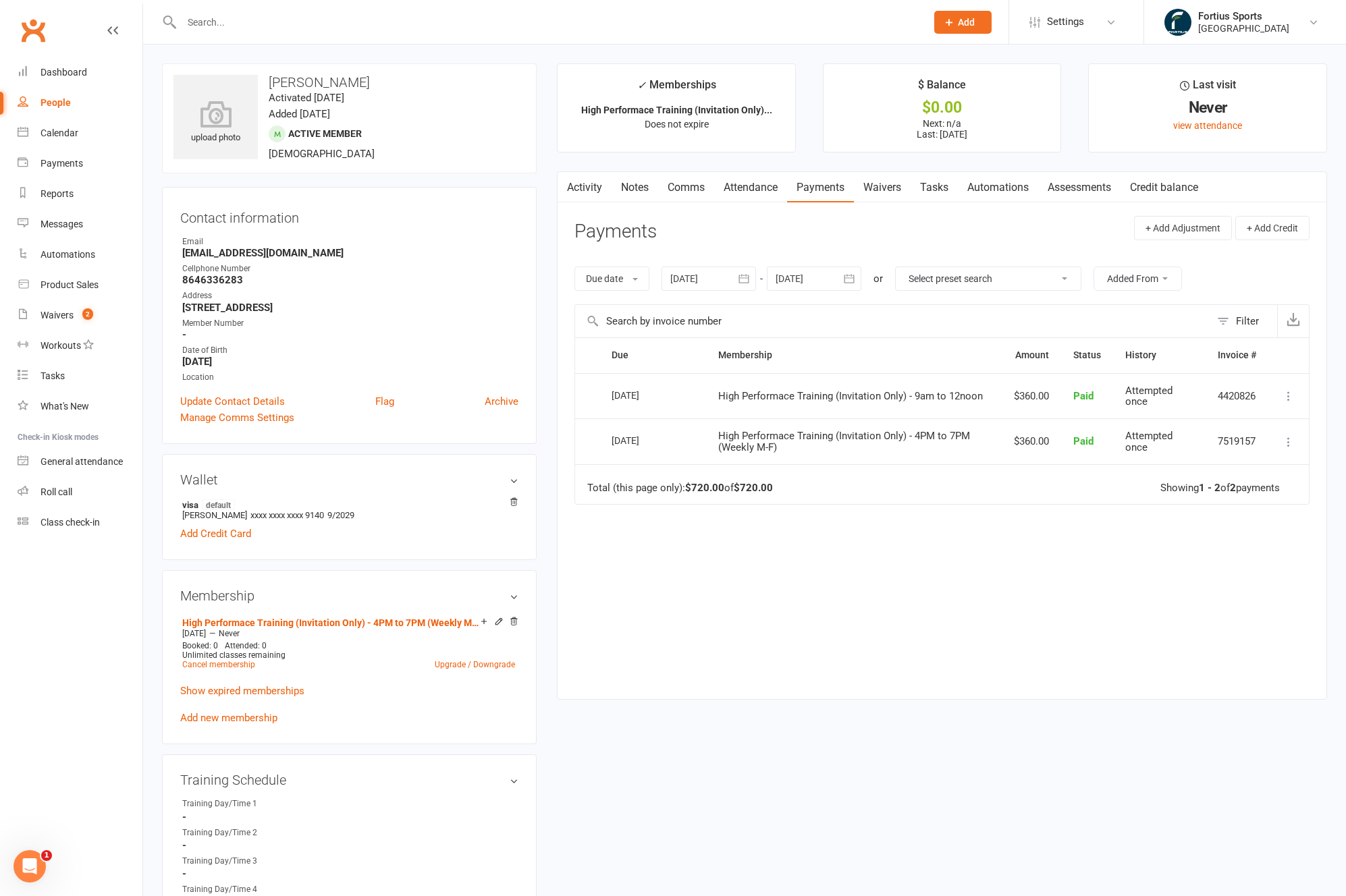
click at [852, 515] on div "Due Contact Membership Amount Status History Invoice # Select this [DATE] [PERS…" at bounding box center [941, 508] width 735 height 342
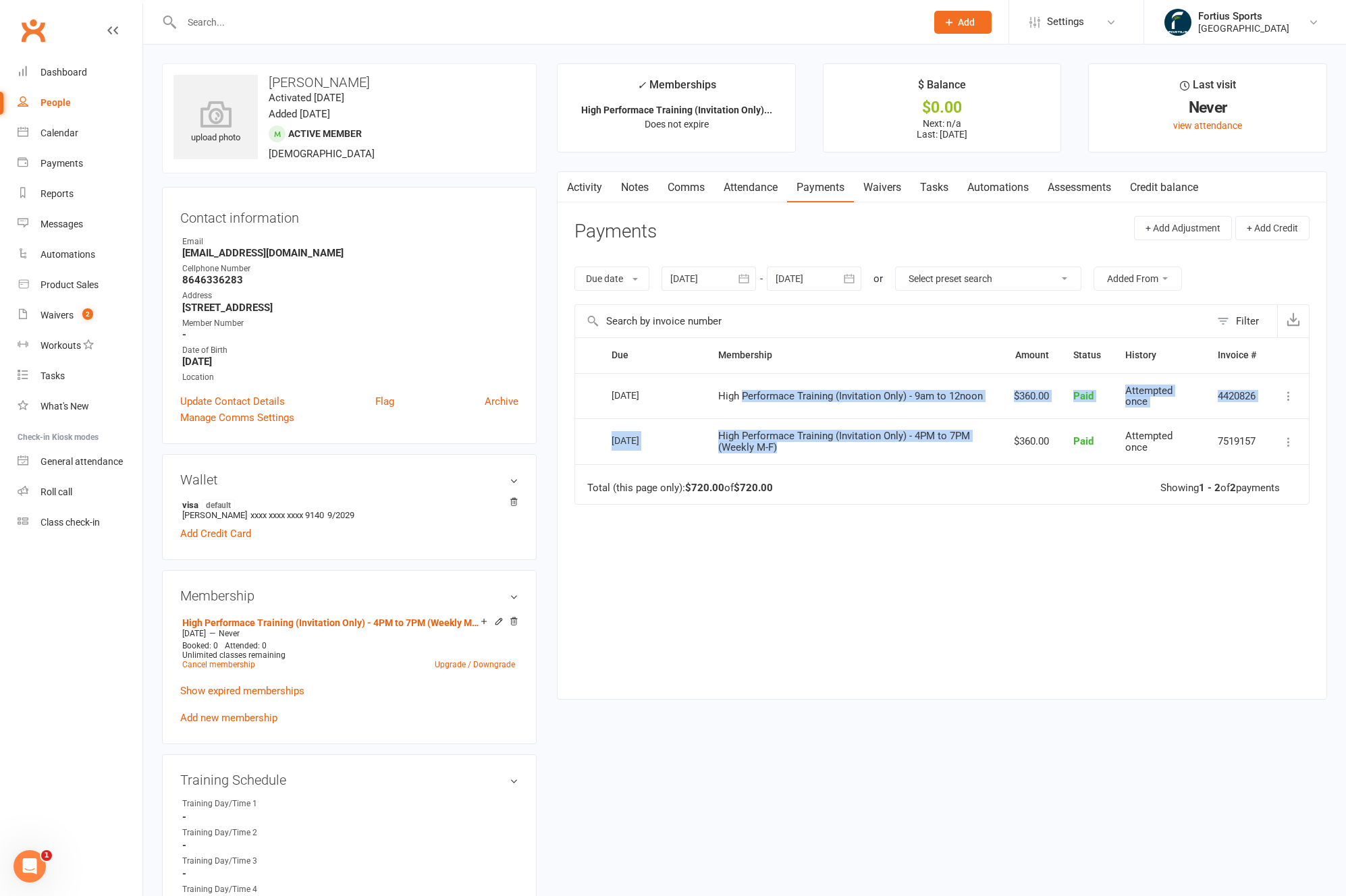
drag, startPoint x: 824, startPoint y: 452, endPoint x: 745, endPoint y: 399, distance: 95.1
click at [745, 399] on table "Due Contact Membership Amount Status History Invoice # Select this [DATE] [PERS…" at bounding box center [941, 420] width 735 height 167
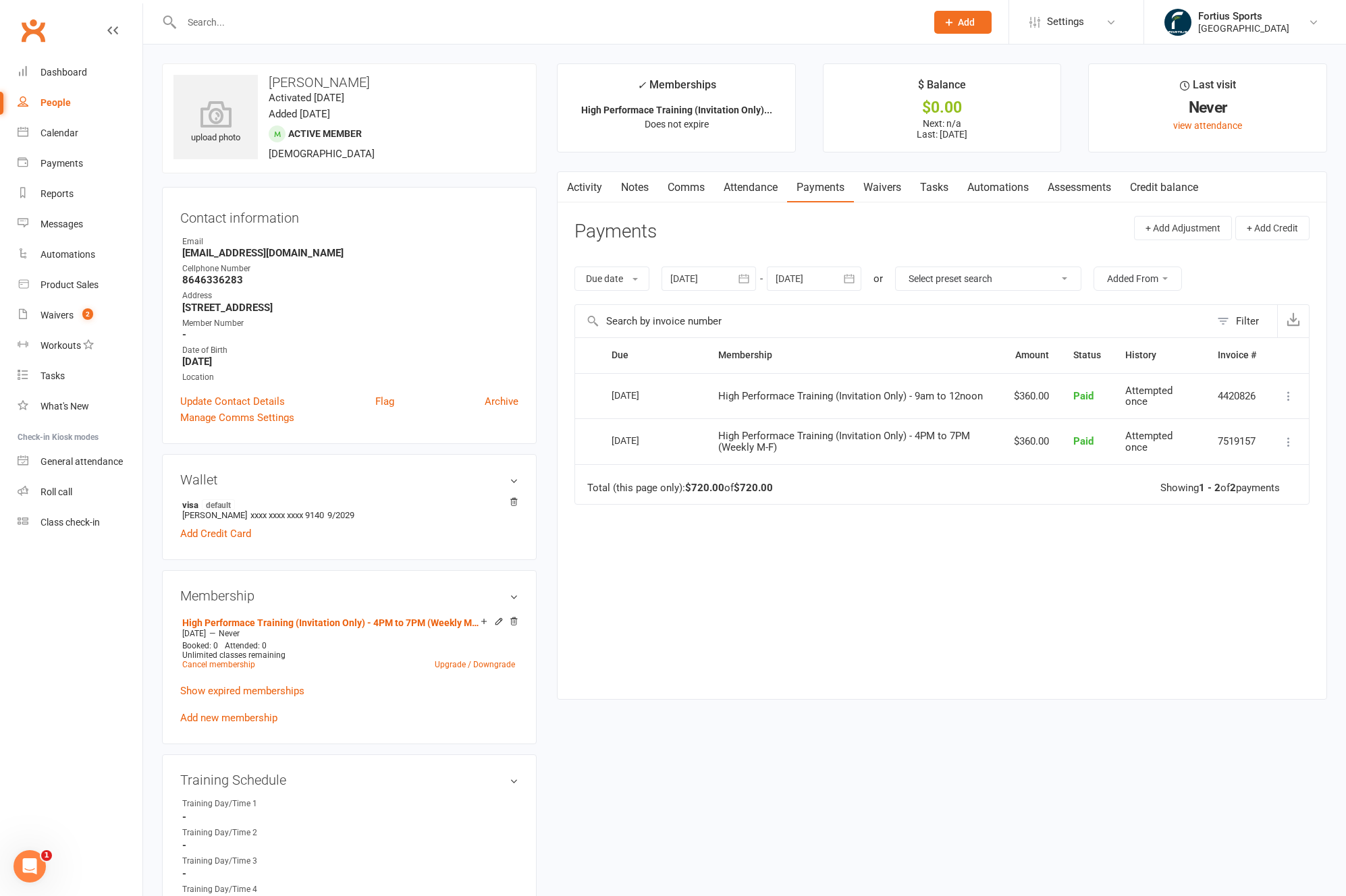
click at [892, 487] on td "Total (this page only): $720.00 of $720.00 Showing 1 - 2 of 2 payments" at bounding box center [941, 485] width 734 height 40
click at [903, 191] on link "Waivers" at bounding box center [882, 187] width 57 height 31
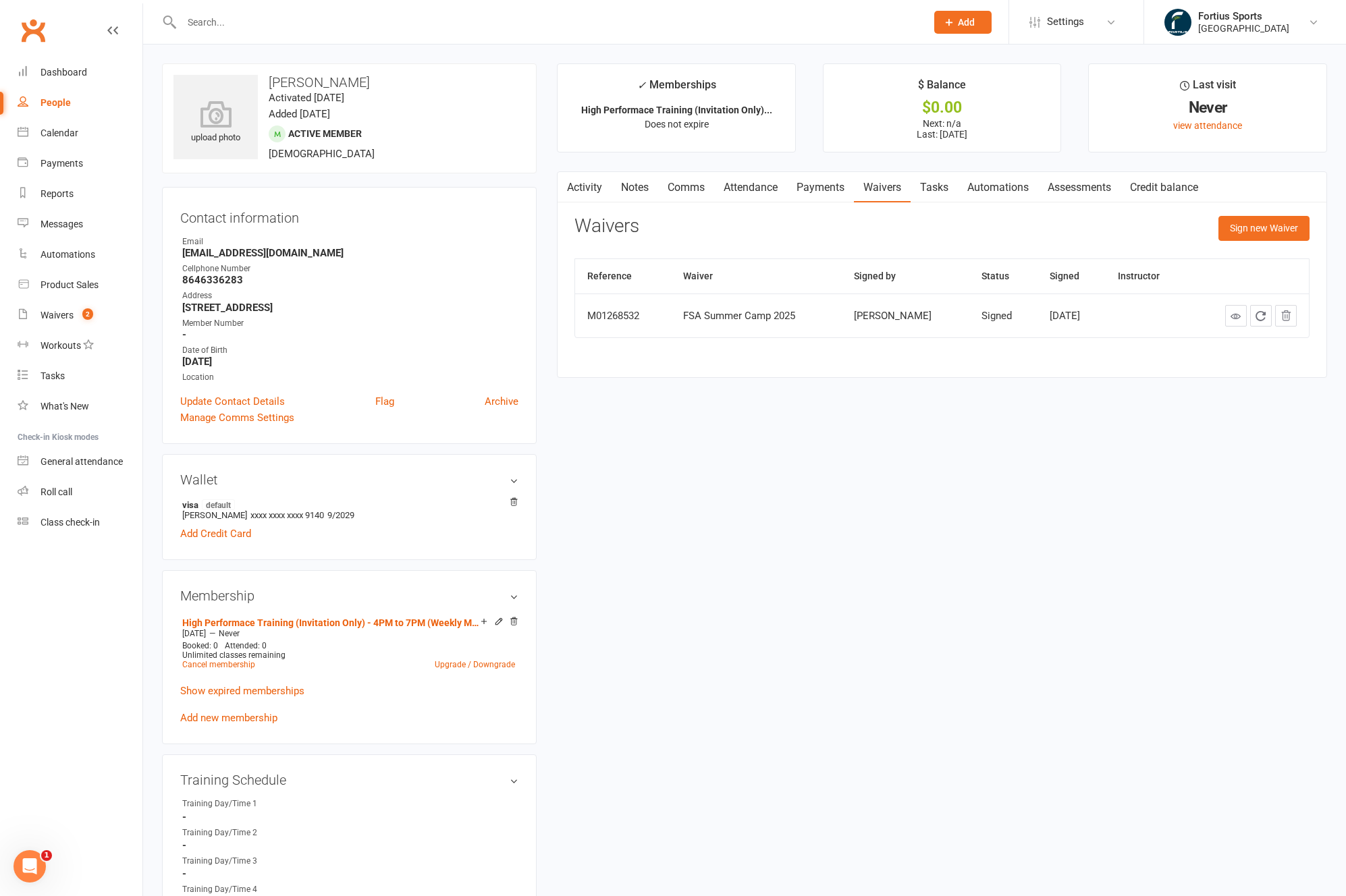
click at [323, 24] on input "text" at bounding box center [546, 22] width 739 height 19
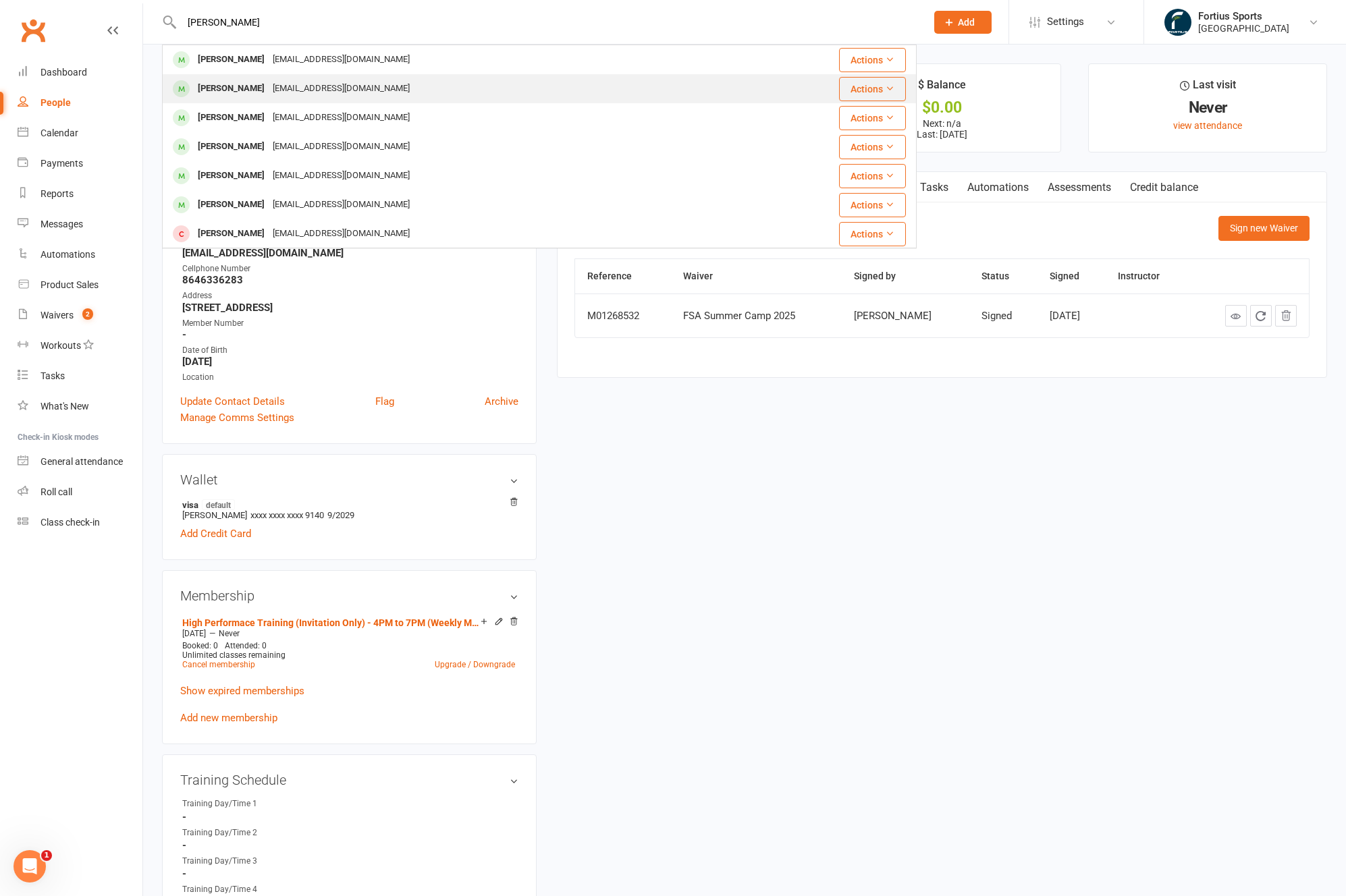
type input "[PERSON_NAME]"
click at [312, 90] on div "[EMAIL_ADDRESS][DOMAIN_NAME]" at bounding box center [342, 88] width 145 height 19
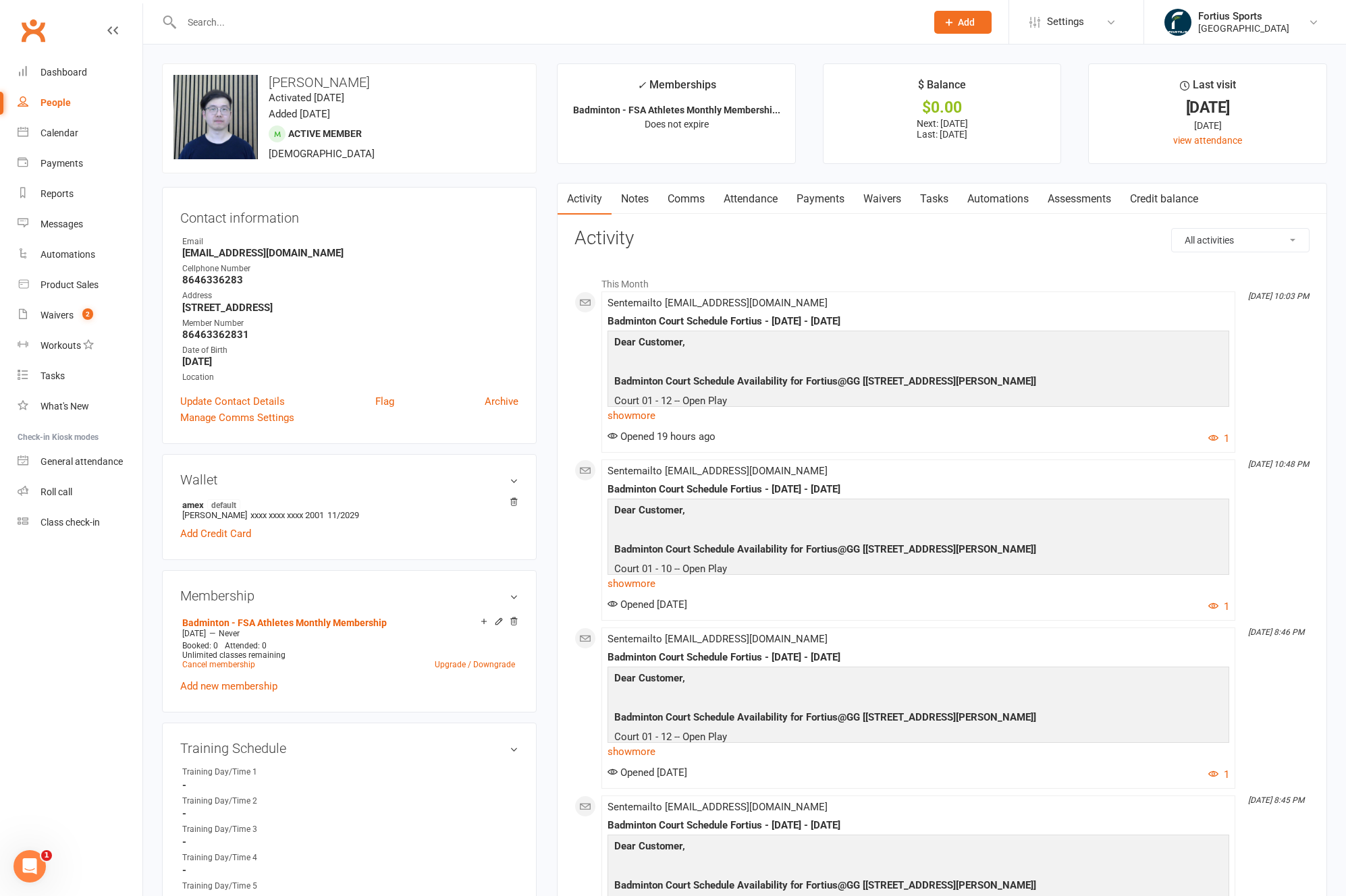
click at [805, 202] on link "Payments" at bounding box center [820, 199] width 67 height 31
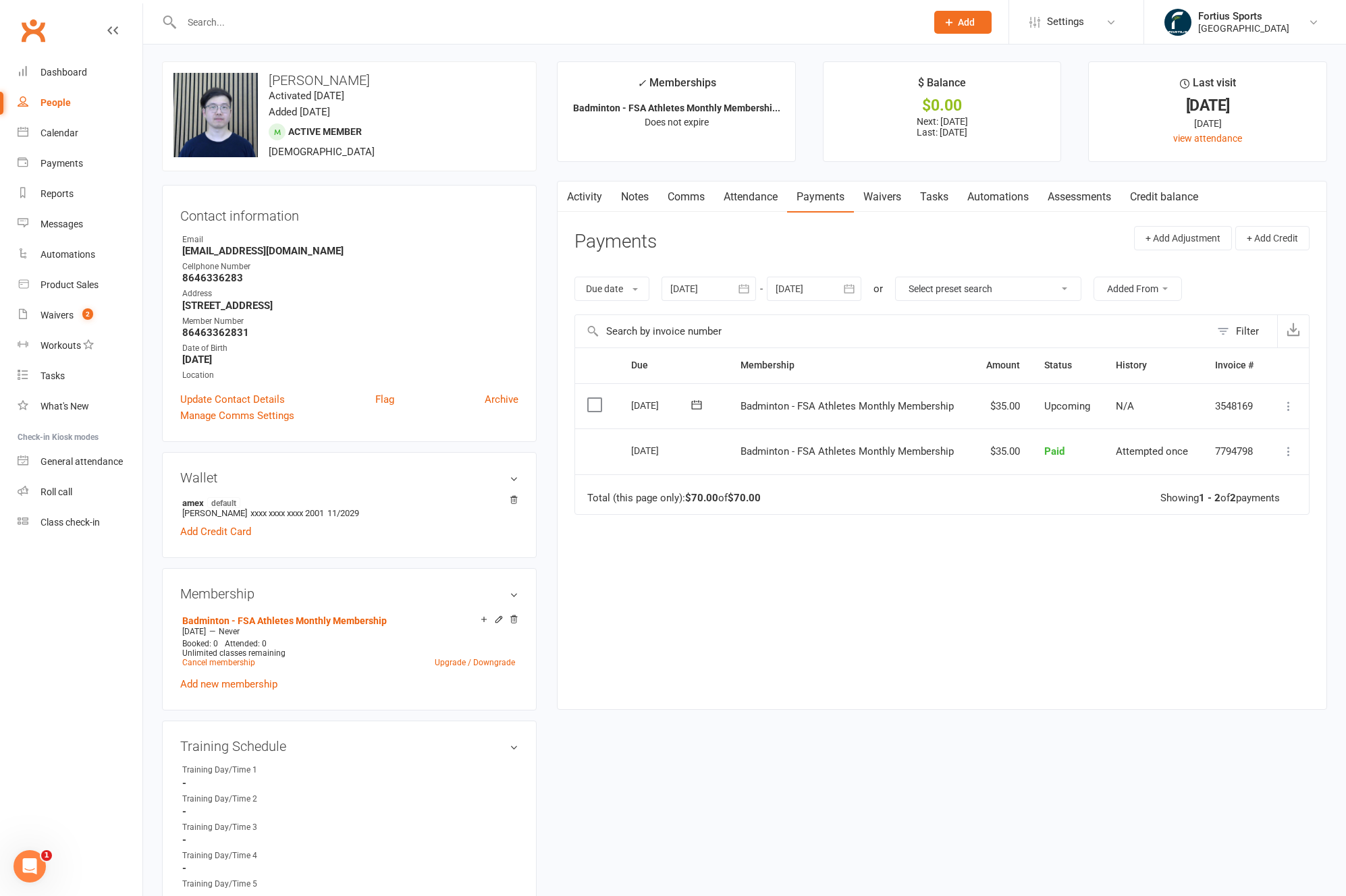
scroll to position [3, 0]
click at [233, 275] on strong "8646336283" at bounding box center [350, 276] width 336 height 12
click at [258, 14] on input "text" at bounding box center [546, 22] width 739 height 19
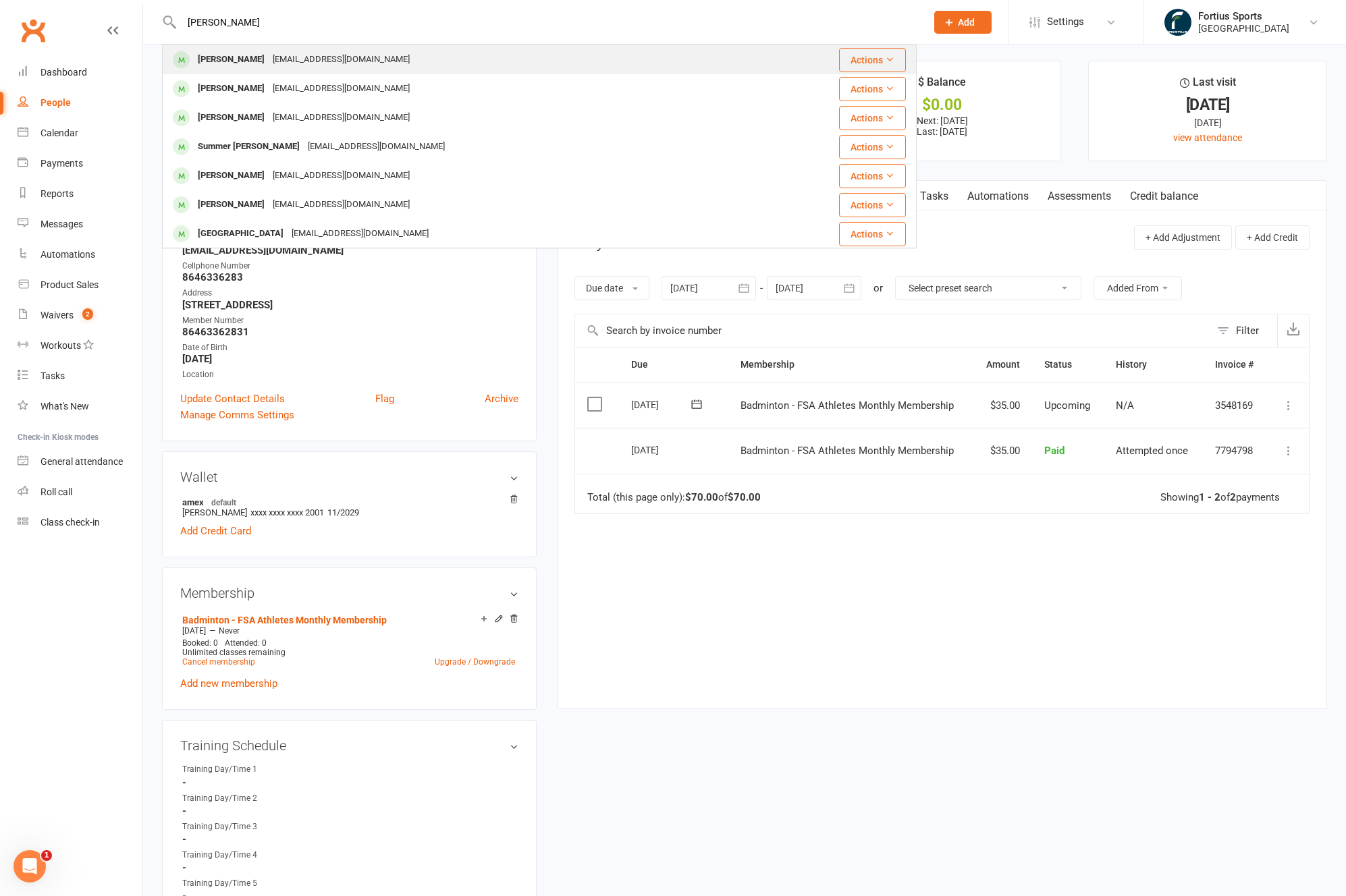
type input "[PERSON_NAME]"
click at [283, 62] on div "[EMAIL_ADDRESS][DOMAIN_NAME]" at bounding box center [342, 59] width 145 height 19
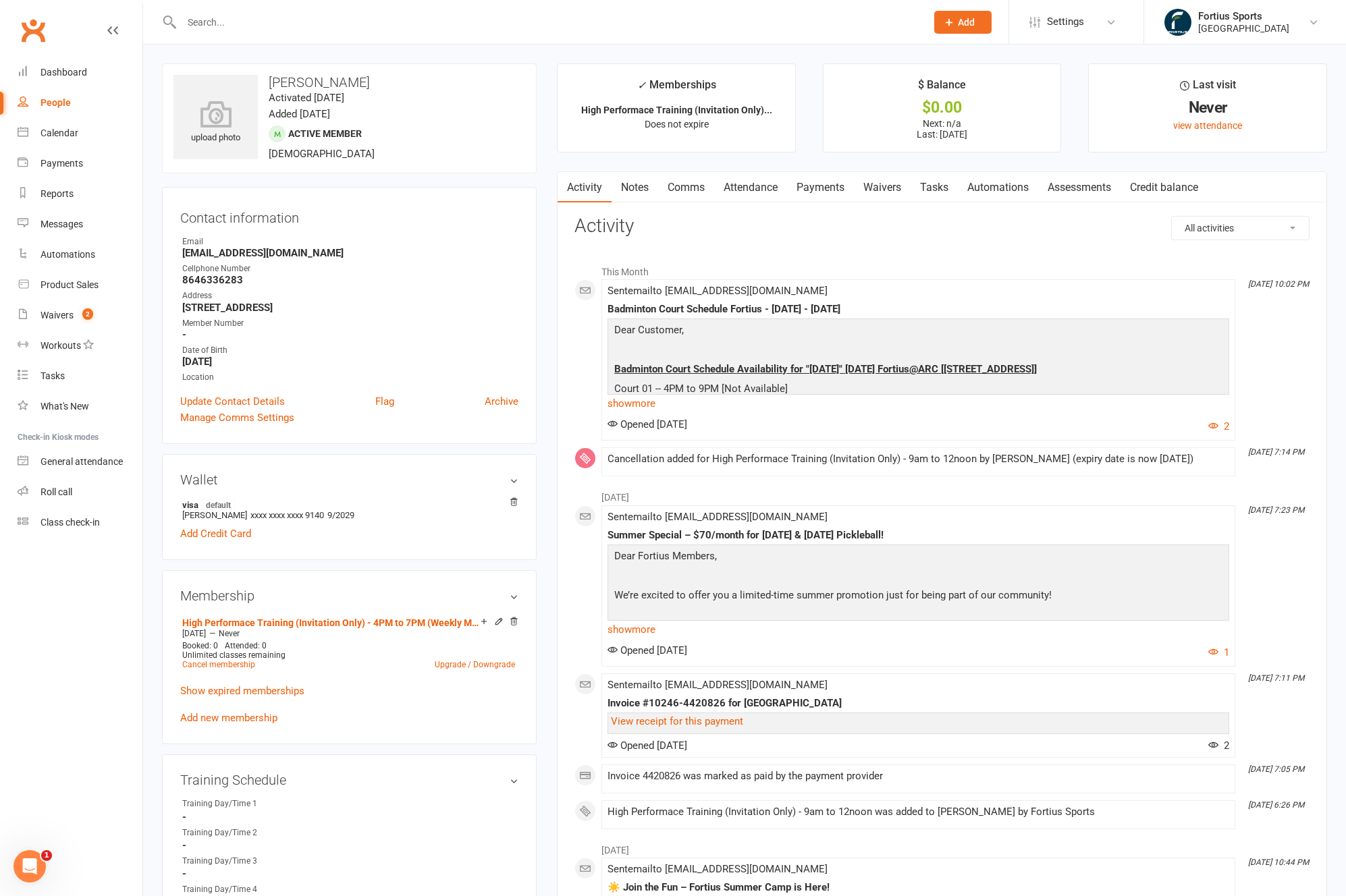
click at [873, 186] on link "Waivers" at bounding box center [882, 187] width 57 height 31
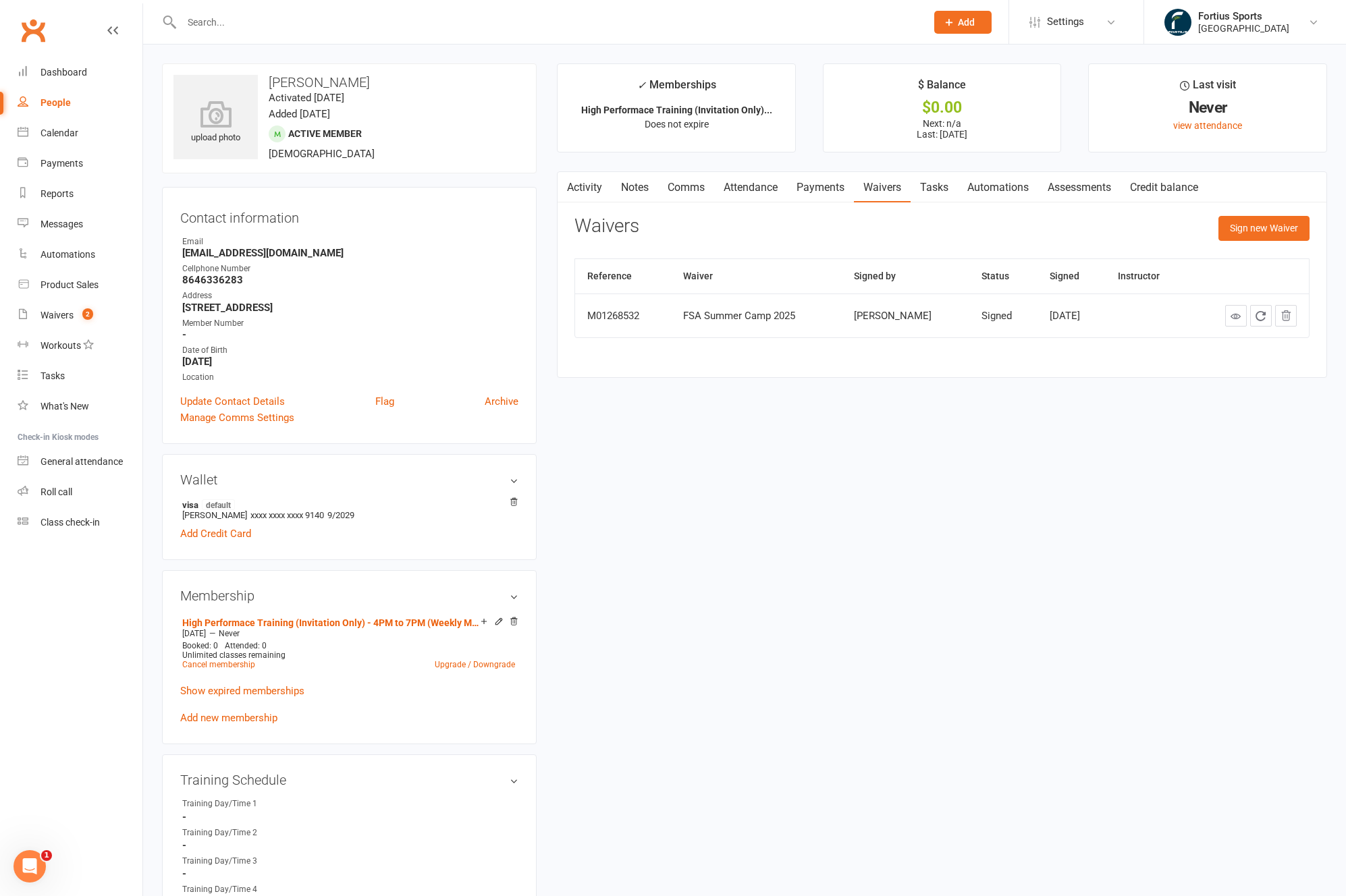
click at [872, 413] on div "upload photo [PERSON_NAME] Activated [DATE] Added [DATE] Active member [DEMOGRA…" at bounding box center [744, 902] width 1185 height 1677
click at [244, 22] on input "text" at bounding box center [546, 22] width 739 height 19
click at [811, 191] on link "Payments" at bounding box center [820, 187] width 67 height 31
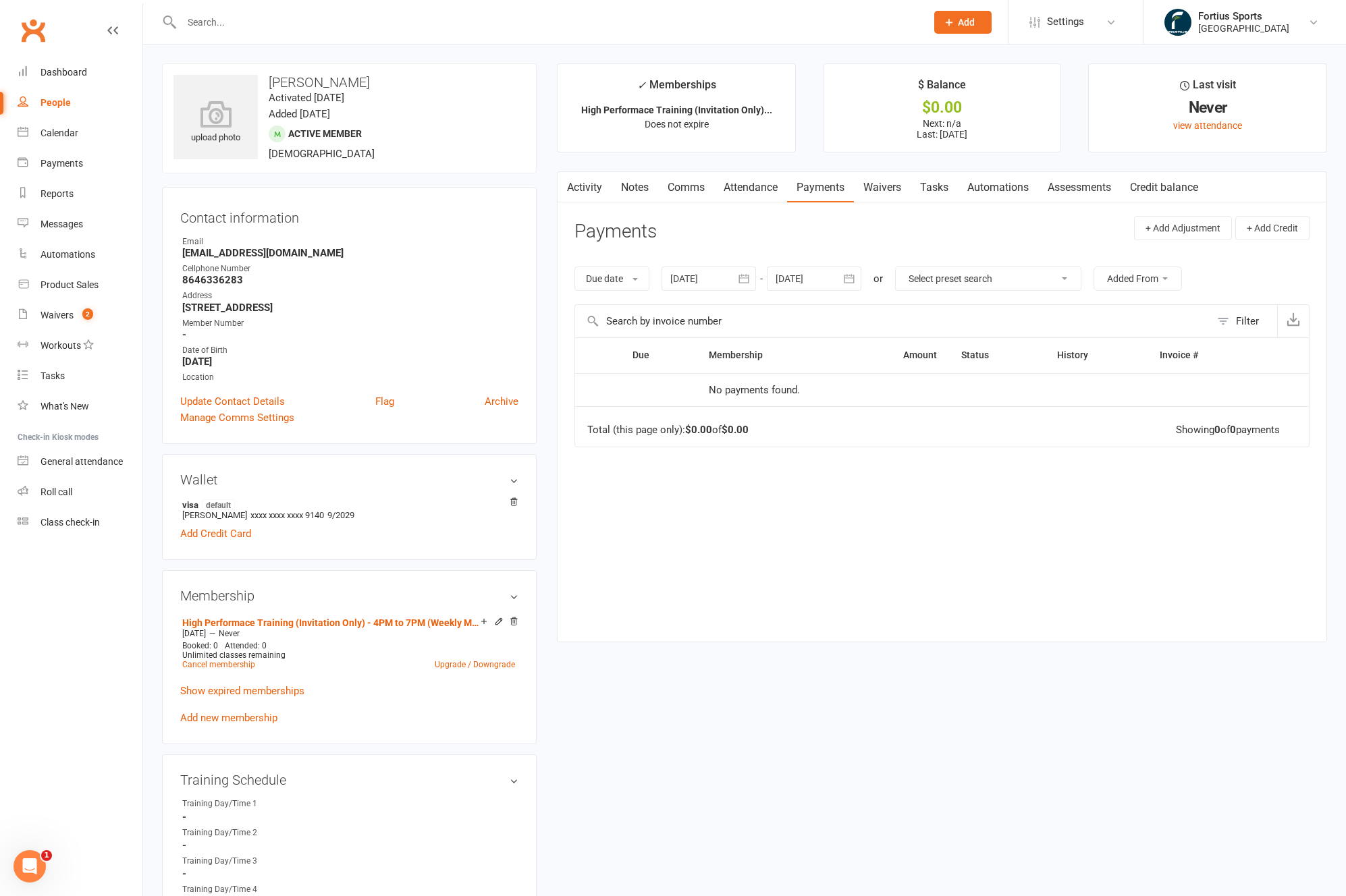
click at [732, 274] on div at bounding box center [708, 278] width 95 height 24
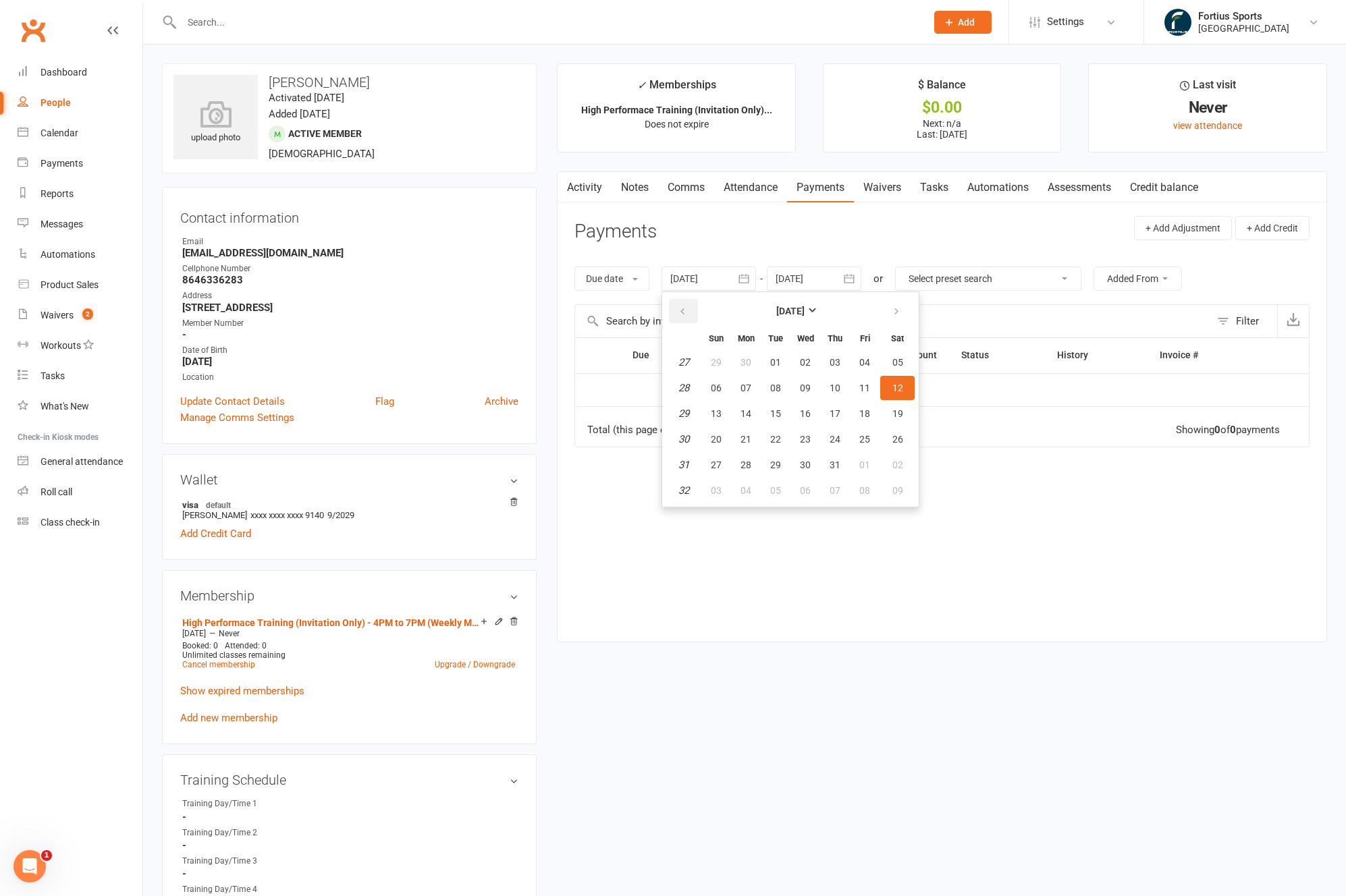
click at [698, 310] on button "button" at bounding box center [683, 311] width 29 height 24
click at [876, 363] on button "04" at bounding box center [864, 362] width 28 height 24
type input "[DATE]"
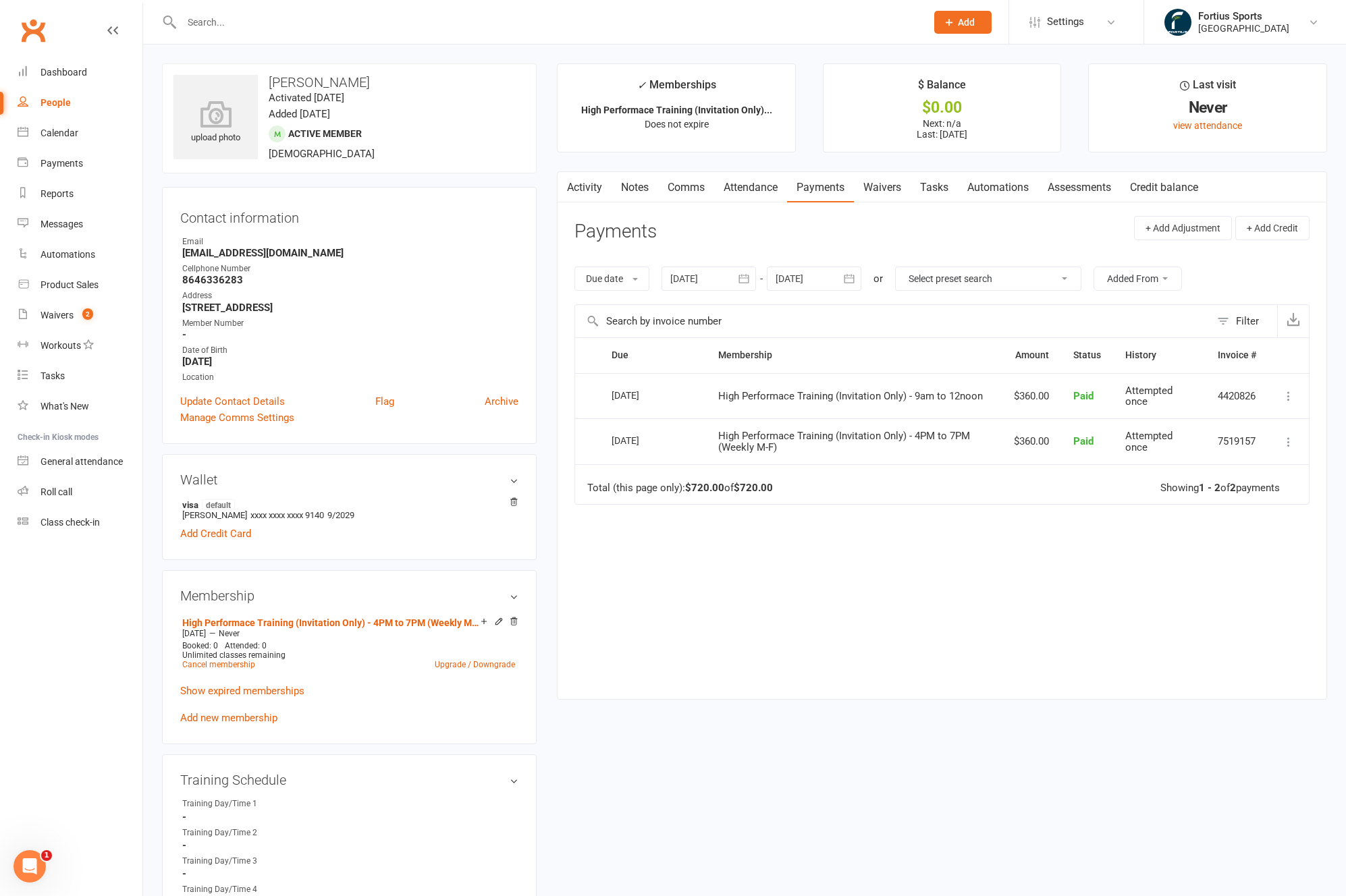
click at [425, 27] on input "text" at bounding box center [546, 22] width 739 height 19
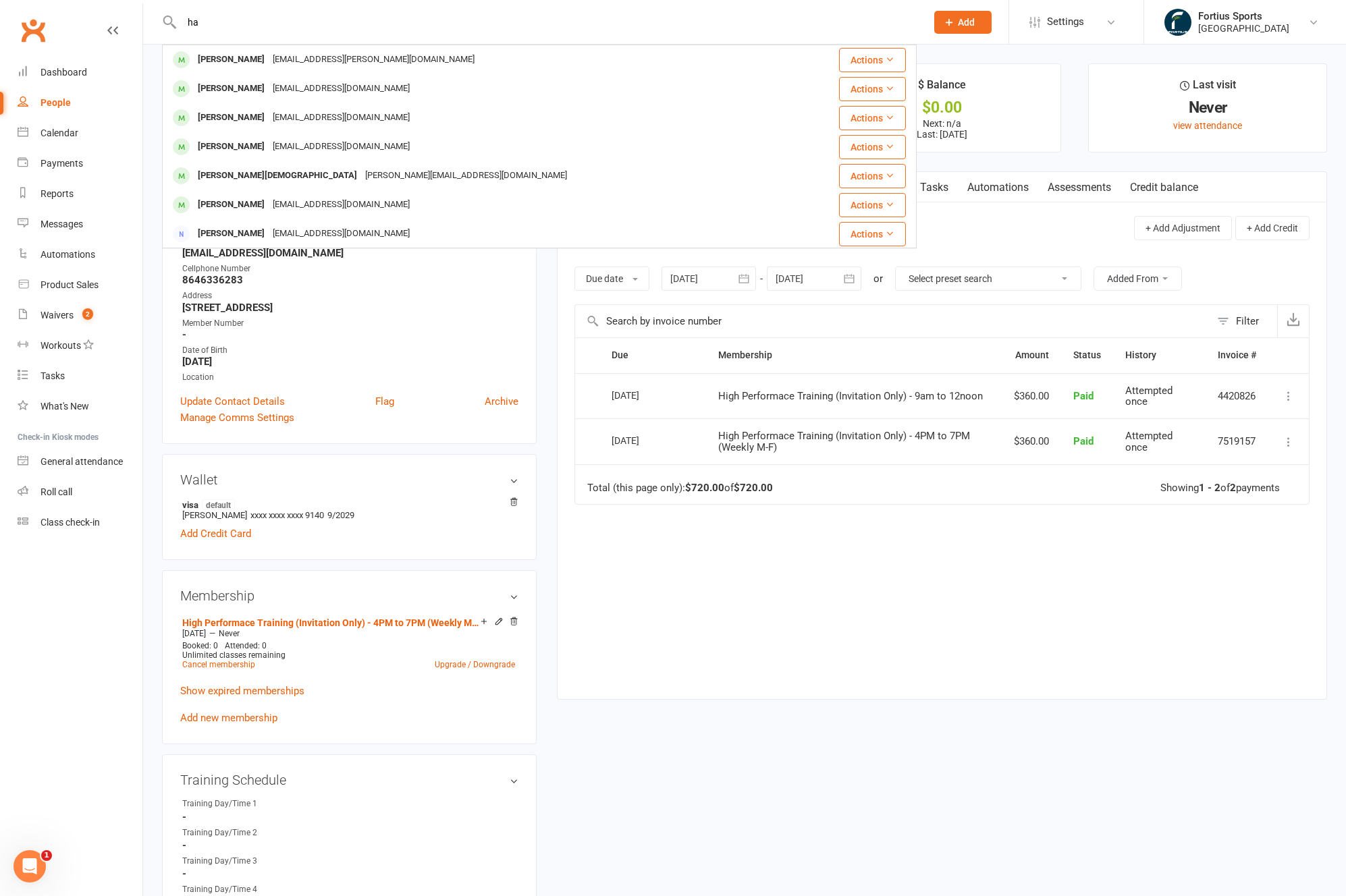
type input "h"
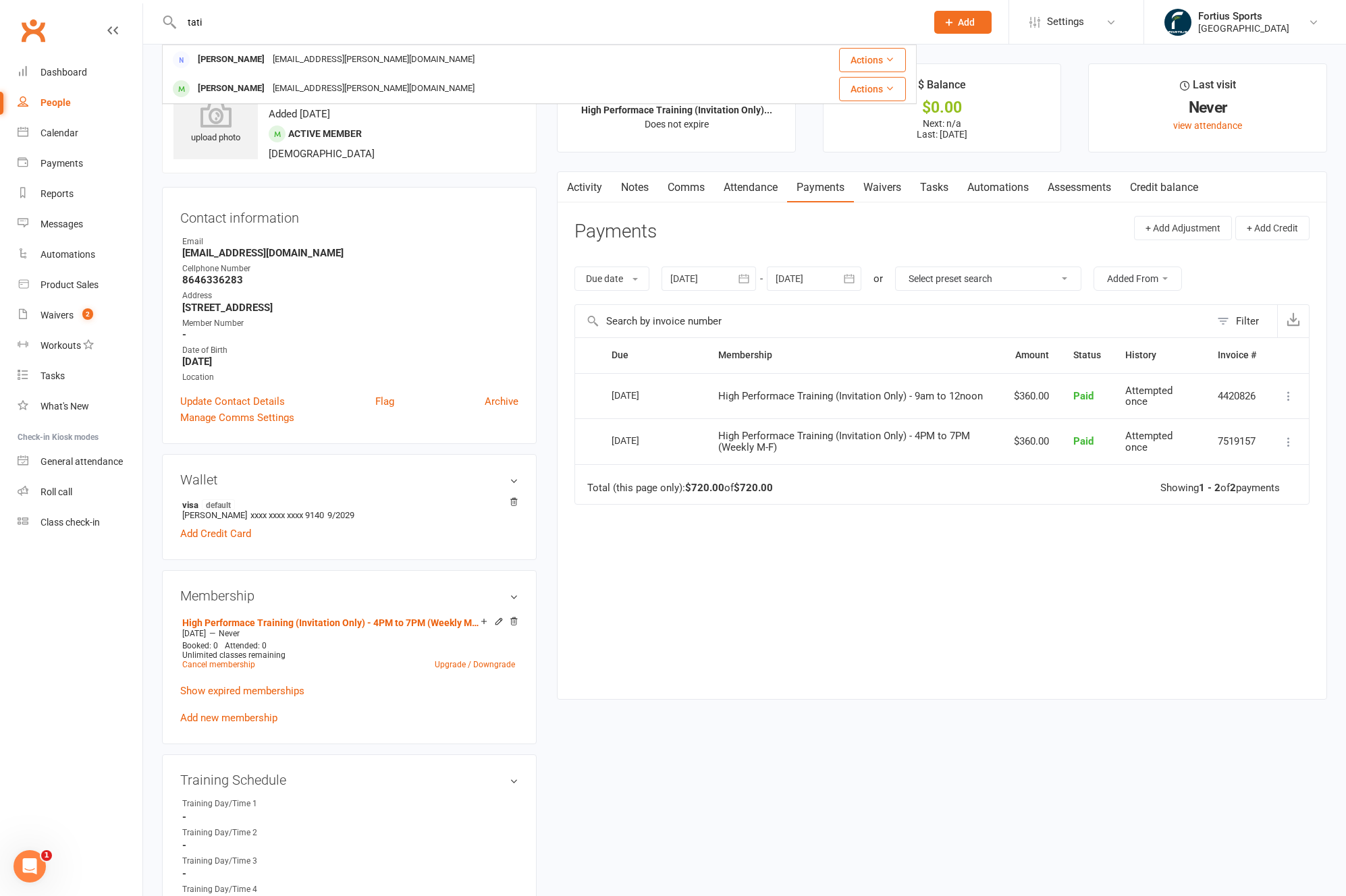
type input "tati"
click at [491, 182] on contact-information "upload photo [PERSON_NAME] Activated [DATE] Added [DATE] Active member [DEMOGRA…" at bounding box center [349, 253] width 375 height 381
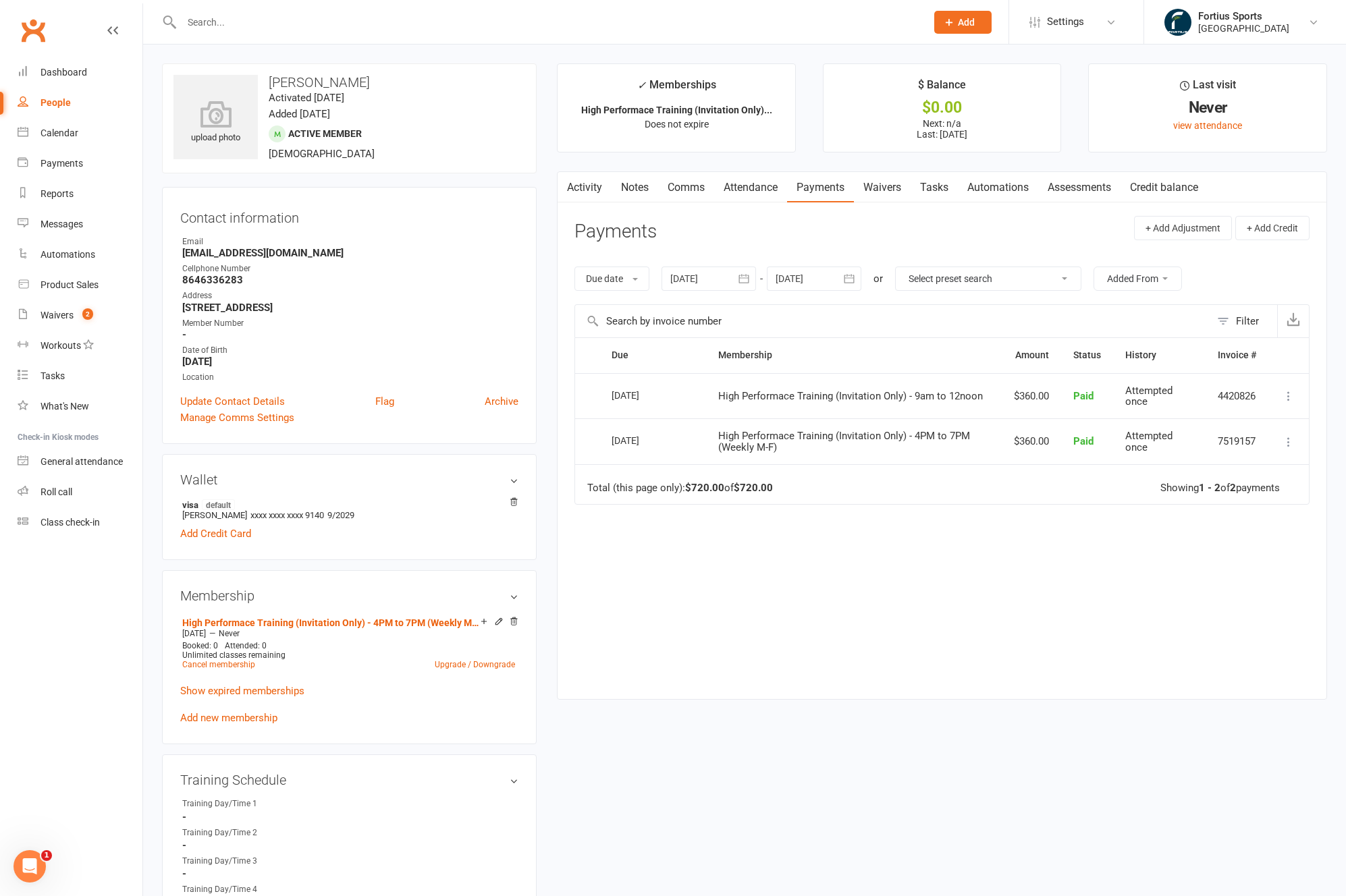
click at [371, 24] on input "text" at bounding box center [546, 22] width 739 height 19
click at [402, 32] on div at bounding box center [539, 22] width 755 height 44
click at [397, 28] on input "text" at bounding box center [546, 22] width 739 height 19
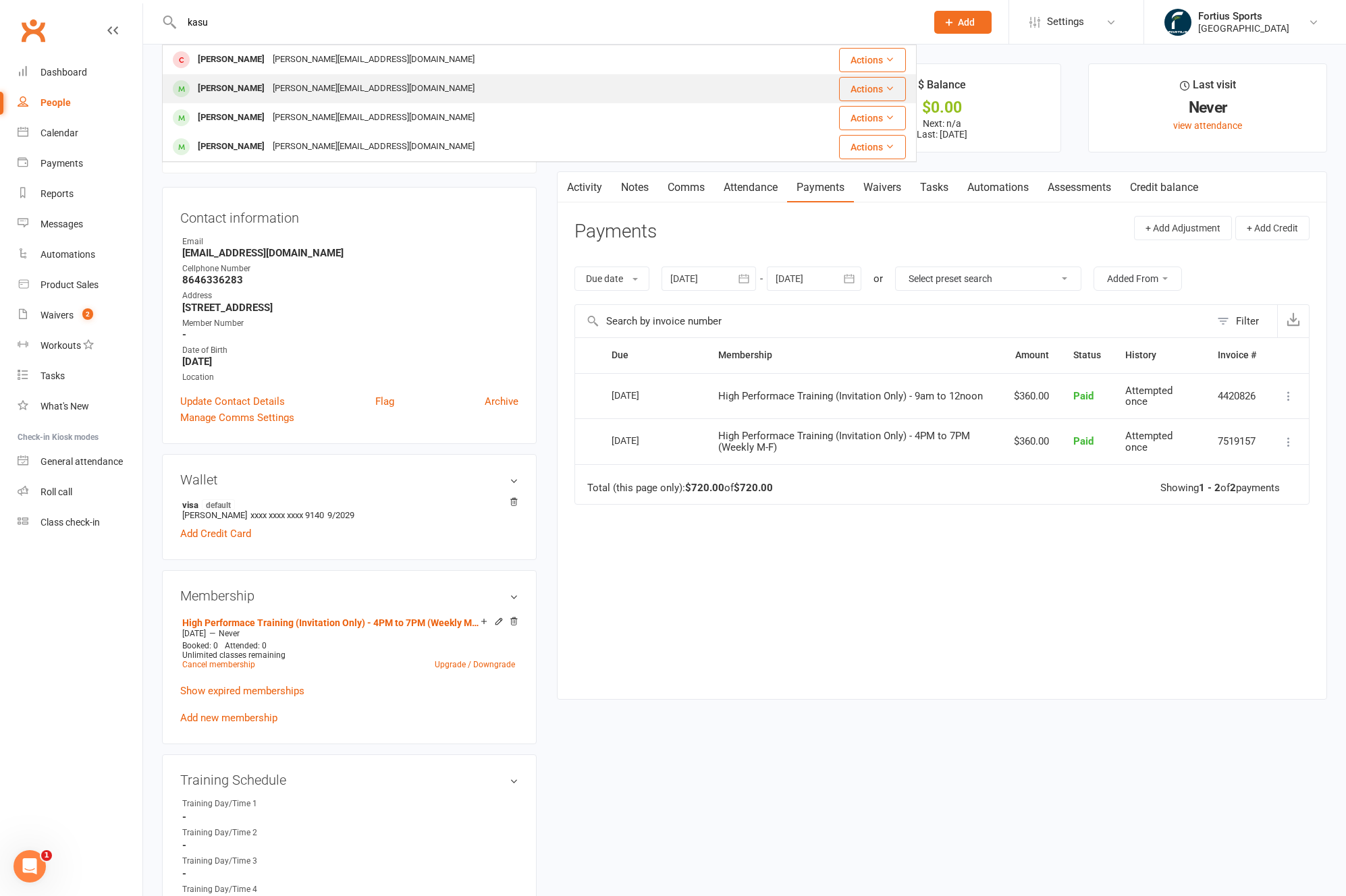
type input "kasu"
click at [236, 90] on div "[PERSON_NAME]" at bounding box center [231, 88] width 75 height 19
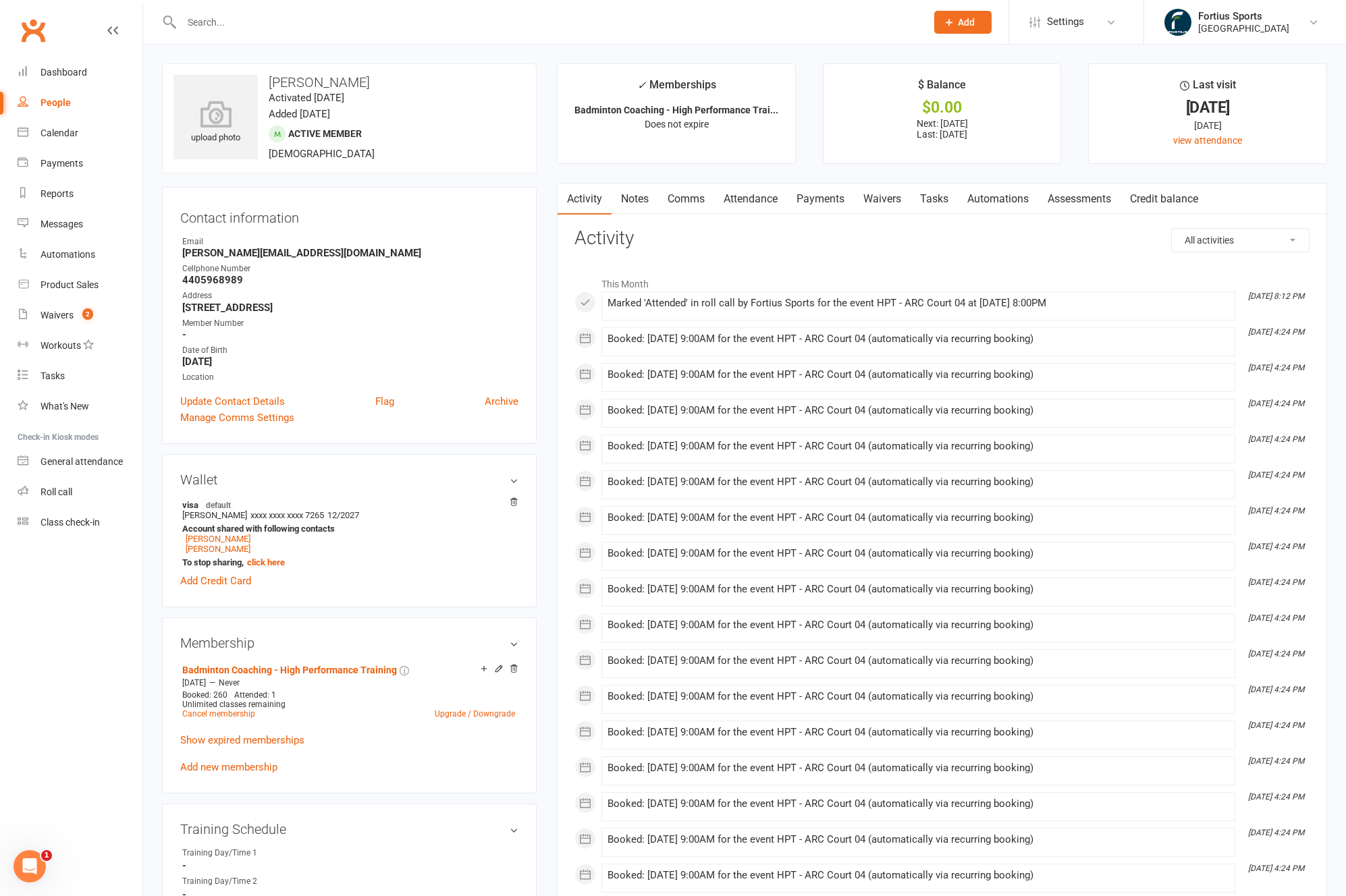
click at [829, 198] on link "Payments" at bounding box center [820, 199] width 67 height 31
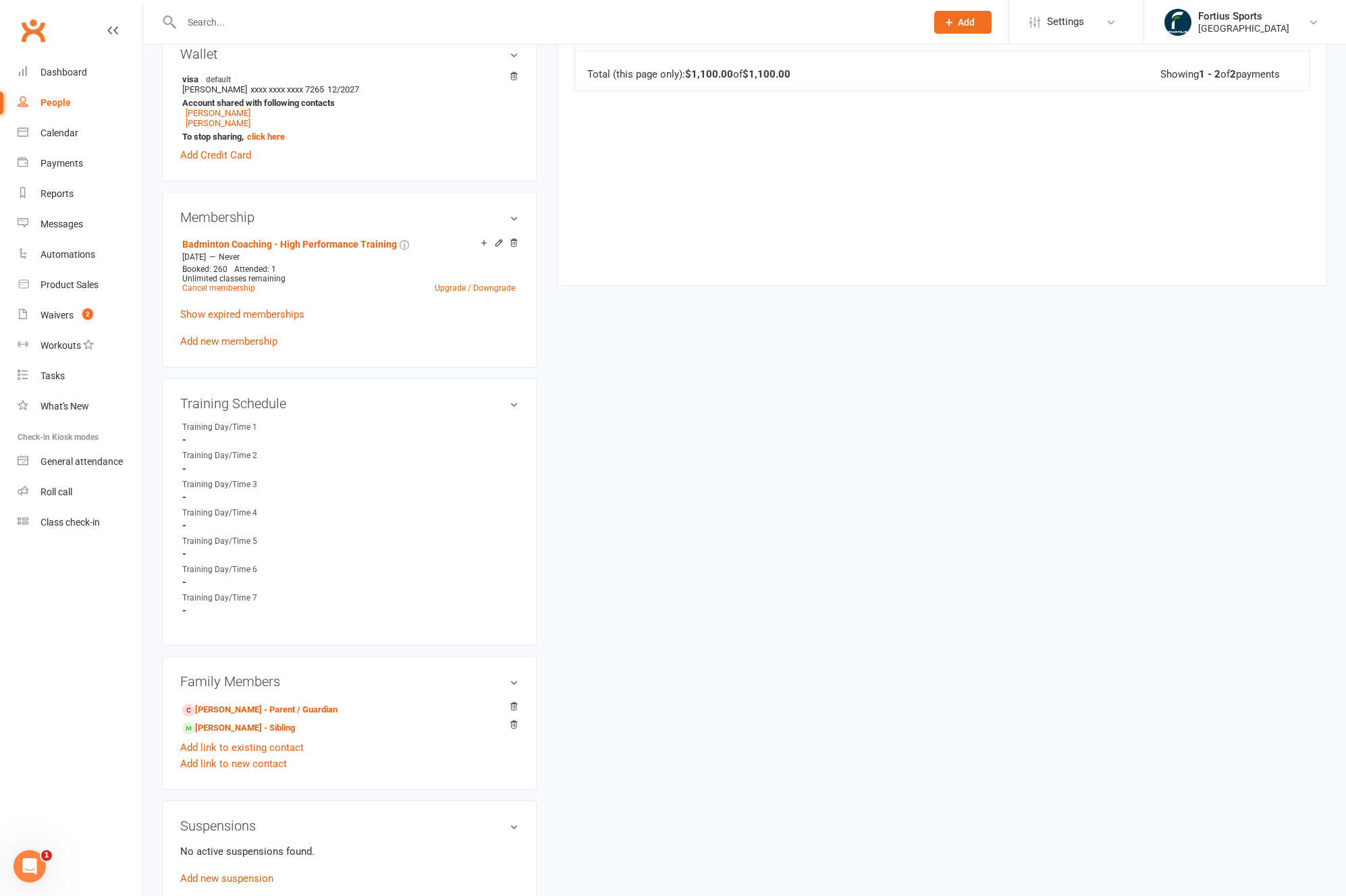
scroll to position [416, 0]
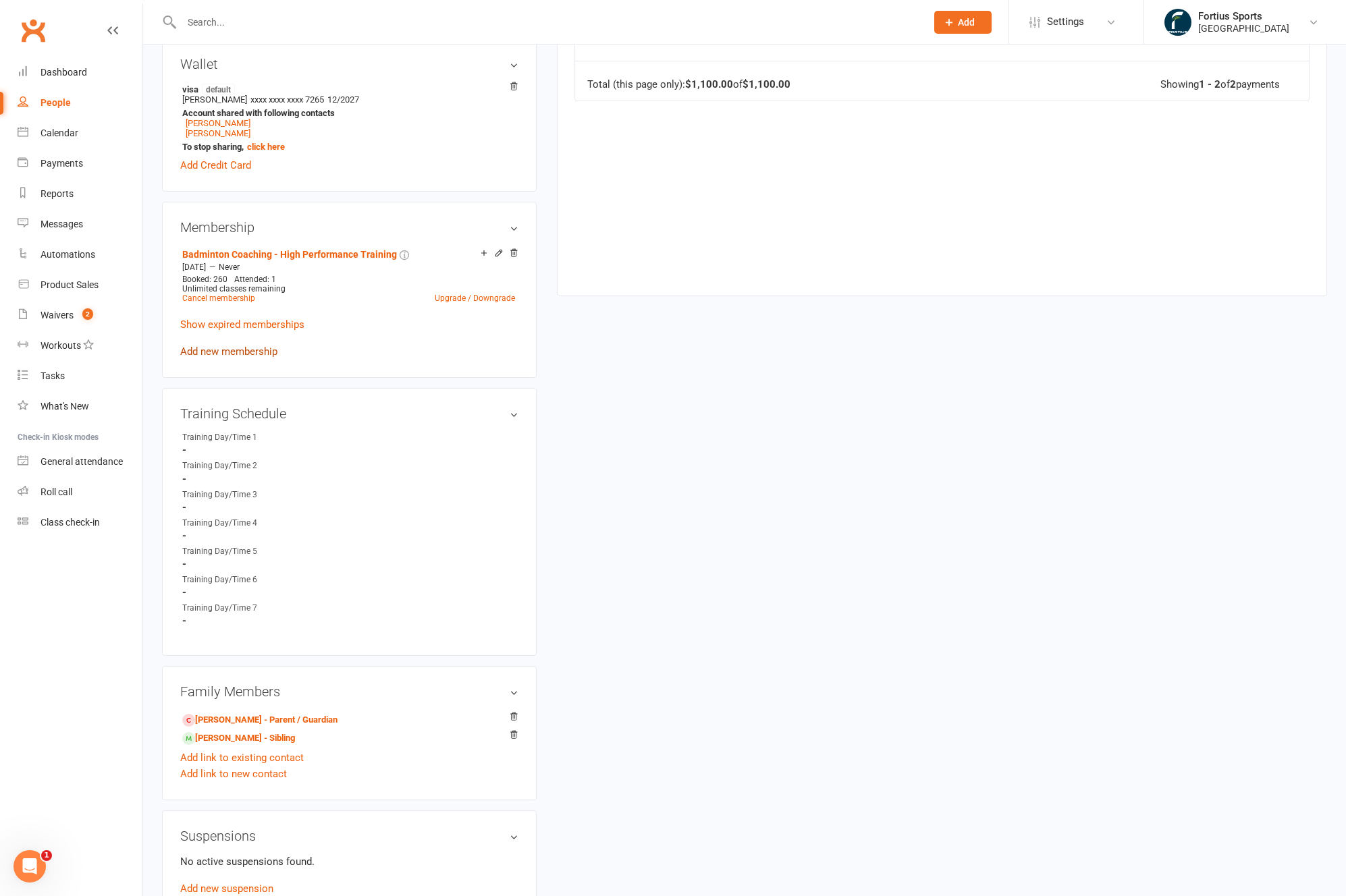
click at [241, 353] on link "Add new membership" at bounding box center [229, 351] width 97 height 12
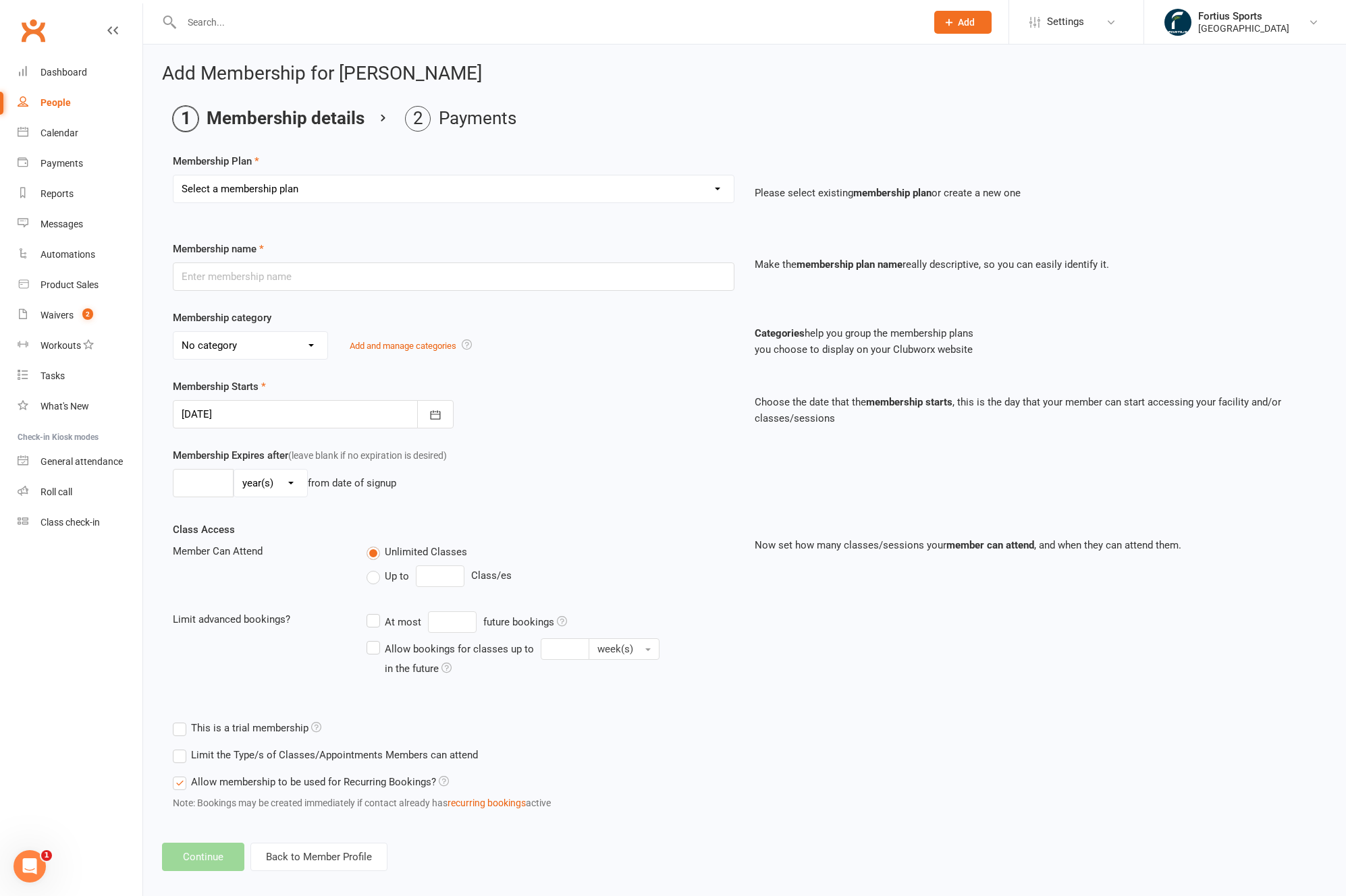
click at [465, 192] on select "Select a membership plan Create new Membership Plan Badminton - Adult Annual Me…" at bounding box center [454, 188] width 560 height 27
select select "65"
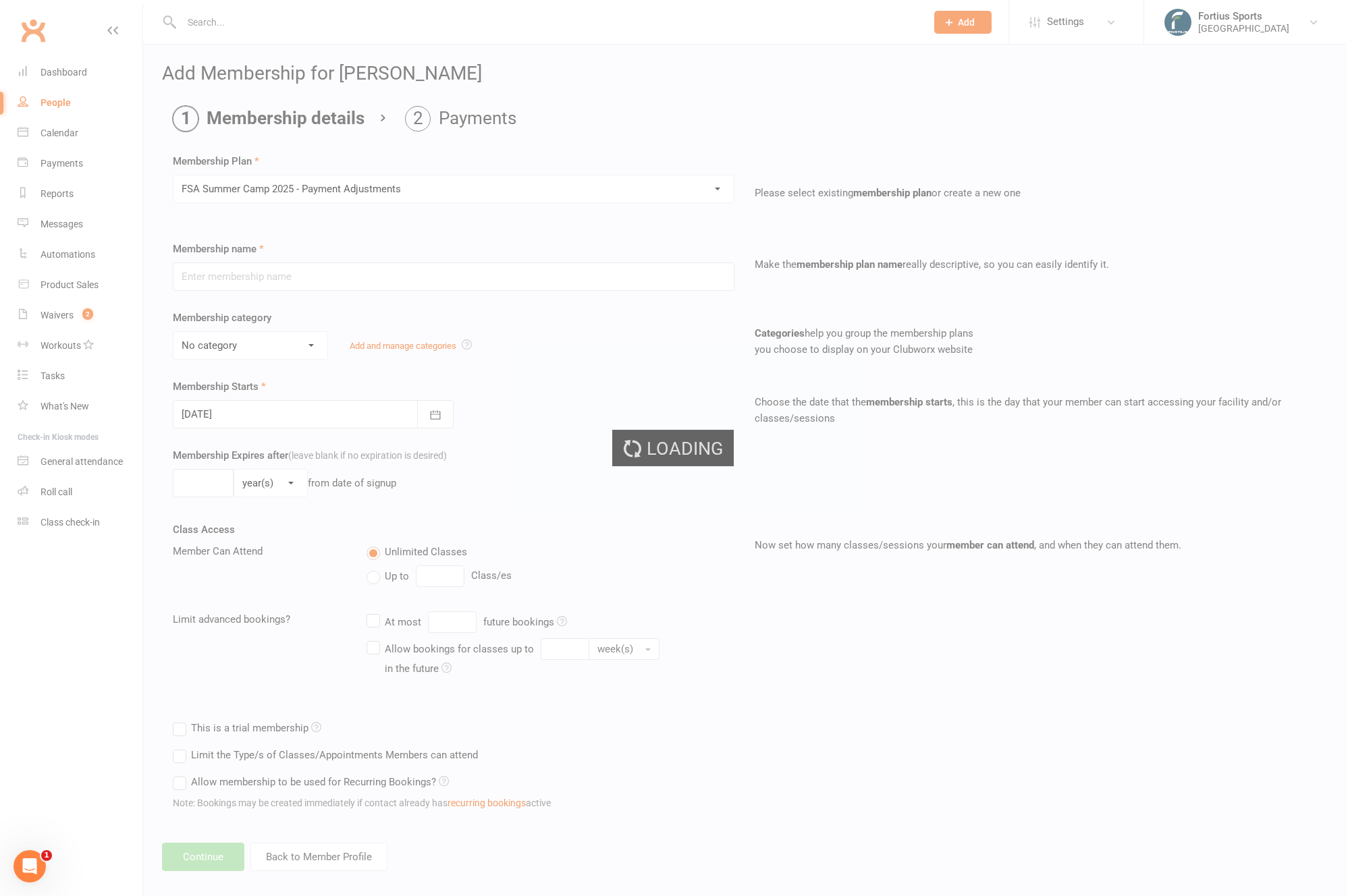
type input "FSA Summer Camp 2025 - Payment Adjustments"
select select "4"
type input "1"
select select "0"
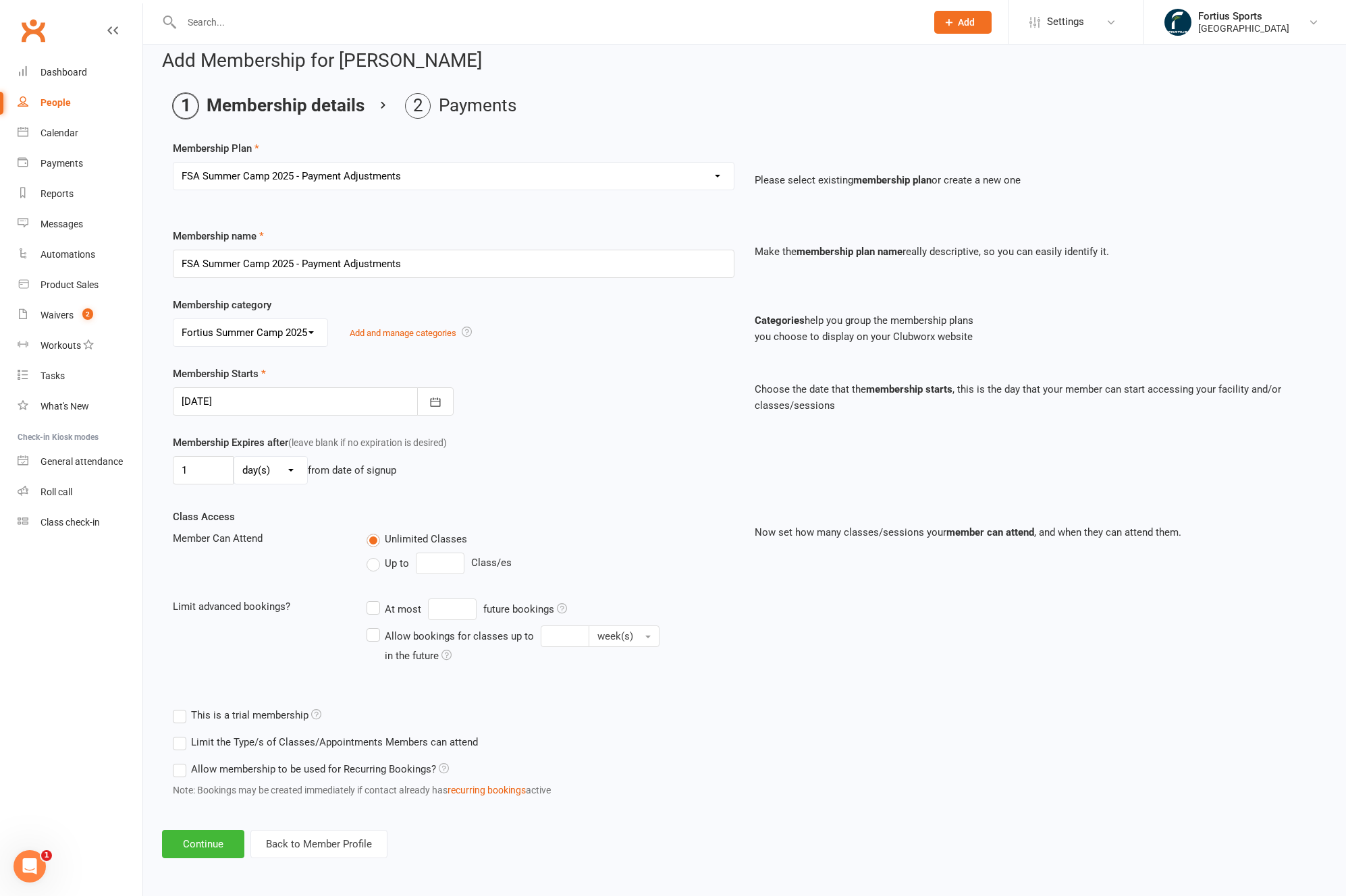
scroll to position [14, 0]
click at [215, 840] on button "Continue" at bounding box center [203, 843] width 83 height 28
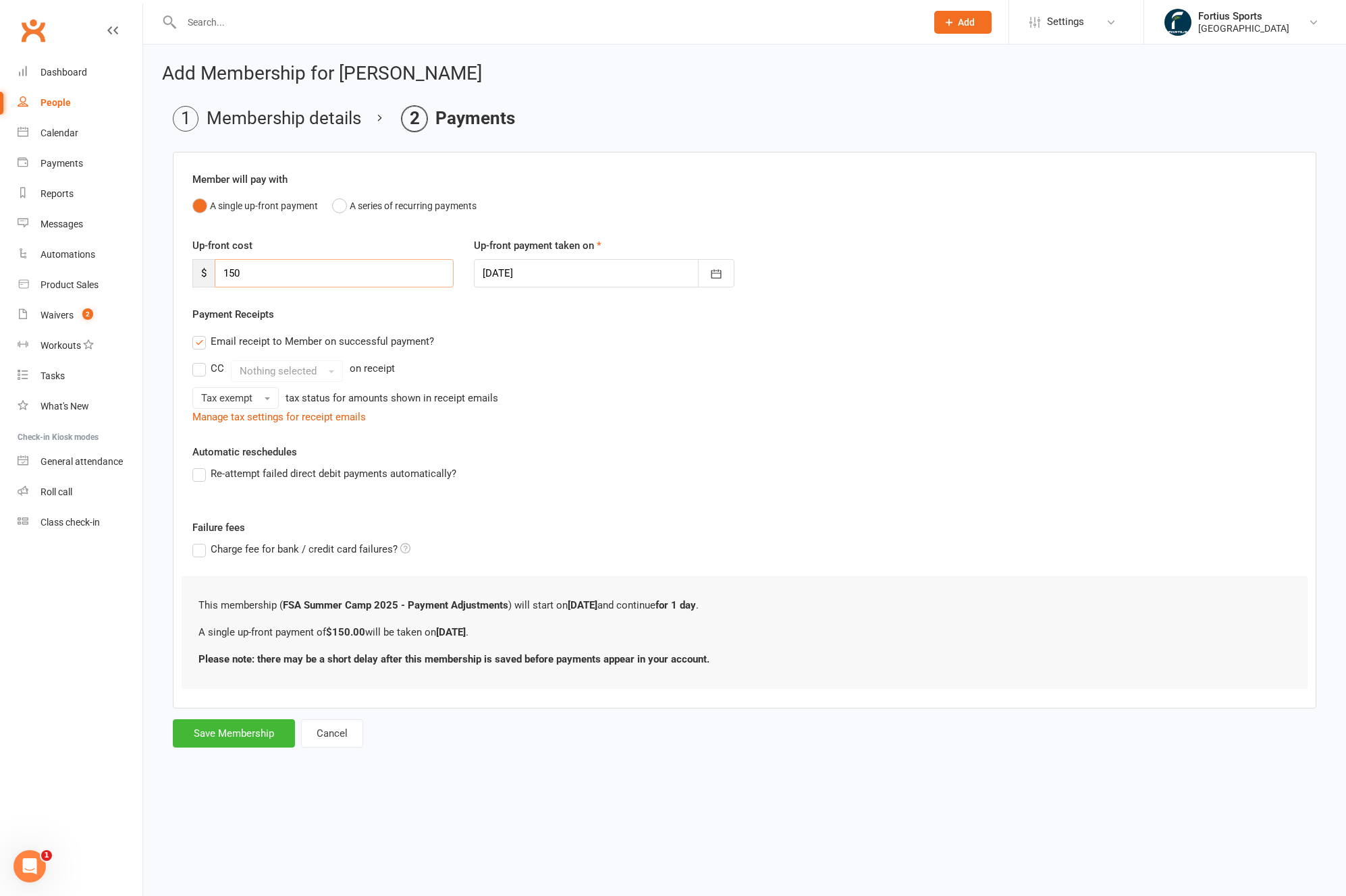
drag, startPoint x: 269, startPoint y: 269, endPoint x: 170, endPoint y: 266, distance: 99.0
click at [170, 266] on main "Membership details Payments Member will pay with A single up-front payment A se…" at bounding box center [744, 426] width 1165 height 642
type input "300"
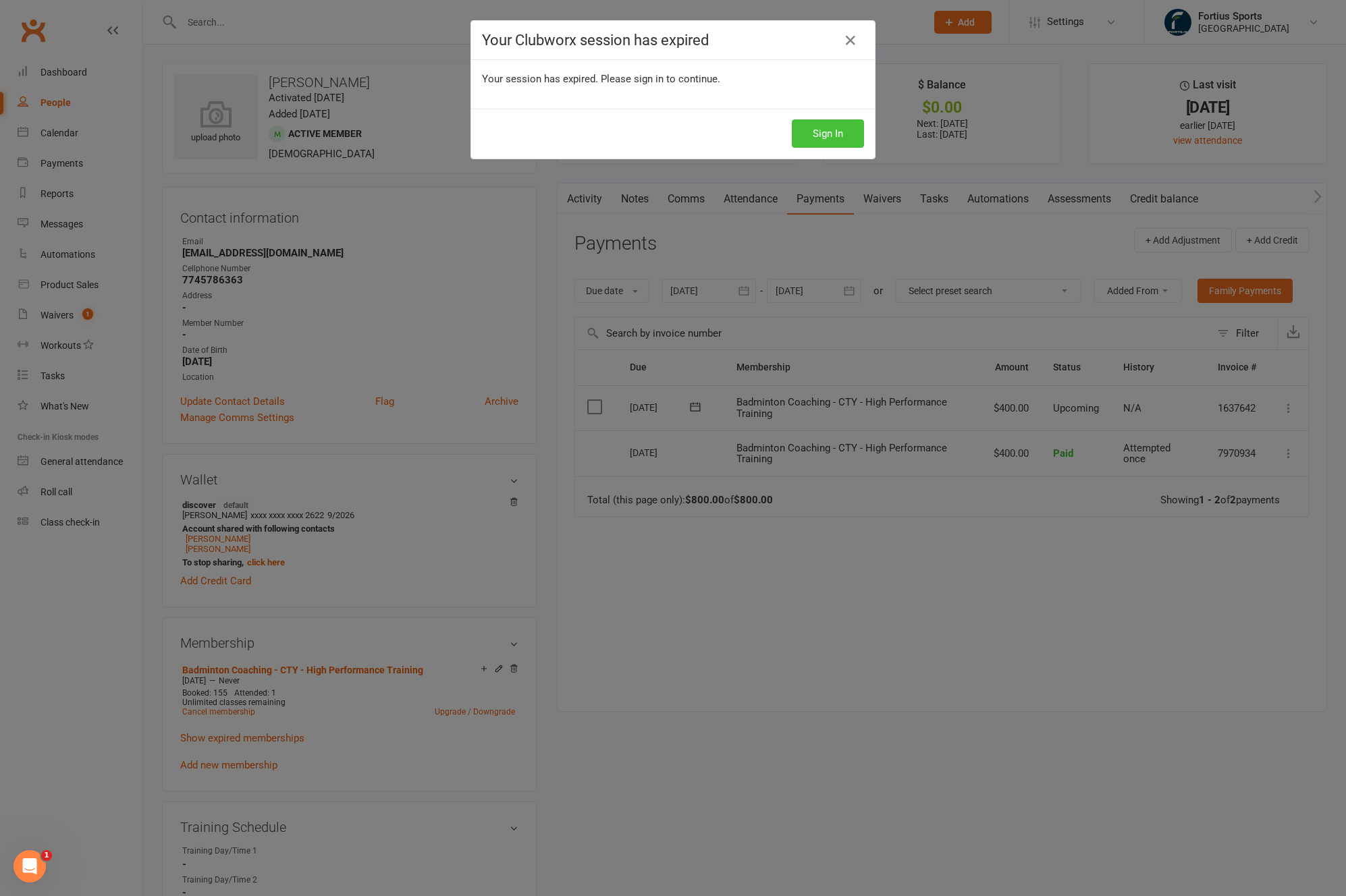
click at [830, 137] on button "Sign In" at bounding box center [827, 133] width 73 height 28
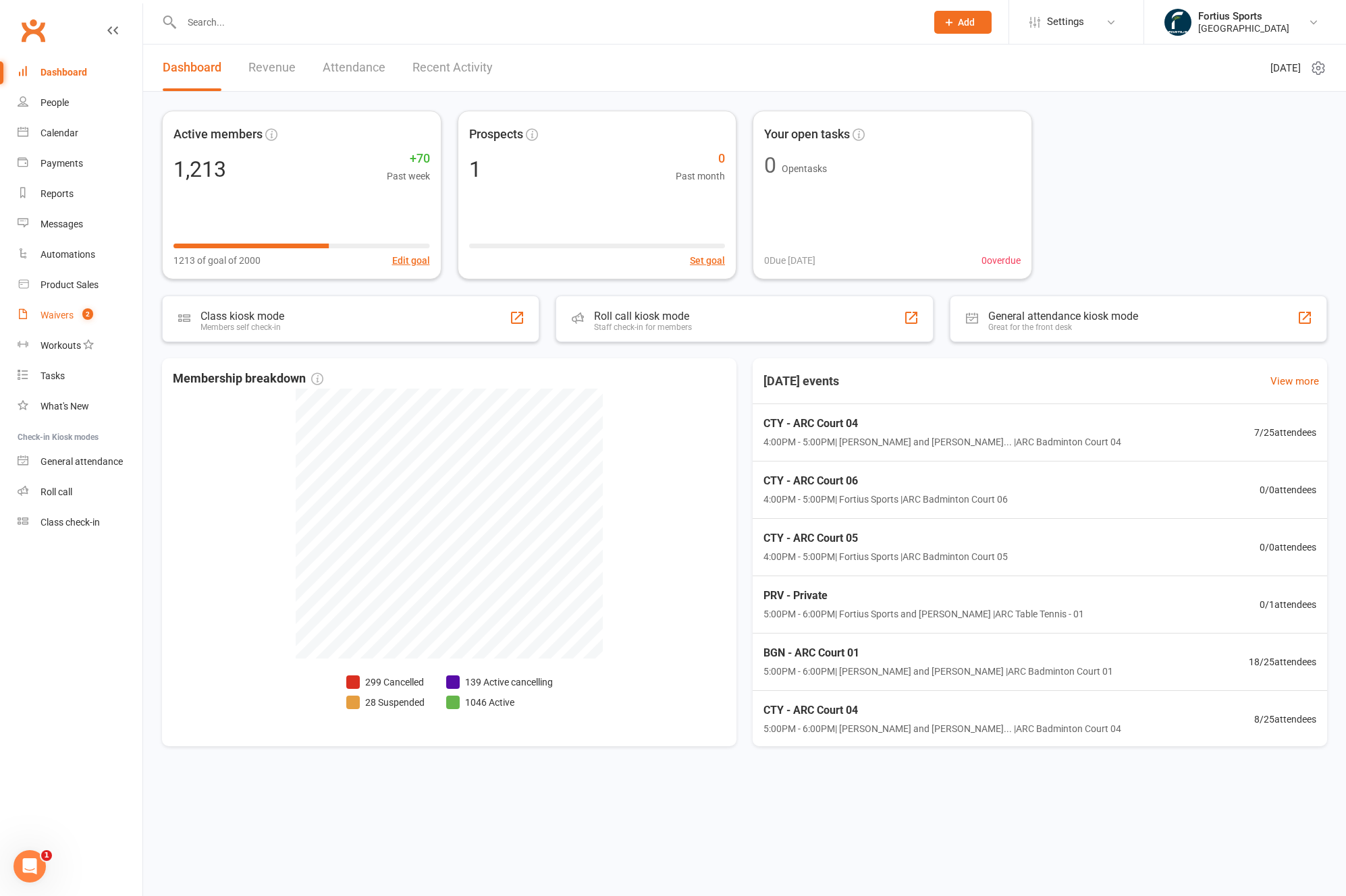
click at [73, 316] on link "Waivers 2" at bounding box center [80, 315] width 125 height 30
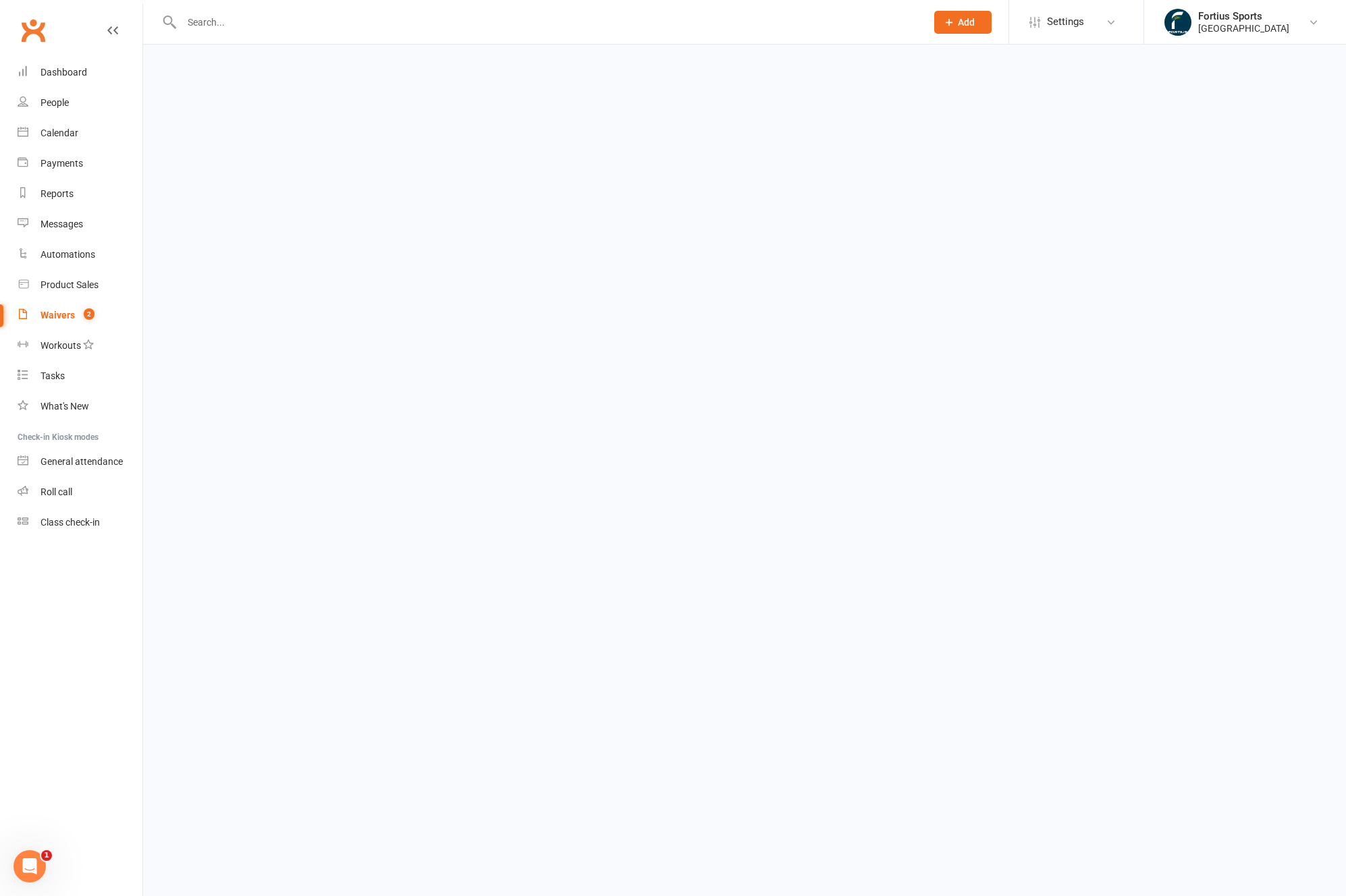
select select "100"
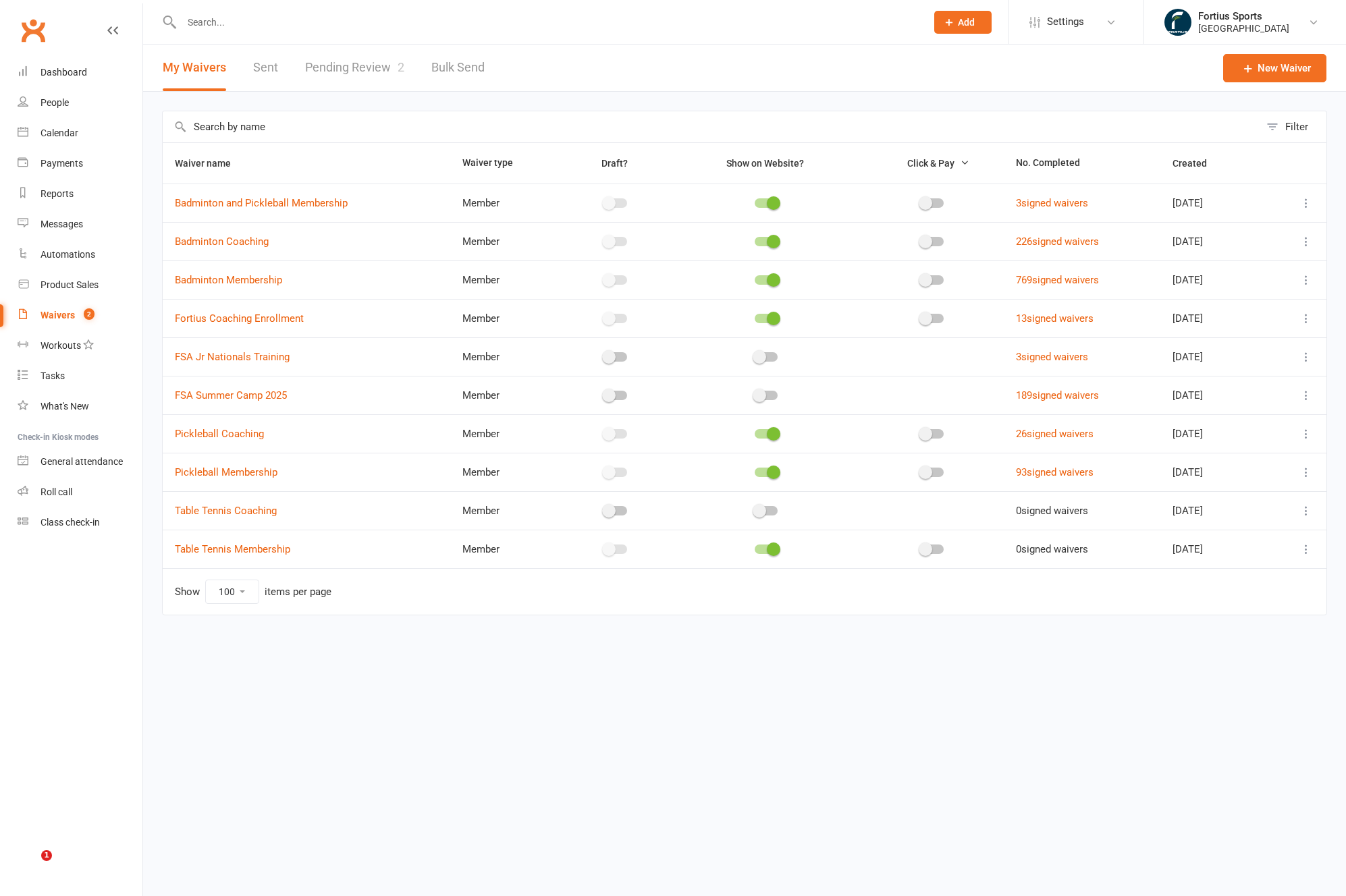
select select "100"
click at [56, 195] on div "Reports" at bounding box center [57, 194] width 33 height 11
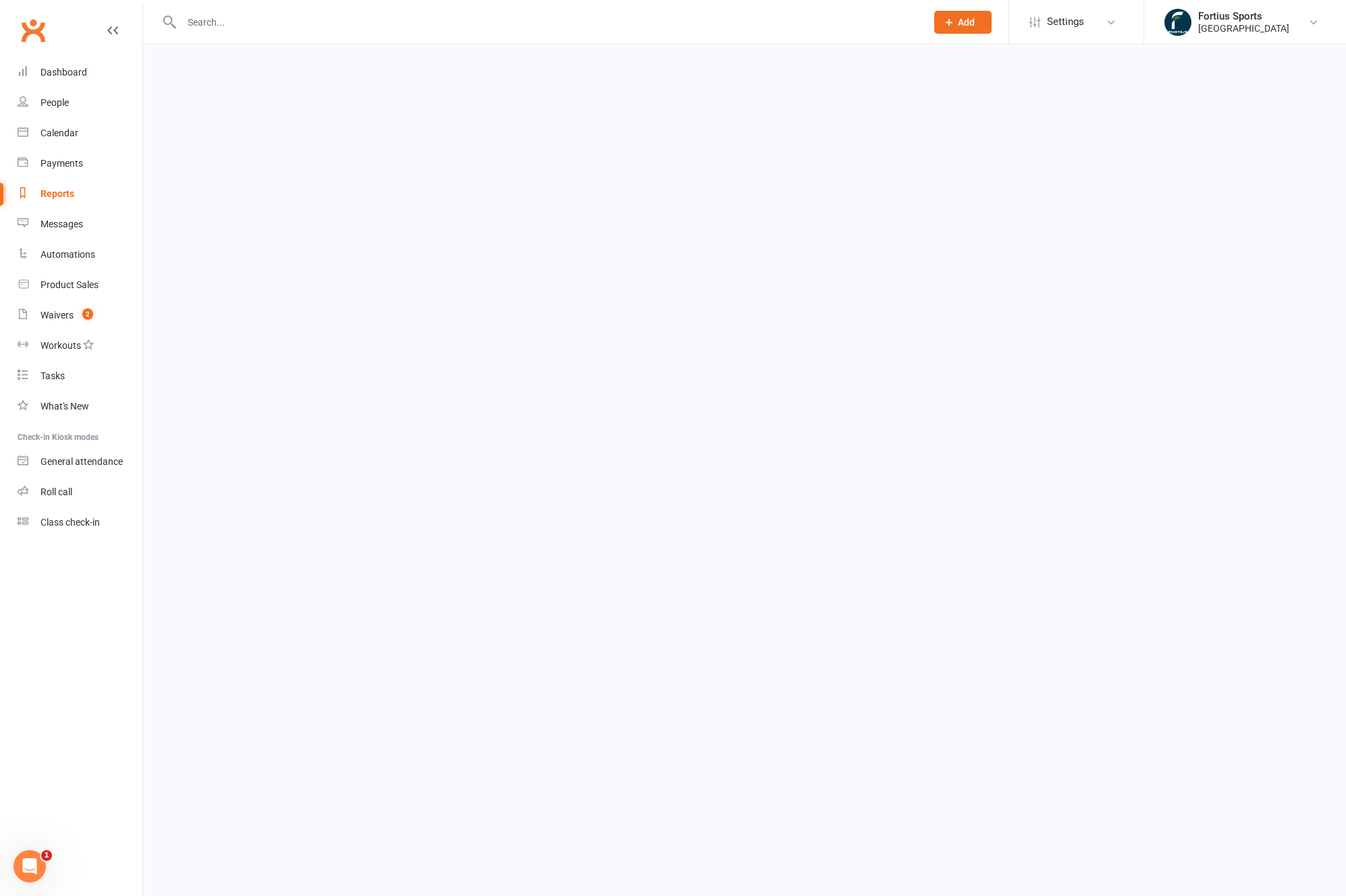
select select "100"
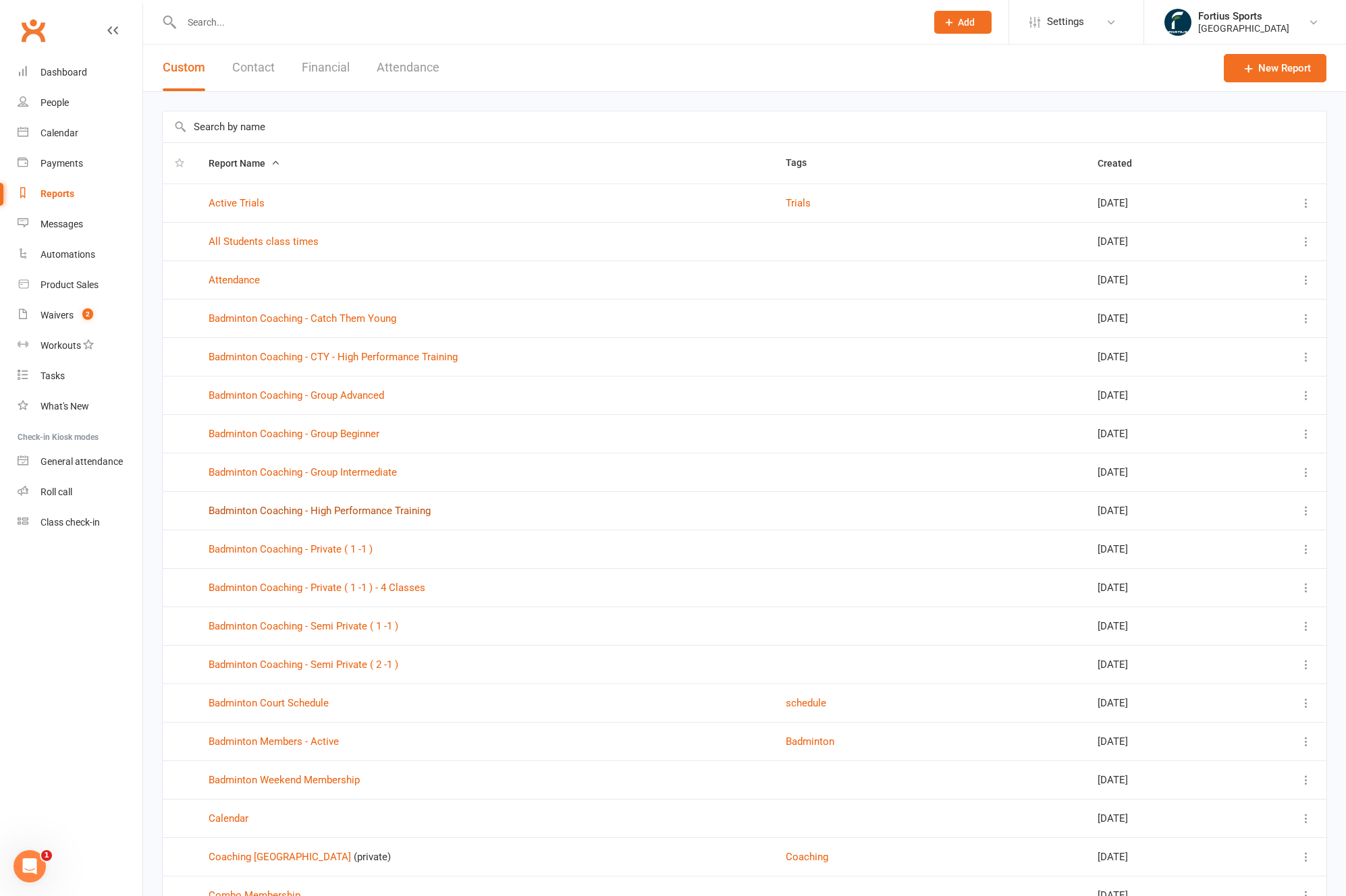
click at [322, 514] on link "Badminton Coaching - High Performance Training" at bounding box center [320, 510] width 222 height 12
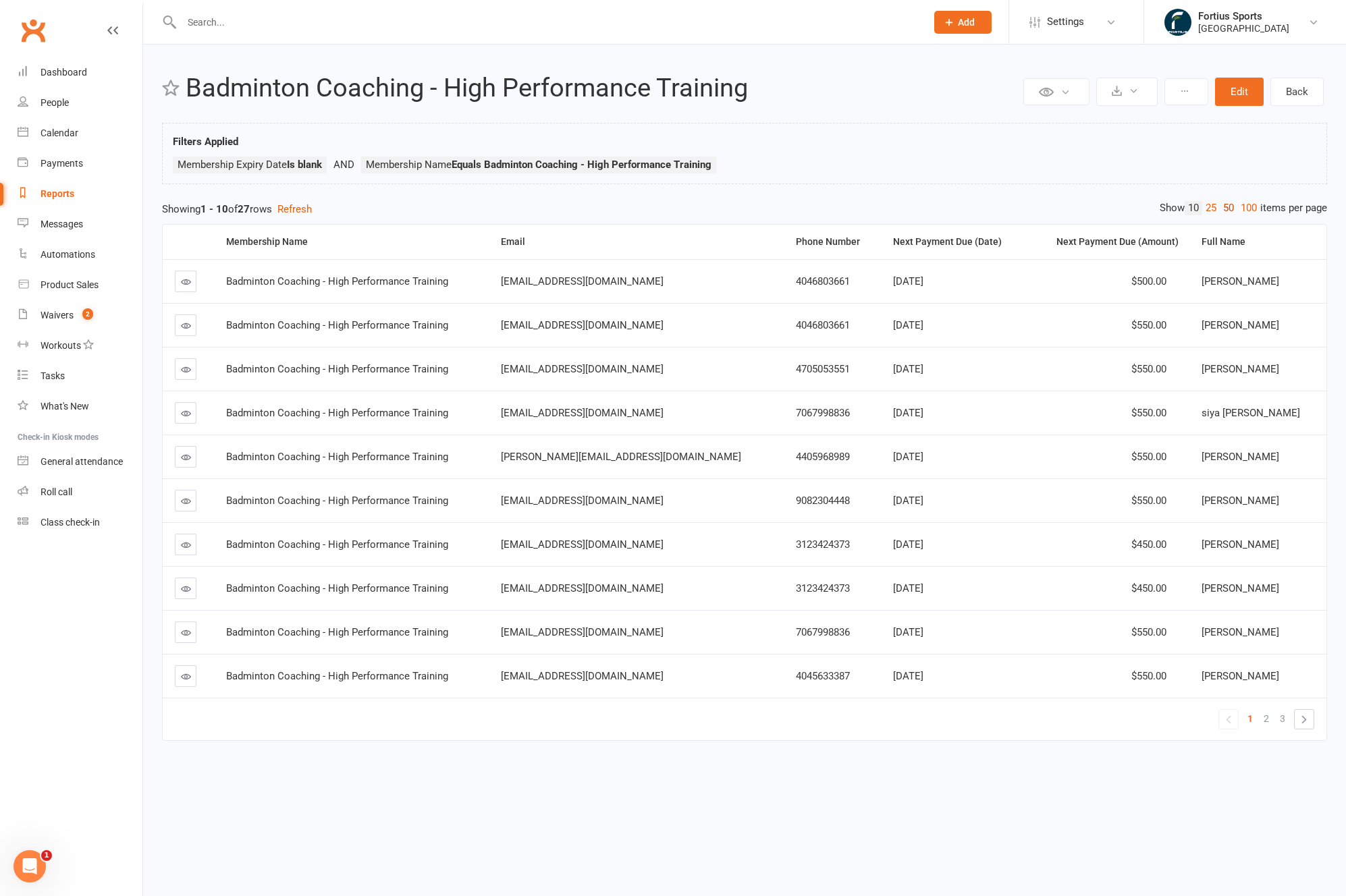
click at [1226, 208] on link "50" at bounding box center [1228, 207] width 17 height 14
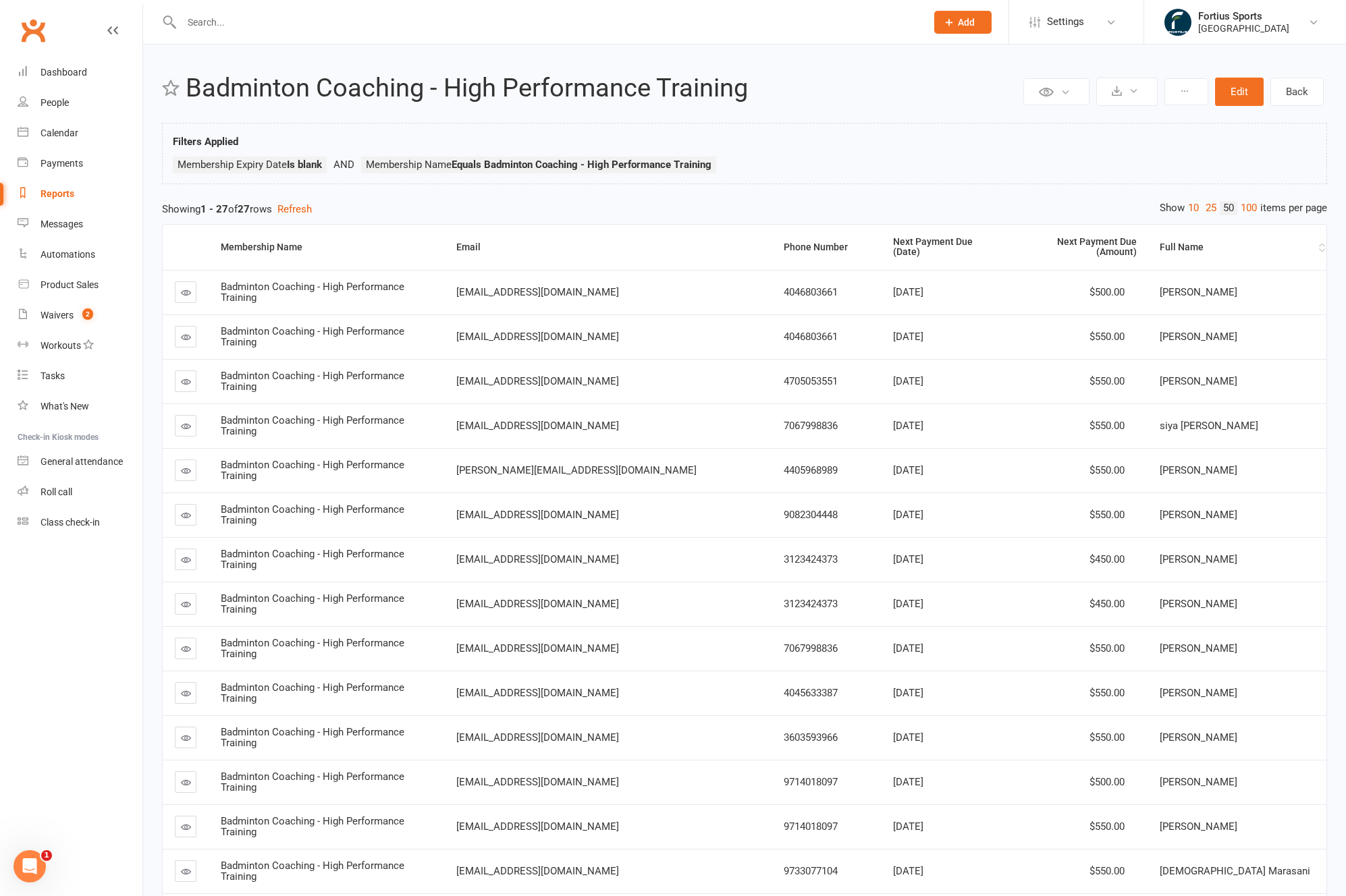
click at [1205, 243] on div "Full Name" at bounding box center [1238, 247] width 156 height 10
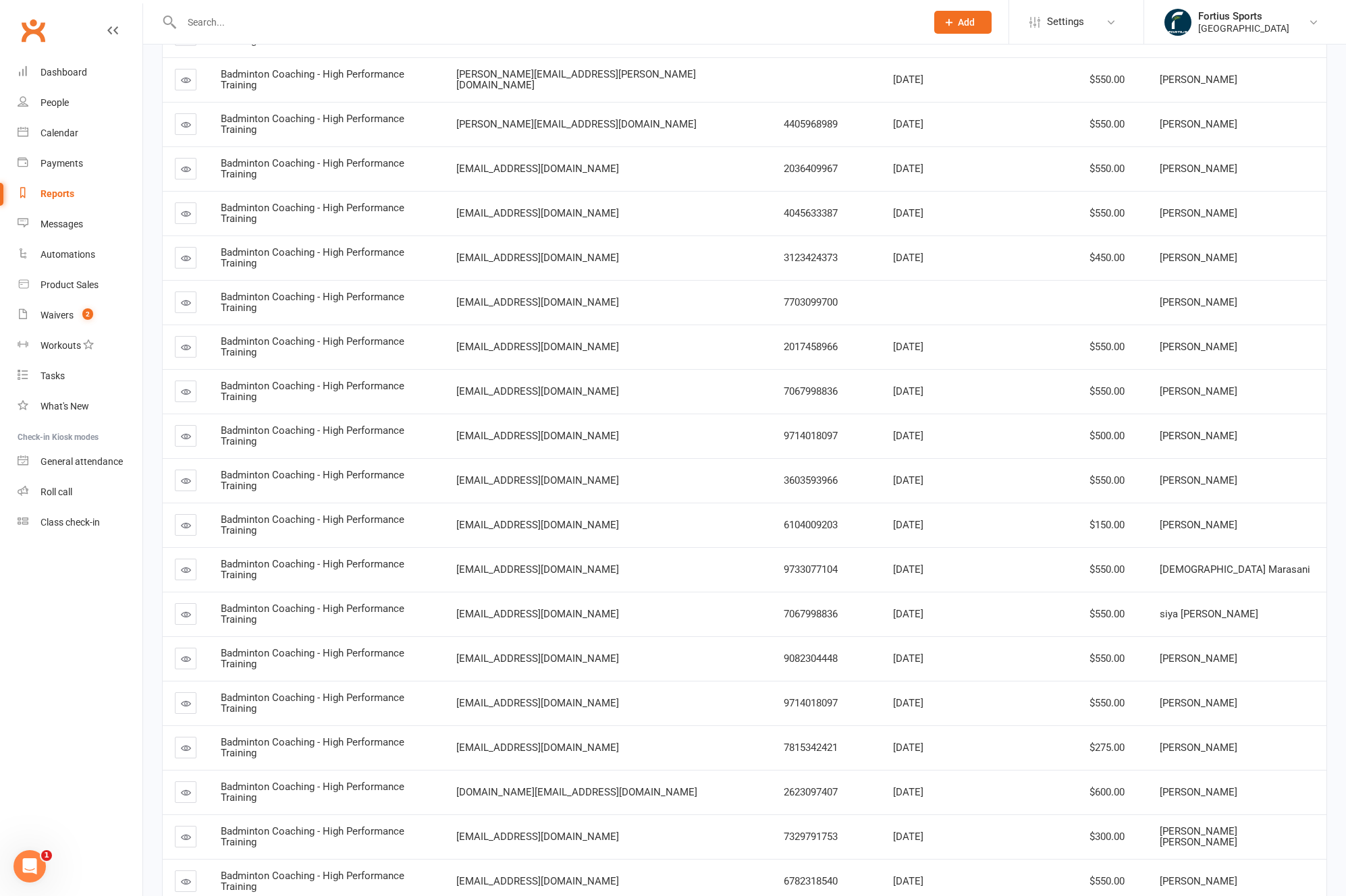
scroll to position [500, 0]
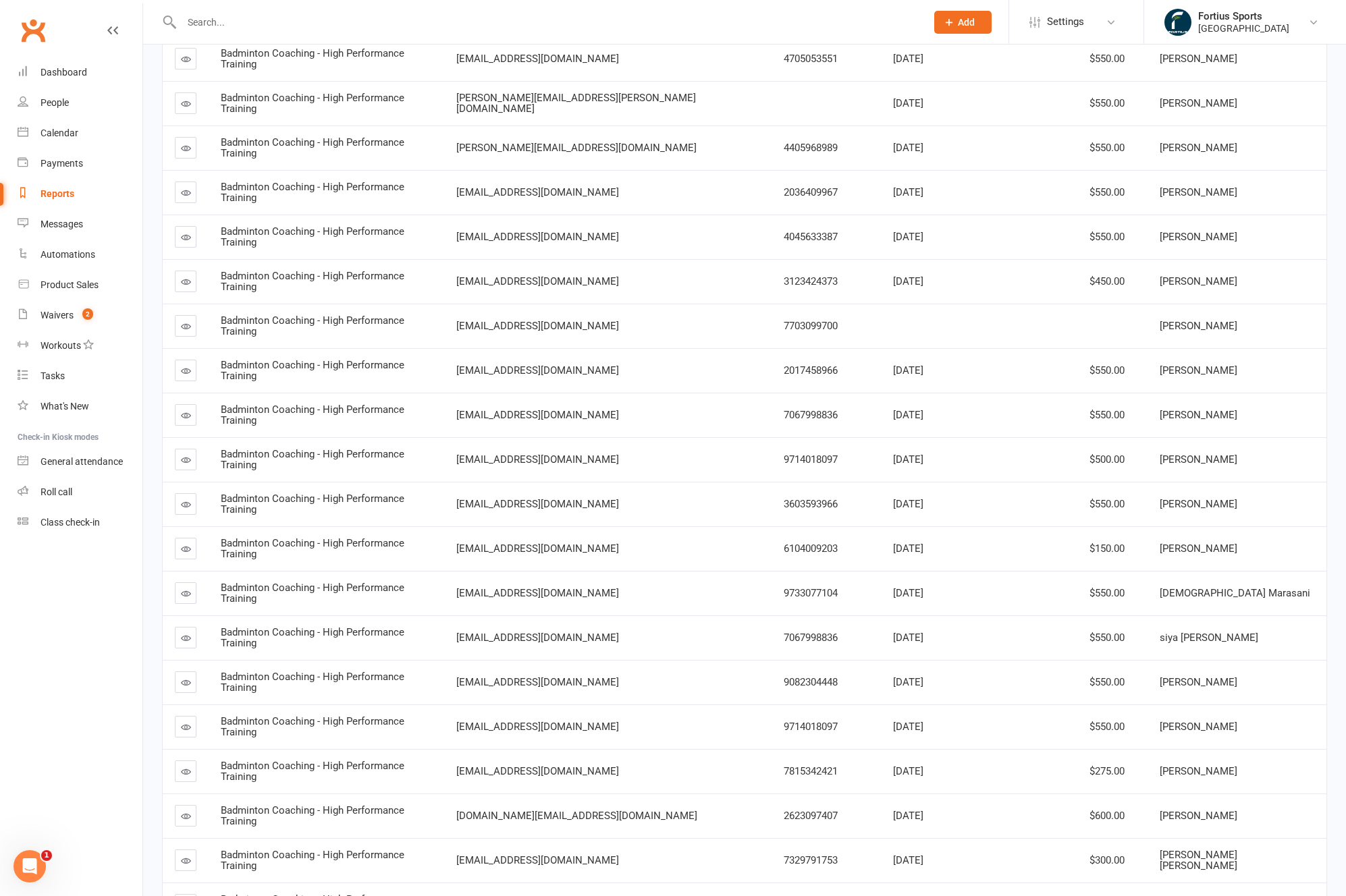
click at [379, 537] on span "Badminton Coaching - High Performance Training" at bounding box center [312, 549] width 184 height 24
drag, startPoint x: 1155, startPoint y: 527, endPoint x: 1076, endPoint y: 526, distance: 79.0
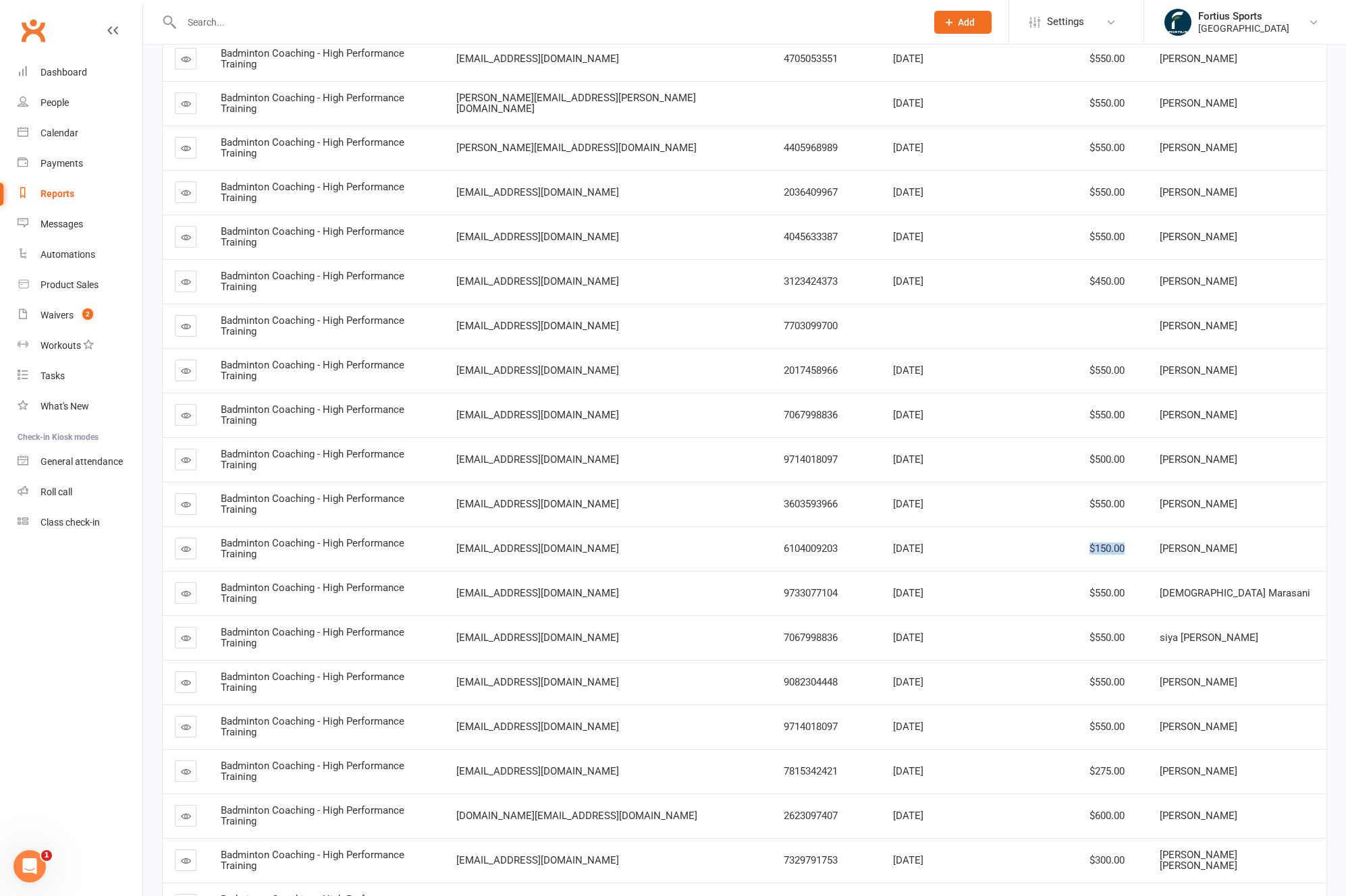
click at [1076, 526] on td "$150.00" at bounding box center [1077, 548] width 140 height 45
click at [1042, 543] on div "$150.00" at bounding box center [1078, 549] width 116 height 11
drag, startPoint x: 1272, startPoint y: 528, endPoint x: 1079, endPoint y: 524, distance: 193.0
click at [1079, 526] on tr "Badminton Coaching - High Performance Training kamalb25@gmail.com 6104009203 Au…" at bounding box center [744, 548] width 1163 height 45
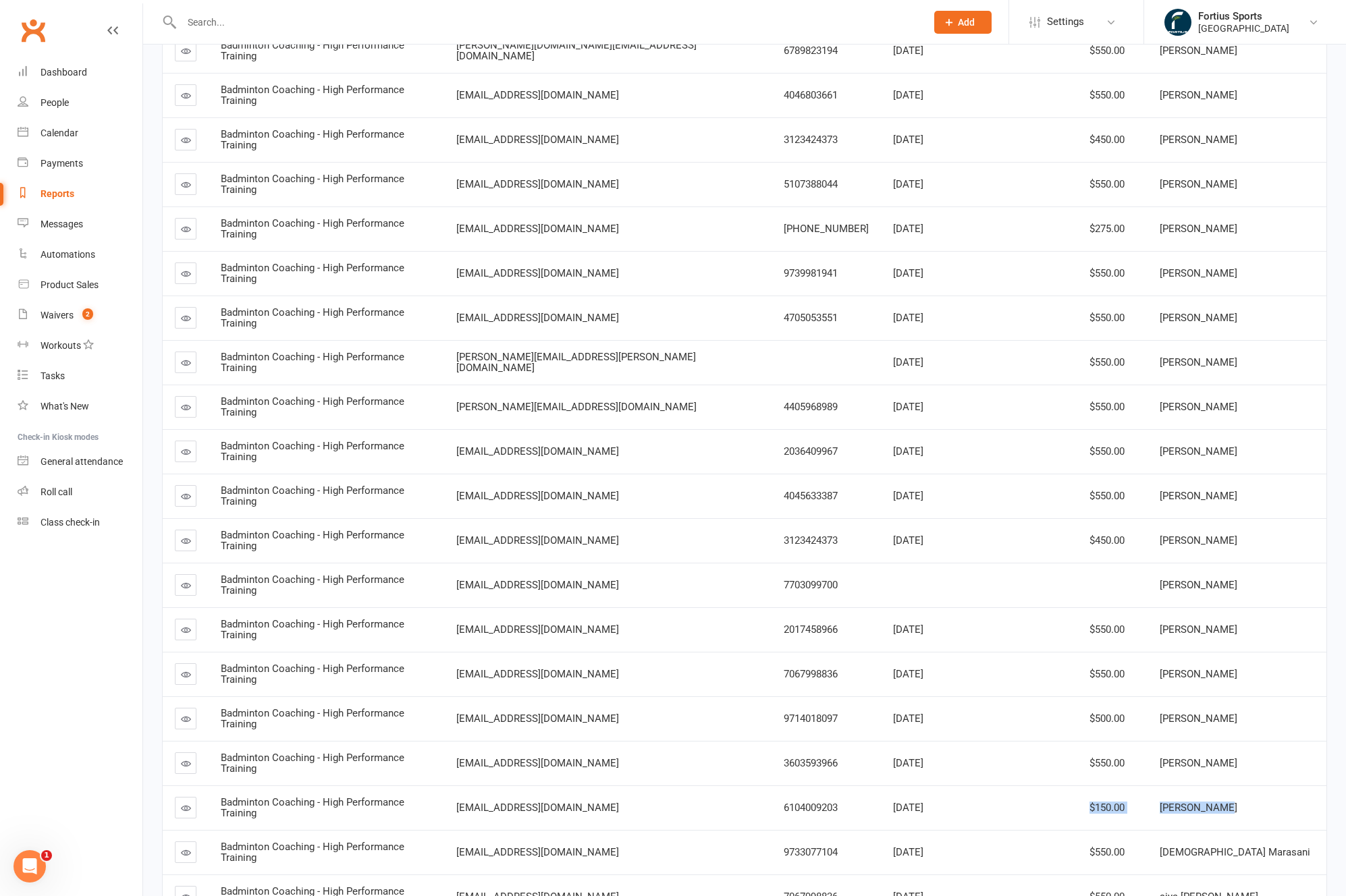
scroll to position [0, 0]
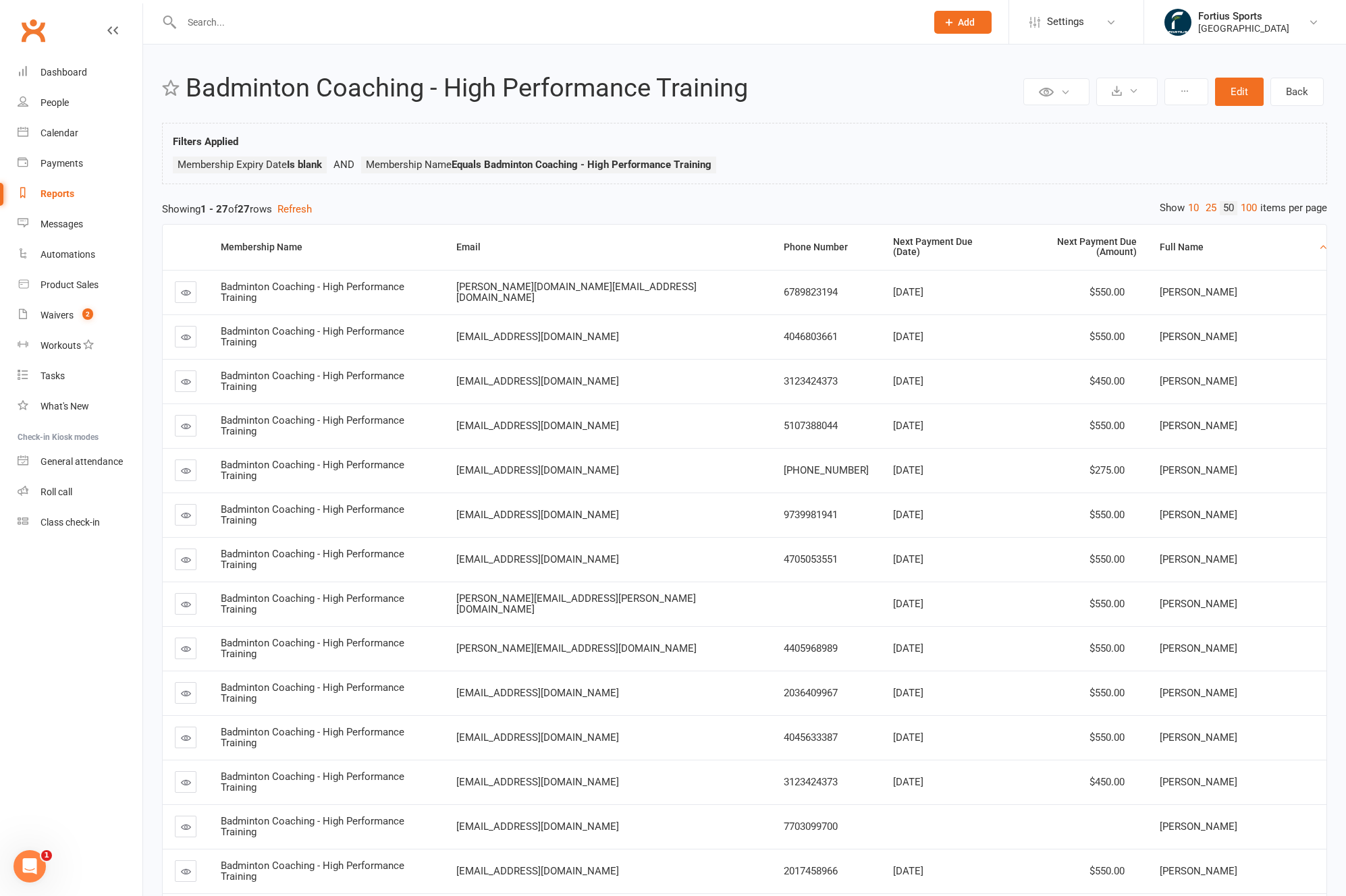
click at [236, 26] on input "text" at bounding box center [546, 22] width 739 height 19
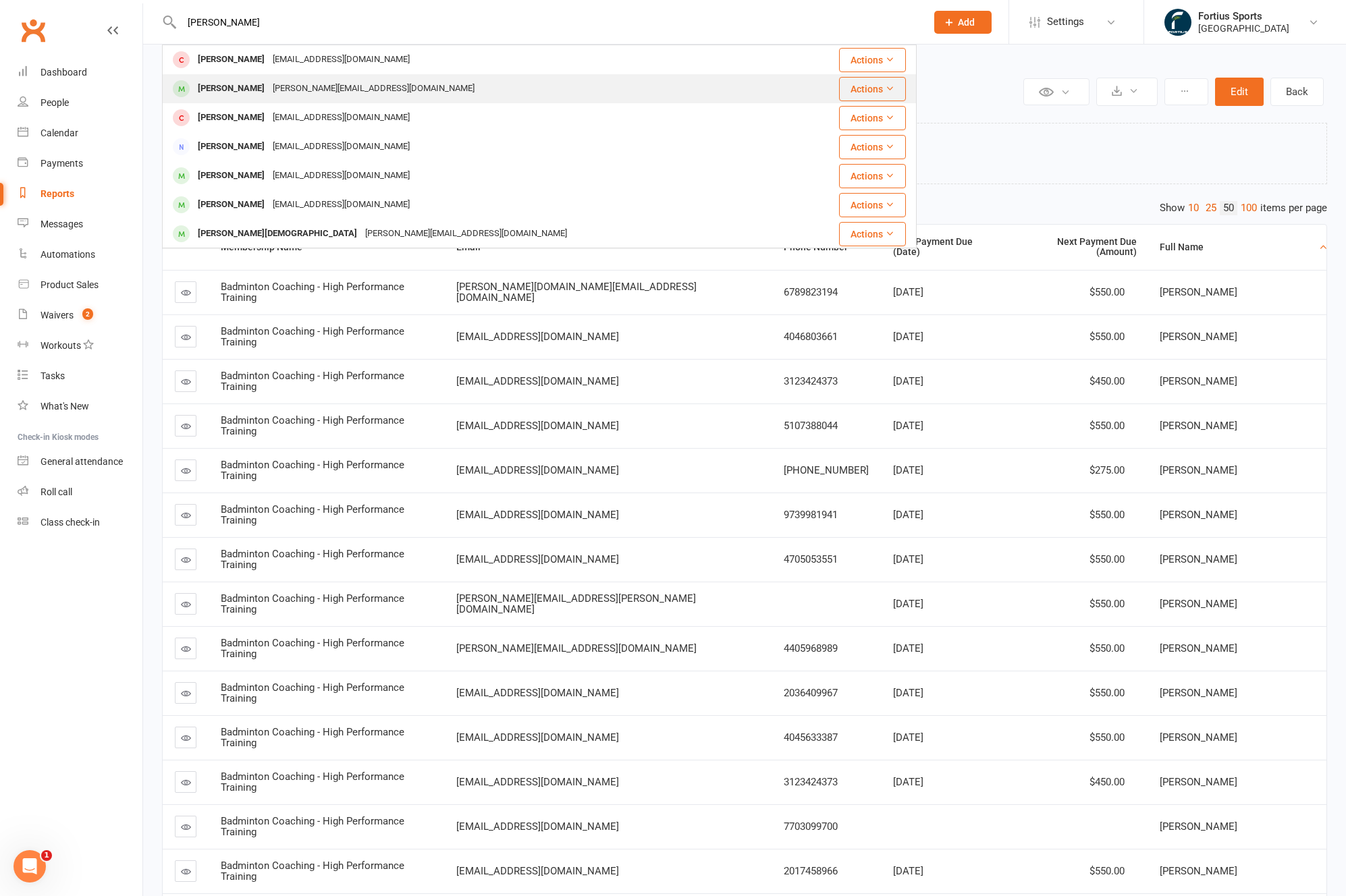
type input "krishnav"
click at [257, 94] on div "[PERSON_NAME]" at bounding box center [231, 88] width 75 height 19
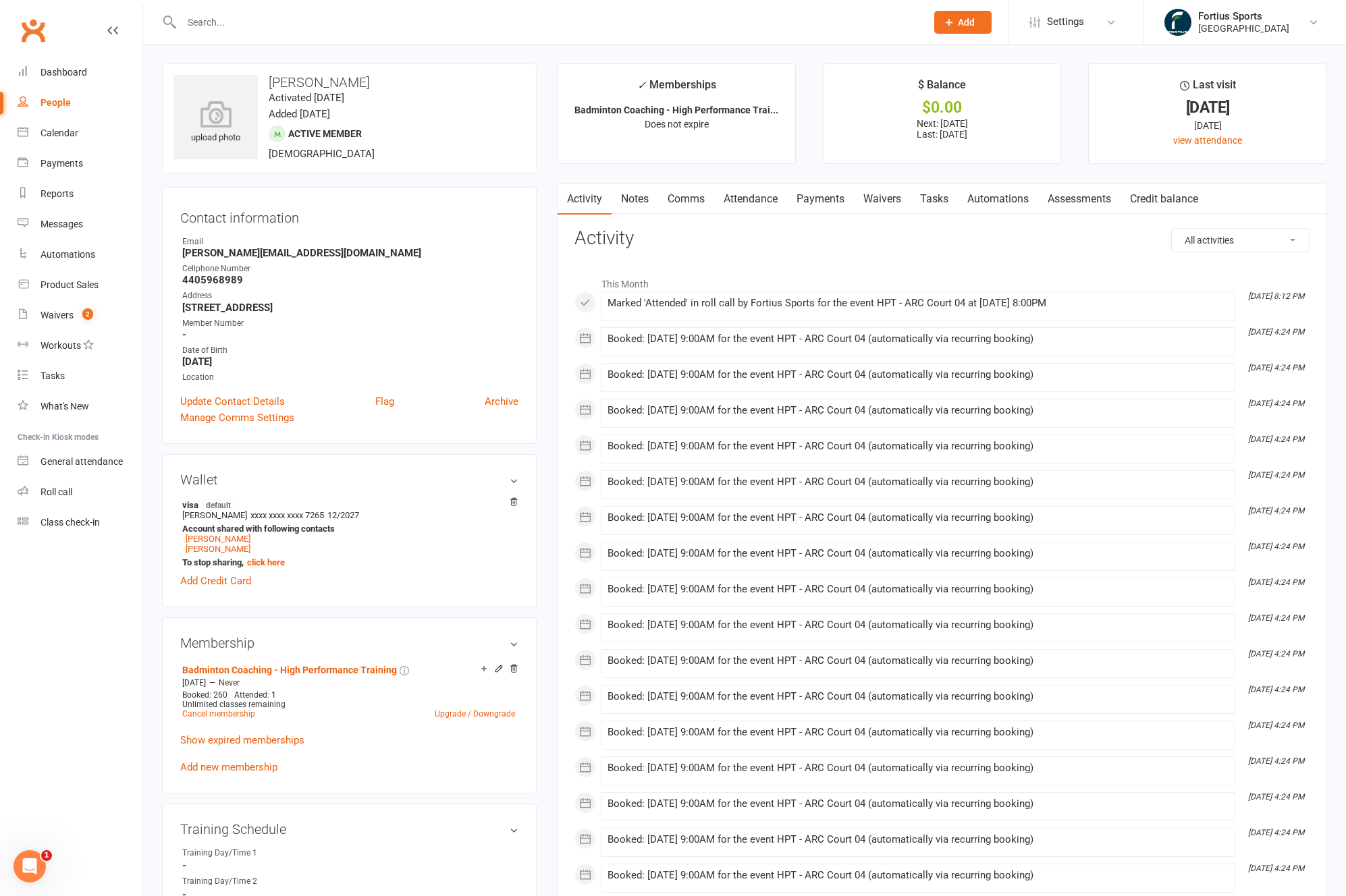
click at [835, 201] on link "Payments" at bounding box center [820, 199] width 67 height 31
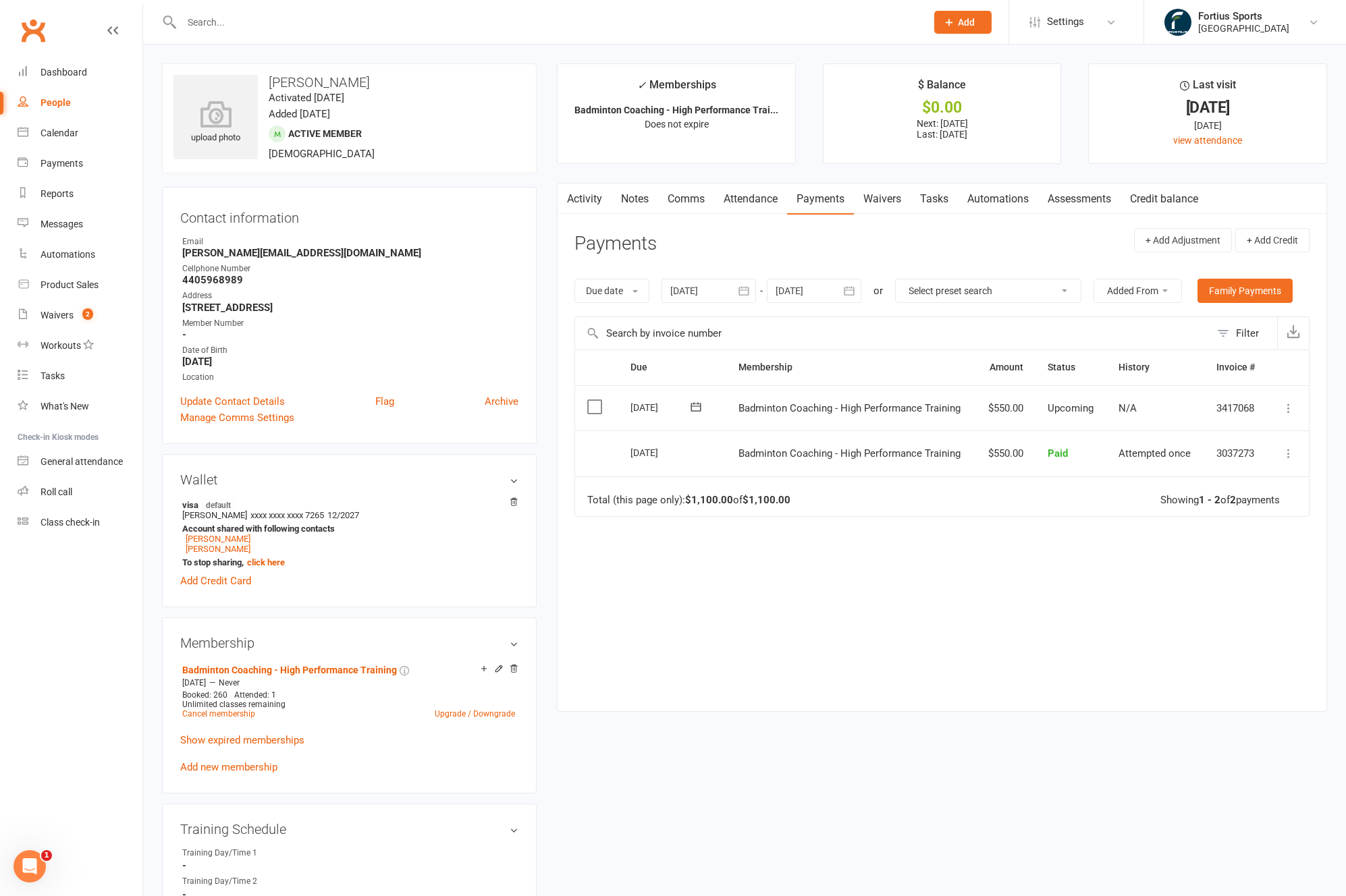
click at [719, 299] on div at bounding box center [708, 291] width 95 height 24
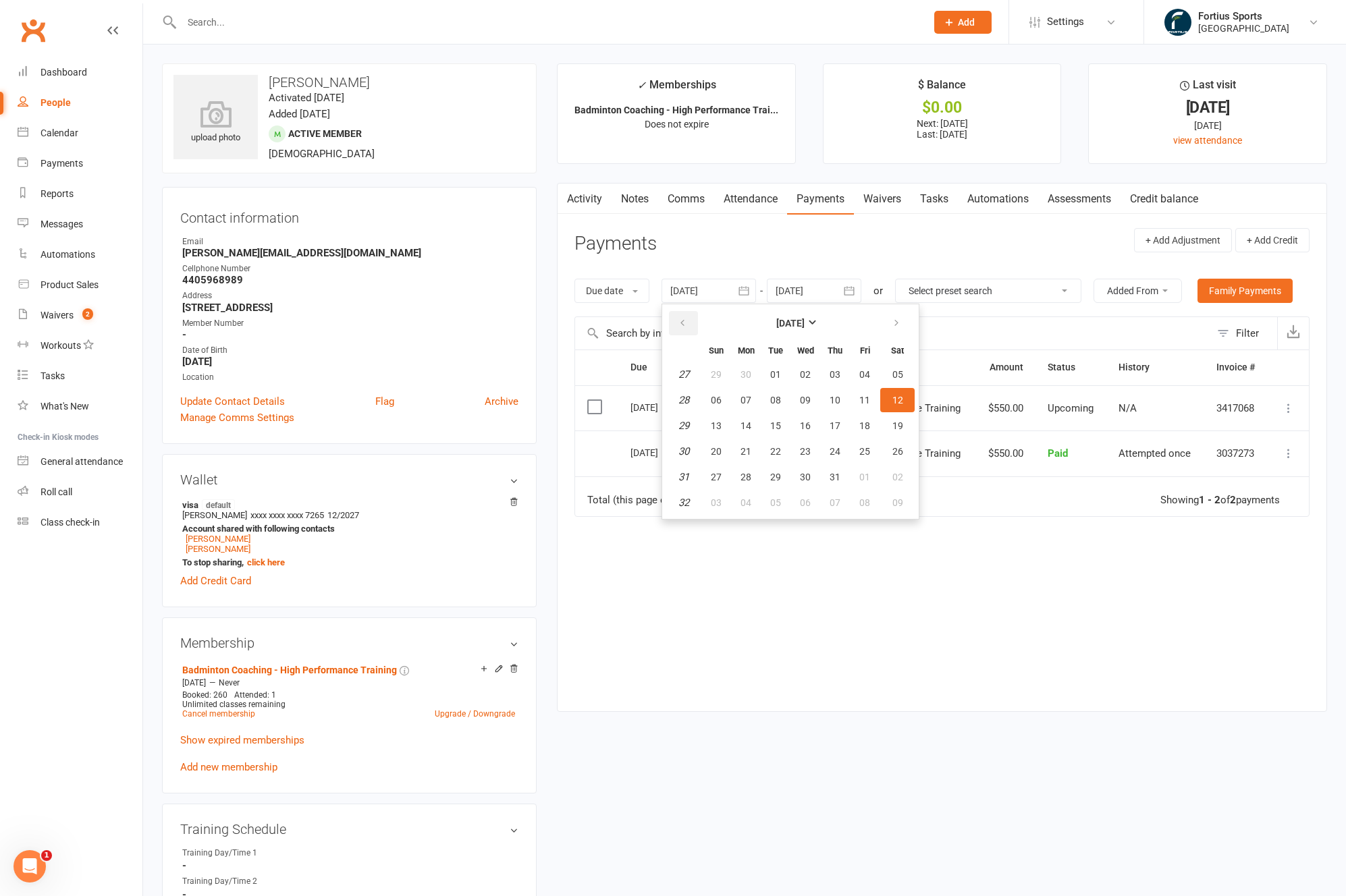
click at [686, 322] on icon "button" at bounding box center [682, 323] width 9 height 11
click at [772, 375] on span "01" at bounding box center [776, 375] width 11 height 11
type input "[DATE]"
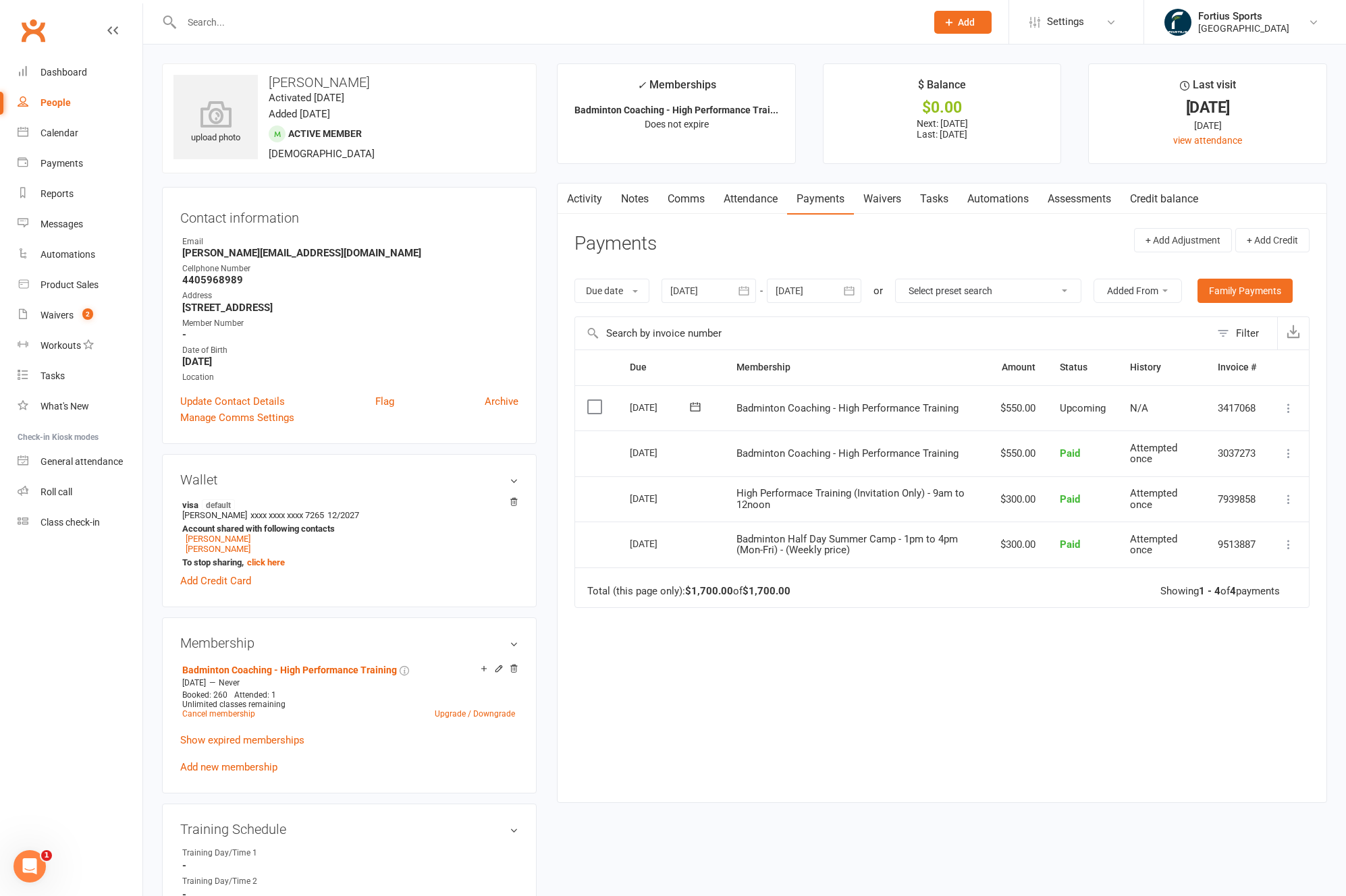
click at [990, 653] on div "Due Contact Membership Amount Status History Invoice # Select this 01 Sep 2025 …" at bounding box center [941, 566] width 735 height 432
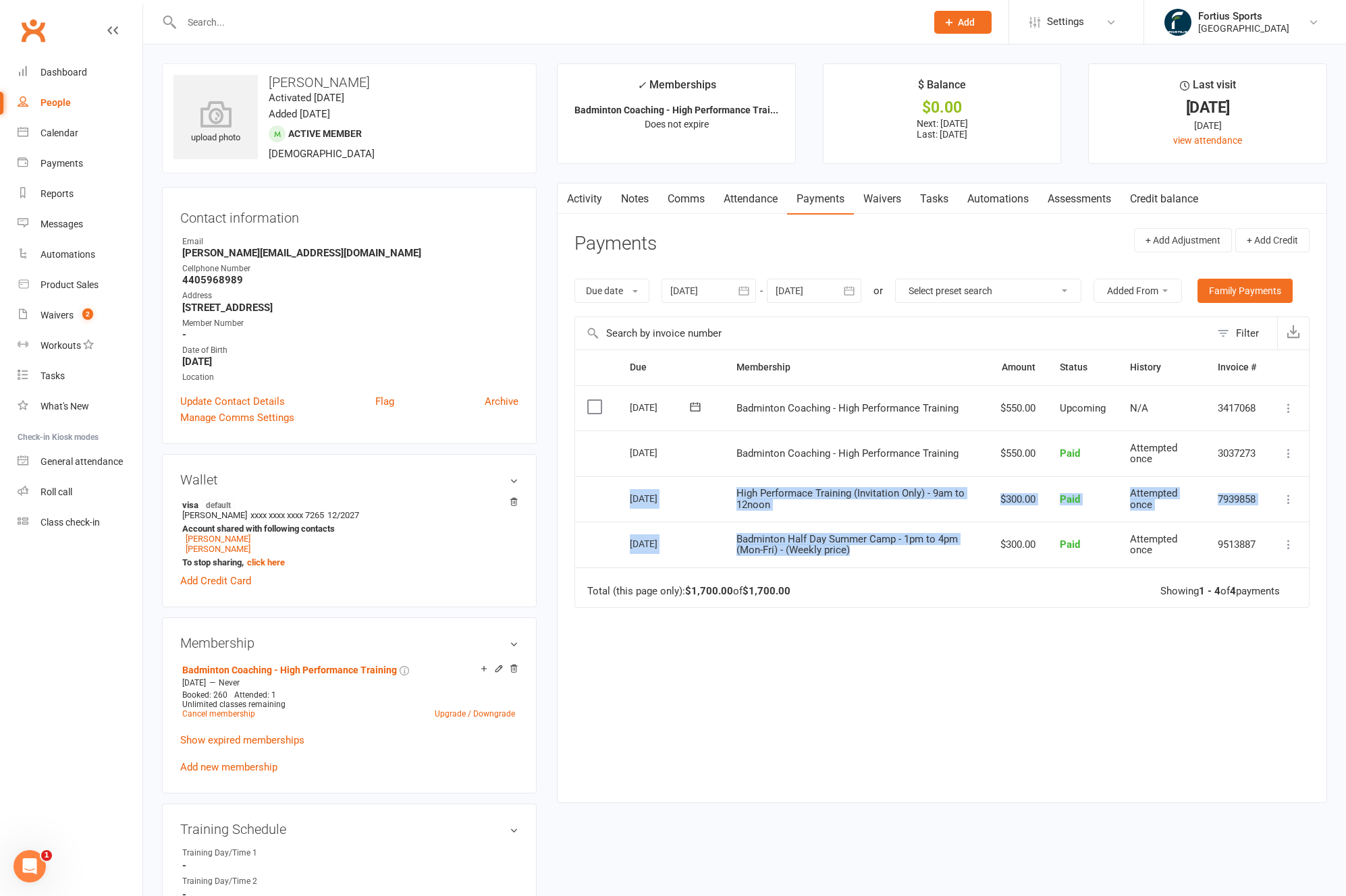
drag, startPoint x: 862, startPoint y: 552, endPoint x: 658, endPoint y: 484, distance: 215.0
click at [658, 484] on table "Due Contact Membership Amount Status History Invoice # Select this 01 Sep 2025 …" at bounding box center [941, 479] width 735 height 259
click at [948, 536] on span "Badminton Half Day Summer Camp - 1pm to 4pm (Mon-Fri) - (Weekly price)" at bounding box center [847, 545] width 221 height 24
